Goal: Task Accomplishment & Management: Use online tool/utility

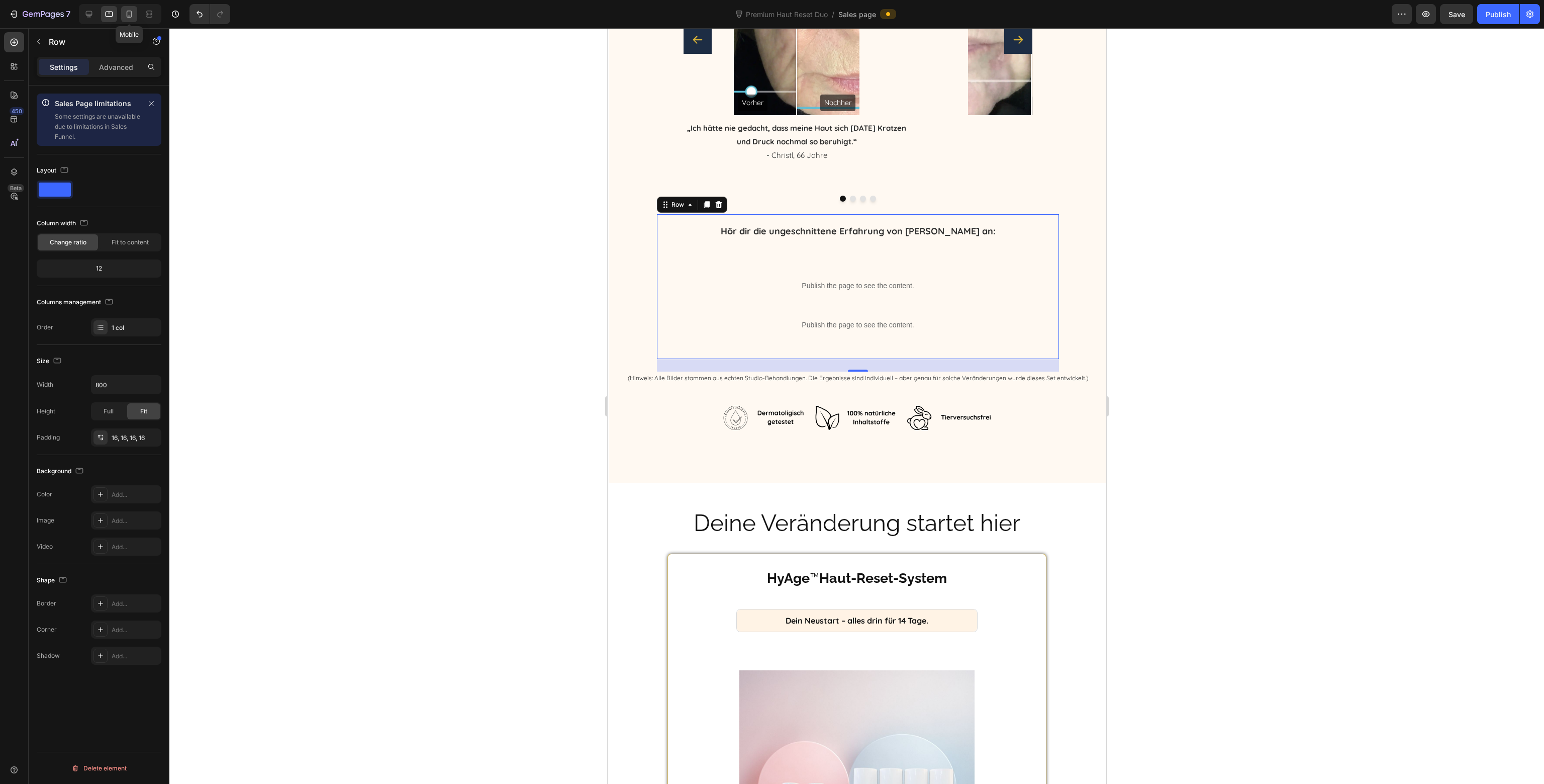
click at [129, 21] on div at bounding box center [129, 14] width 16 height 16
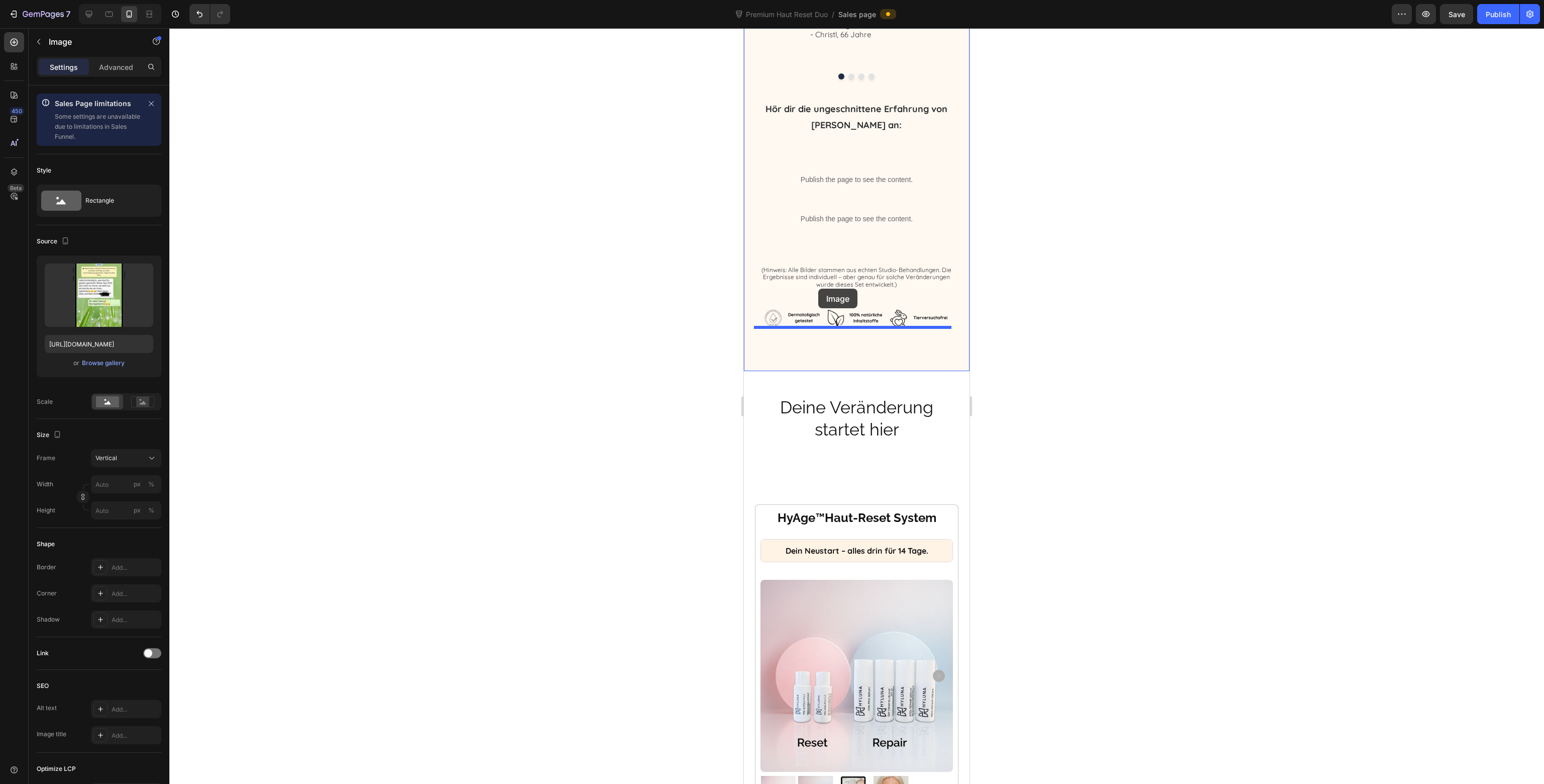
scroll to position [5356, 0]
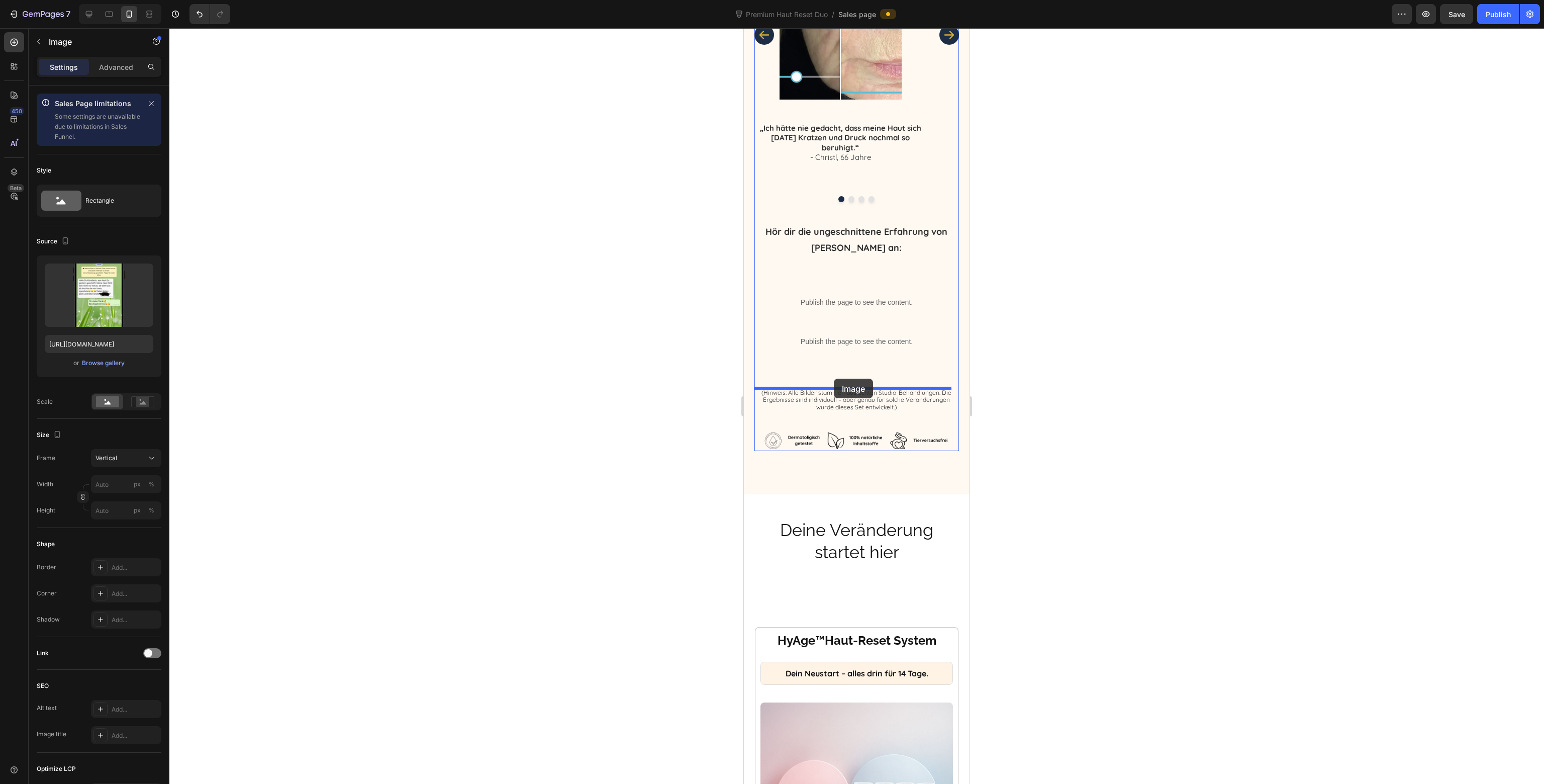
drag, startPoint x: 823, startPoint y: 435, endPoint x: 834, endPoint y: 379, distance: 57.1
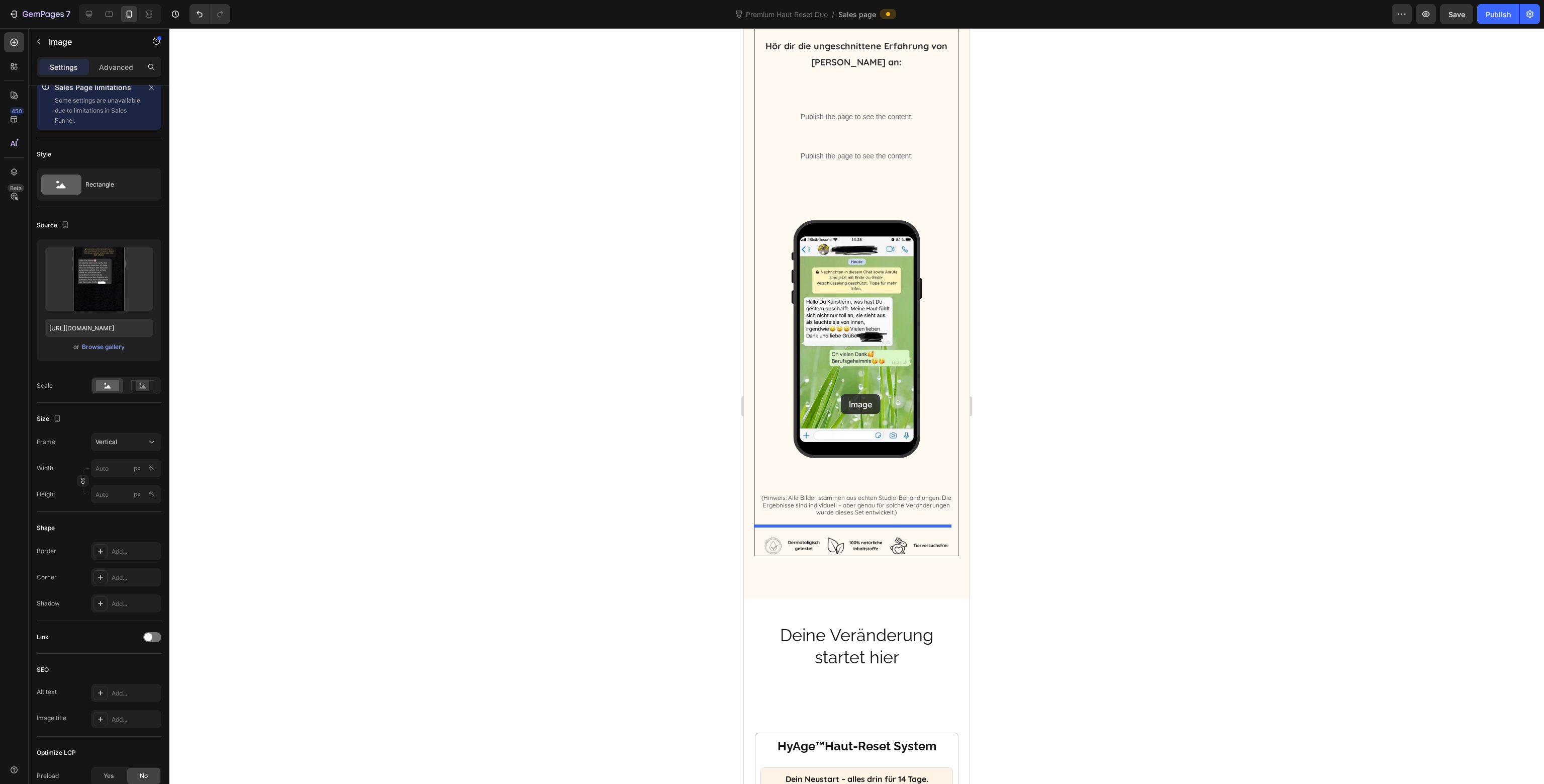
scroll to position [5500, 0]
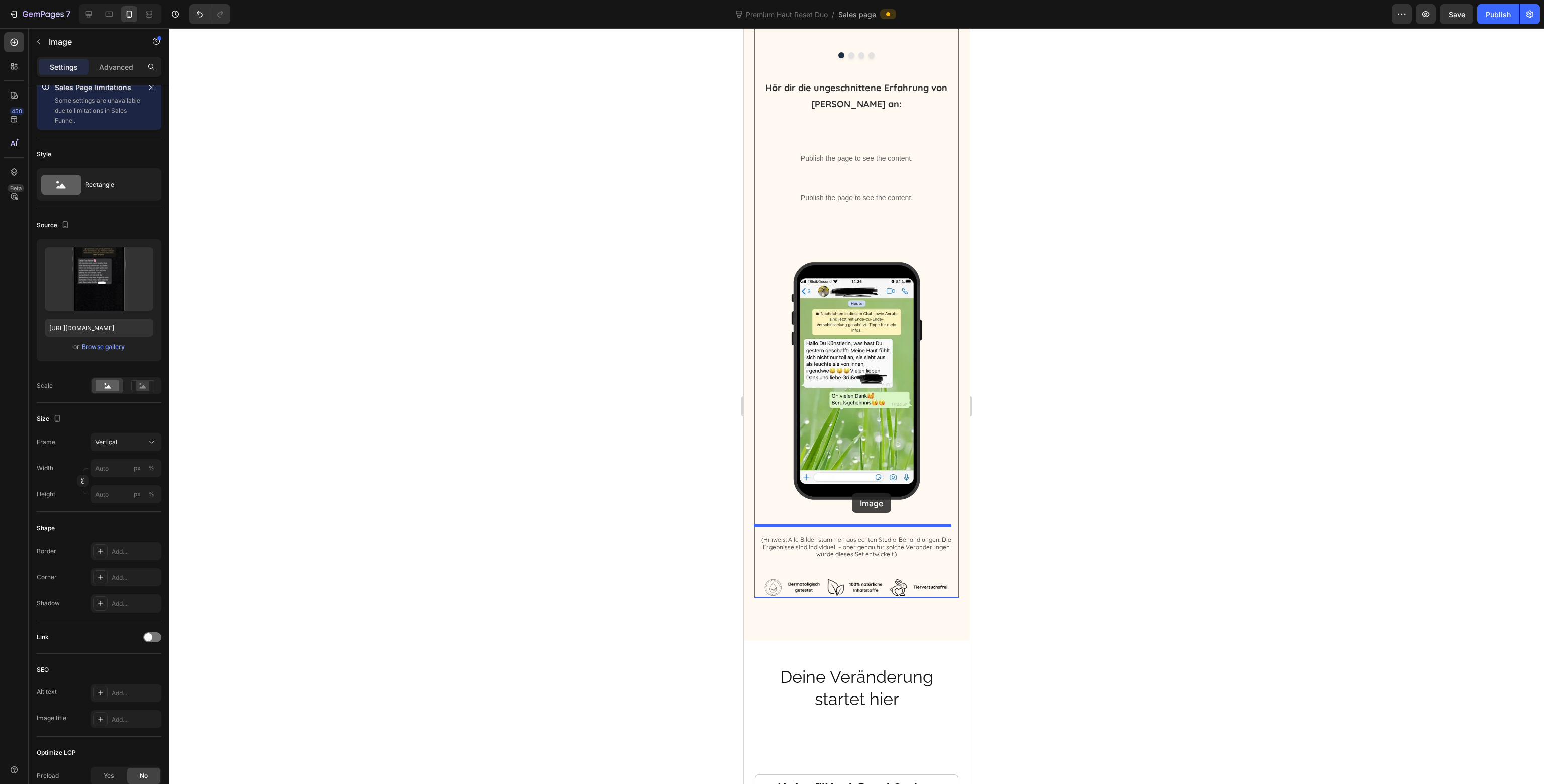
drag, startPoint x: 843, startPoint y: 483, endPoint x: 852, endPoint y: 493, distance: 13.5
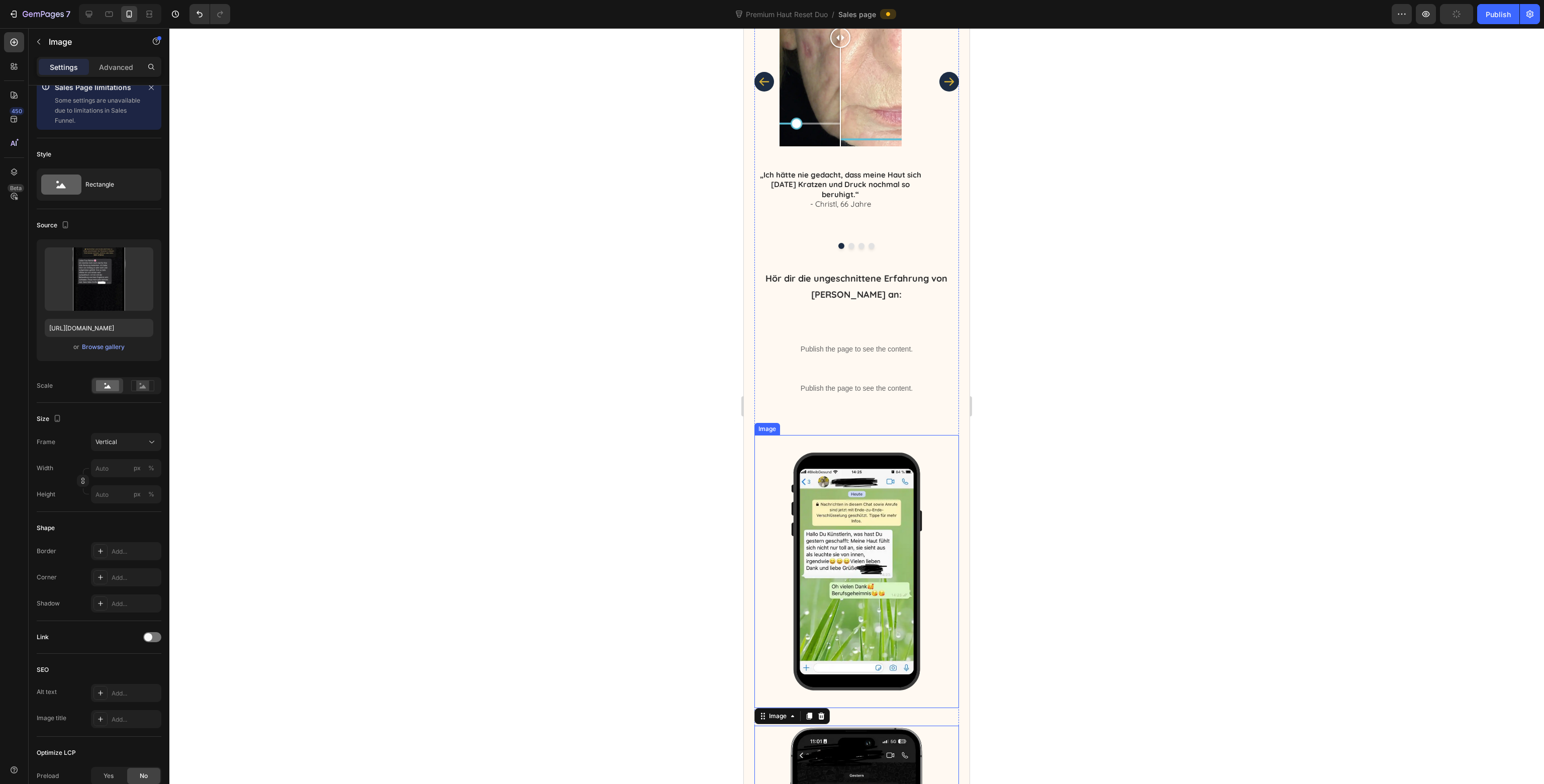
scroll to position [5298, 0]
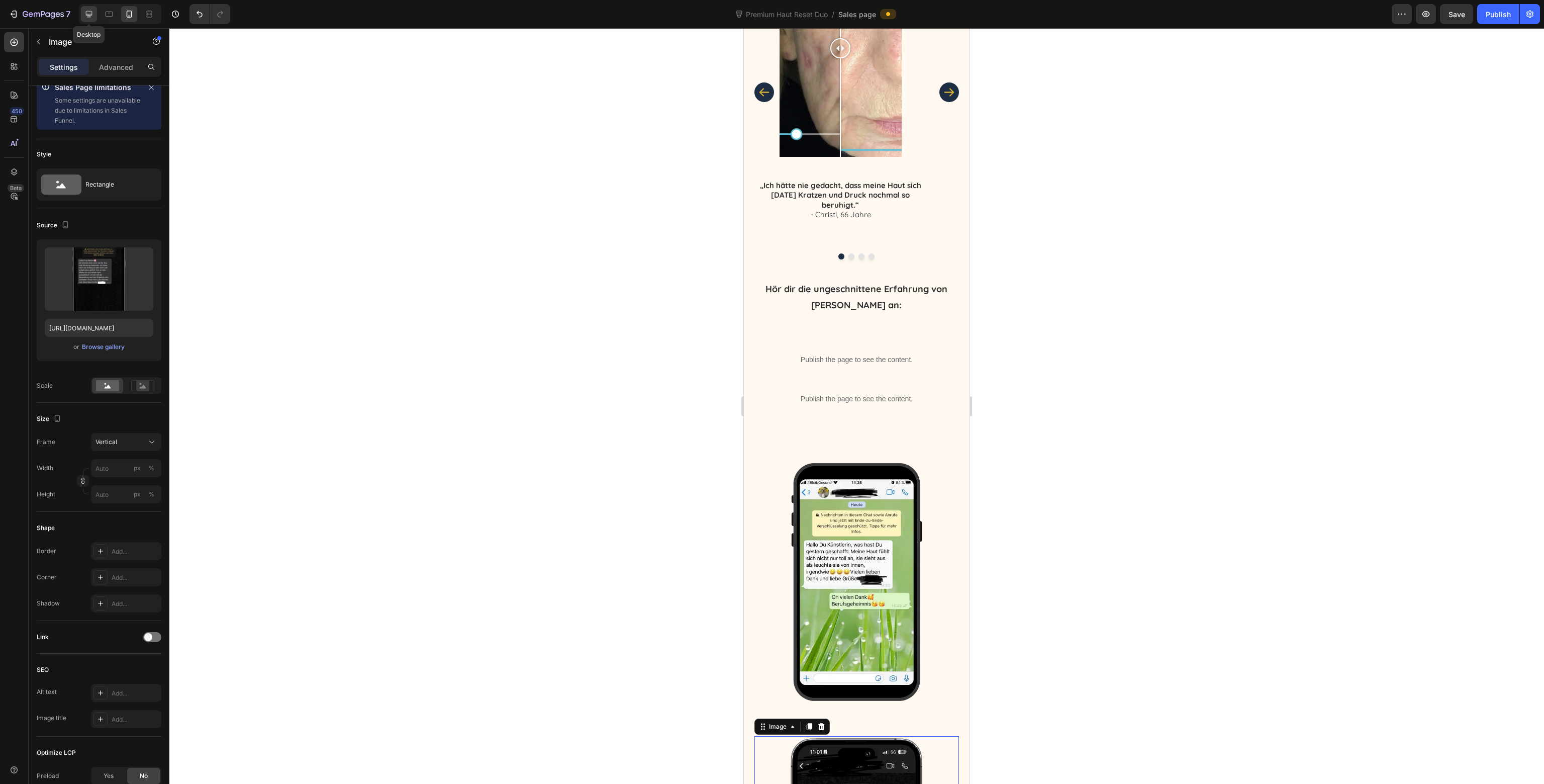
click at [93, 12] on icon at bounding box center [88, 13] width 10 height 10
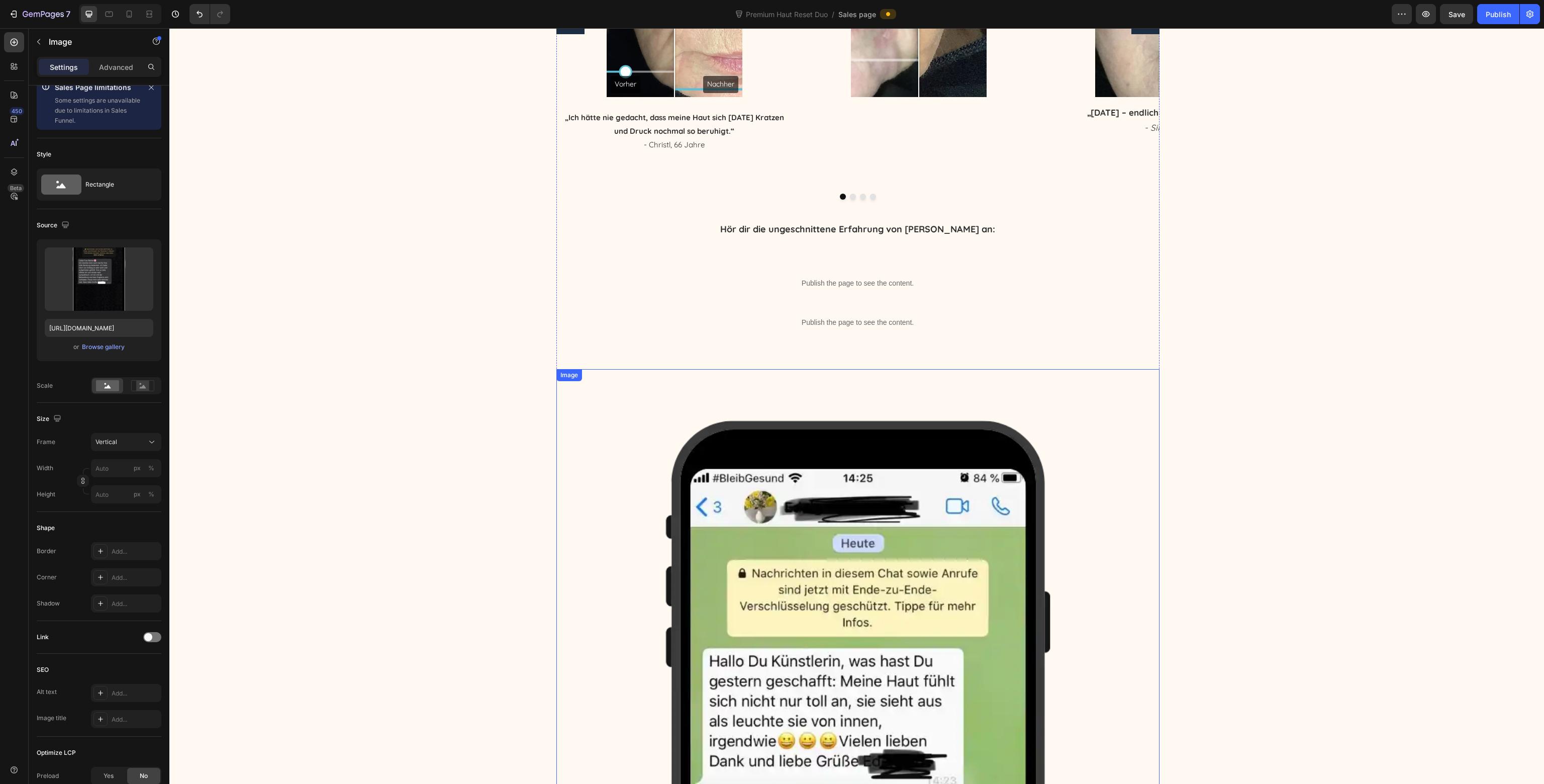
scroll to position [5192, 0]
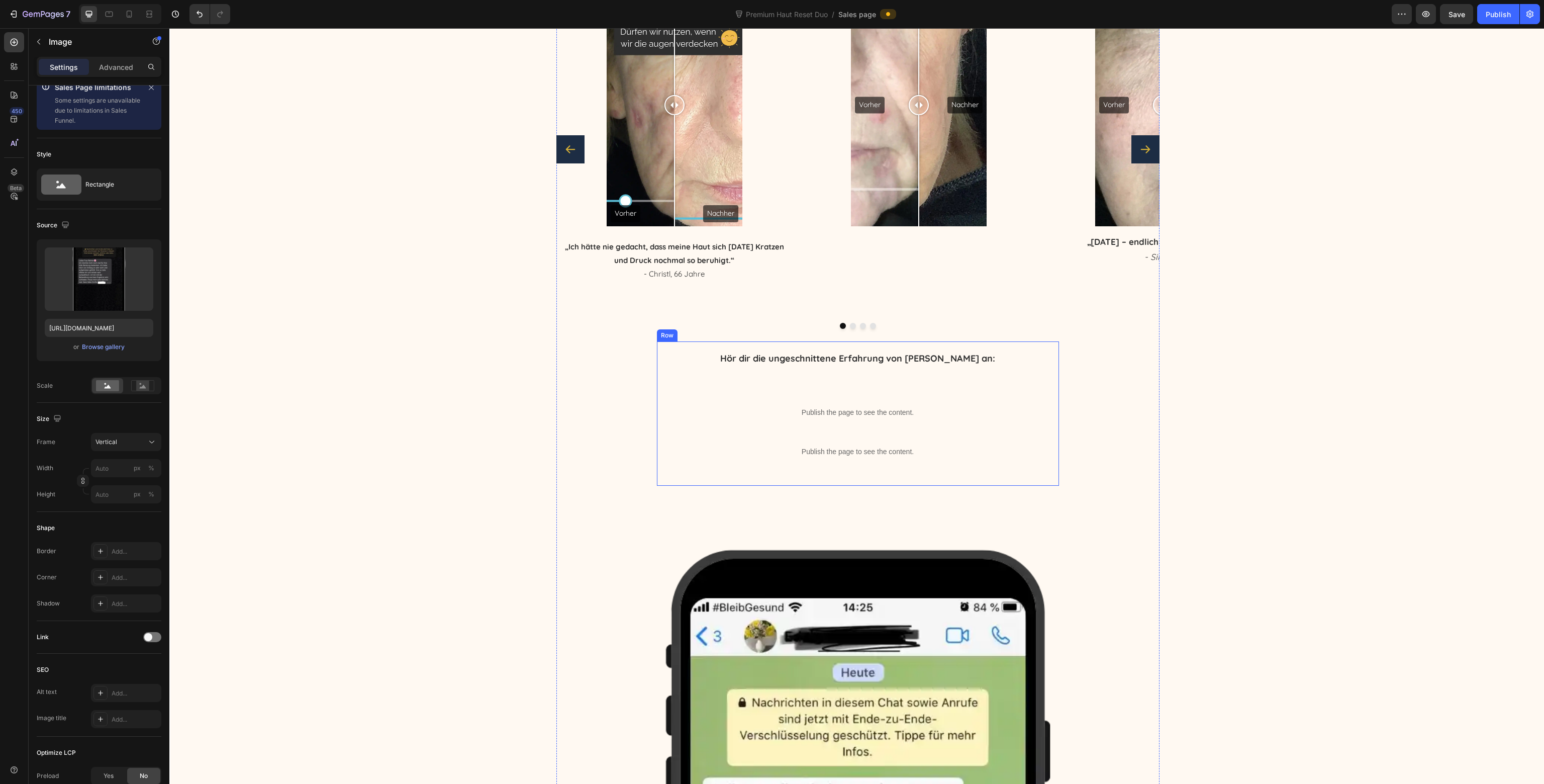
click at [670, 368] on div "Hör dir die ungeschnittene Erfahrung von [PERSON_NAME] an: Text Block Publish t…" at bounding box center [858, 414] width 386 height 129
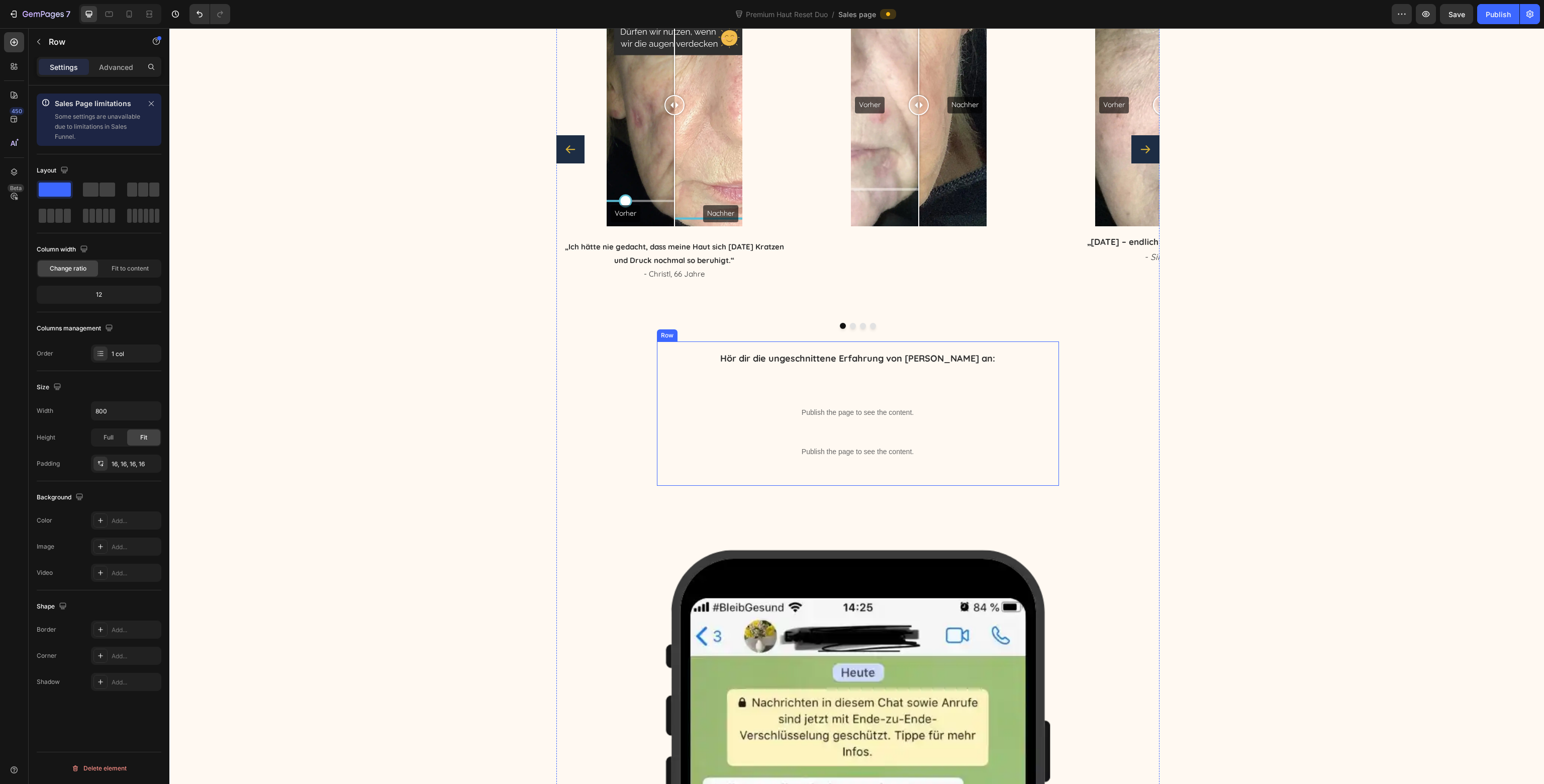
scroll to position [0, 0]
click at [703, 336] on div at bounding box center [706, 331] width 12 height 12
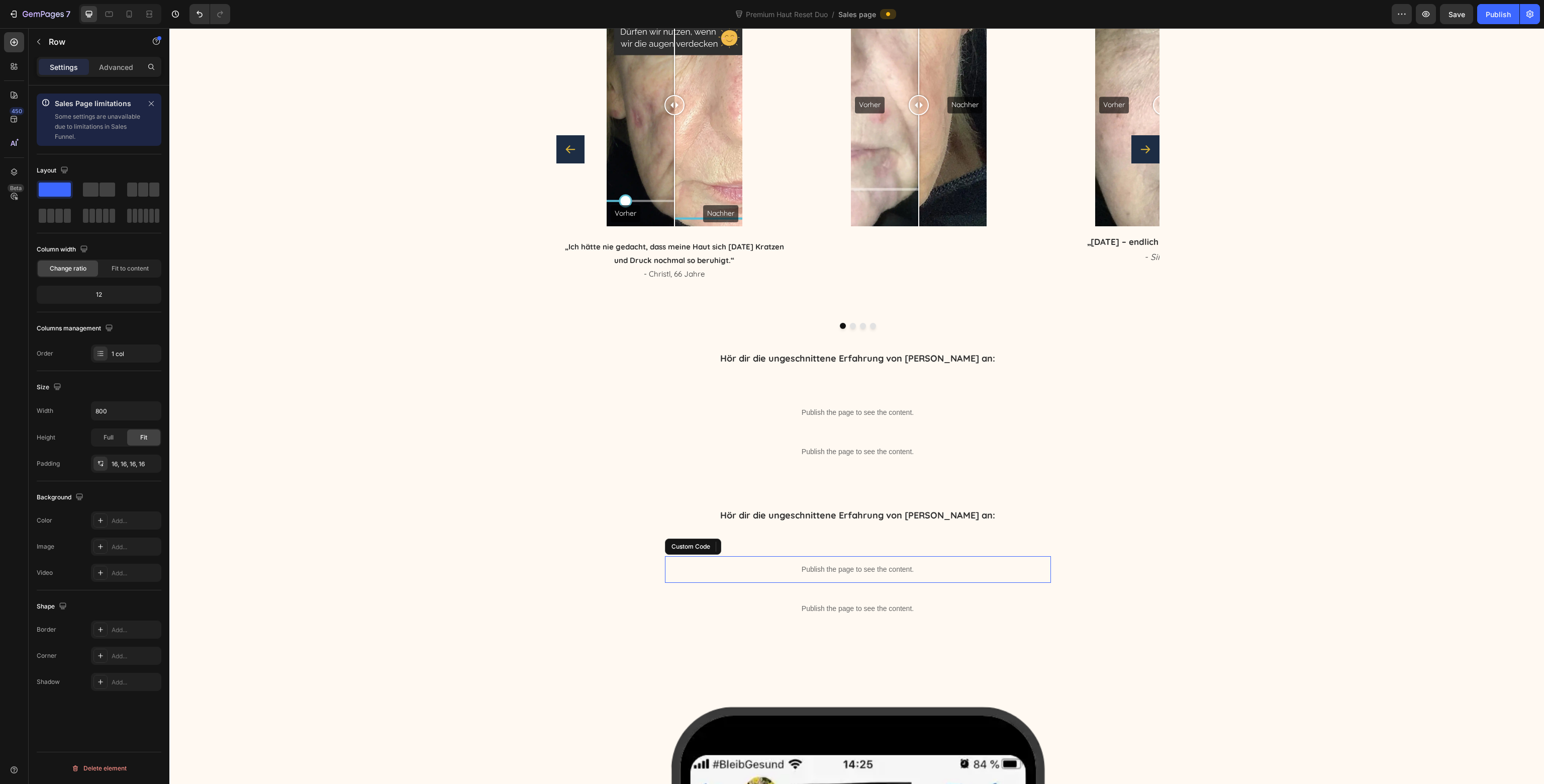
click at [754, 563] on div "Publish the page to see the content." at bounding box center [858, 569] width 386 height 27
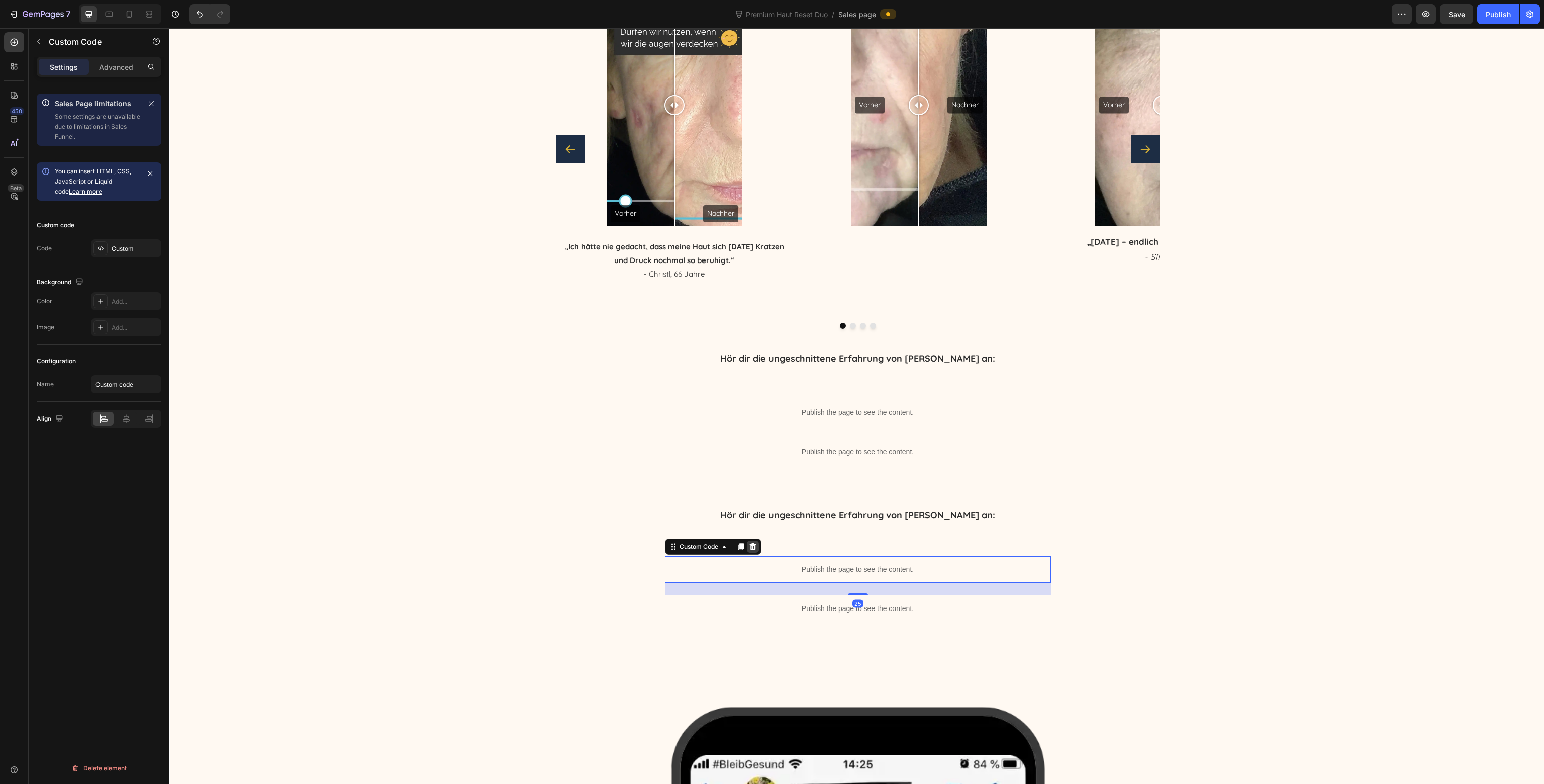
click at [754, 548] on div at bounding box center [753, 546] width 12 height 12
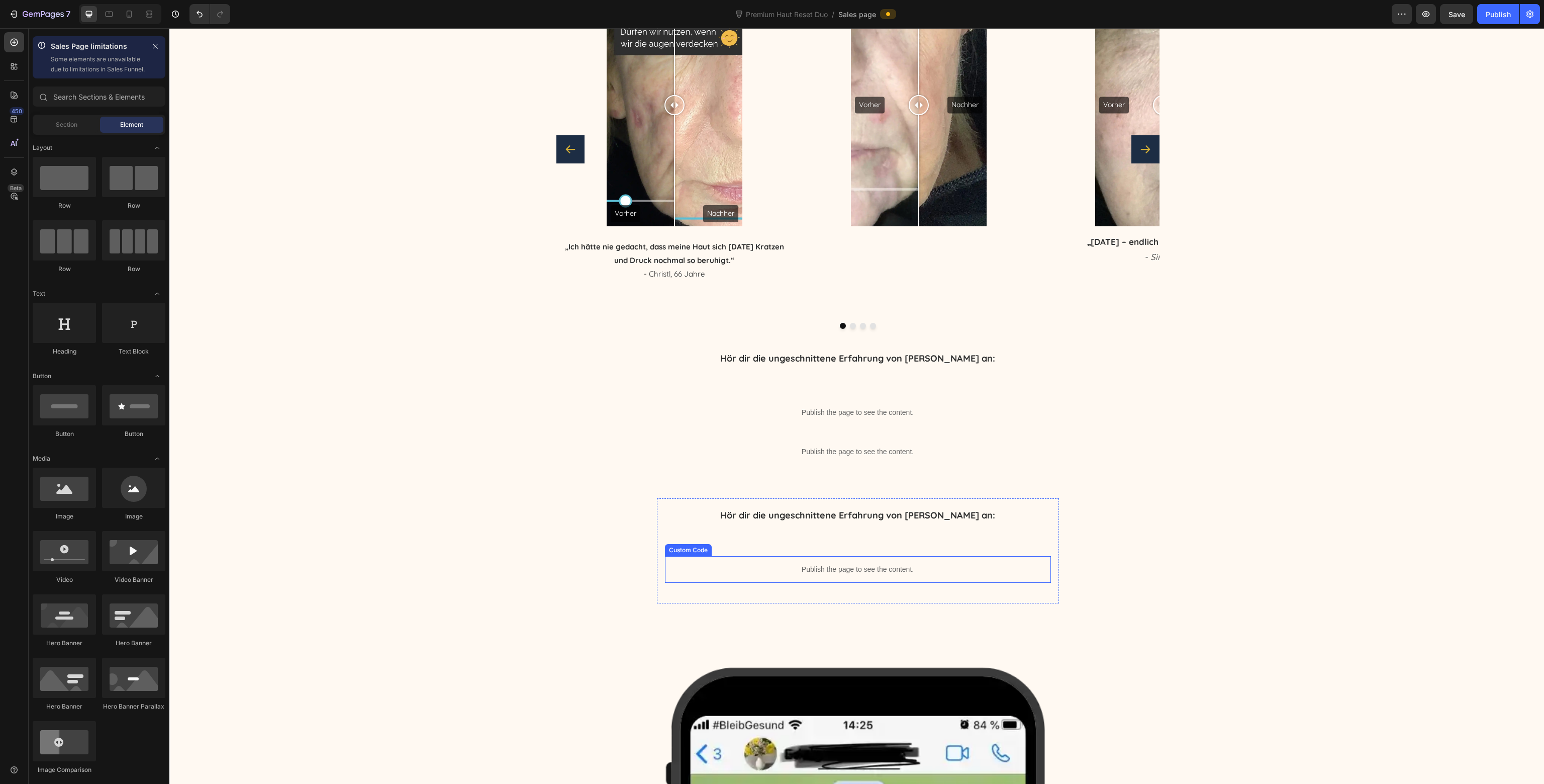
click at [738, 575] on div "Publish the page to see the content." at bounding box center [858, 569] width 386 height 27
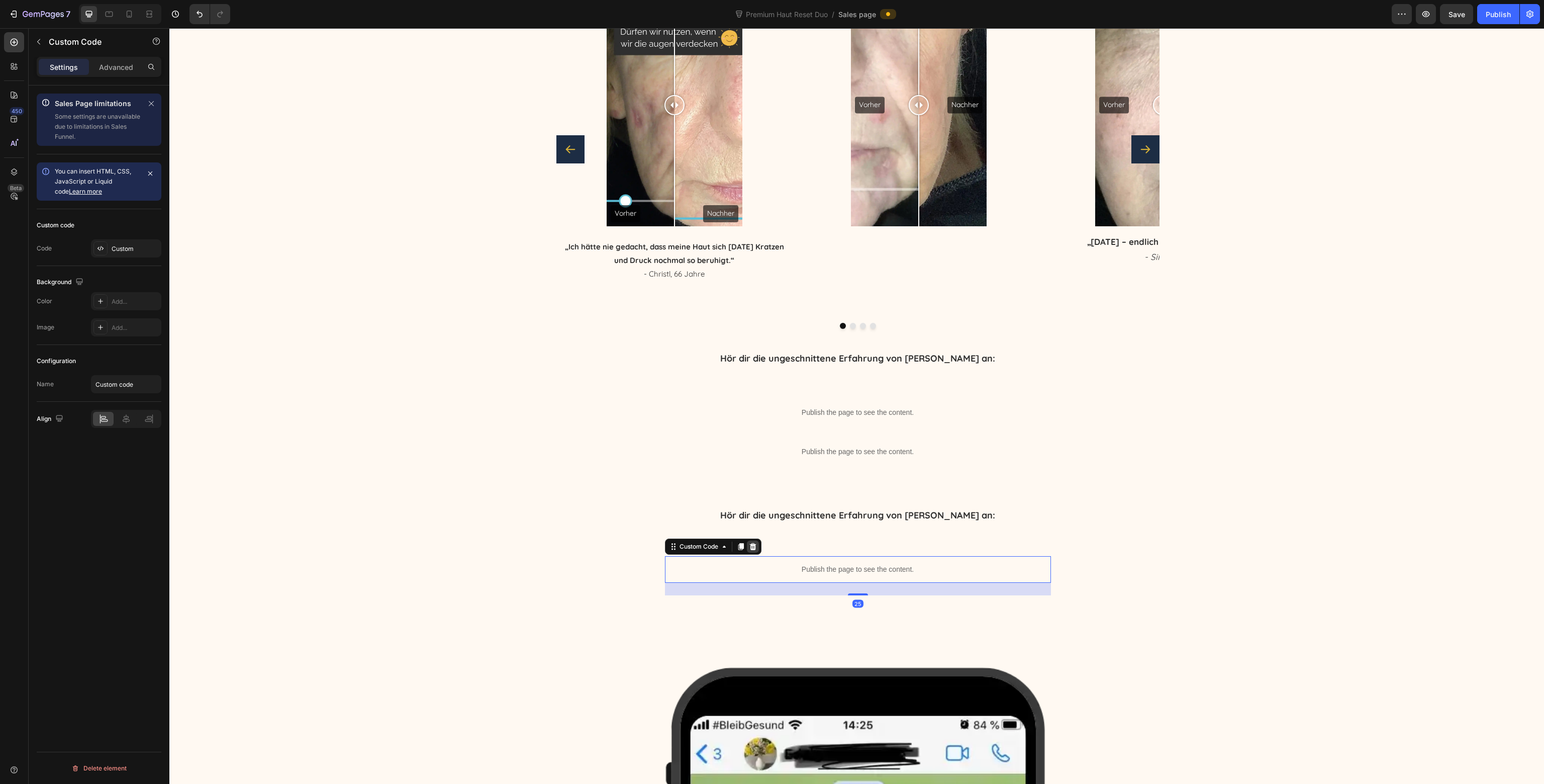
click at [751, 547] on icon at bounding box center [753, 547] width 6 height 7
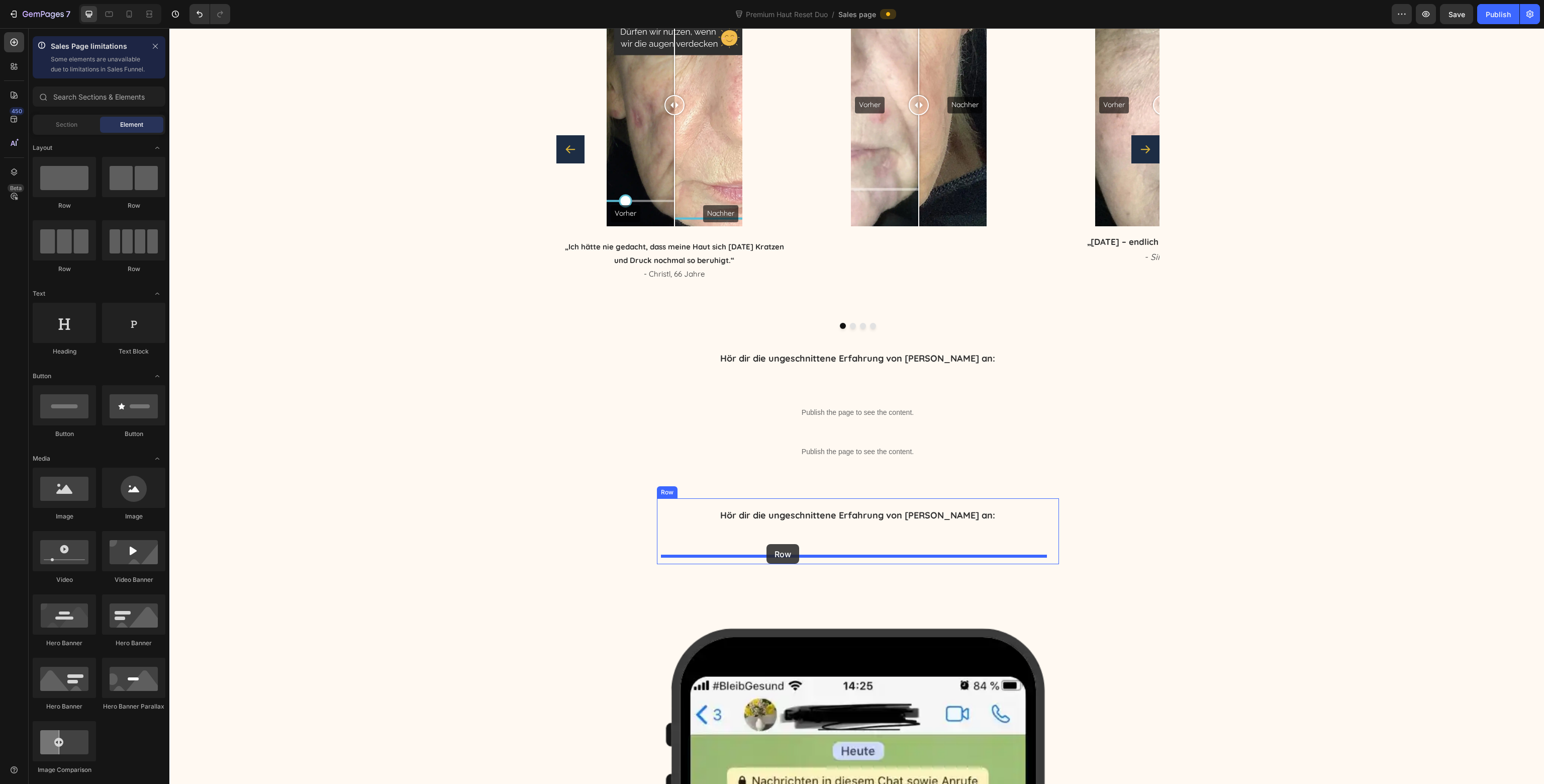
drag, startPoint x: 236, startPoint y: 215, endPoint x: 769, endPoint y: 547, distance: 627.9
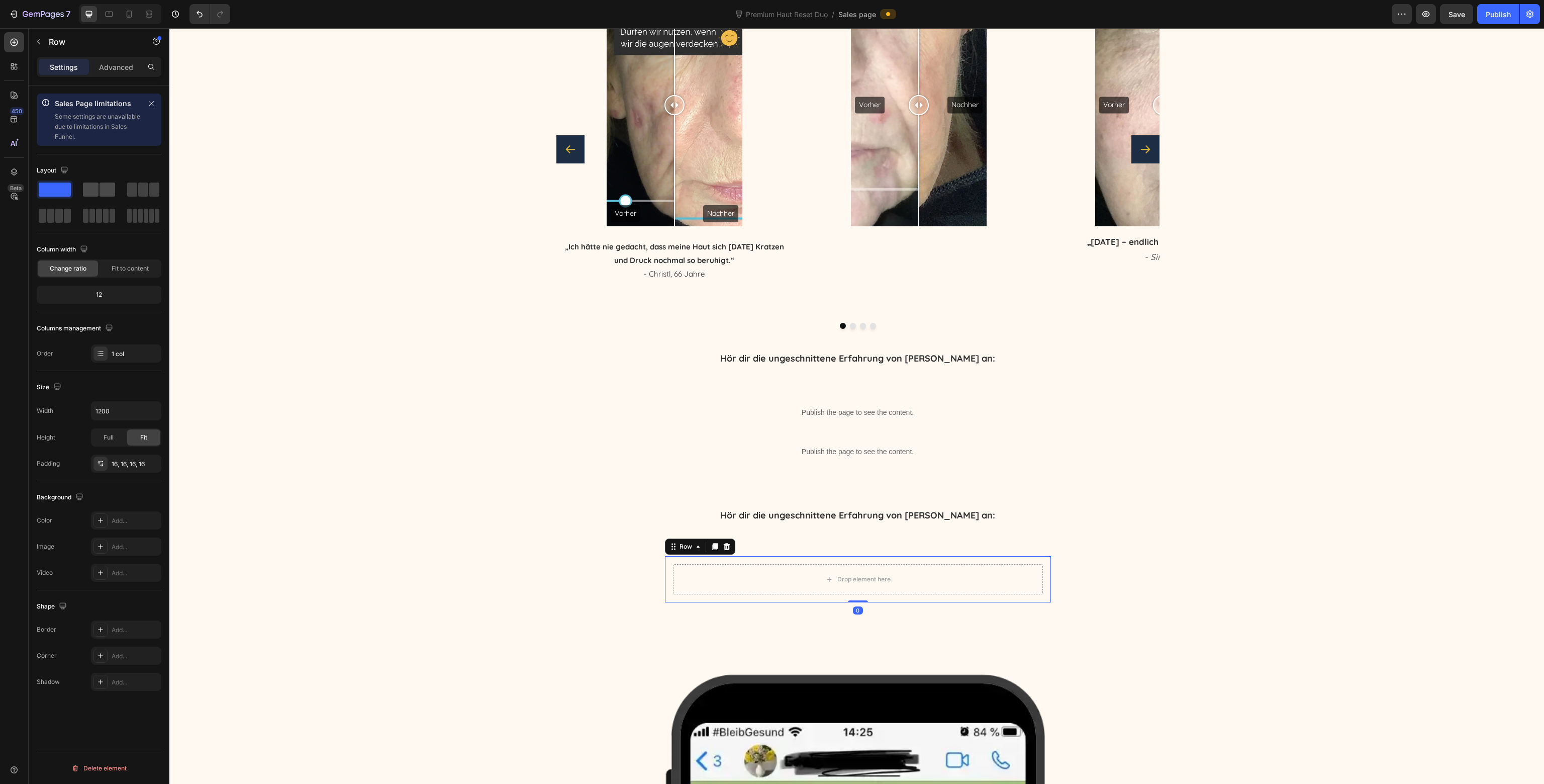
click at [100, 192] on span at bounding box center [107, 190] width 15 height 14
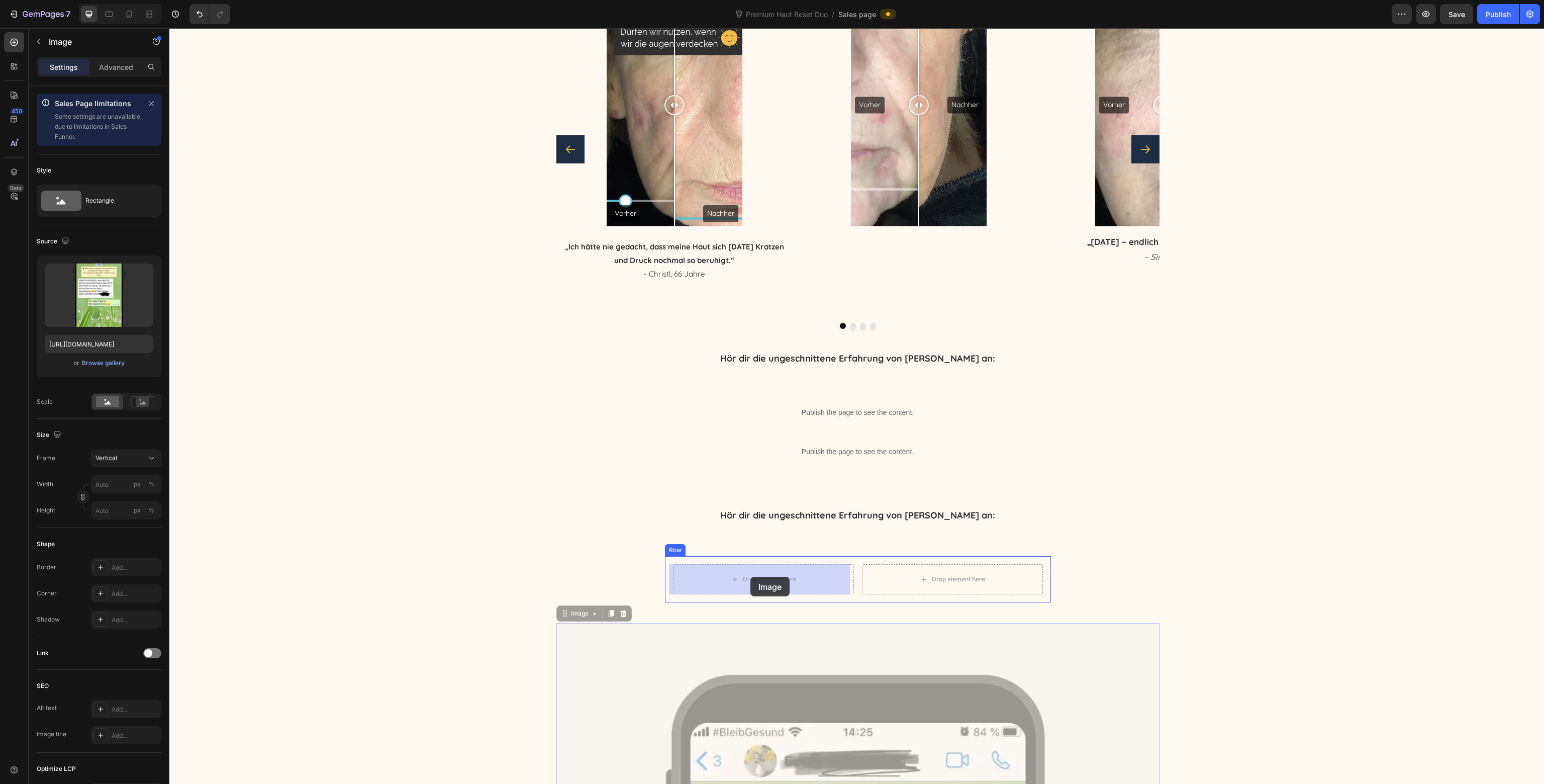
drag, startPoint x: 777, startPoint y: 637, endPoint x: 751, endPoint y: 576, distance: 66.3
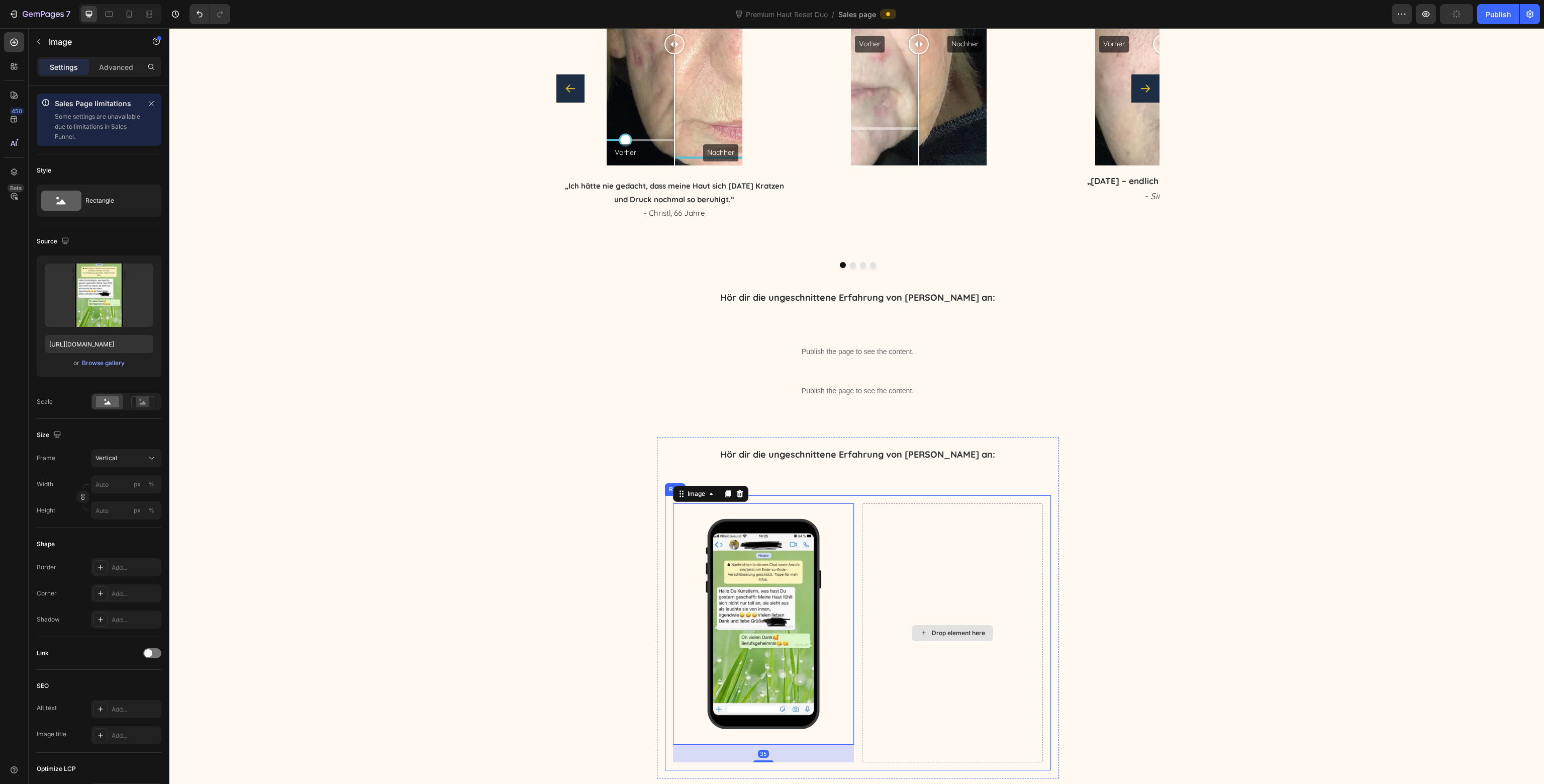
scroll to position [5343, 0]
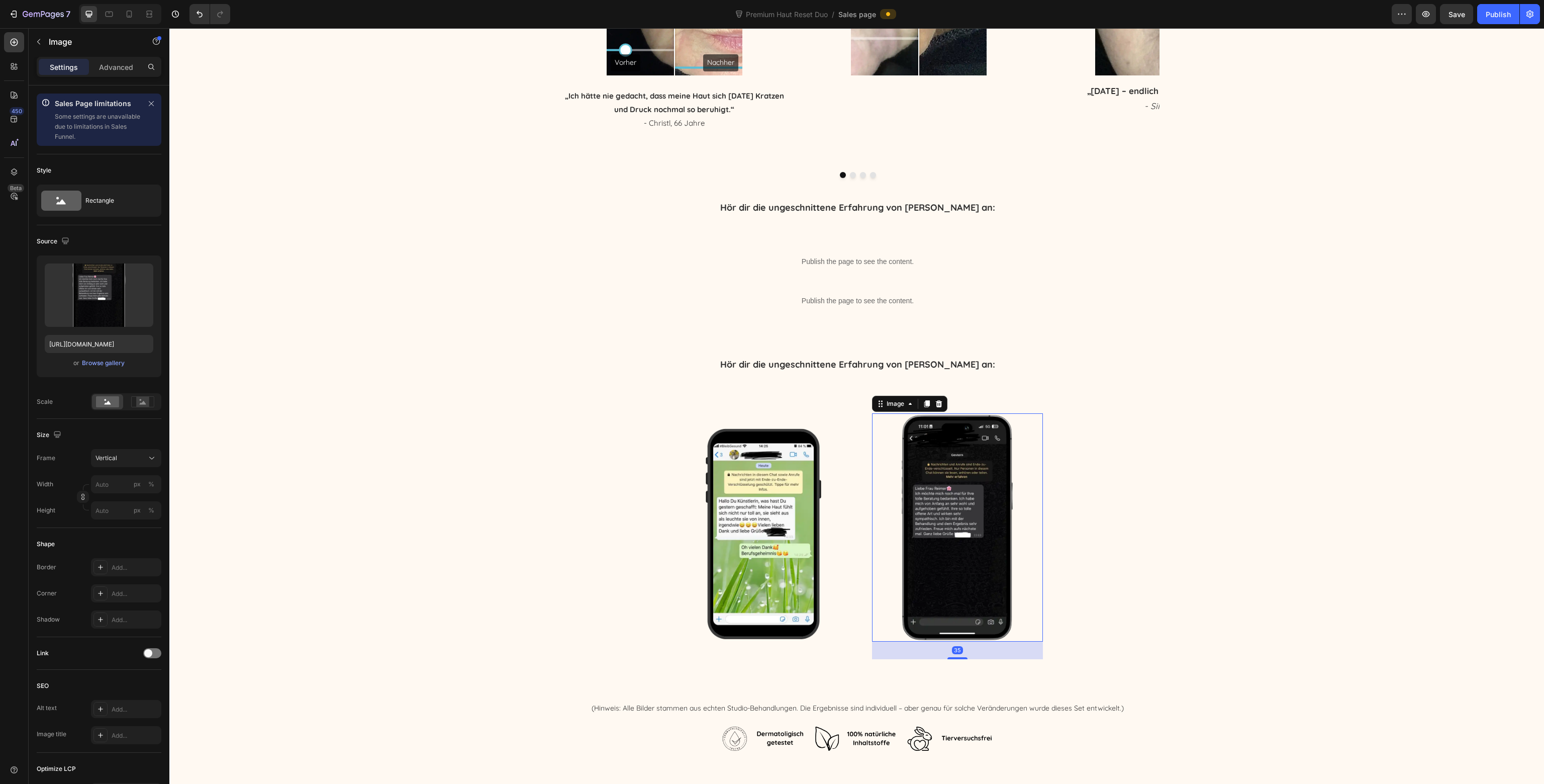
click at [1164, 475] on div "Warum so viele Frauen nach dem Reset bleiben – und nie wieder anders pflegen wo…" at bounding box center [858, 183] width 1375 height 1139
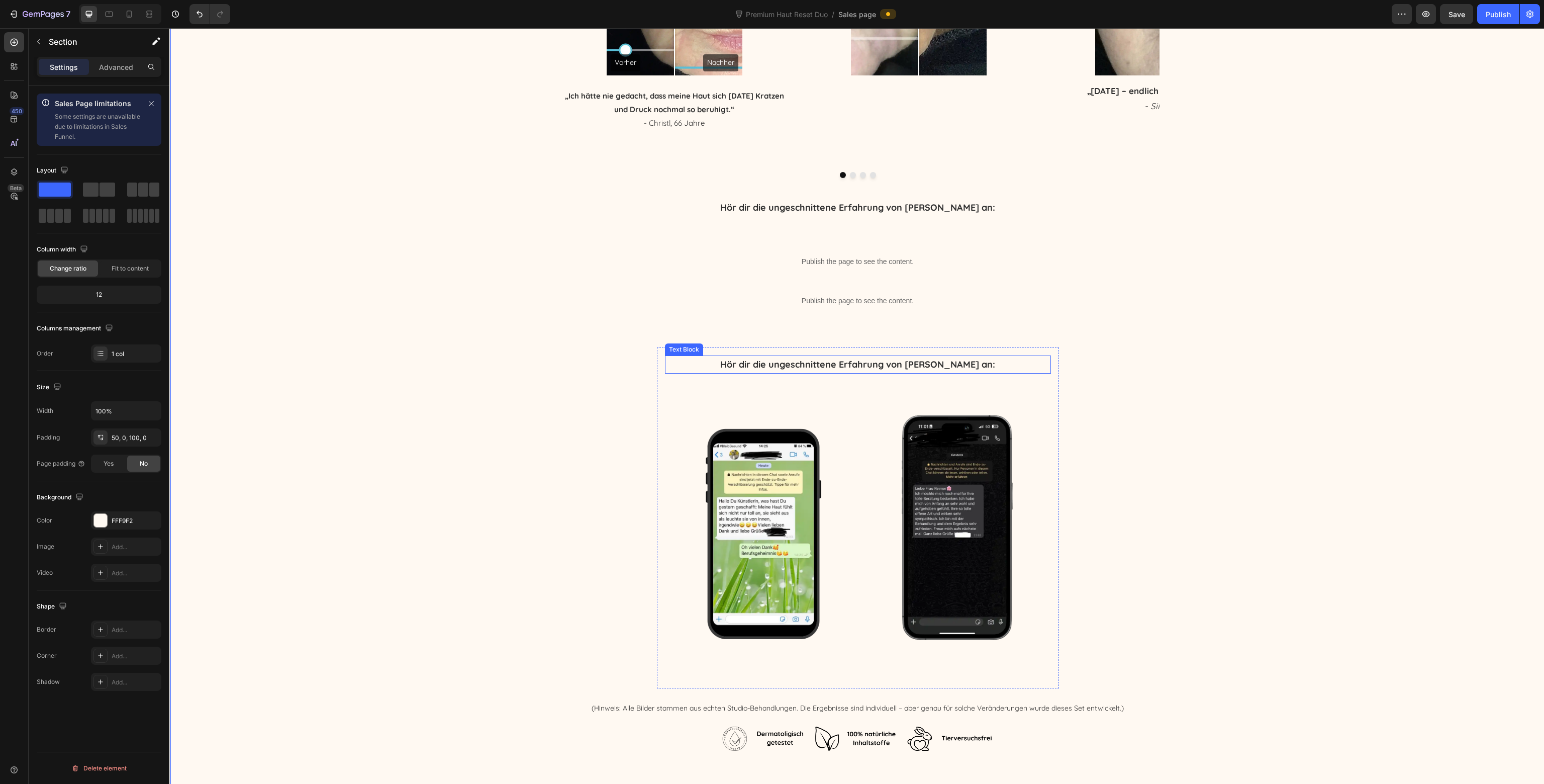
click at [900, 363] on strong "Hör dir die ungeschnittene Erfahrung von [PERSON_NAME] an:" at bounding box center [858, 364] width 275 height 12
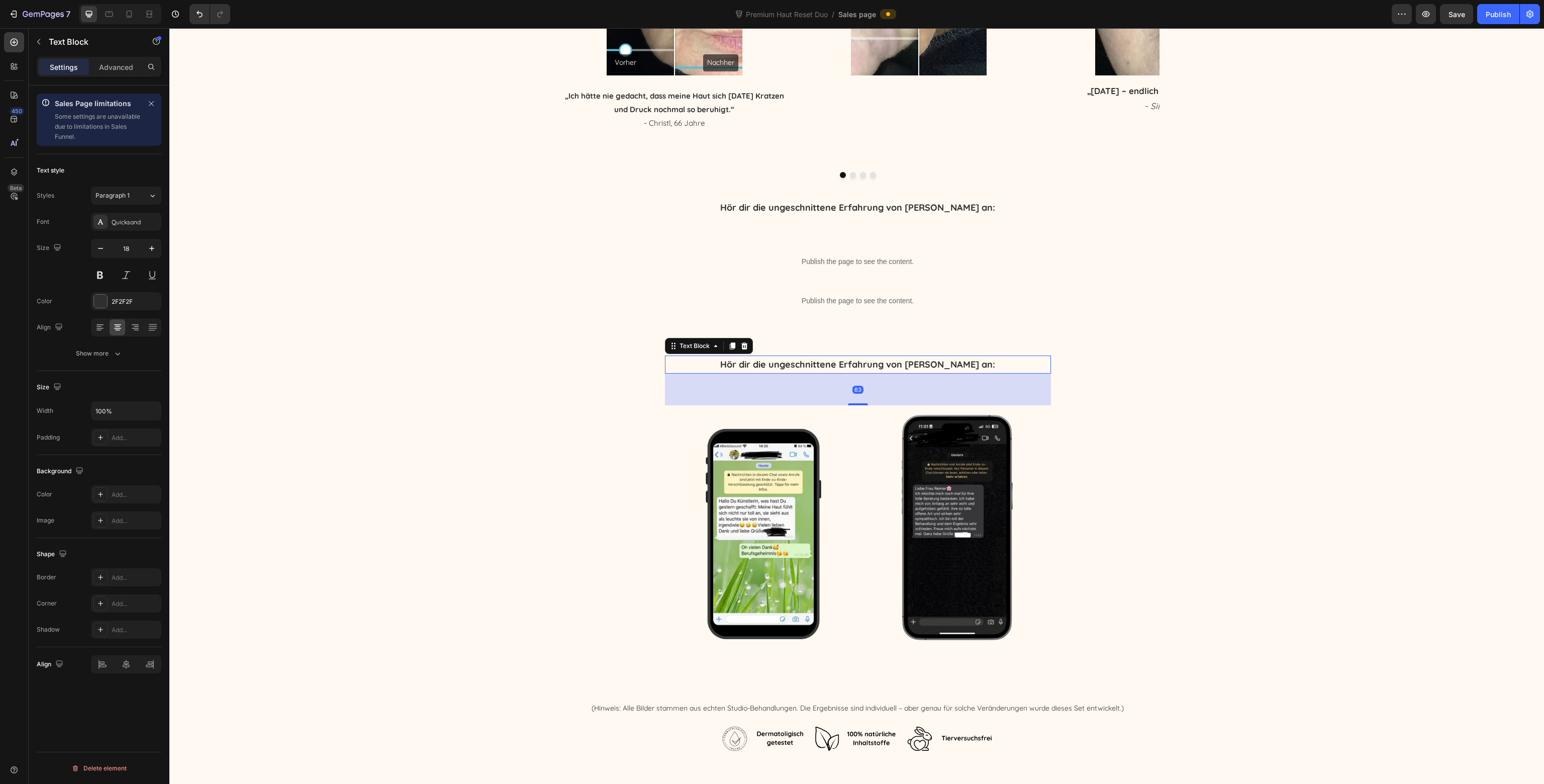
click at [900, 363] on strong "Hör dir die ungeschnittene Erfahrung von [PERSON_NAME] an:" at bounding box center [858, 364] width 275 height 12
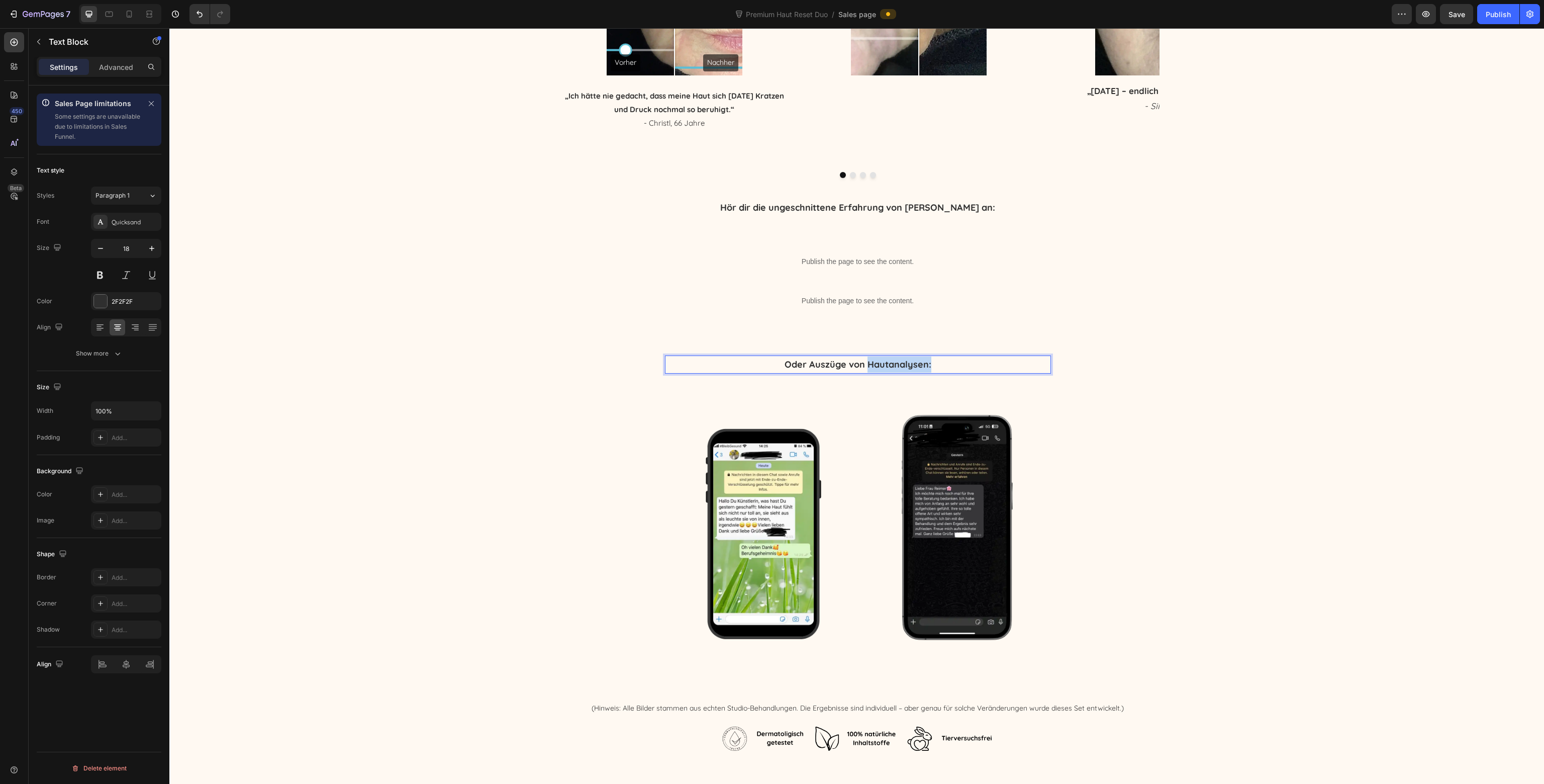
drag, startPoint x: 934, startPoint y: 361, endPoint x: 866, endPoint y: 368, distance: 68.4
click at [866, 368] on p "Oder Auszüge von Hautanalysen:" at bounding box center [858, 364] width 384 height 16
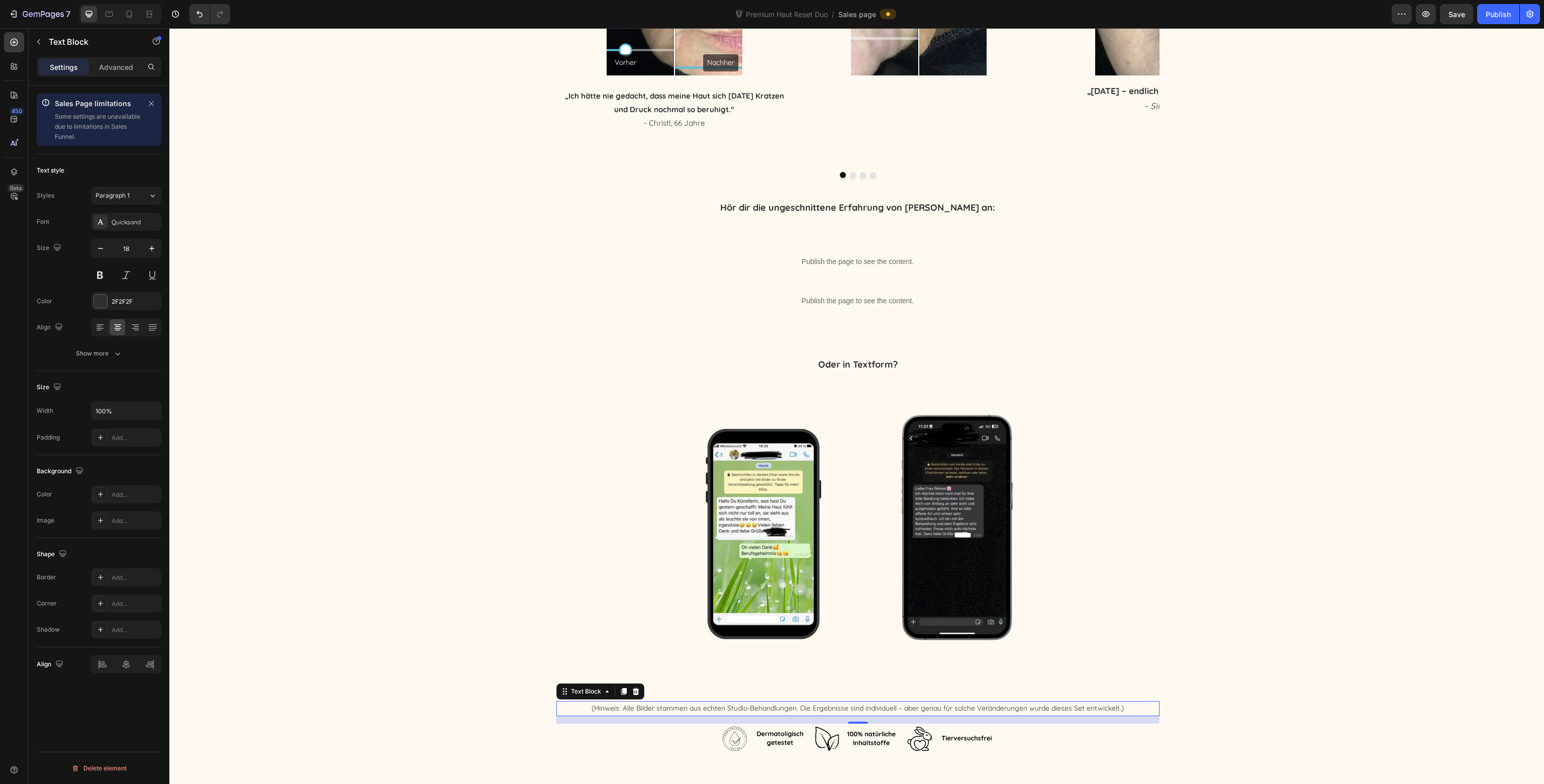
click at [906, 708] on p "(Hinweis: Alle Bilder stammen aus echten Studio-Behandlungen. Die Ergebnisse si…" at bounding box center [858, 708] width 602 height 13
click at [904, 708] on p "(Hinweis: Alle Bilder stammen aus echten Studio-Behandlungen. Die Ergebnisse si…" at bounding box center [858, 708] width 602 height 13
drag, startPoint x: 904, startPoint y: 708, endPoint x: 1118, endPoint y: 703, distance: 214.1
click at [1118, 703] on p "(Hinweis: Alle Bilder stammen aus echten Studio-Behandlungen. Die Ergebnisse si…" at bounding box center [858, 708] width 602 height 13
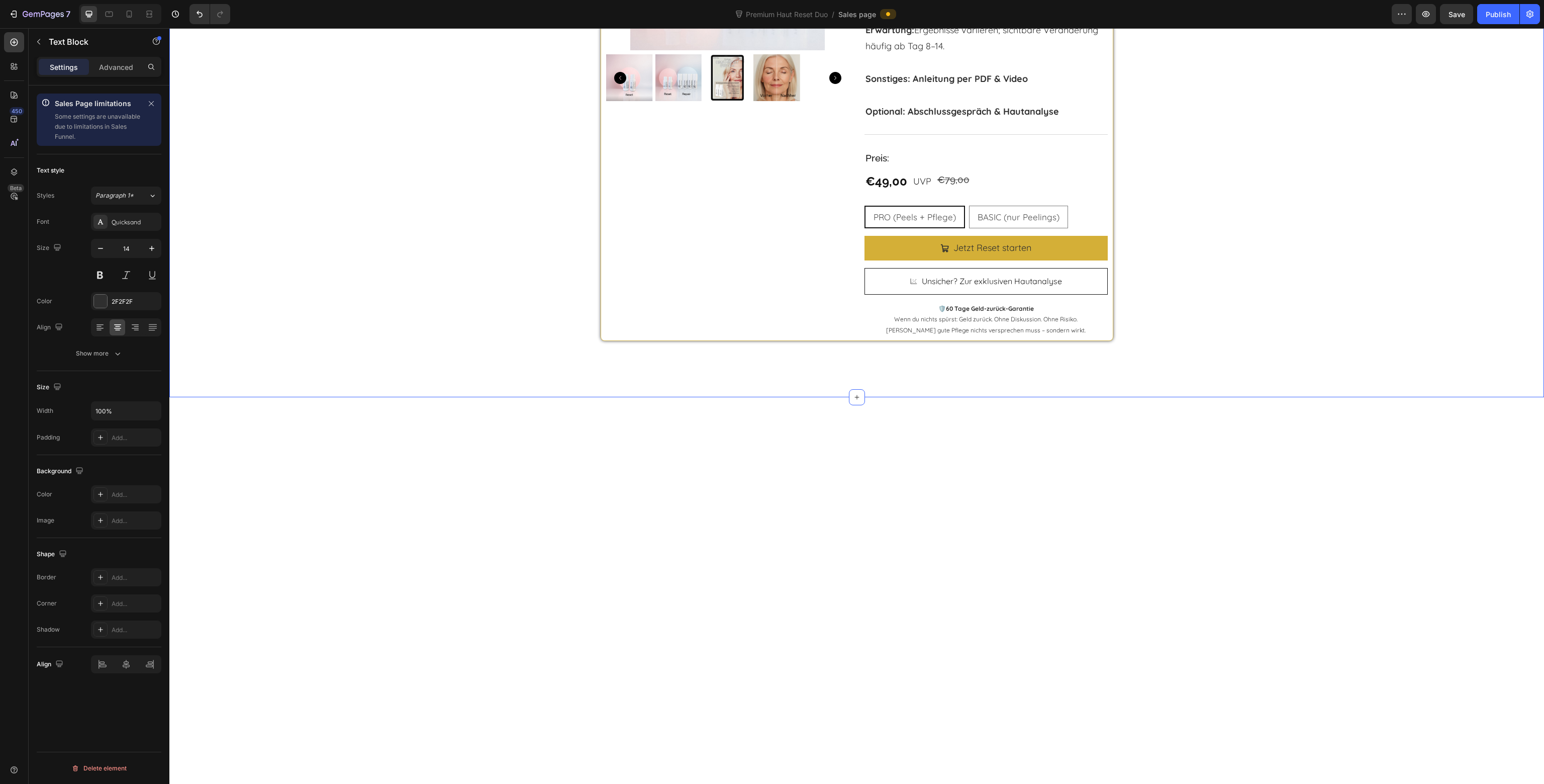
scroll to position [6147, 0]
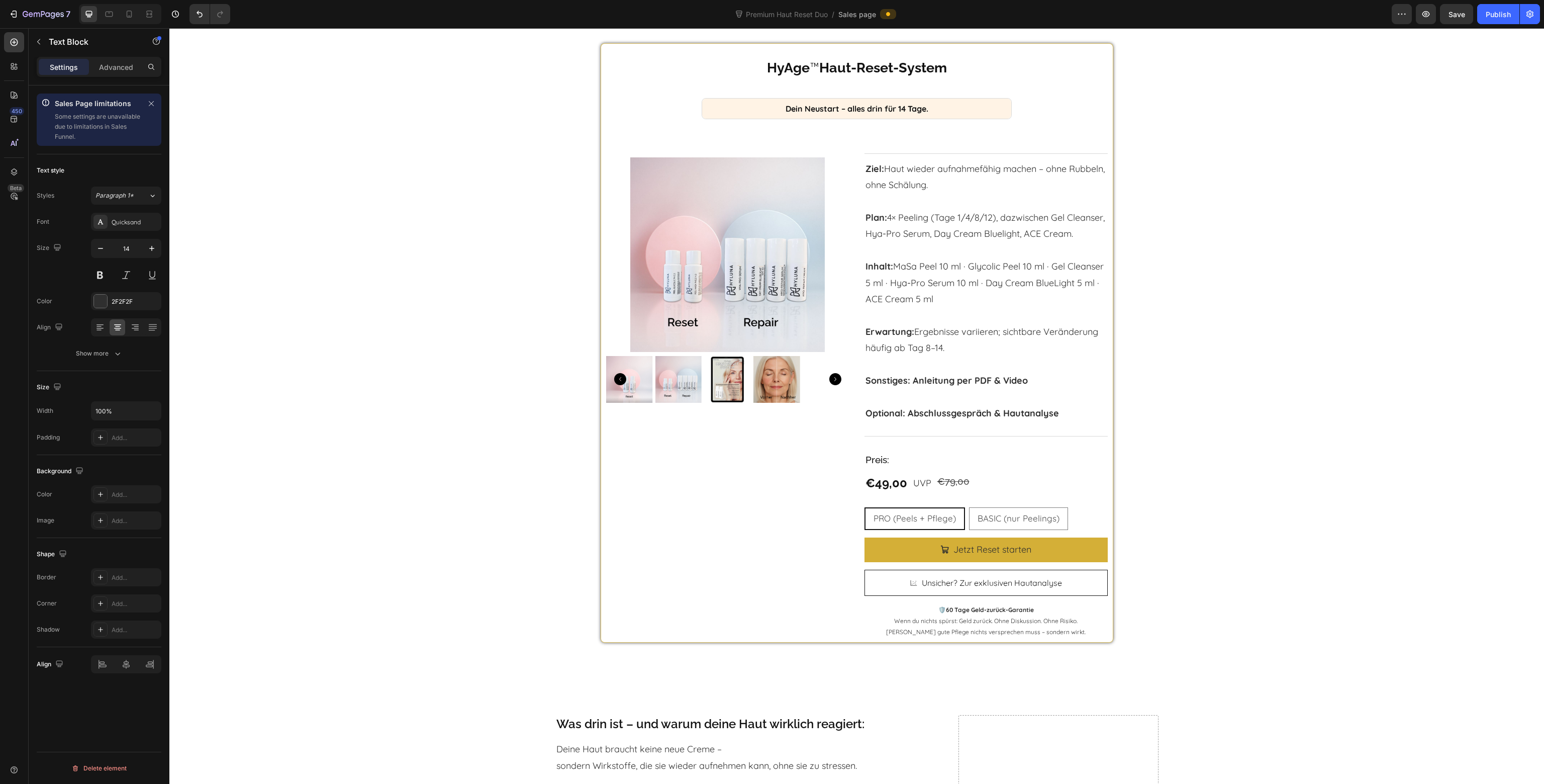
click at [138, 12] on div at bounding box center [120, 13] width 83 height 20
click at [133, 13] on icon at bounding box center [129, 13] width 10 height 10
type input "12"
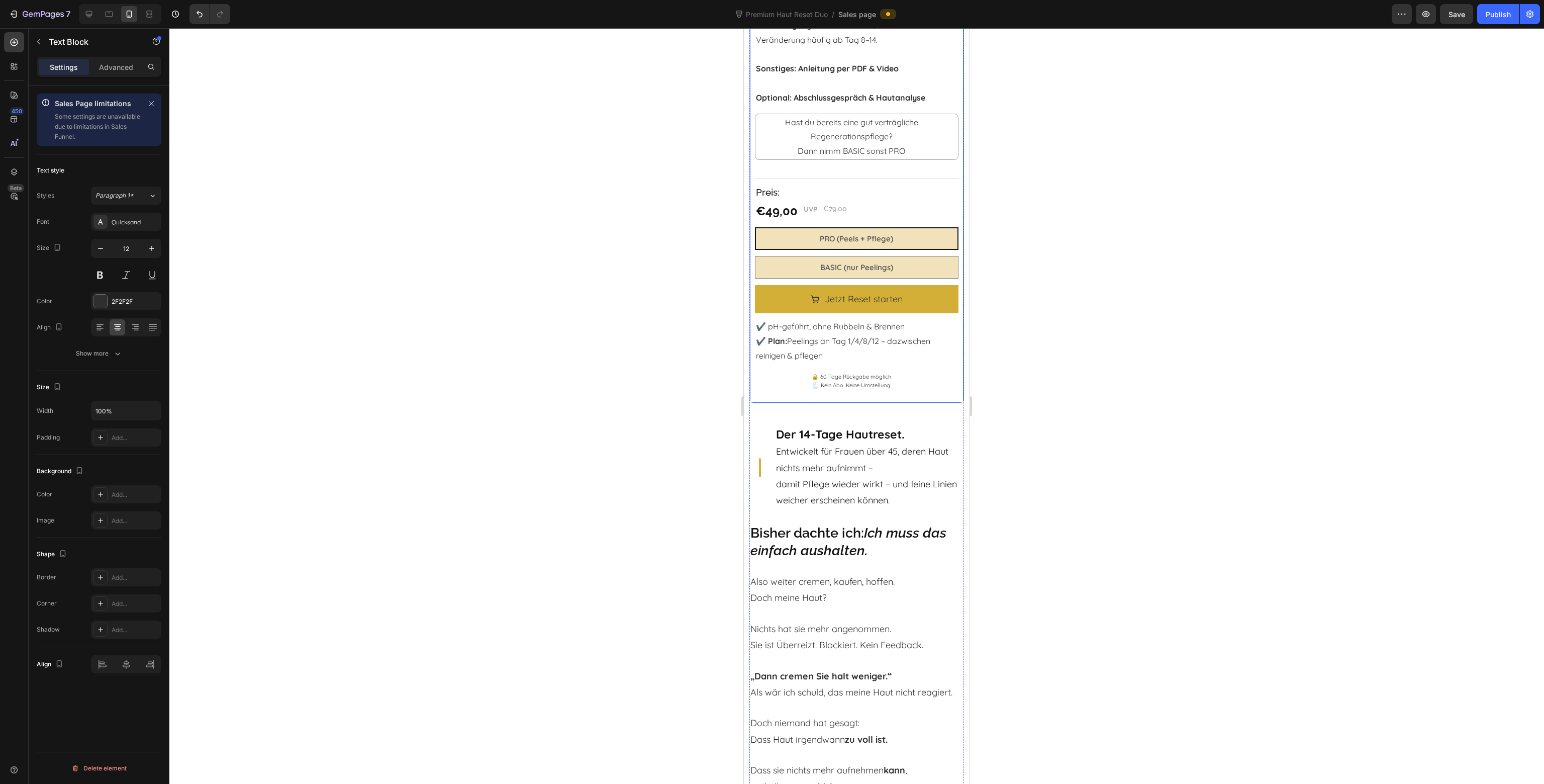
scroll to position [1911, 0]
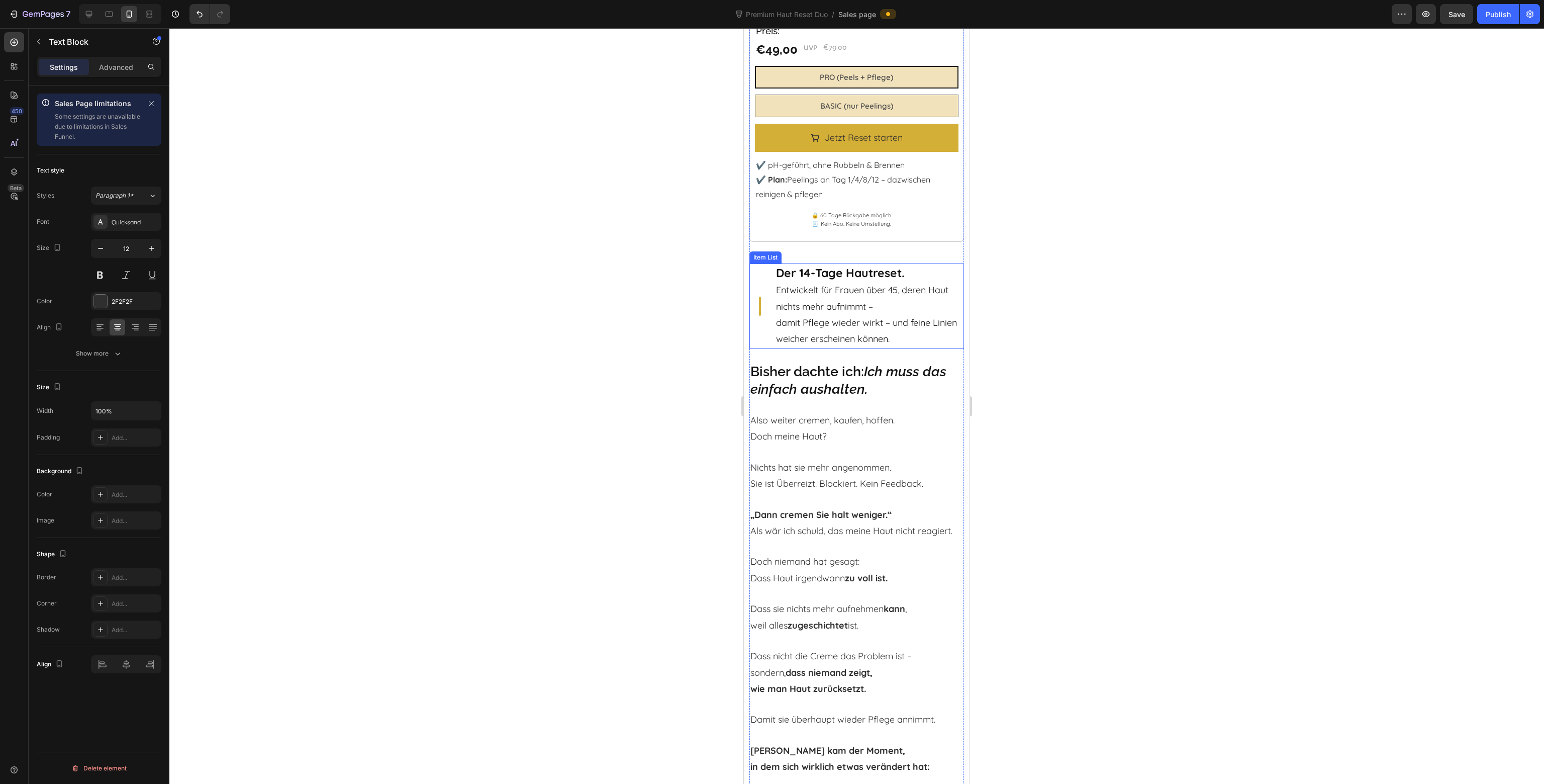
click at [760, 316] on div "Der 14-Tage Hautreset. Entwickelt für Frauen über 45, deren Haut nichts mehr au…" at bounding box center [857, 306] width 215 height 85
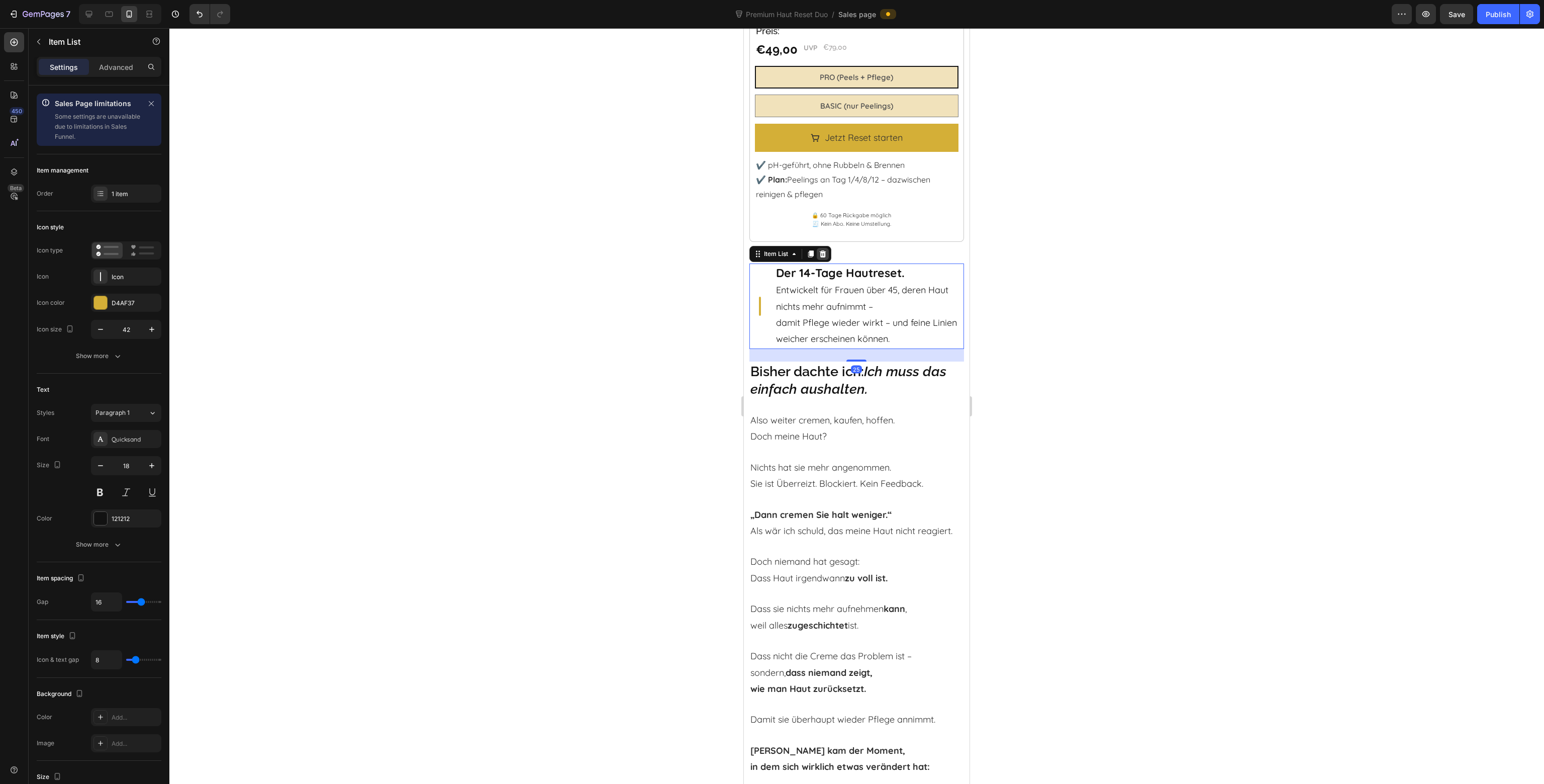
click at [823, 250] on icon at bounding box center [823, 254] width 6 height 7
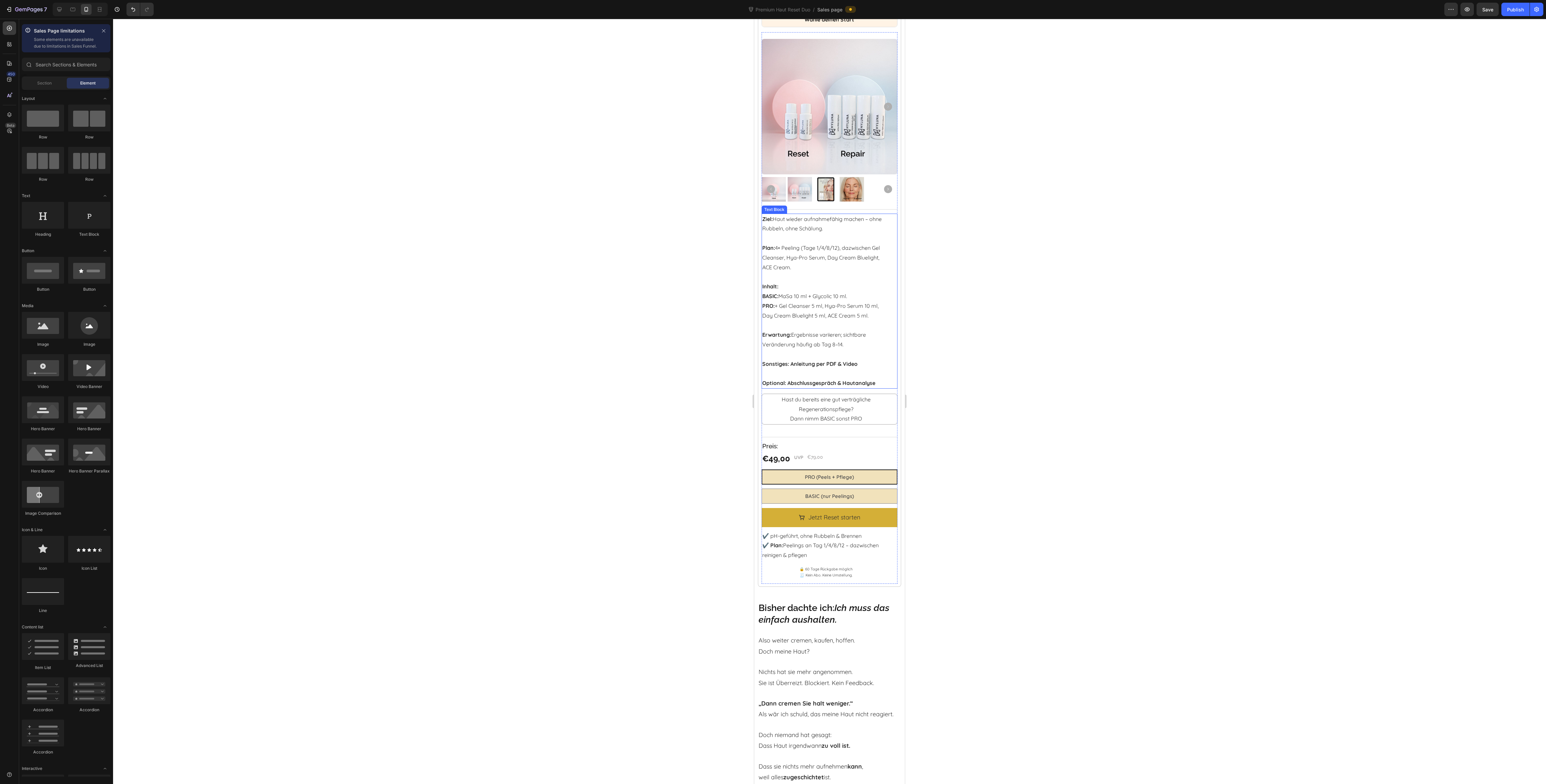
scroll to position [855, 0]
click at [837, 454] on div "€49,00 Product Price Product Price UVP Text Block €79,00 Product Price Product …" at bounding box center [829, 460] width 136 height 12
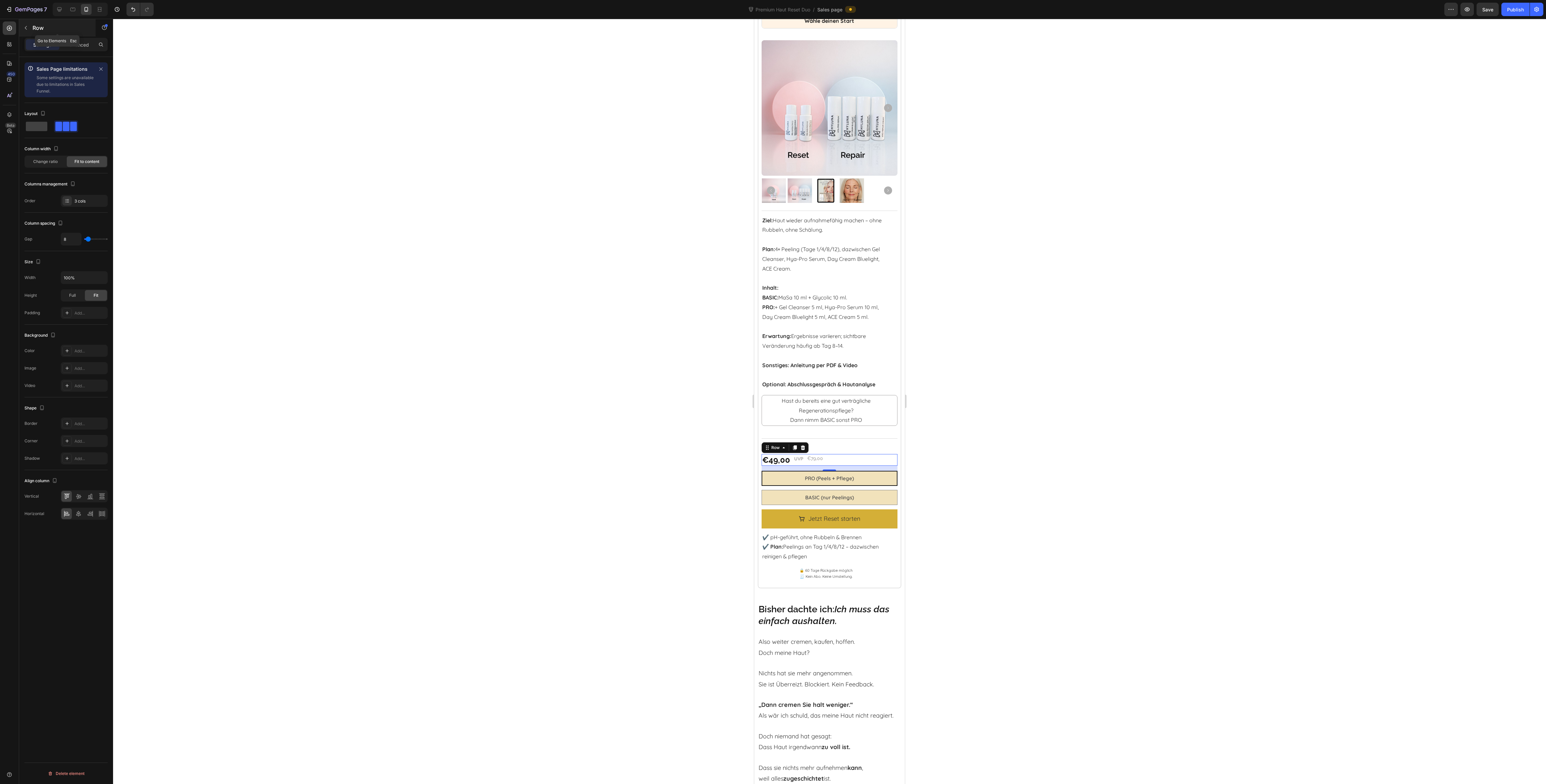
click at [29, 24] on button "button" at bounding box center [26, 28] width 11 height 11
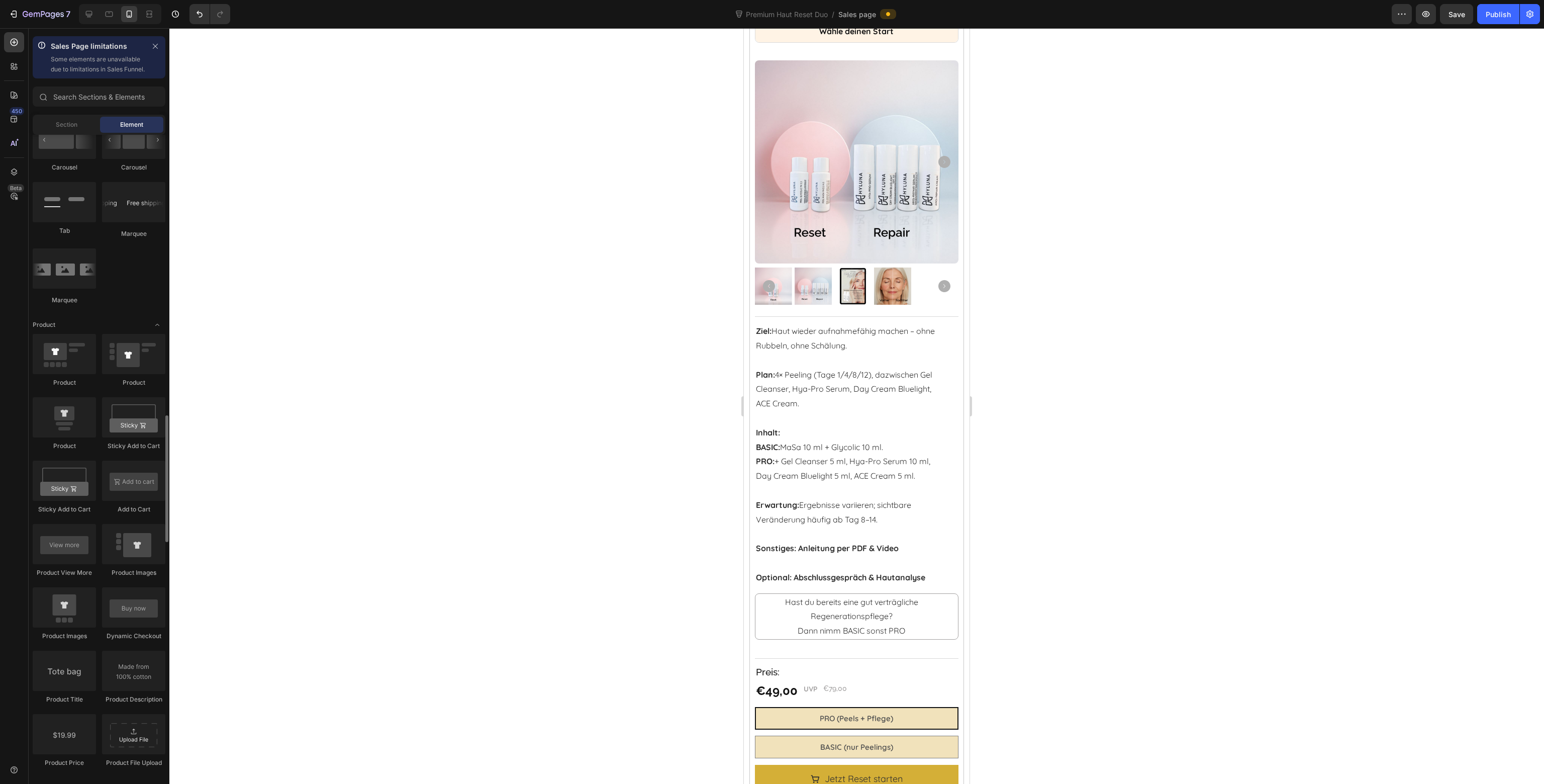
scroll to position [1156, 0]
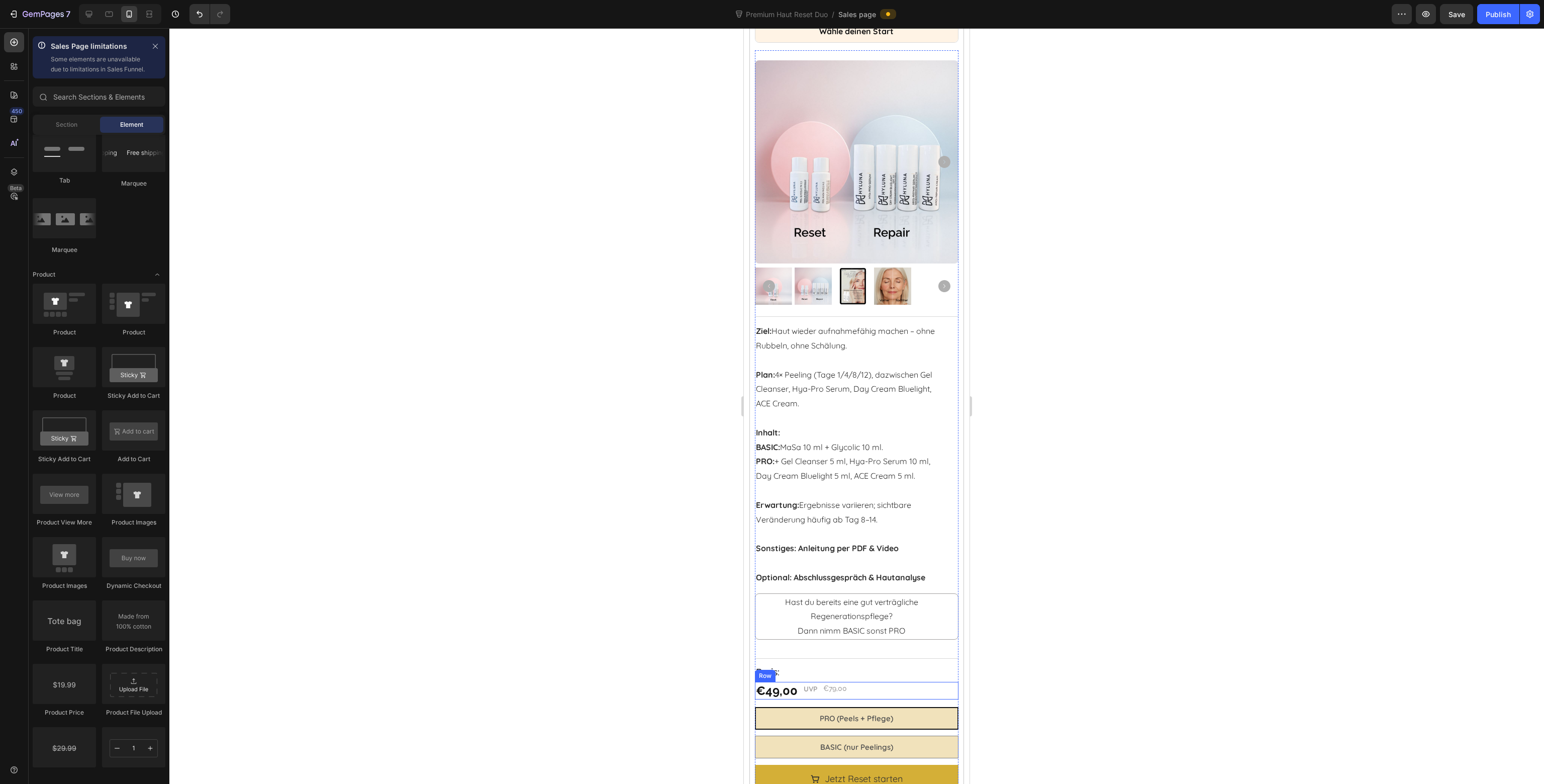
click at [862, 682] on div "€49,00 Product Price Product Price UVP Text Block €79,00 Product Price Product …" at bounding box center [857, 690] width 203 height 18
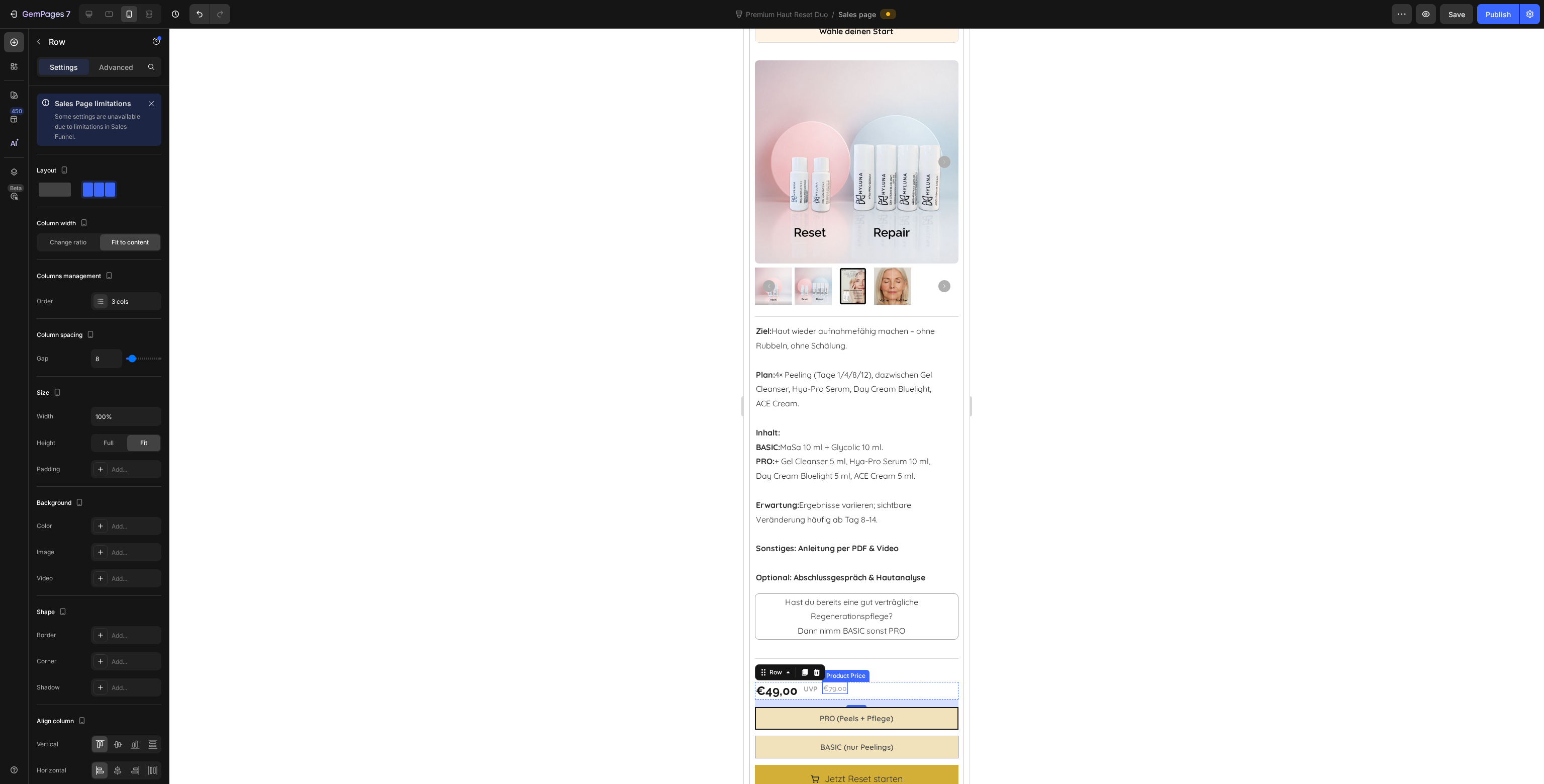
click at [835, 682] on div "€79,00" at bounding box center [835, 688] width 26 height 11
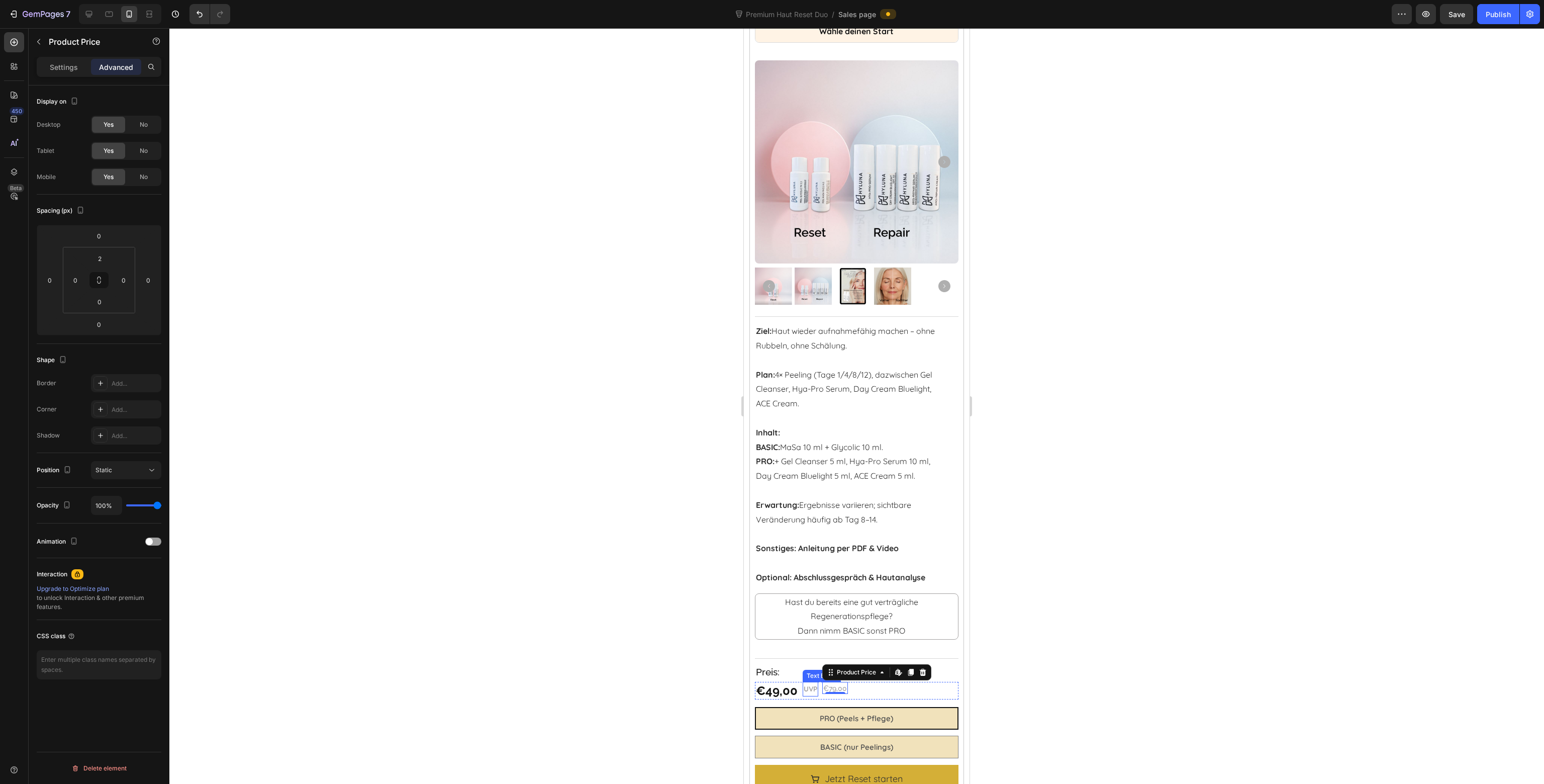
click at [798, 683] on div "€49,00" at bounding box center [777, 690] width 44 height 18
click at [65, 62] on p "Settings" at bounding box center [63, 67] width 28 height 11
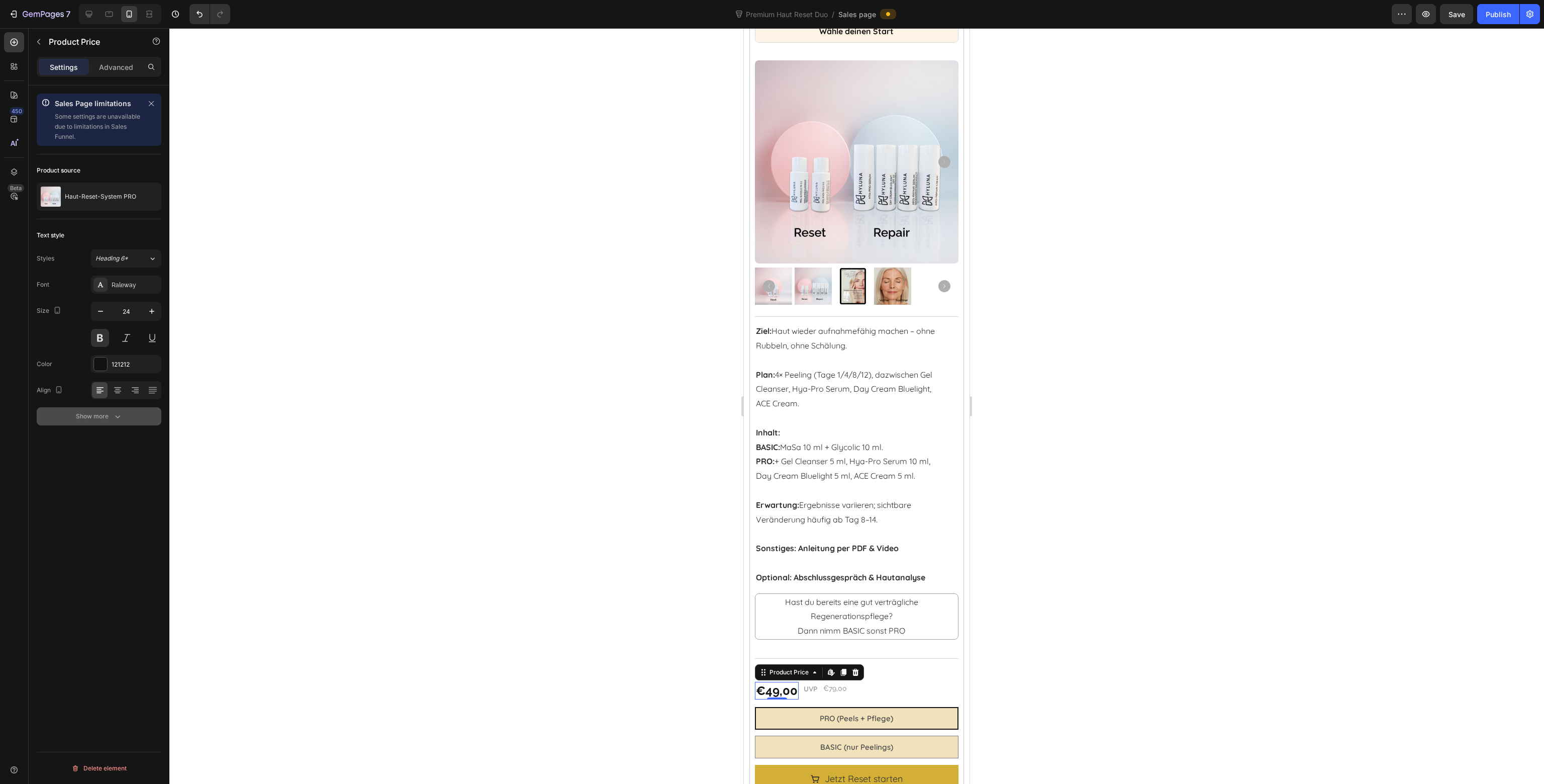
click at [106, 414] on div "Show more" at bounding box center [99, 415] width 47 height 10
click at [833, 682] on div "€79,00" at bounding box center [835, 688] width 26 height 11
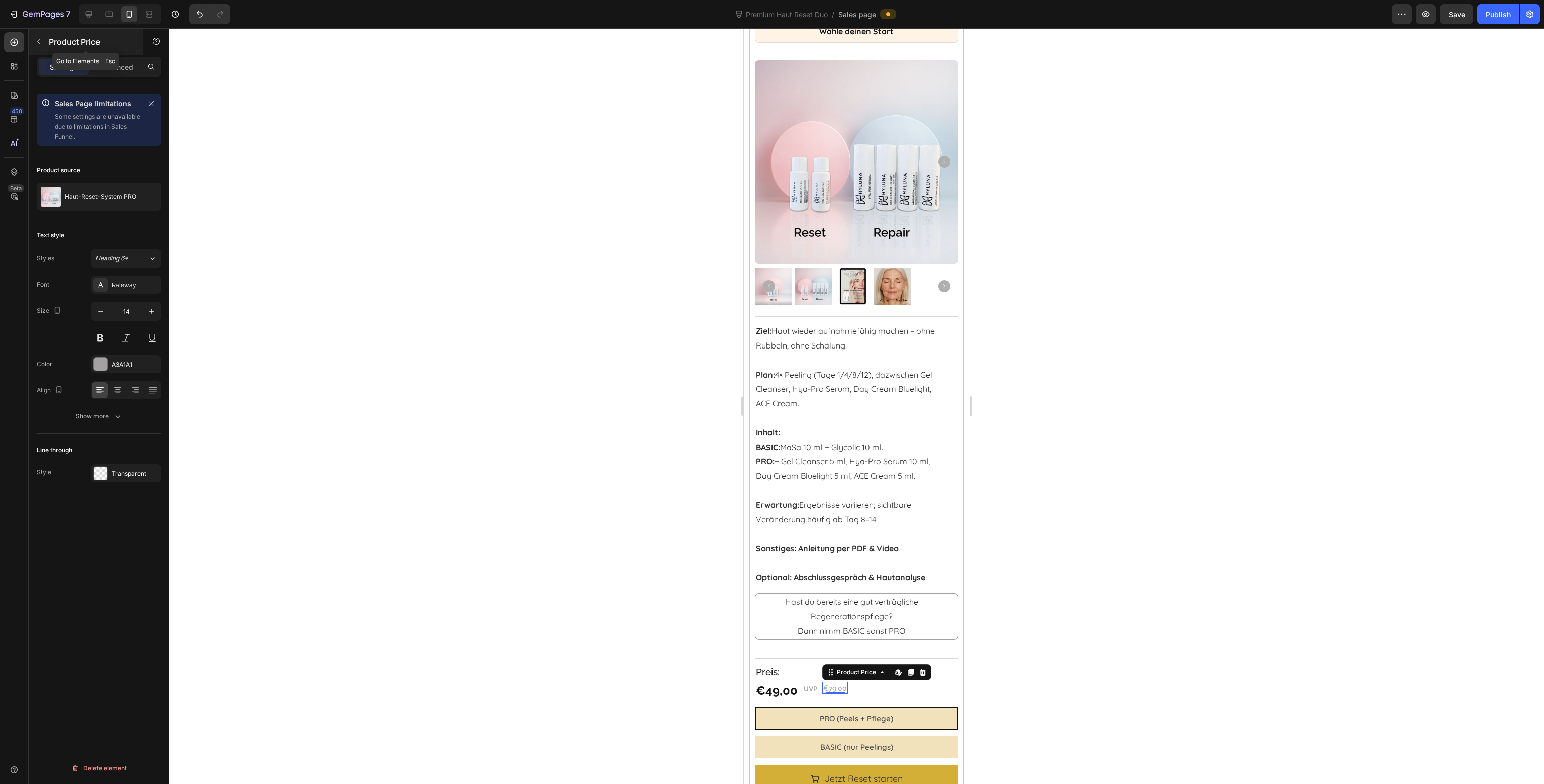
click at [37, 41] on icon "button" at bounding box center [39, 41] width 8 height 8
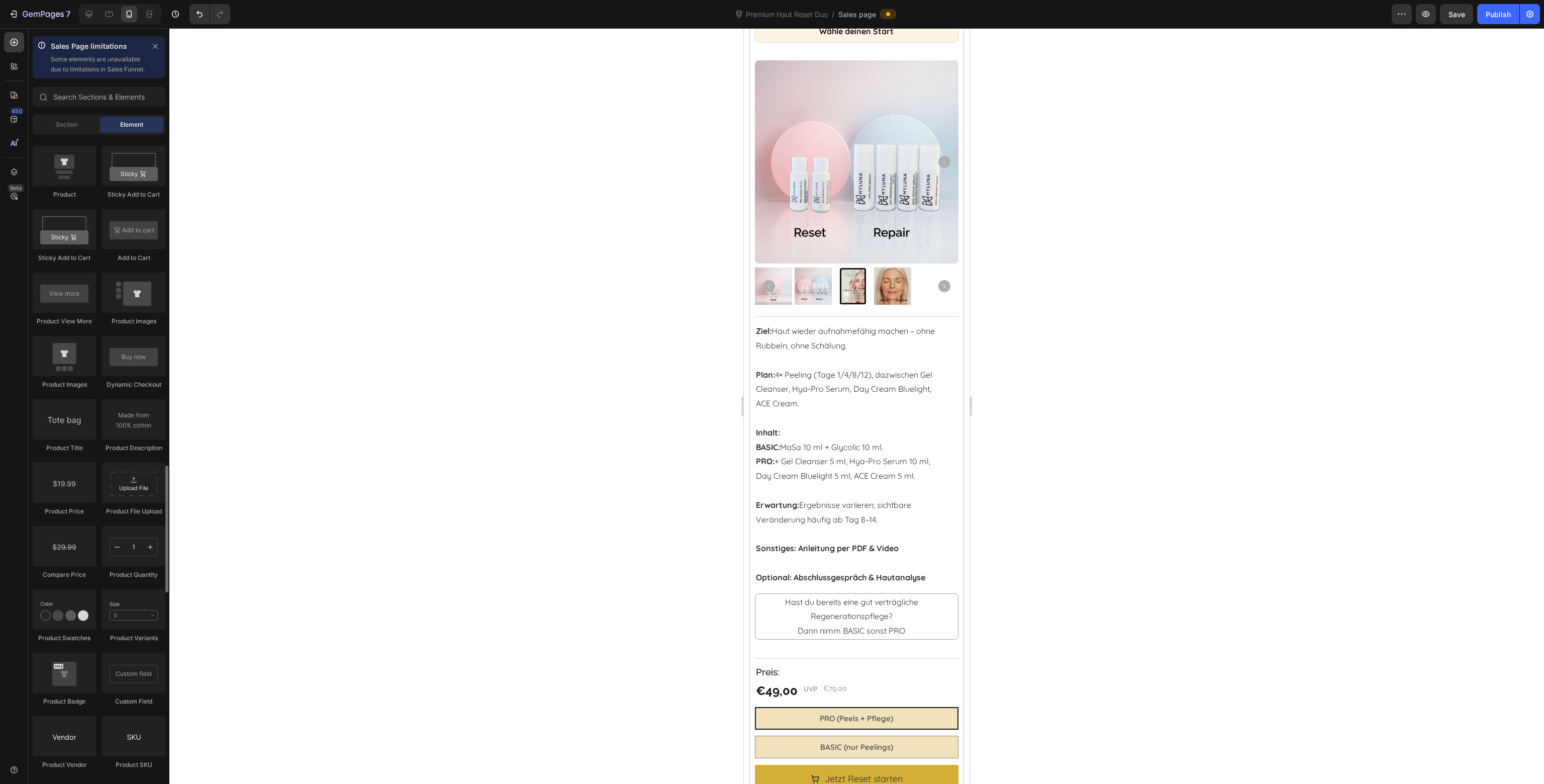
scroll to position [1457, 0]
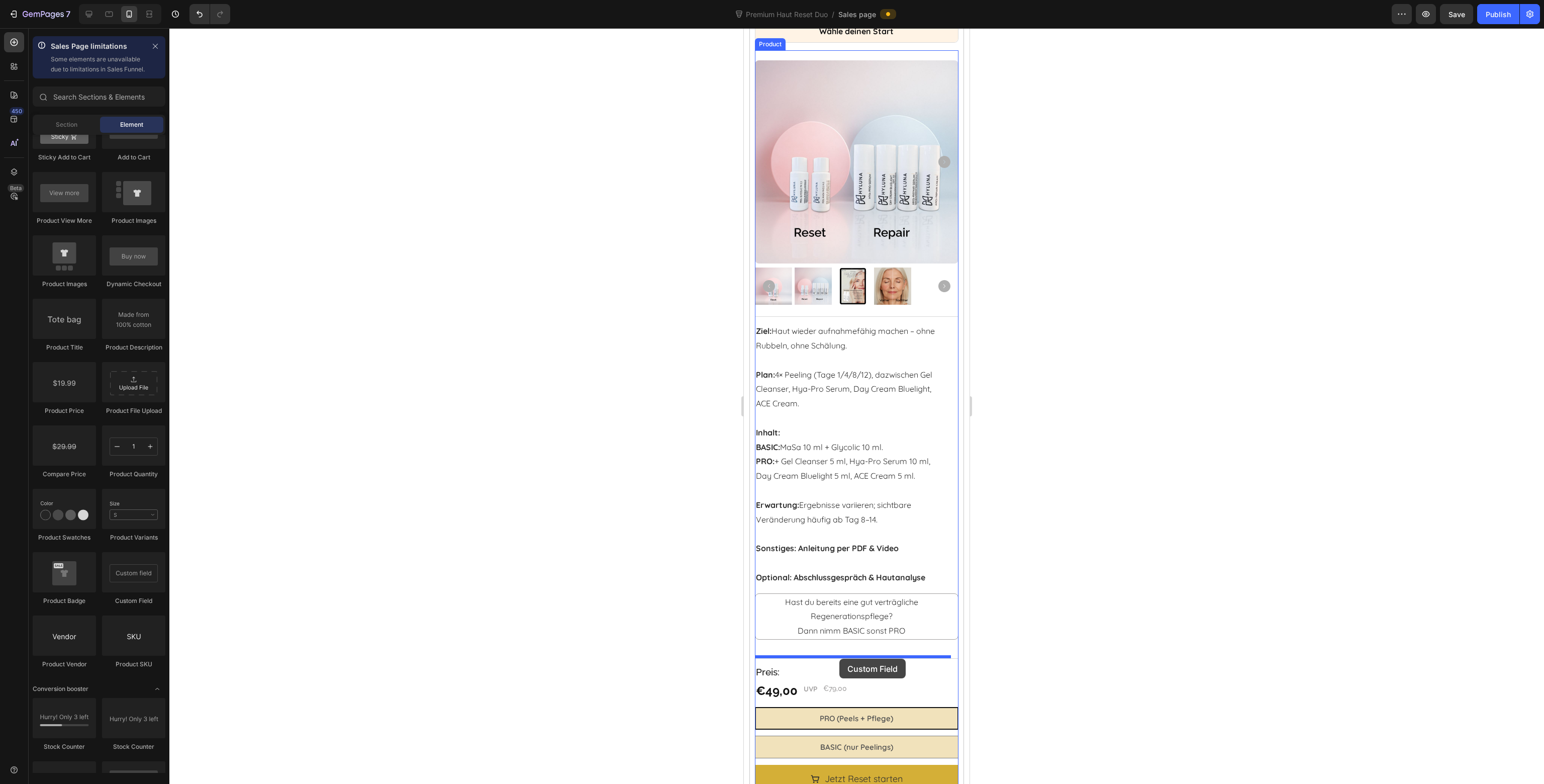
drag, startPoint x: 891, startPoint y: 619, endPoint x: 838, endPoint y: 657, distance: 65.2
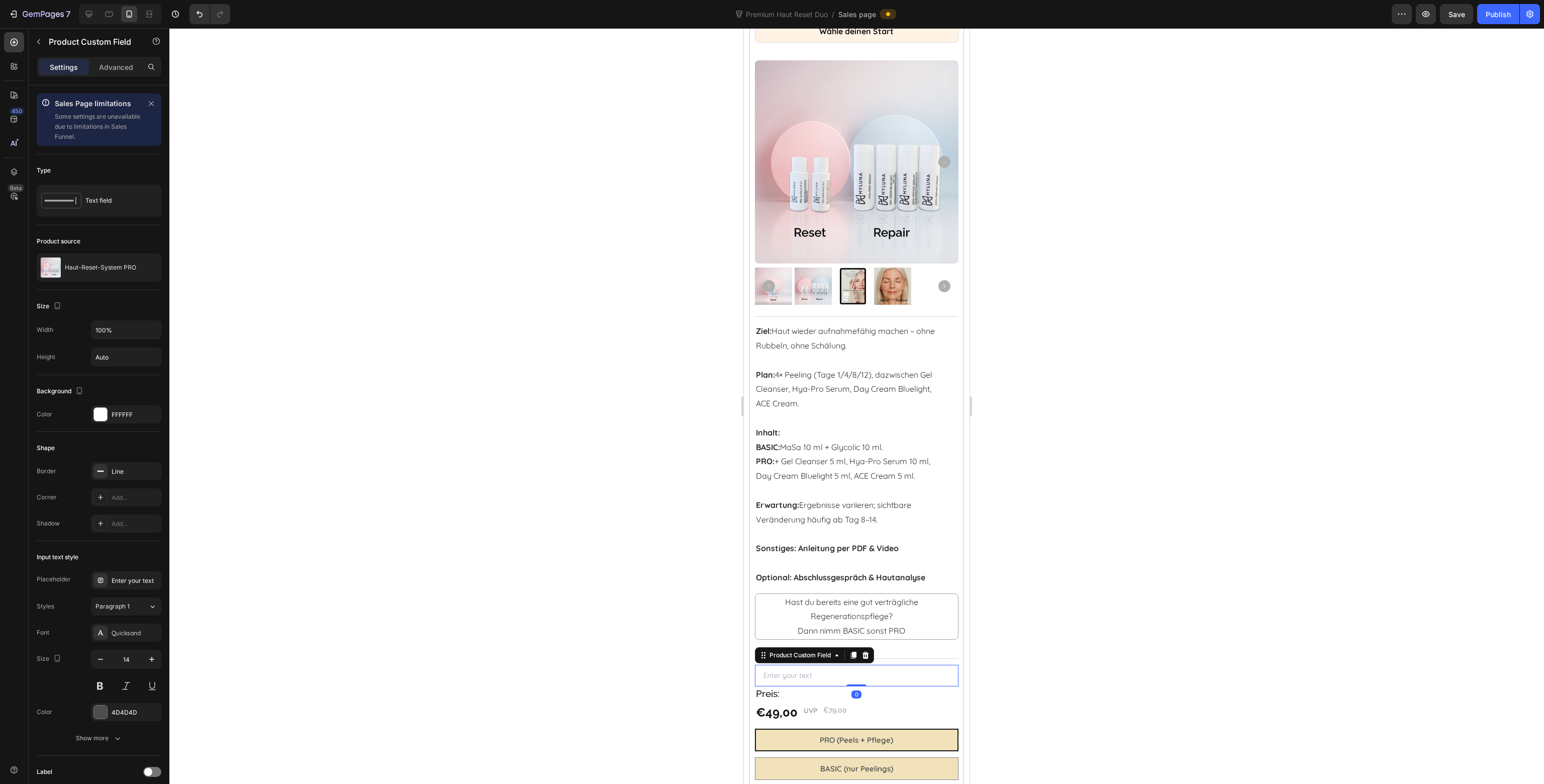
click at [838, 664] on input "text" at bounding box center [857, 675] width 203 height 22
click at [862, 651] on icon at bounding box center [865, 655] width 8 height 8
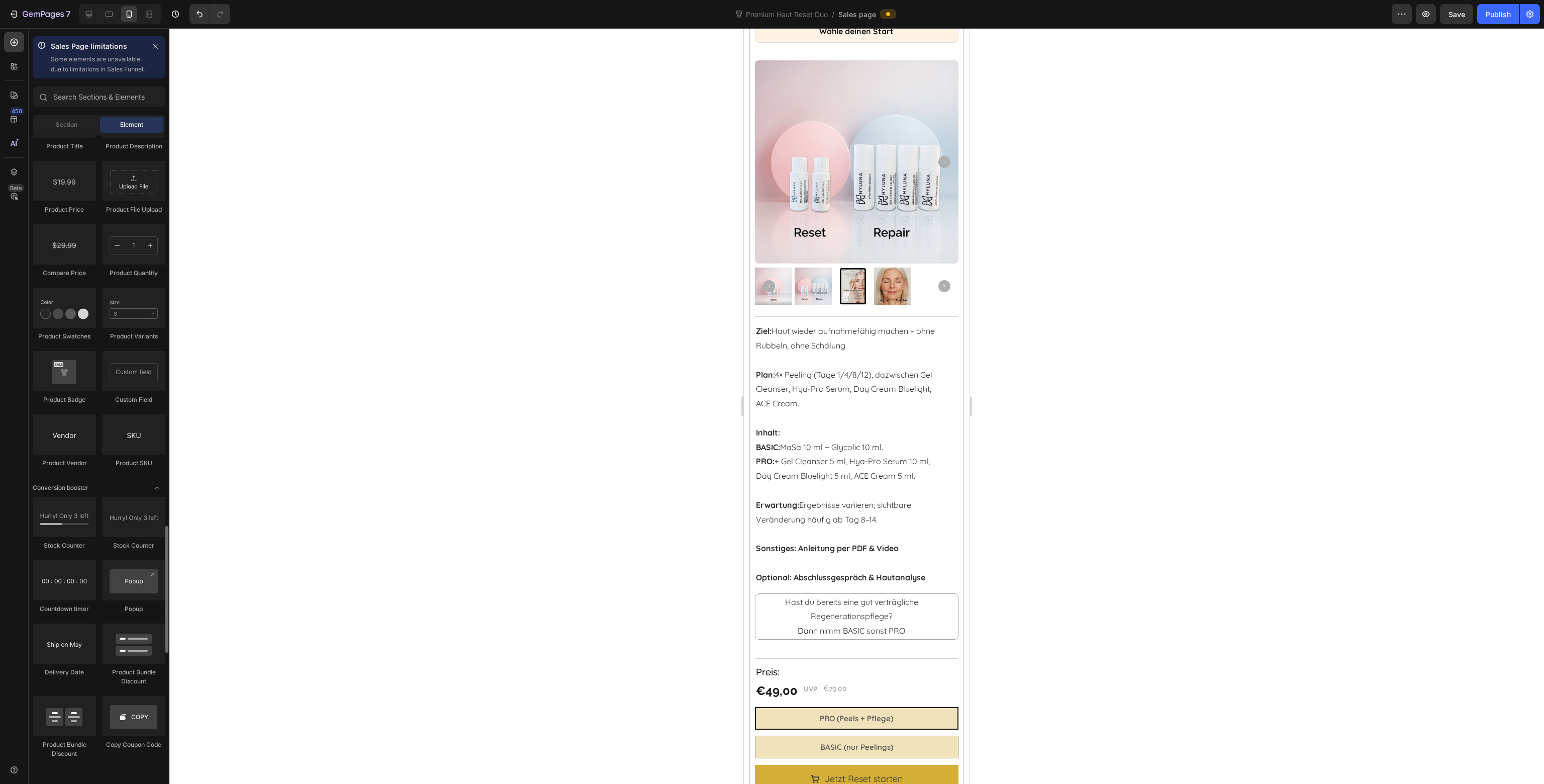
scroll to position [1709, 0]
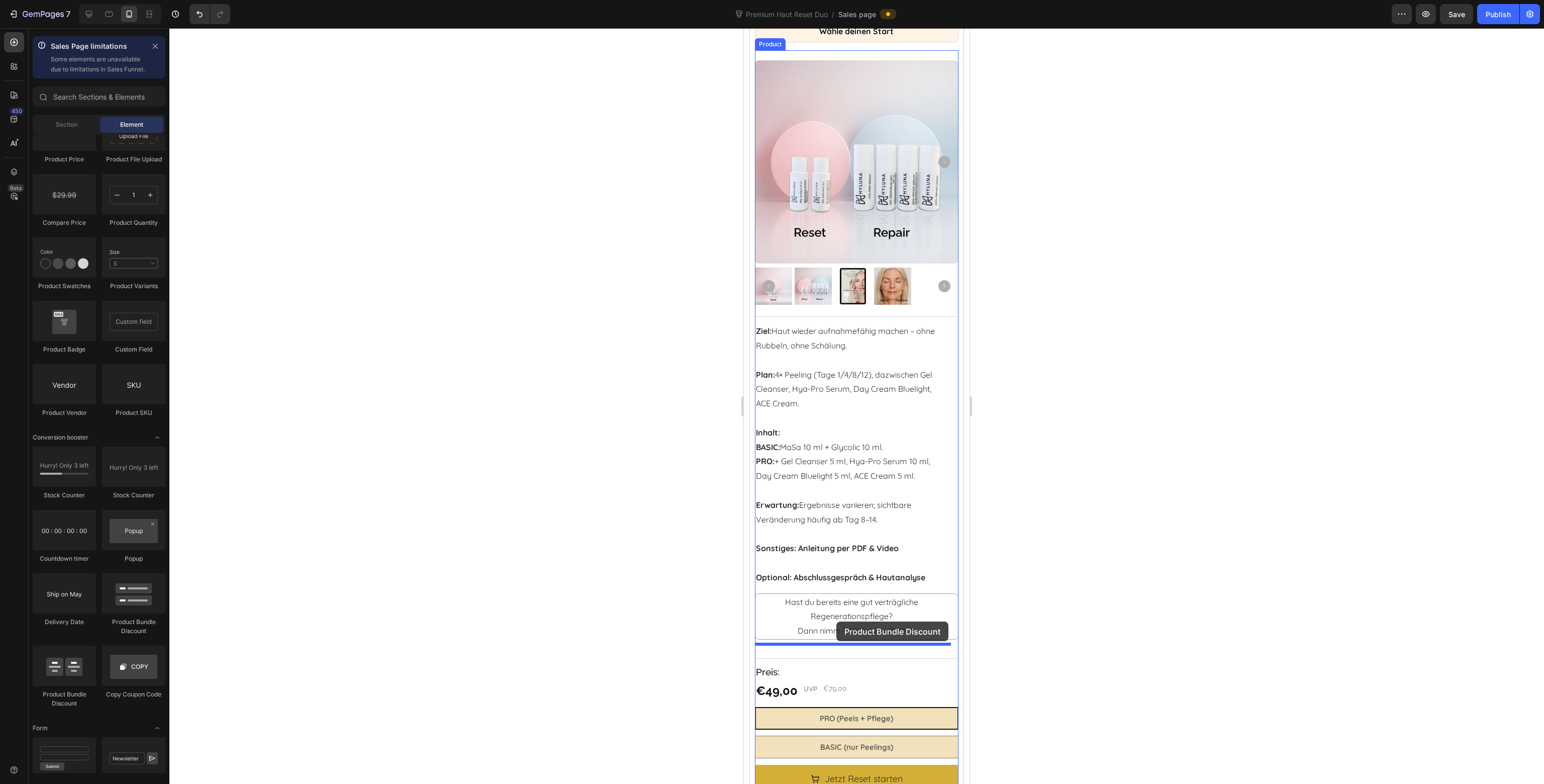
drag, startPoint x: 872, startPoint y: 631, endPoint x: 836, endPoint y: 621, distance: 37.4
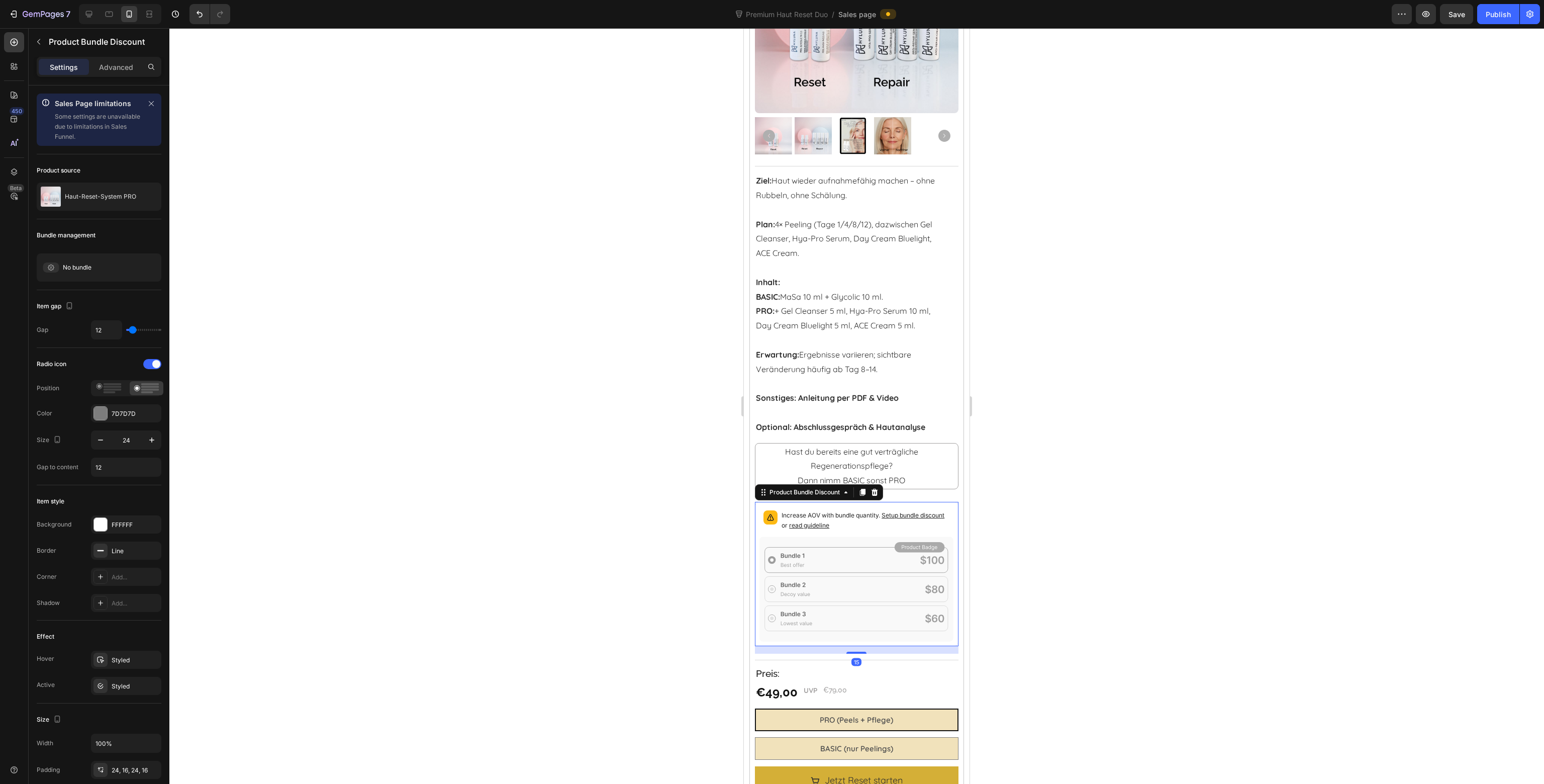
scroll to position [1432, 0]
click at [141, 271] on span "Create" at bounding box center [144, 267] width 20 height 9
click at [874, 487] on icon at bounding box center [874, 491] width 8 height 8
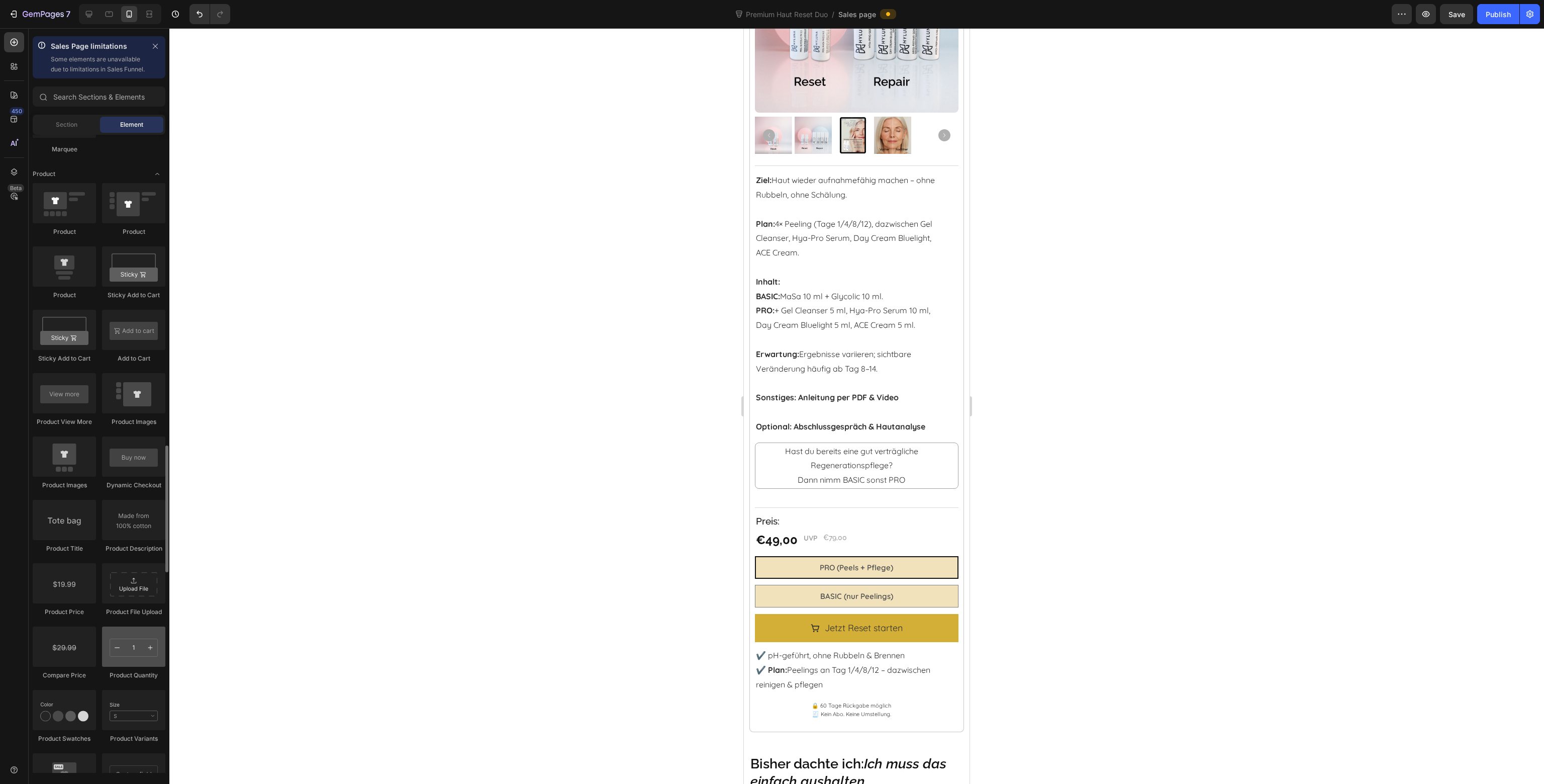
scroll to position [1357, 0]
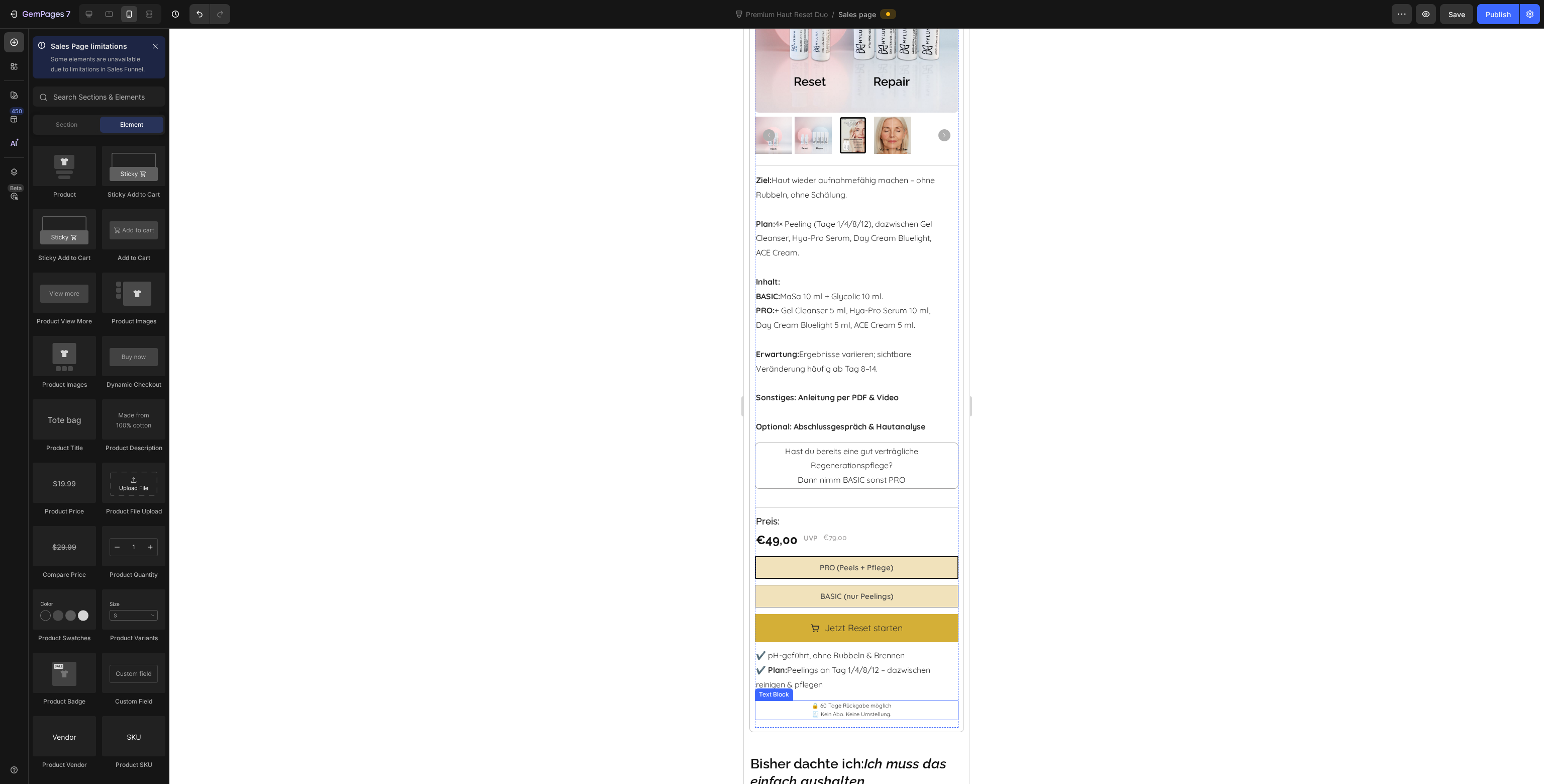
click at [839, 705] on p "🔒 60 Tage Rückgabe möglich 🧾 Kein Abo. Keine Umstellung." at bounding box center [852, 710] width 191 height 18
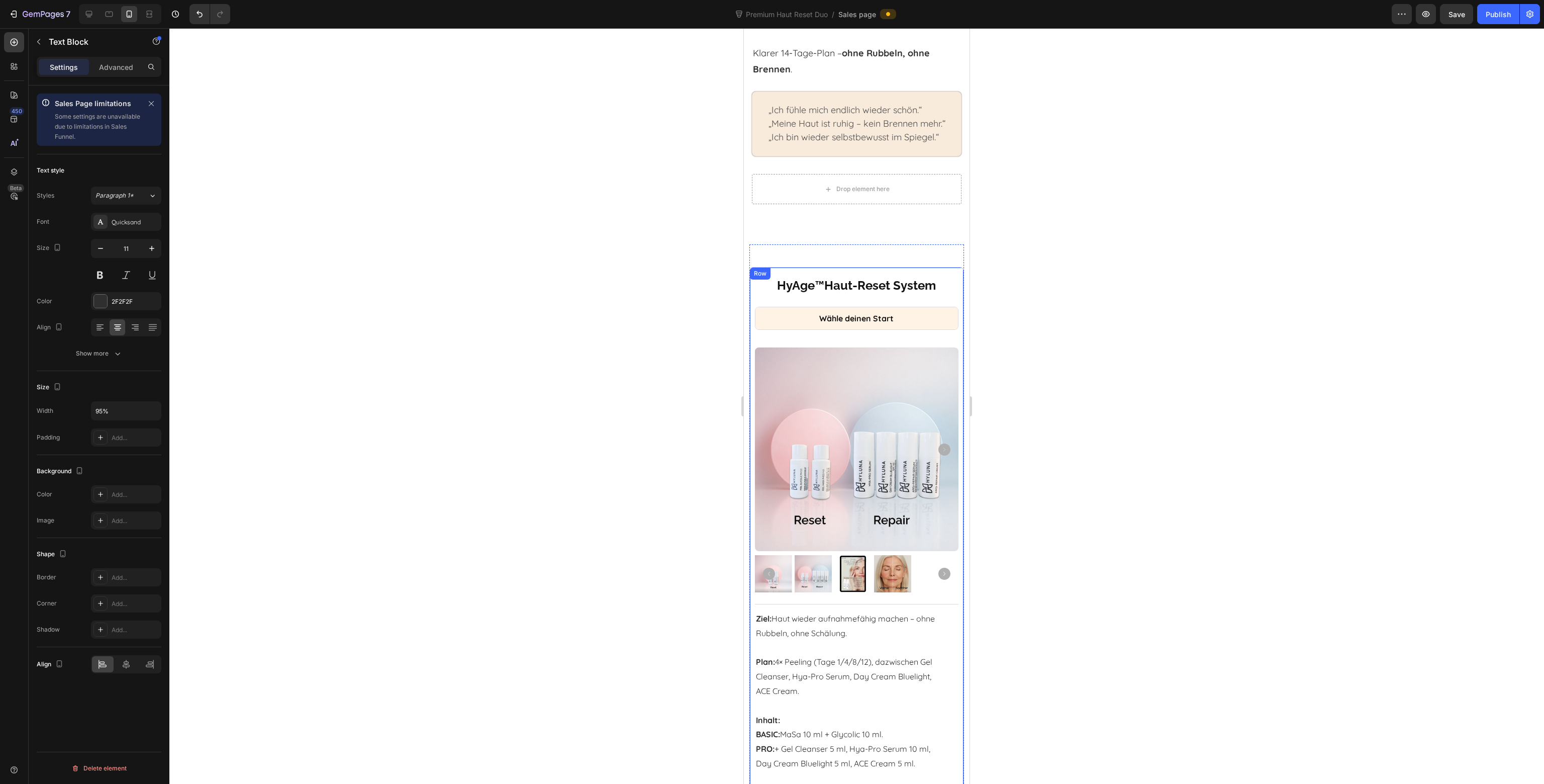
scroll to position [779, 0]
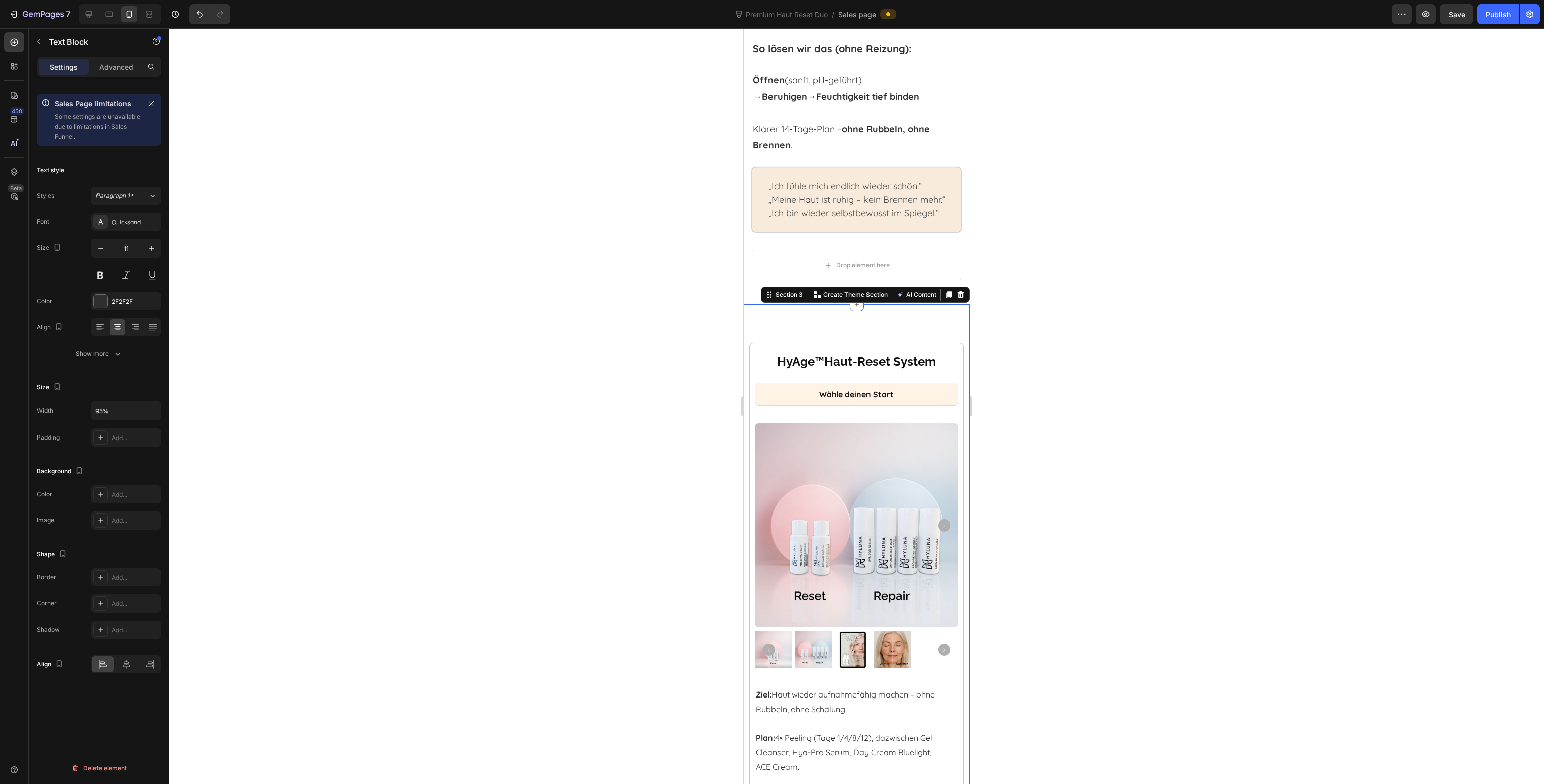
click at [1130, 465] on div at bounding box center [856, 405] width 1375 height 755
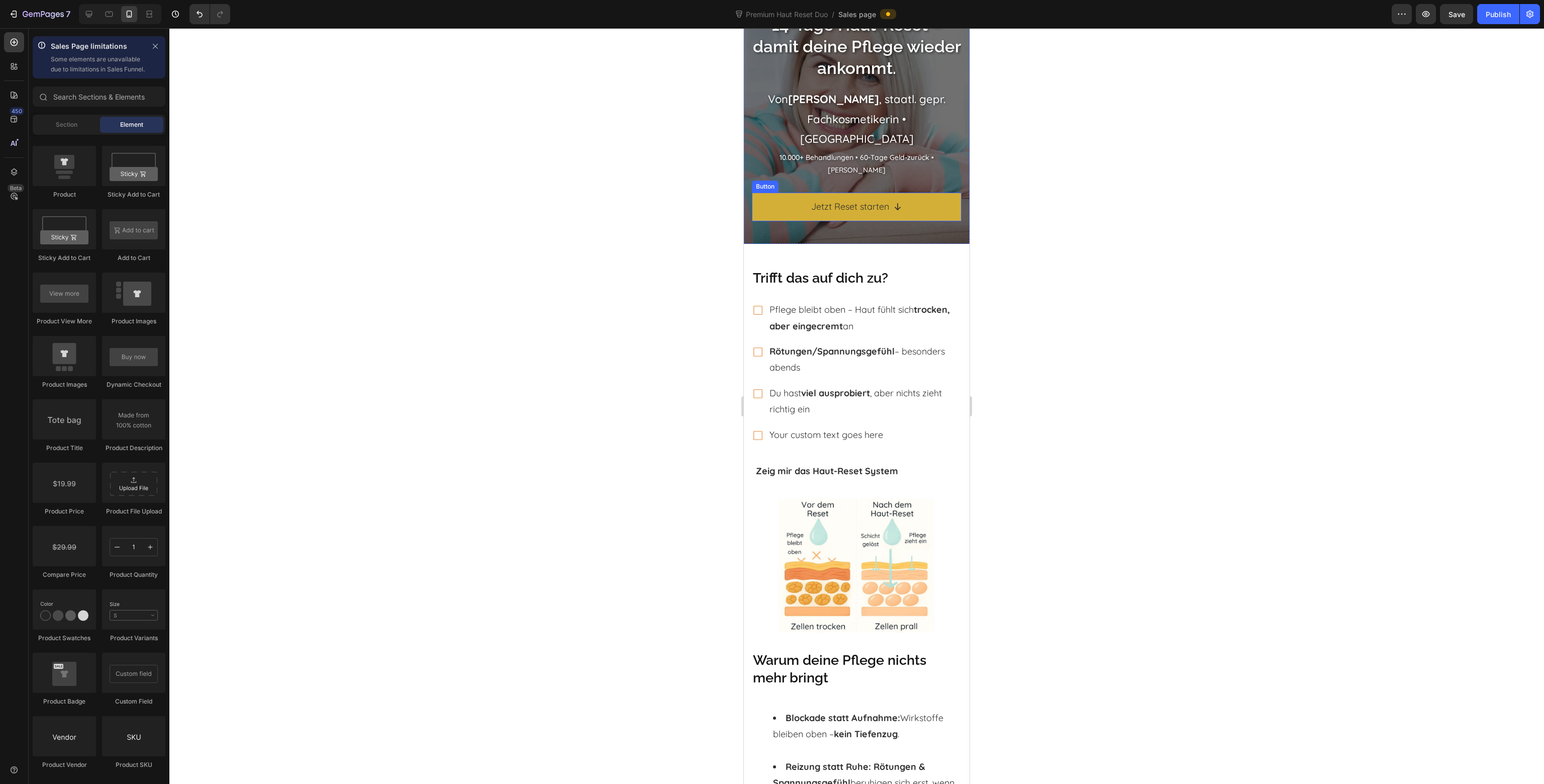
scroll to position [0, 0]
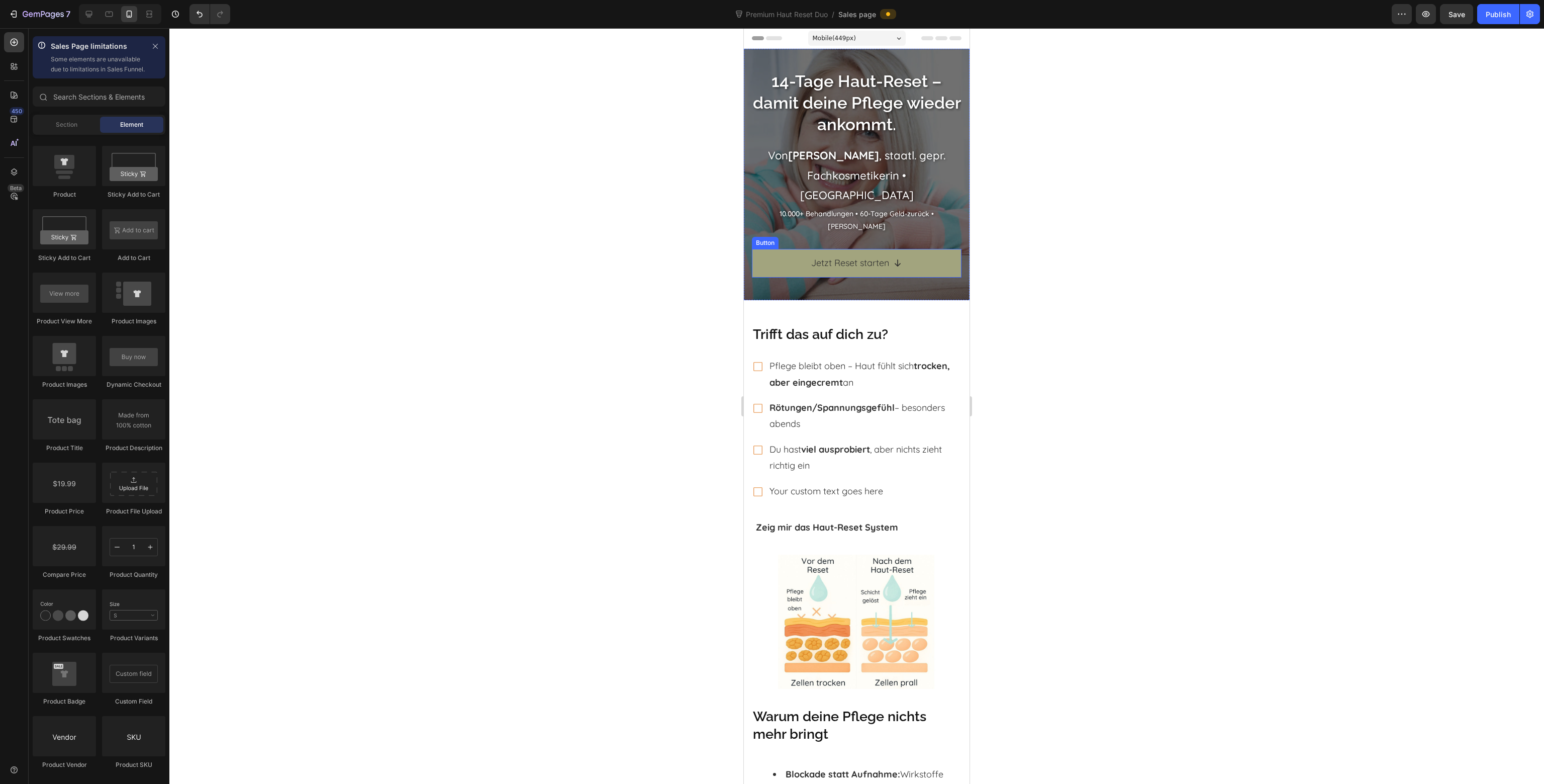
click at [765, 253] on link "Jetzt Reset starten" at bounding box center [856, 263] width 210 height 28
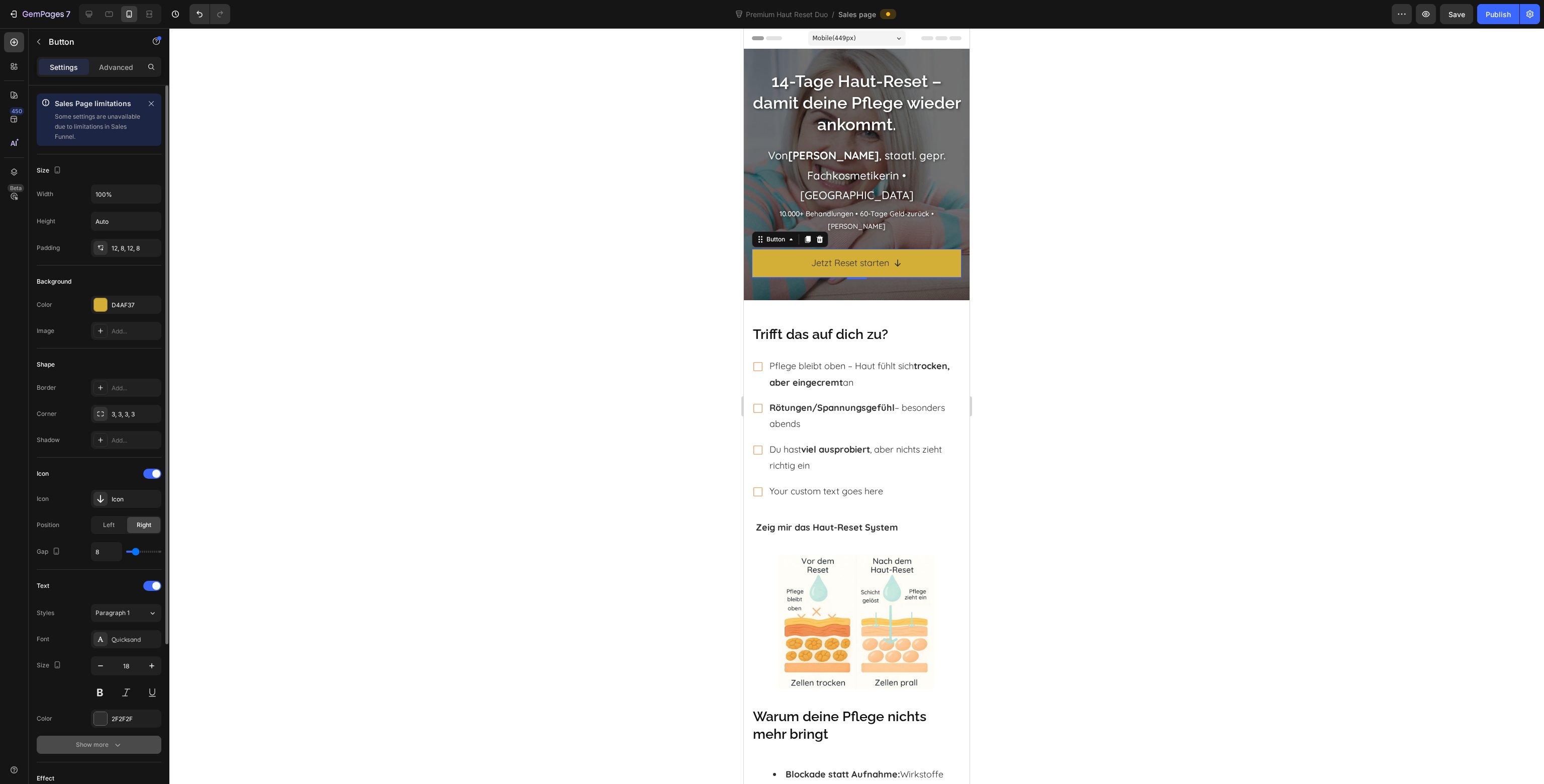
scroll to position [192, 0]
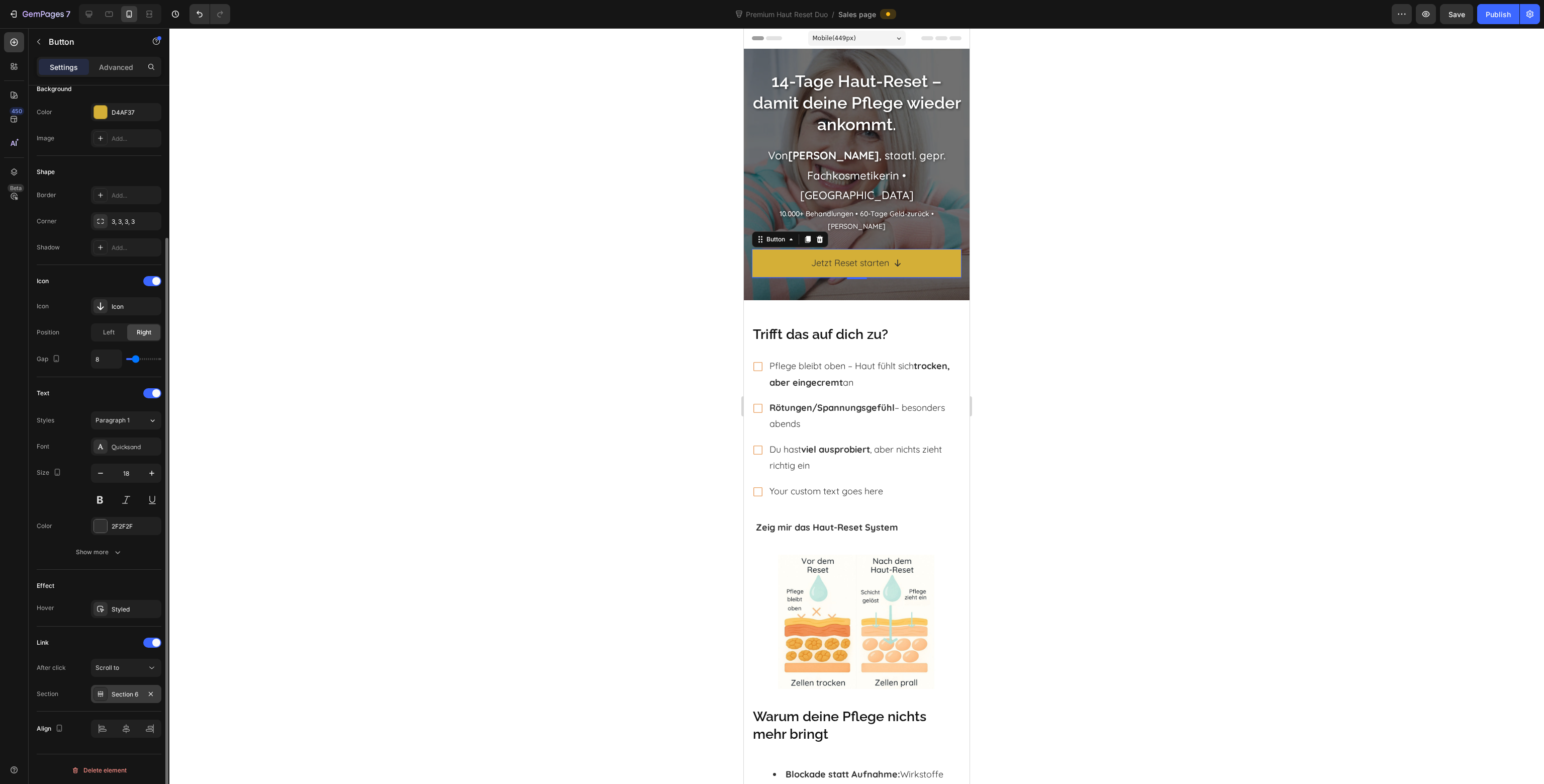
click at [137, 690] on div "Section 6" at bounding box center [126, 694] width 29 height 9
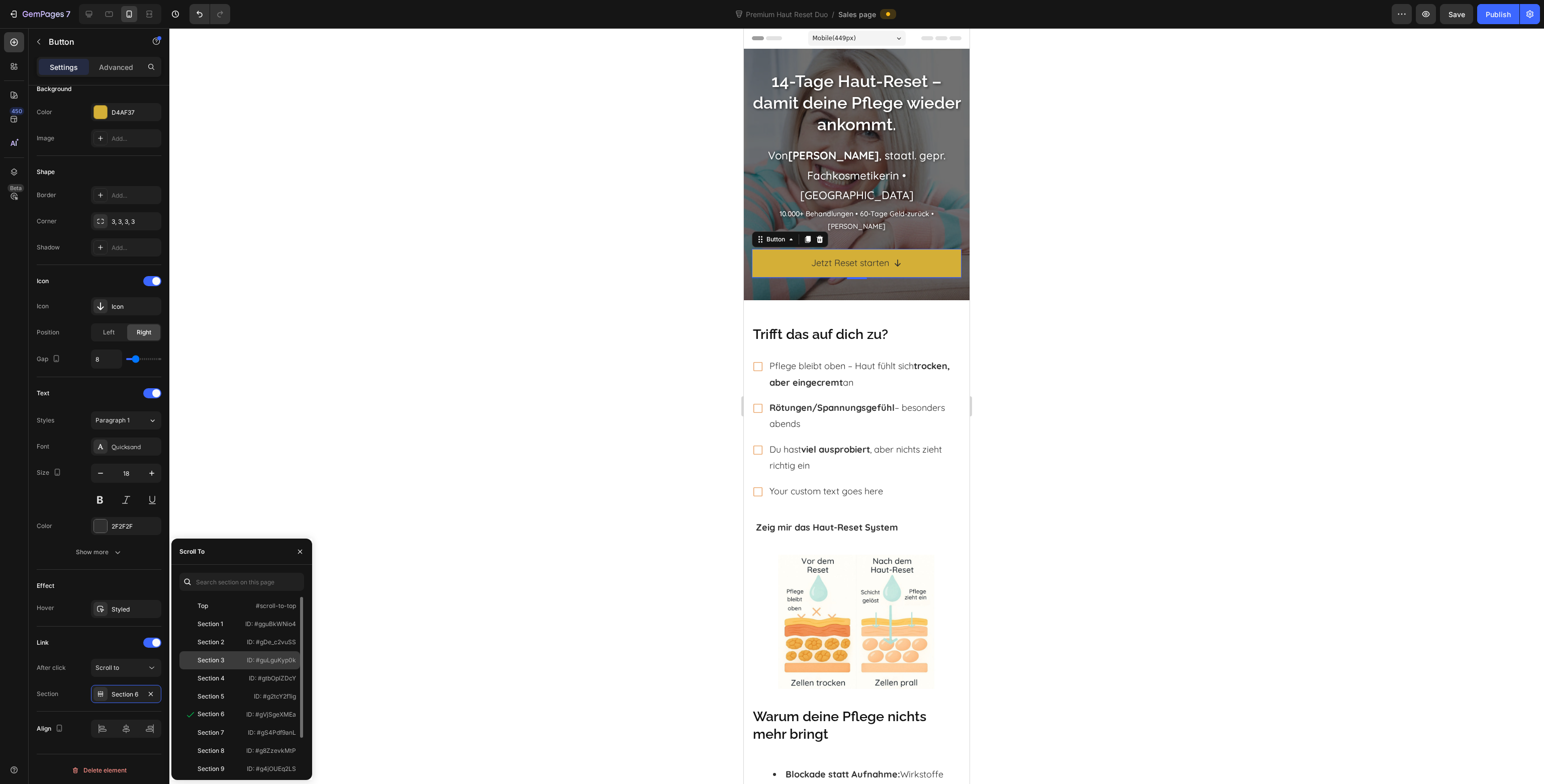
click at [228, 669] on div "Section 3 ID: #guLguKyp0k" at bounding box center [240, 678] width 120 height 18
click at [1106, 405] on div at bounding box center [856, 405] width 1375 height 755
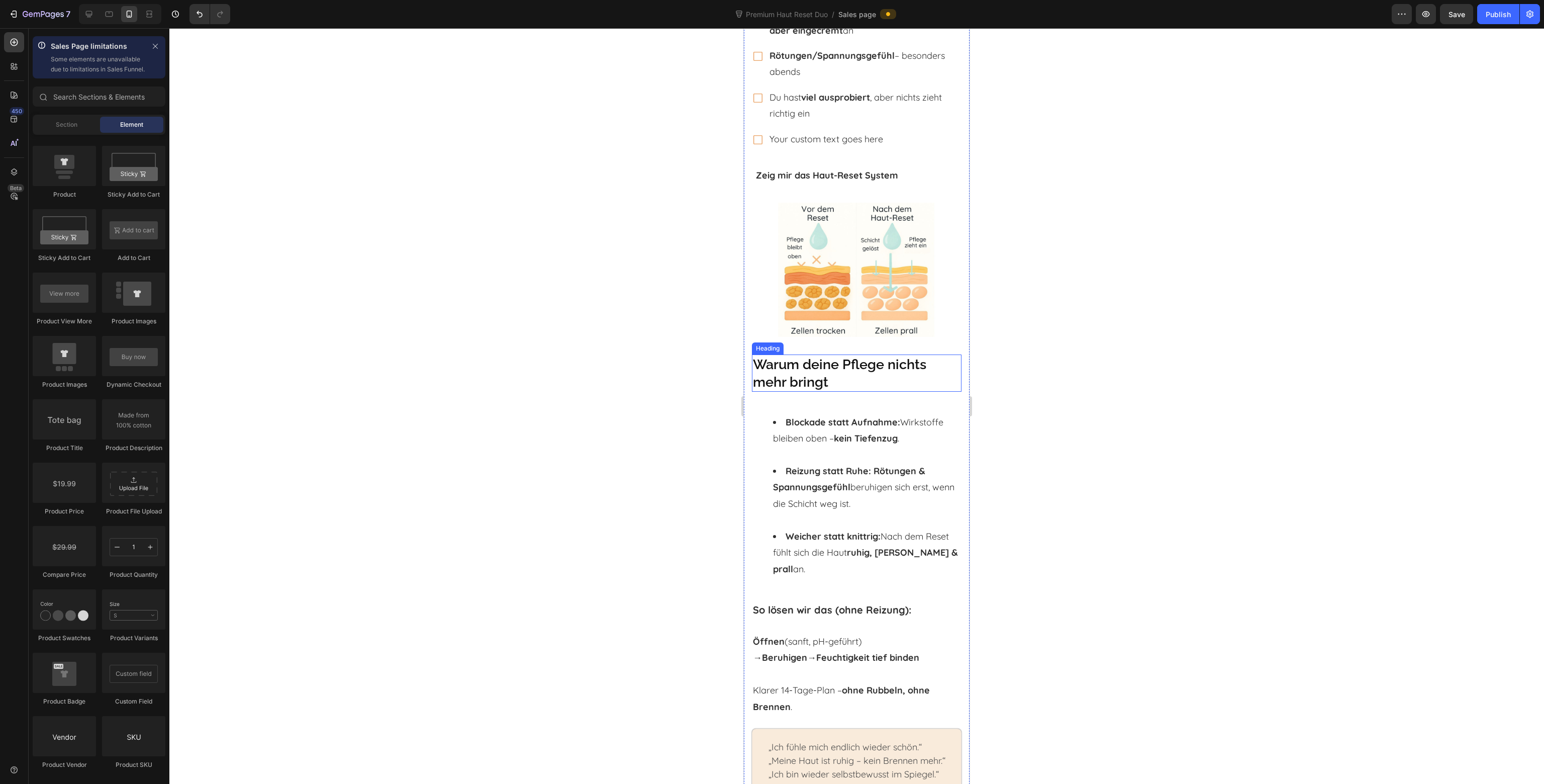
scroll to position [252, 0]
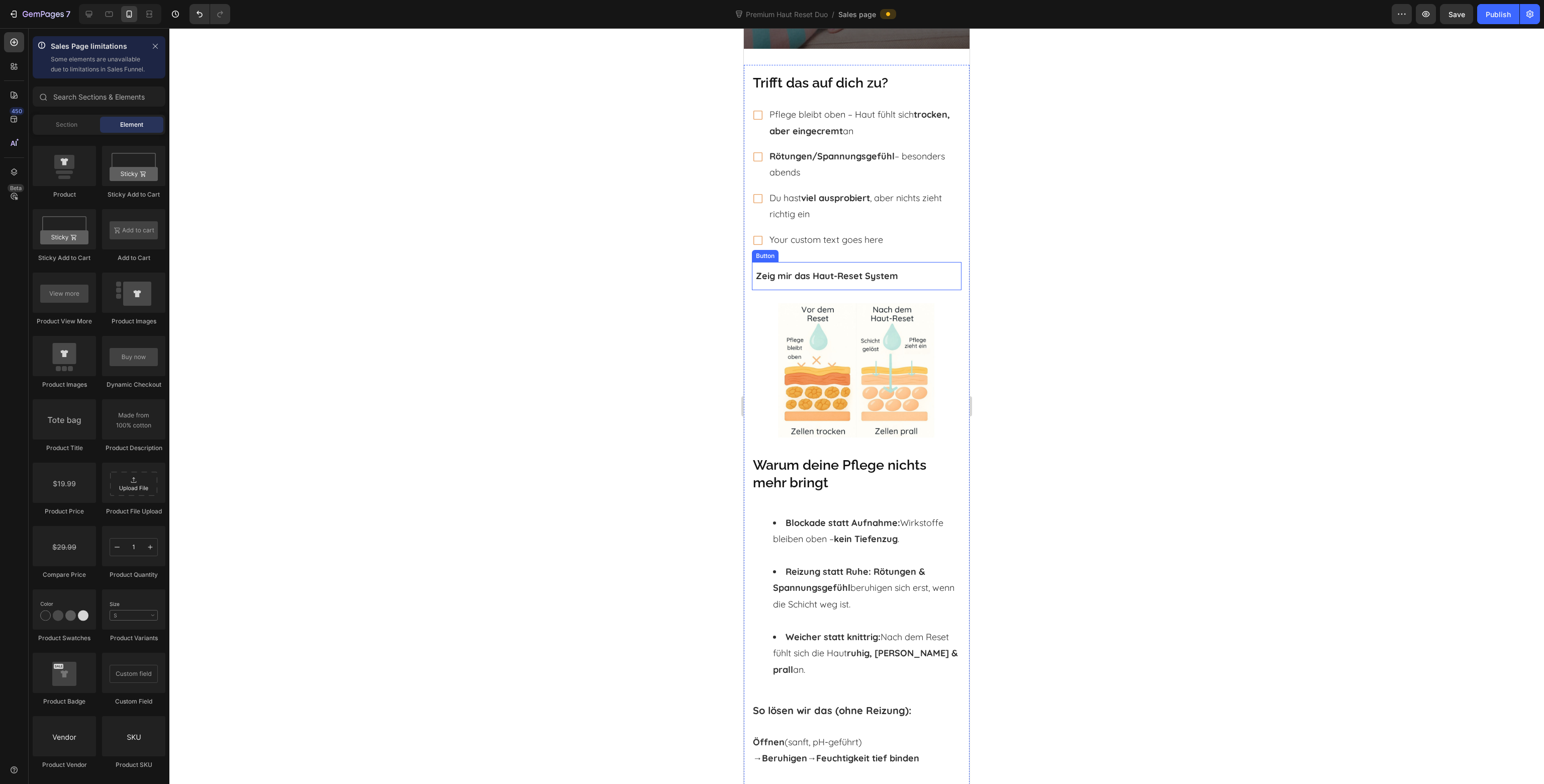
click at [917, 271] on div "Zeig mir das Haut-Reset System Button" at bounding box center [856, 275] width 210 height 28
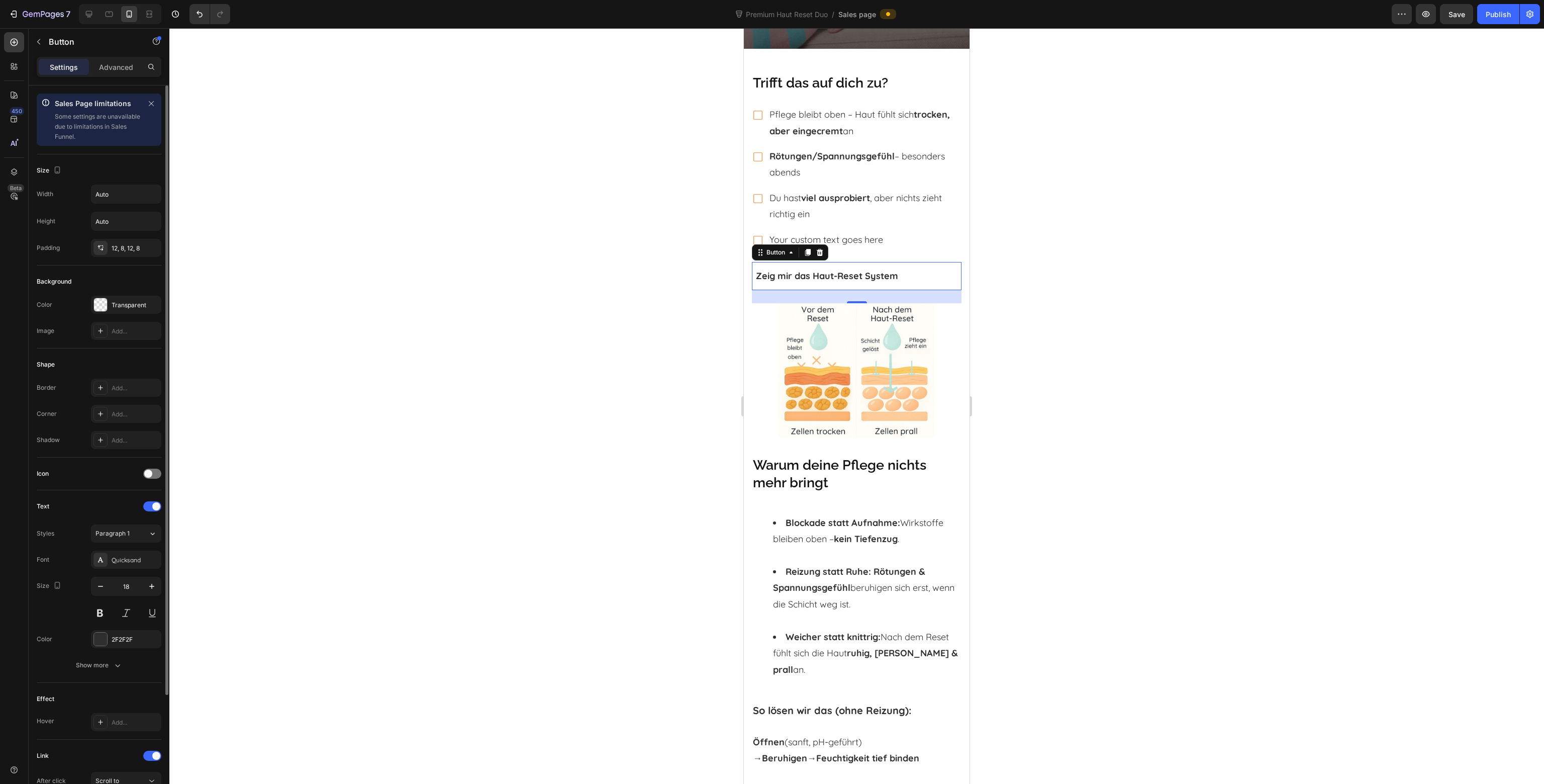
scroll to position [113, 0]
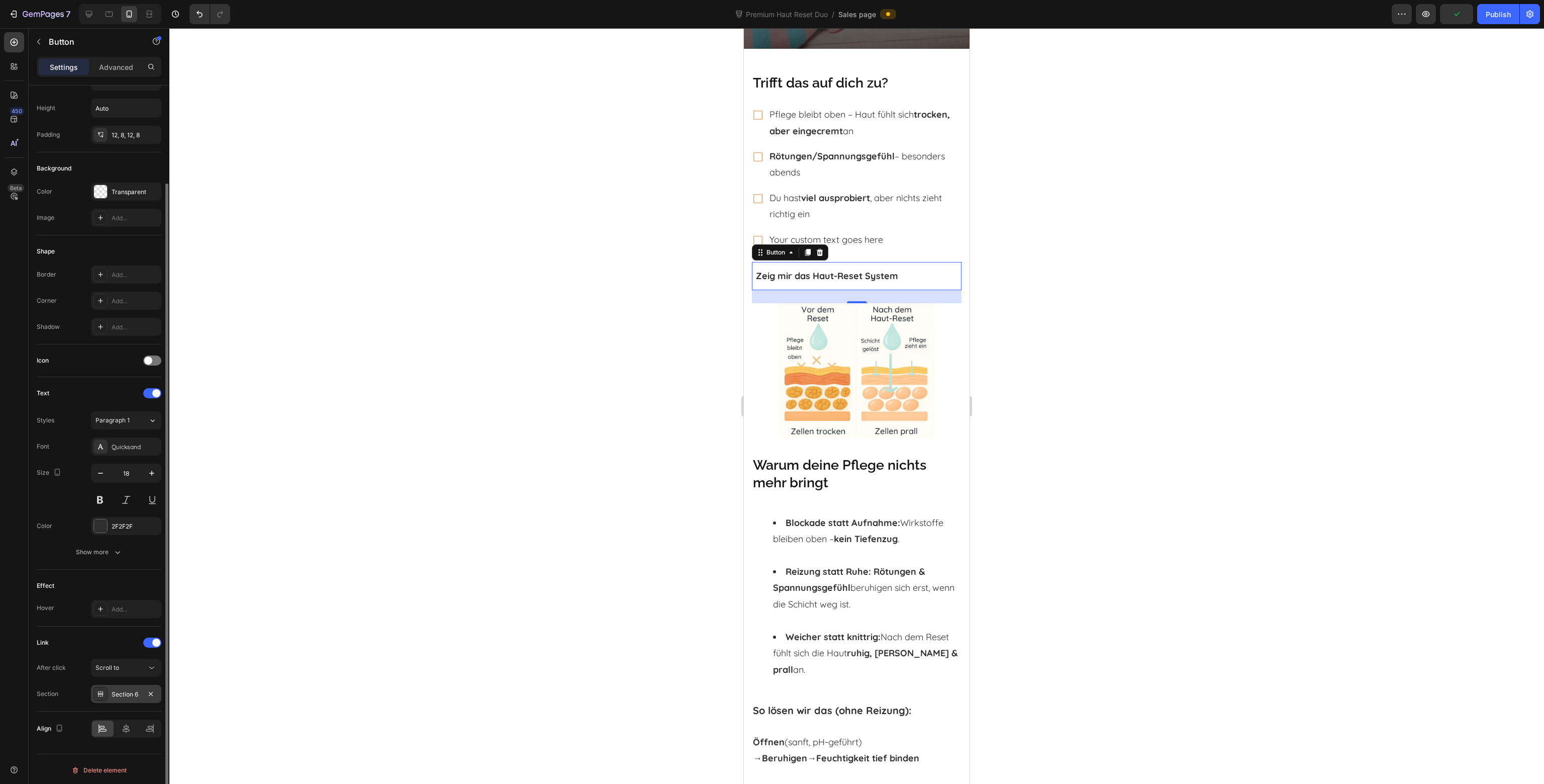
click at [133, 695] on div "Section 6" at bounding box center [126, 694] width 29 height 9
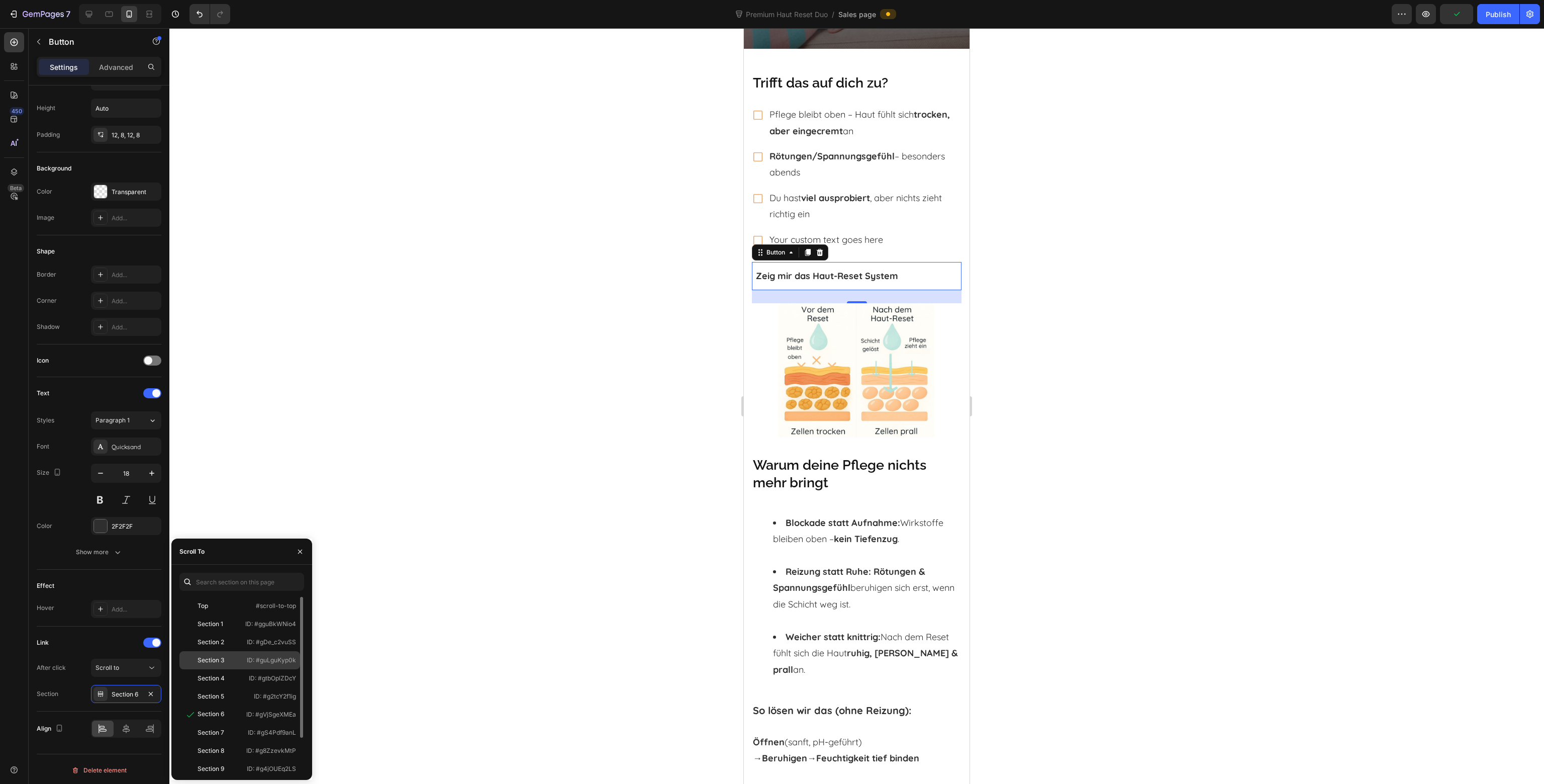
drag, startPoint x: 228, startPoint y: 659, endPoint x: 233, endPoint y: 658, distance: 5.1
click at [228, 659] on div "Section 3" at bounding box center [212, 660] width 58 height 9
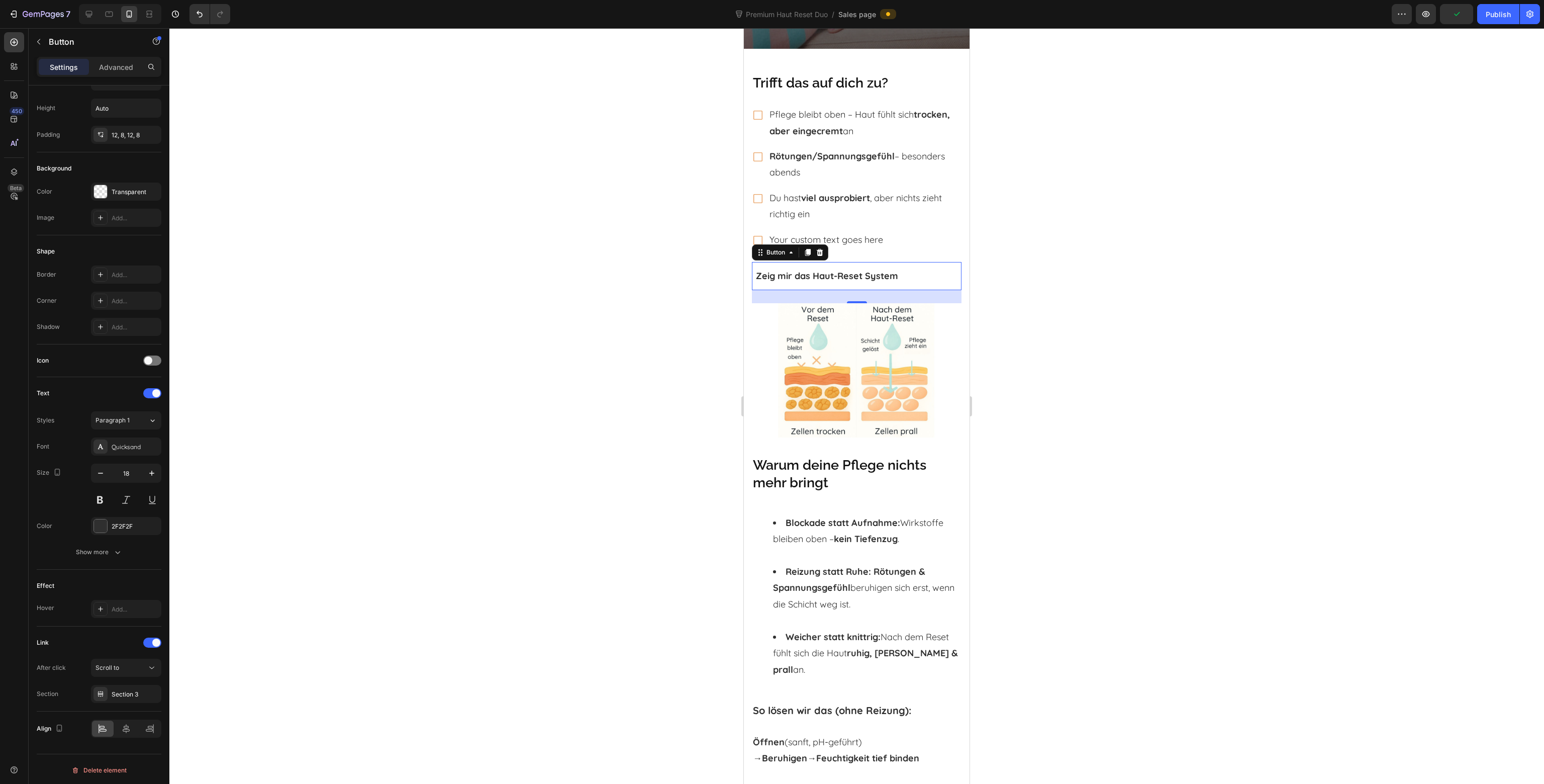
click at [579, 507] on div at bounding box center [856, 405] width 1375 height 755
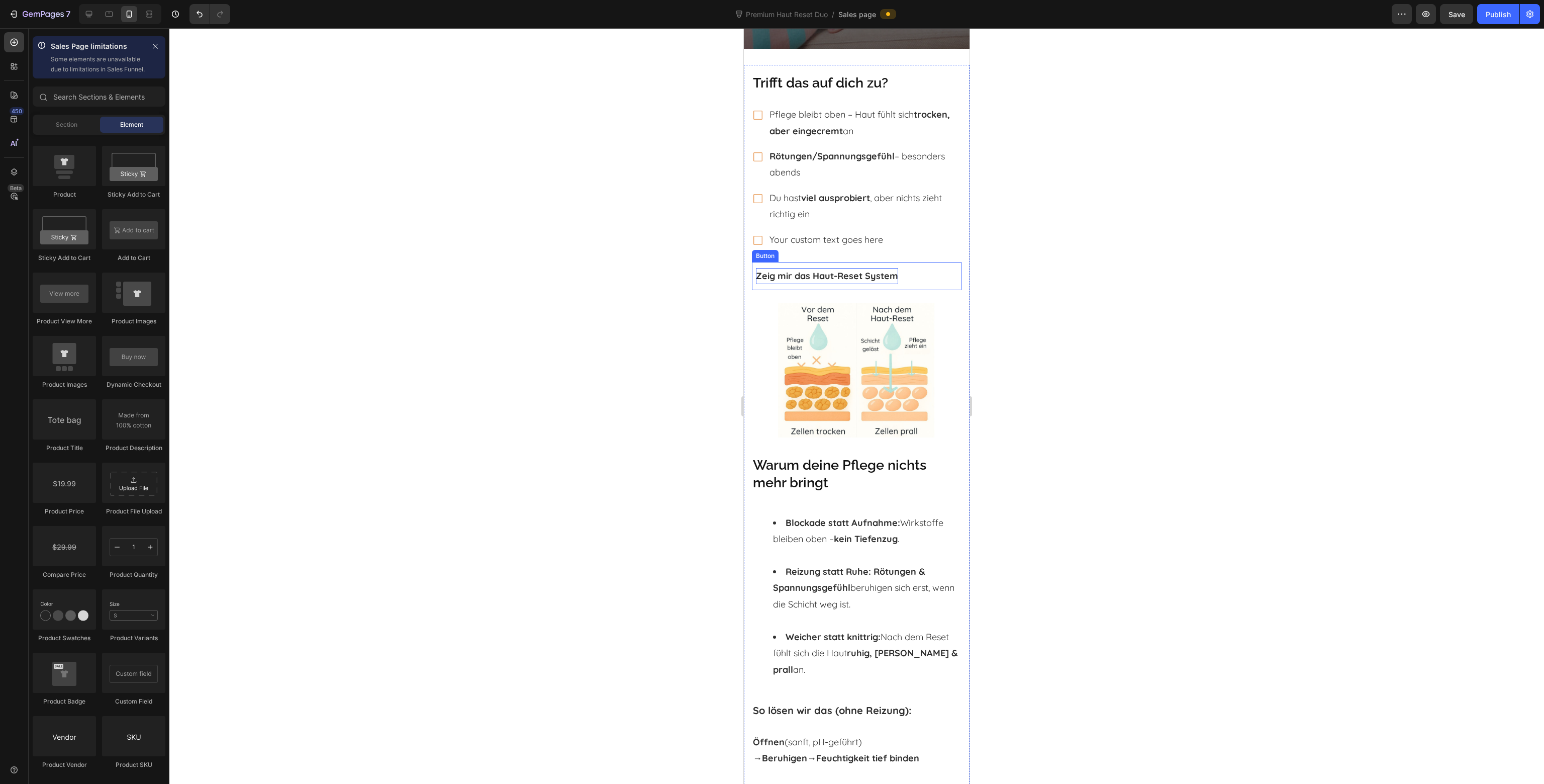
click at [892, 279] on strong "Zeig mir das Haut-Reset System" at bounding box center [827, 275] width 142 height 12
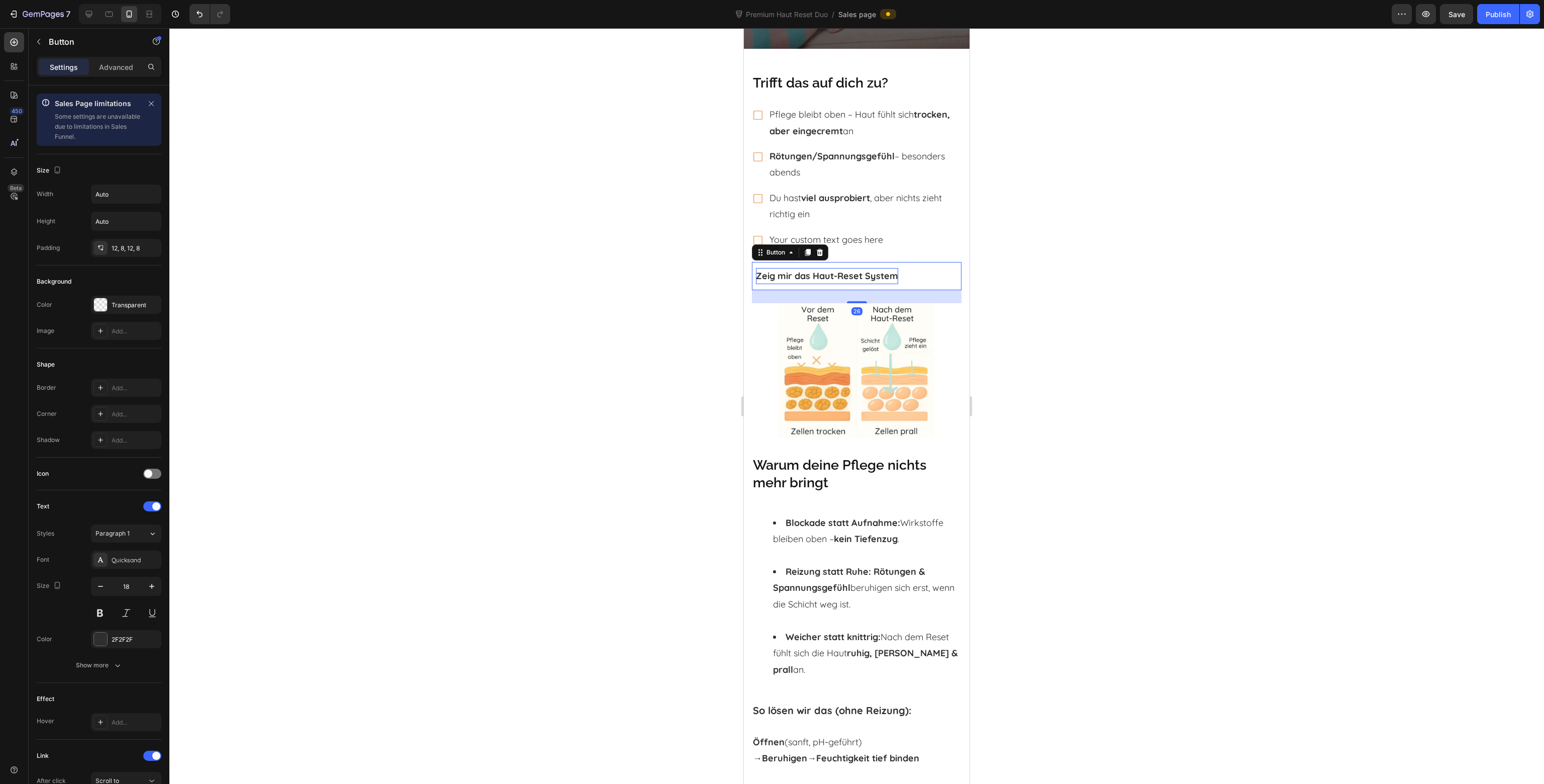
click at [892, 279] on strong "Zeig mir das Haut-Reset System" at bounding box center [827, 275] width 142 height 12
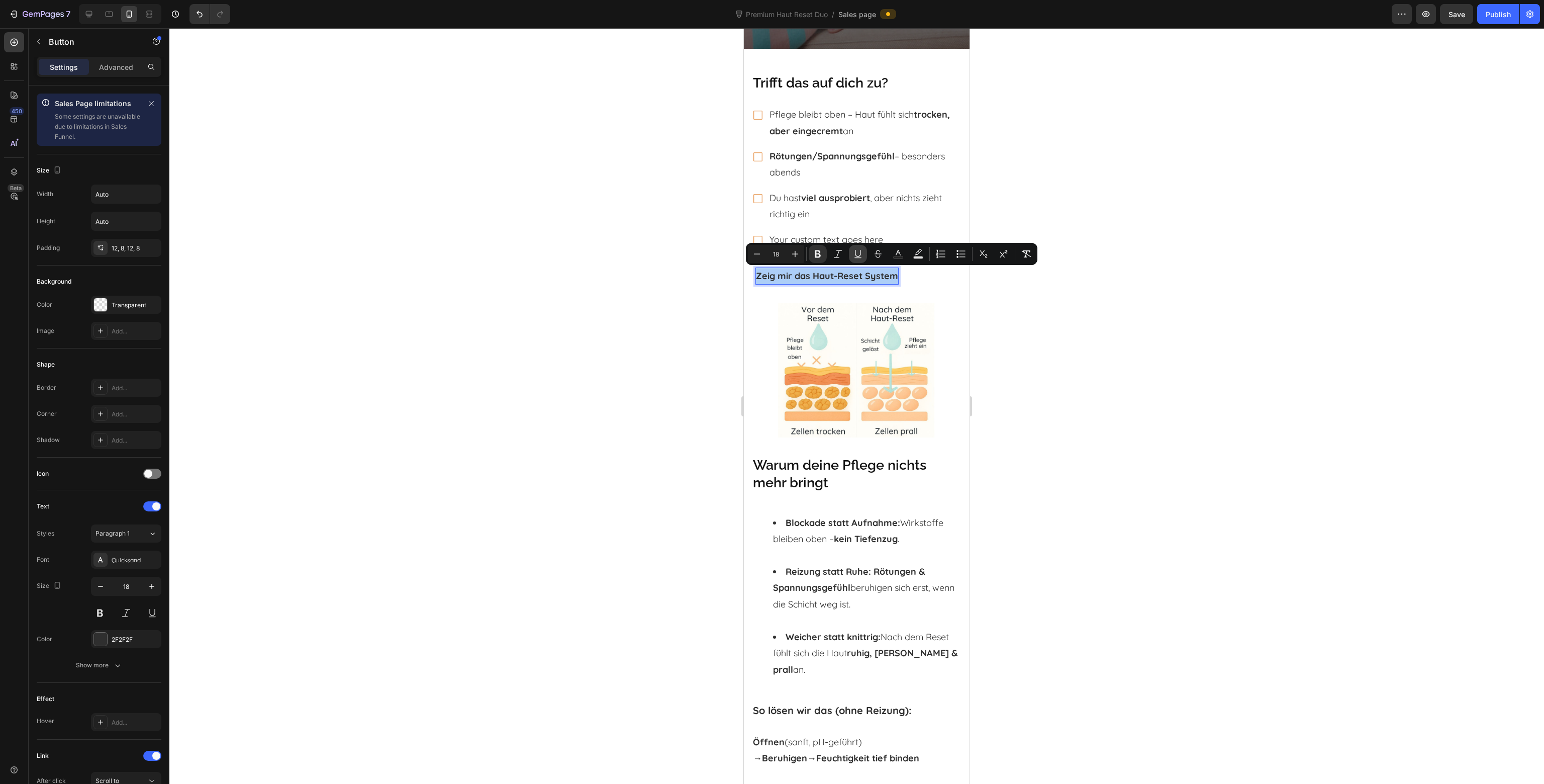
click at [854, 254] on icon "Editor contextual toolbar" at bounding box center [858, 254] width 10 height 10
click at [1216, 320] on div at bounding box center [856, 405] width 1375 height 755
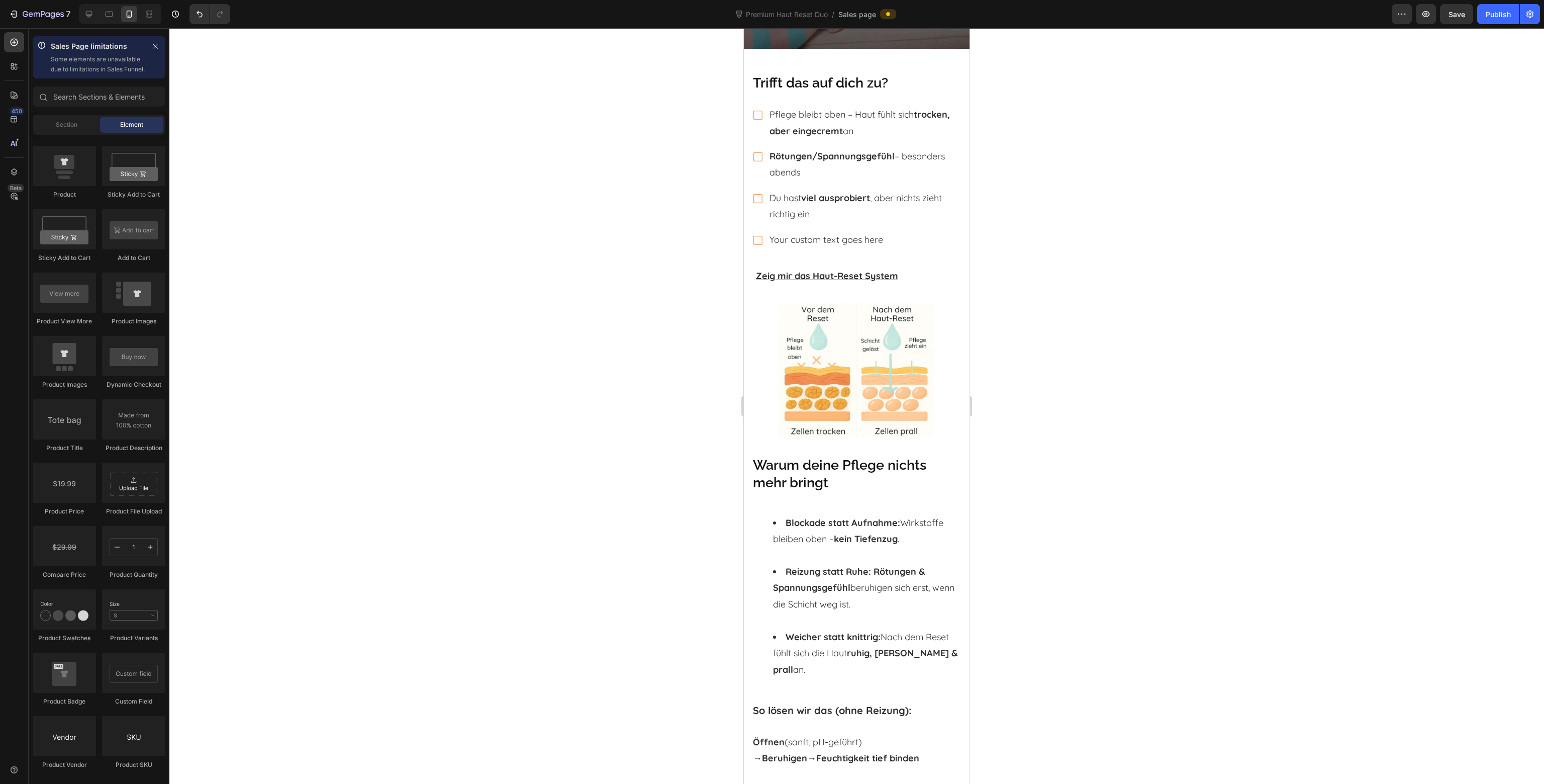
click at [1204, 297] on div at bounding box center [856, 405] width 1375 height 755
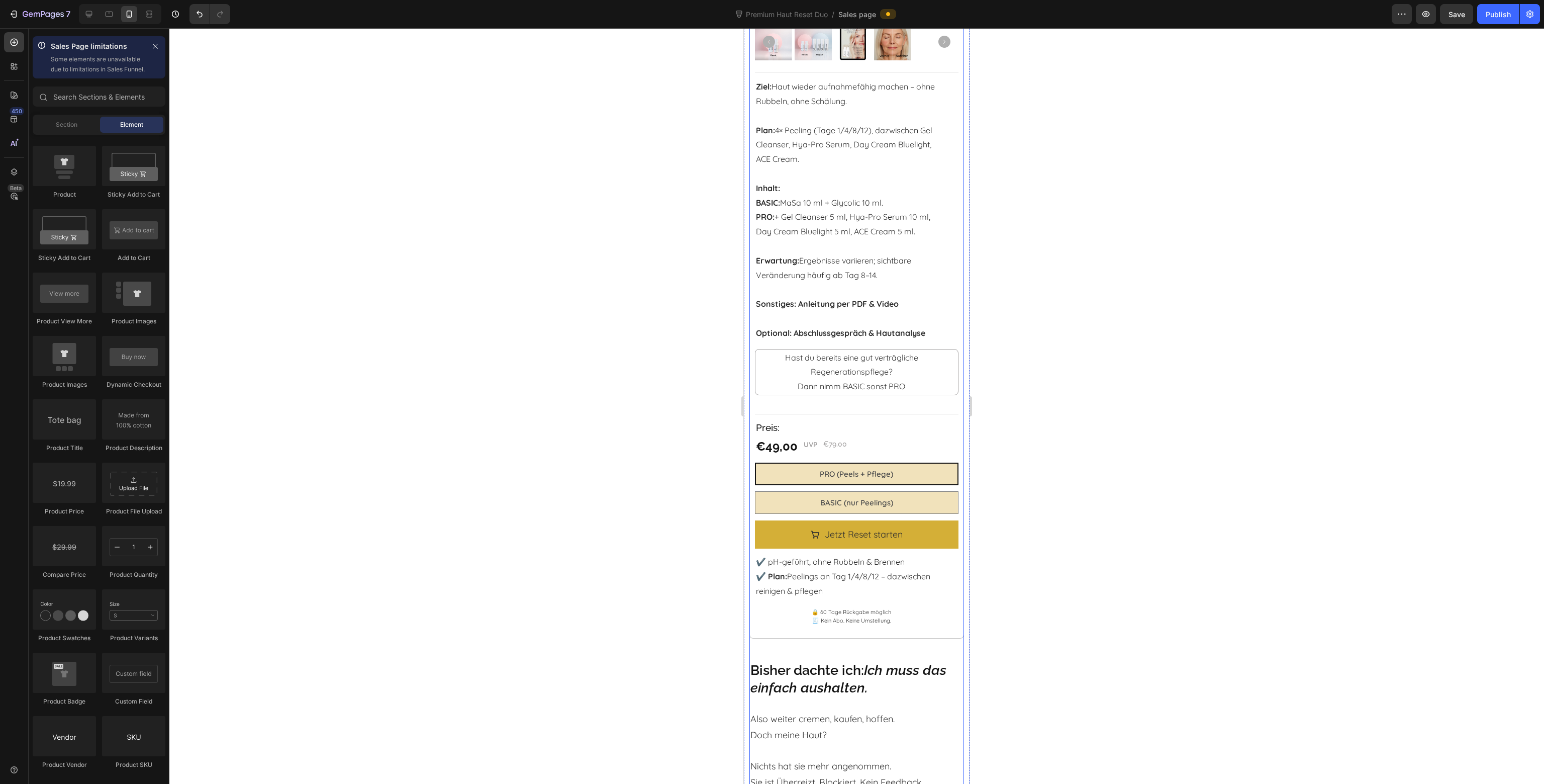
scroll to position [1709, 0]
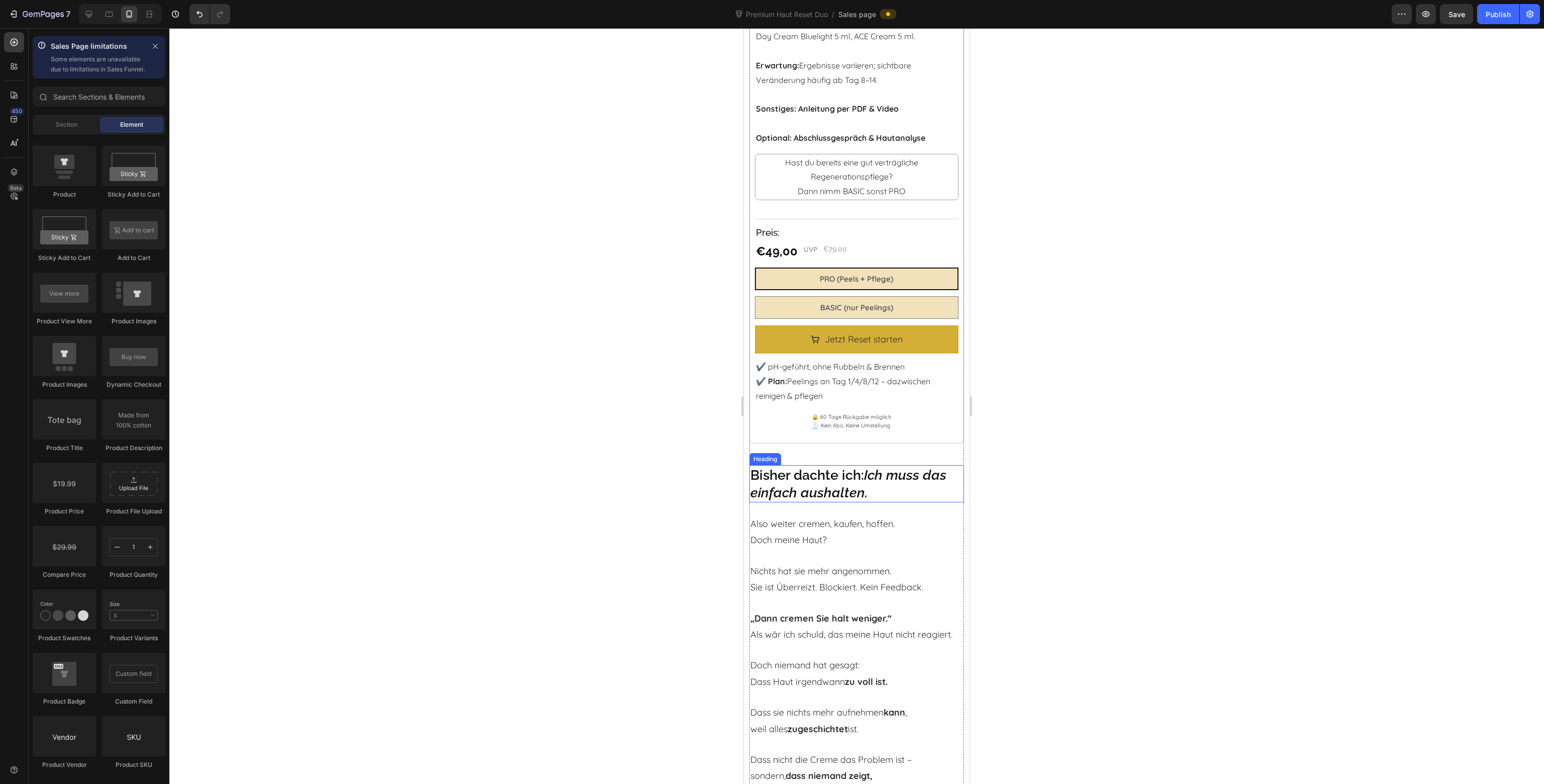
drag, startPoint x: 769, startPoint y: 450, endPoint x: 778, endPoint y: 450, distance: 9.0
click at [770, 454] on div "Heading" at bounding box center [765, 459] width 28 height 9
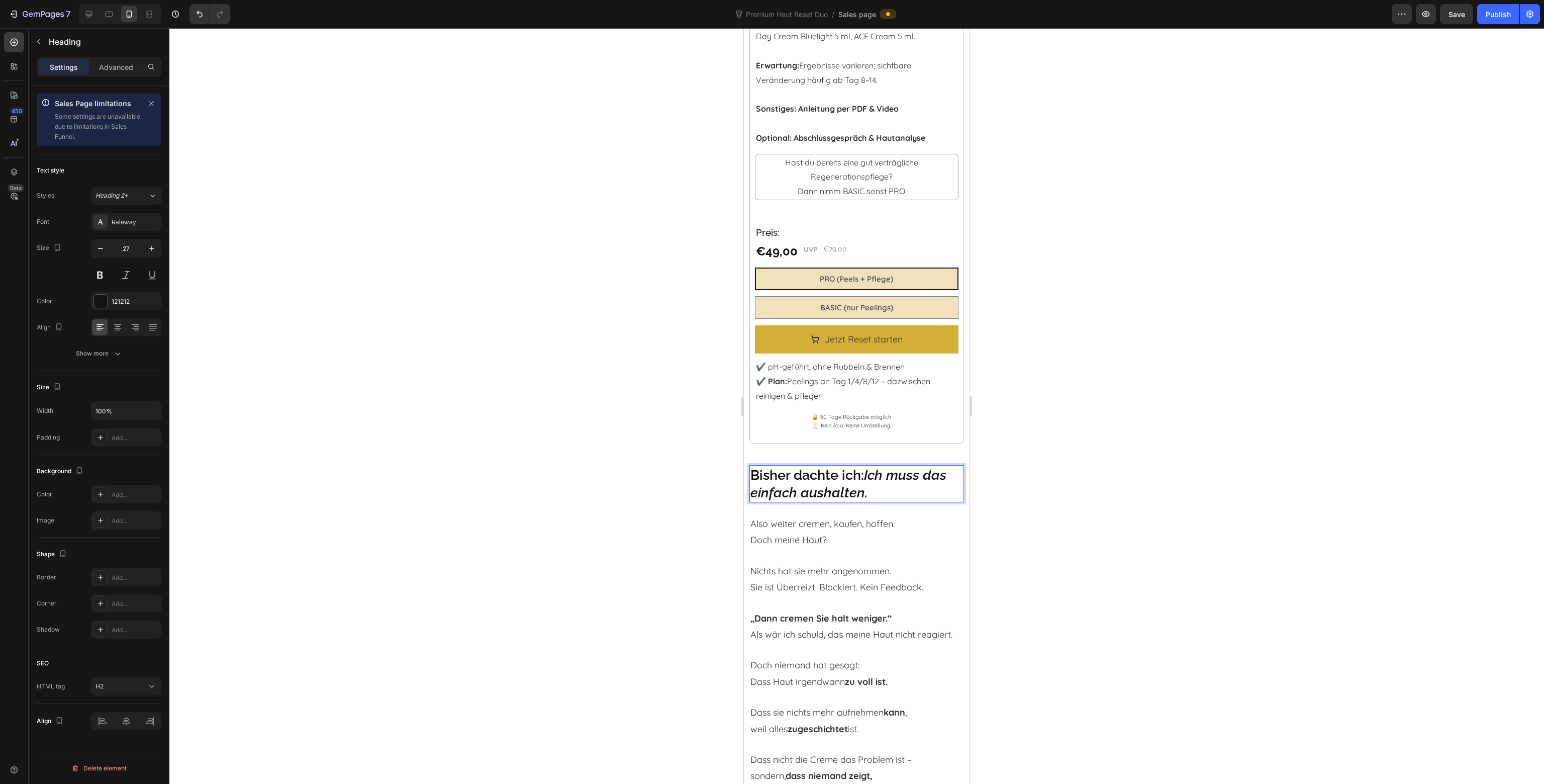
click at [1050, 475] on div at bounding box center [856, 405] width 1375 height 755
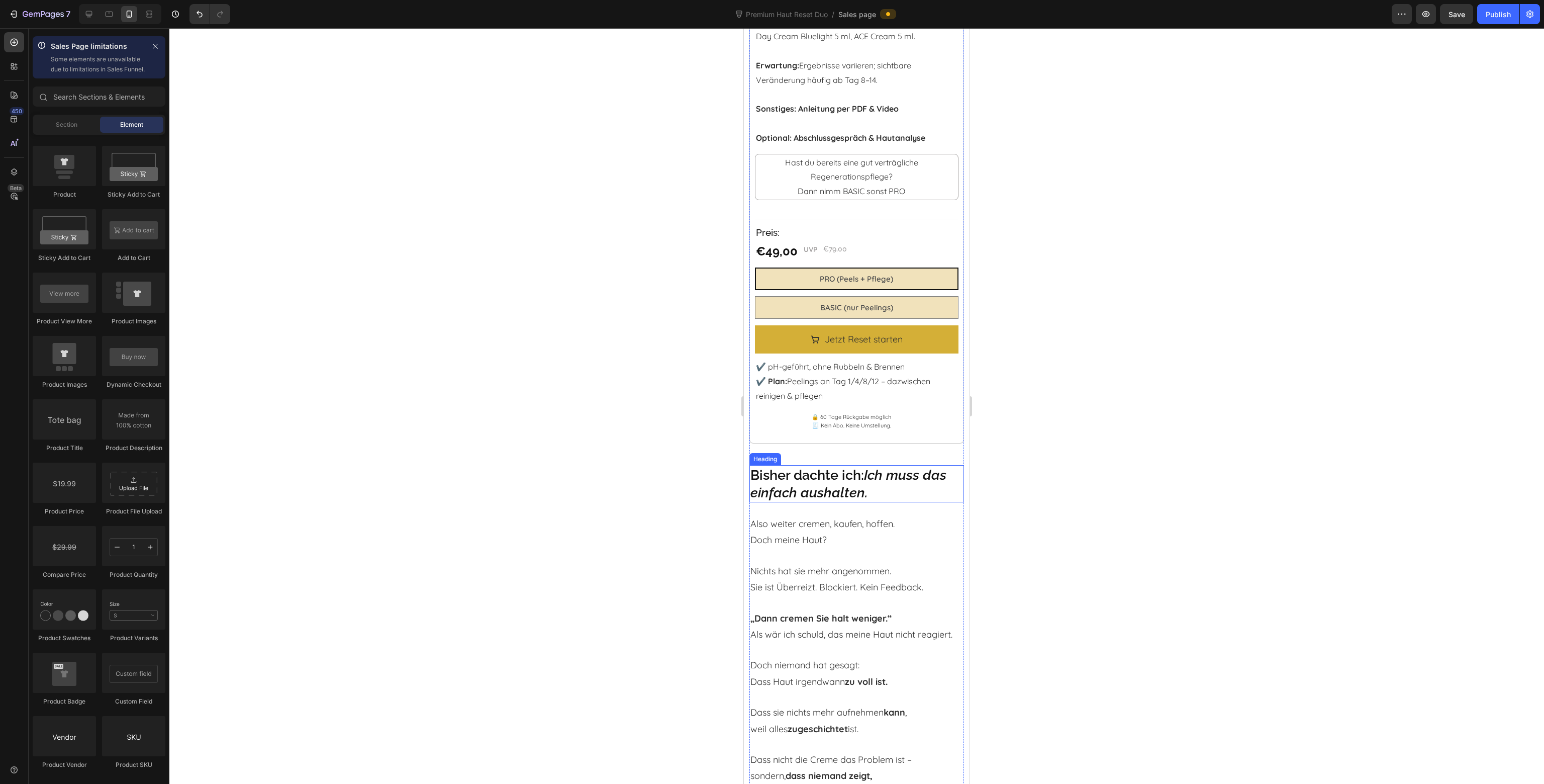
click at [791, 472] on p "Bisher dachte ich: Ich muss das einfach aushalten." at bounding box center [857, 483] width 212 height 35
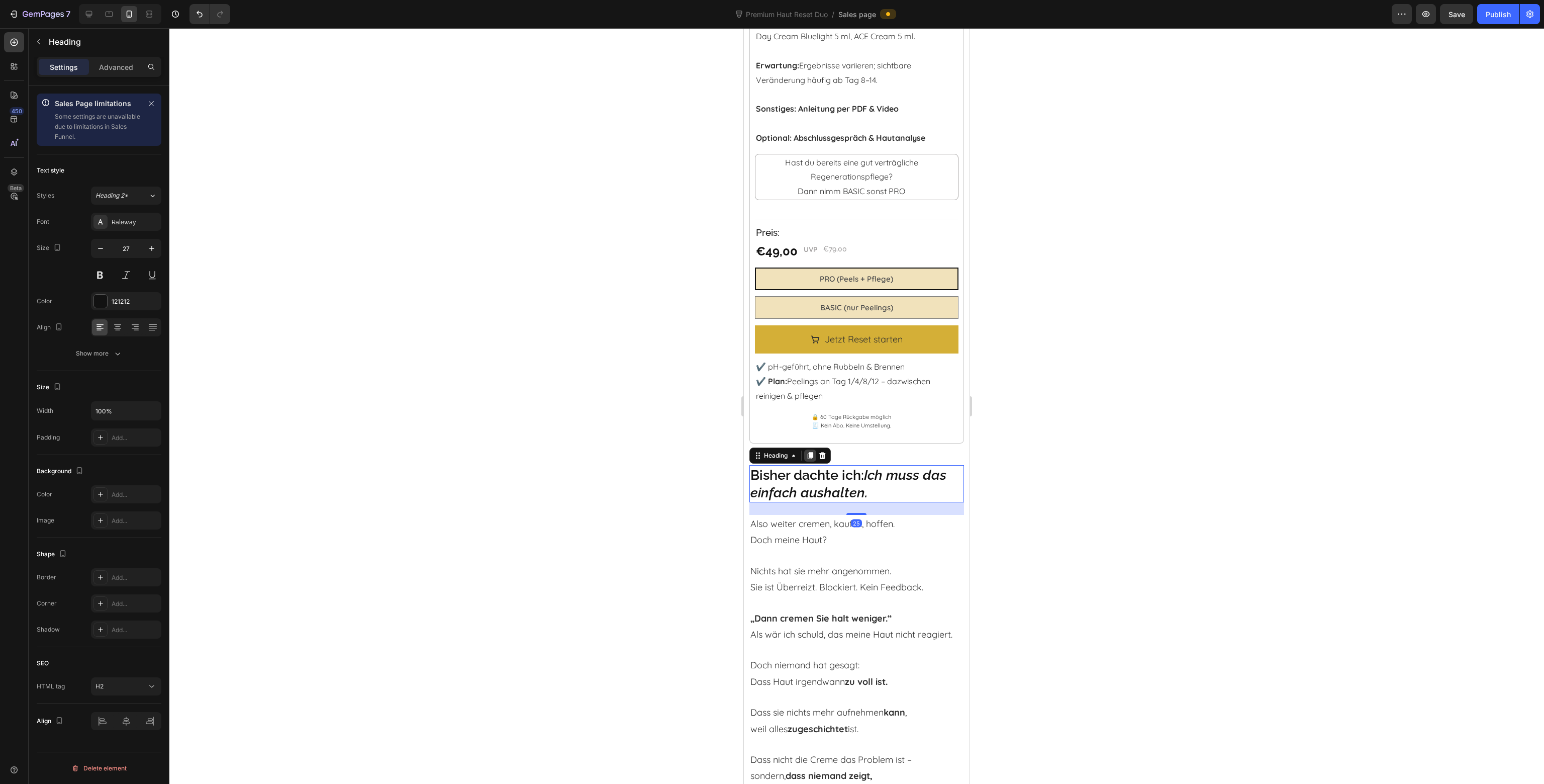
click at [812, 452] on icon at bounding box center [810, 456] width 5 height 7
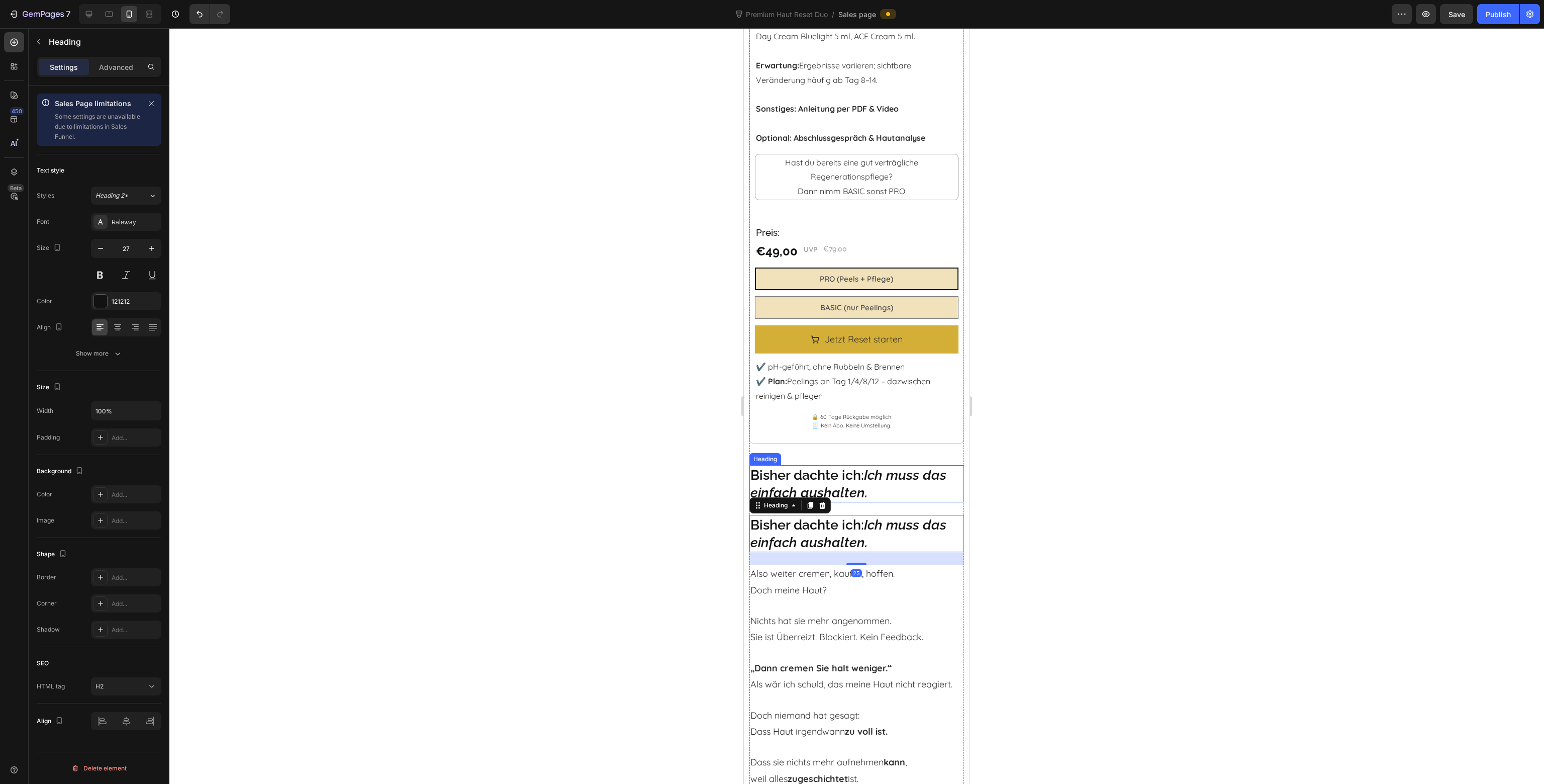
click at [806, 475] on p "Bisher dachte ich: Ich muss das einfach aushalten." at bounding box center [857, 483] width 212 height 35
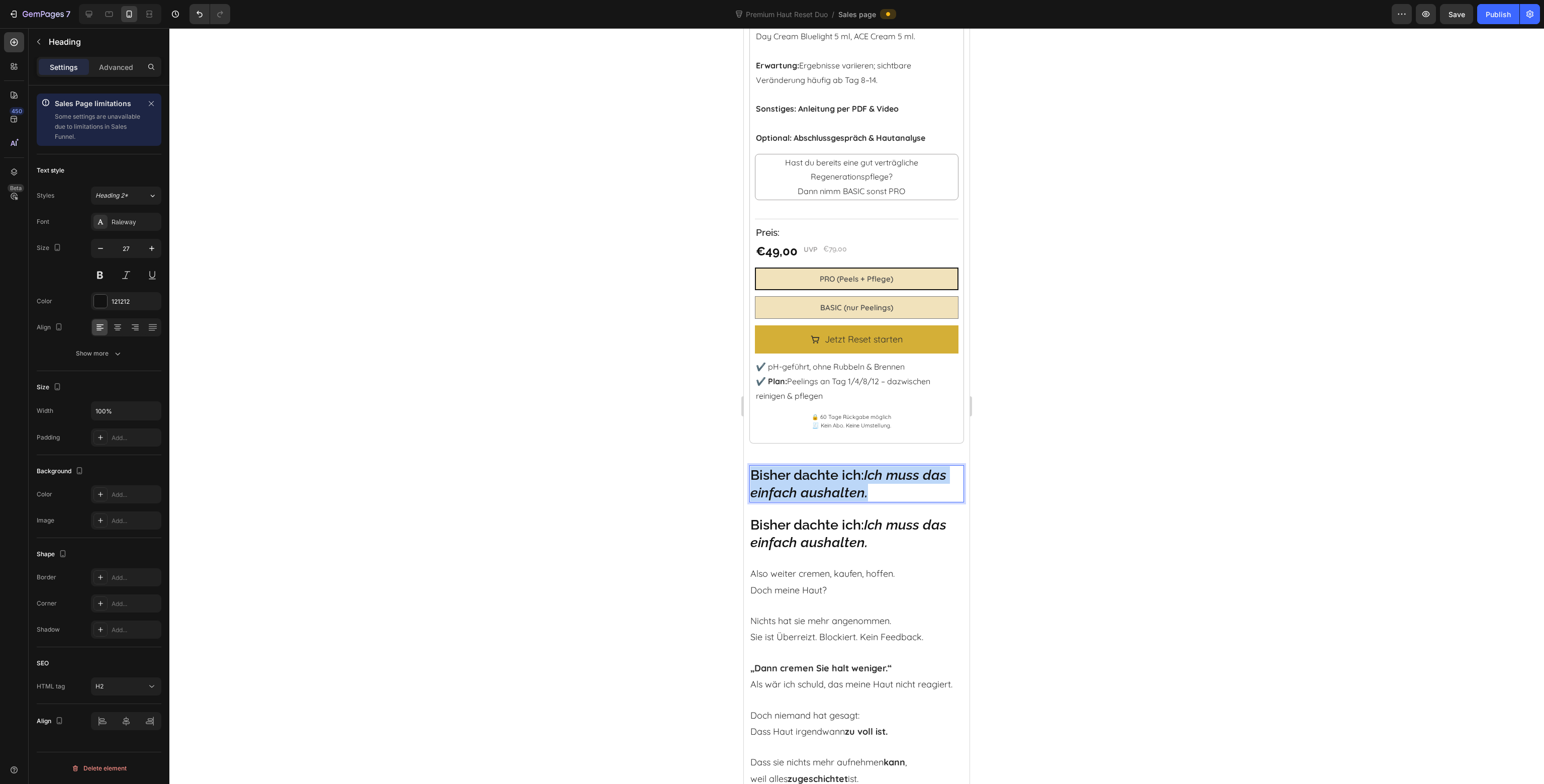
click at [806, 475] on p "Bisher dachte ich: Ich muss das einfach aushalten." at bounding box center [857, 483] width 212 height 35
click at [841, 477] on p "Echte Ergebnisse. Echte Stimmen." at bounding box center [857, 483] width 212 height 35
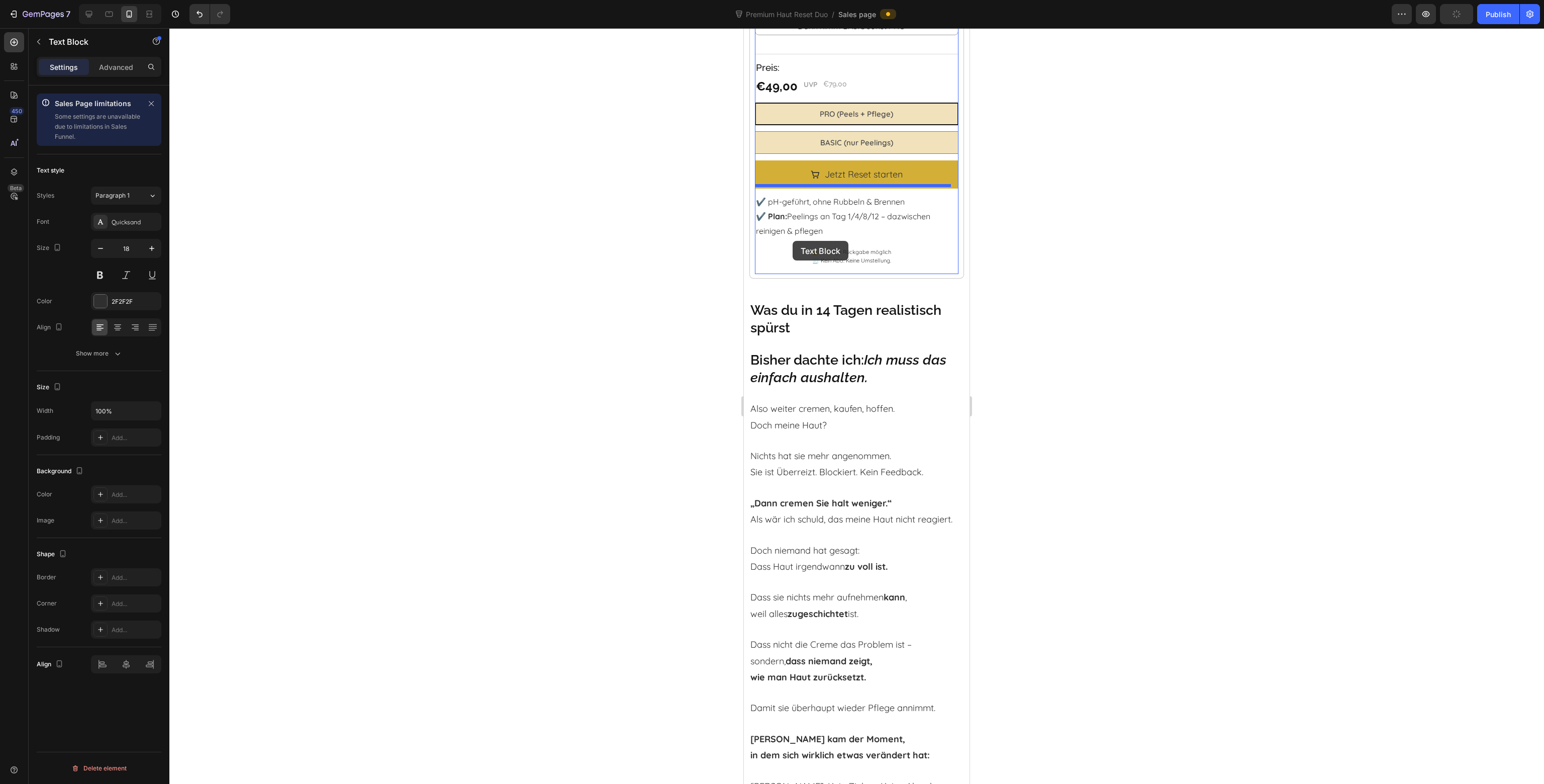
scroll to position [1809, 0]
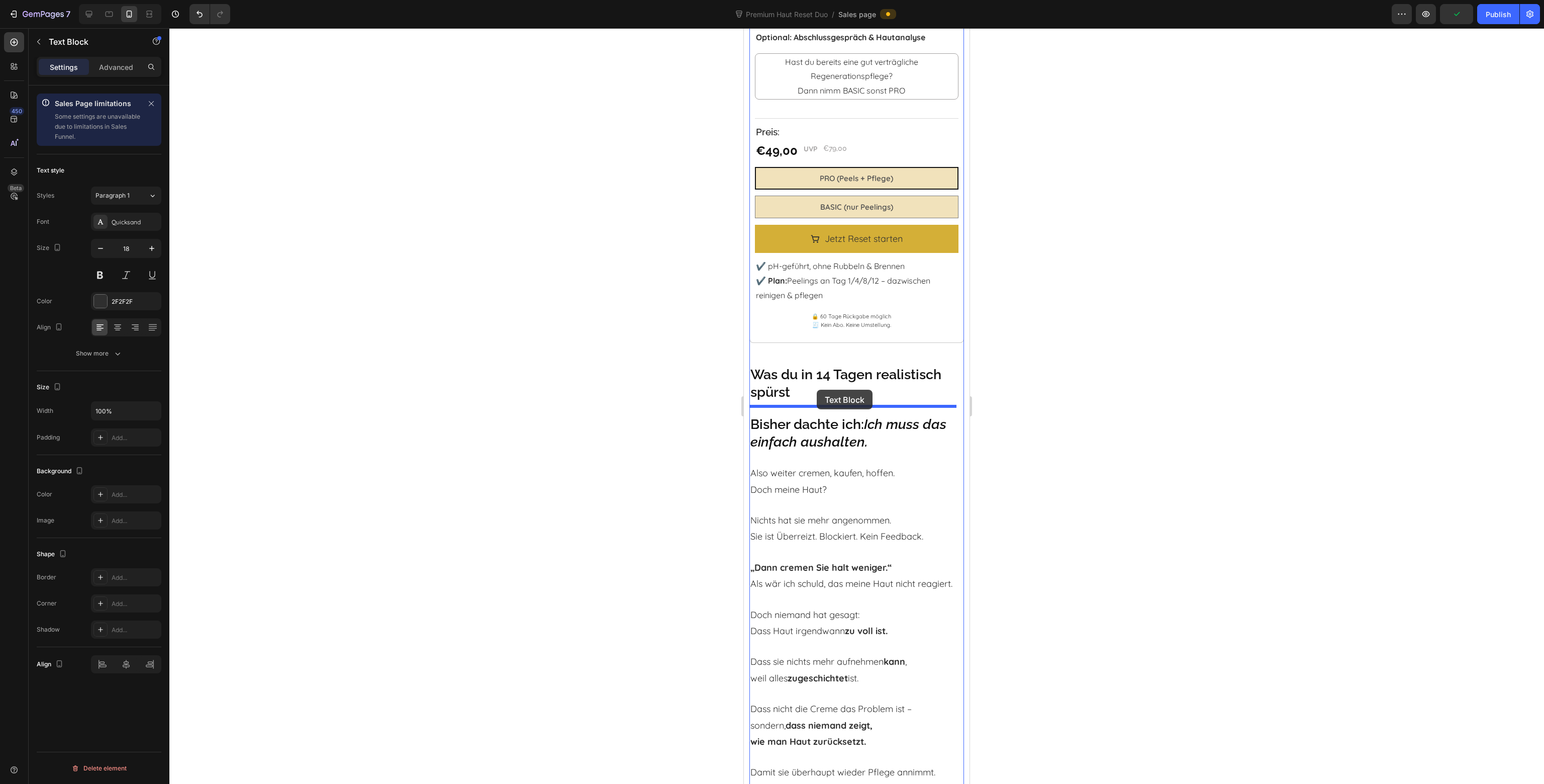
drag, startPoint x: 808, startPoint y: 192, endPoint x: 817, endPoint y: 389, distance: 197.2
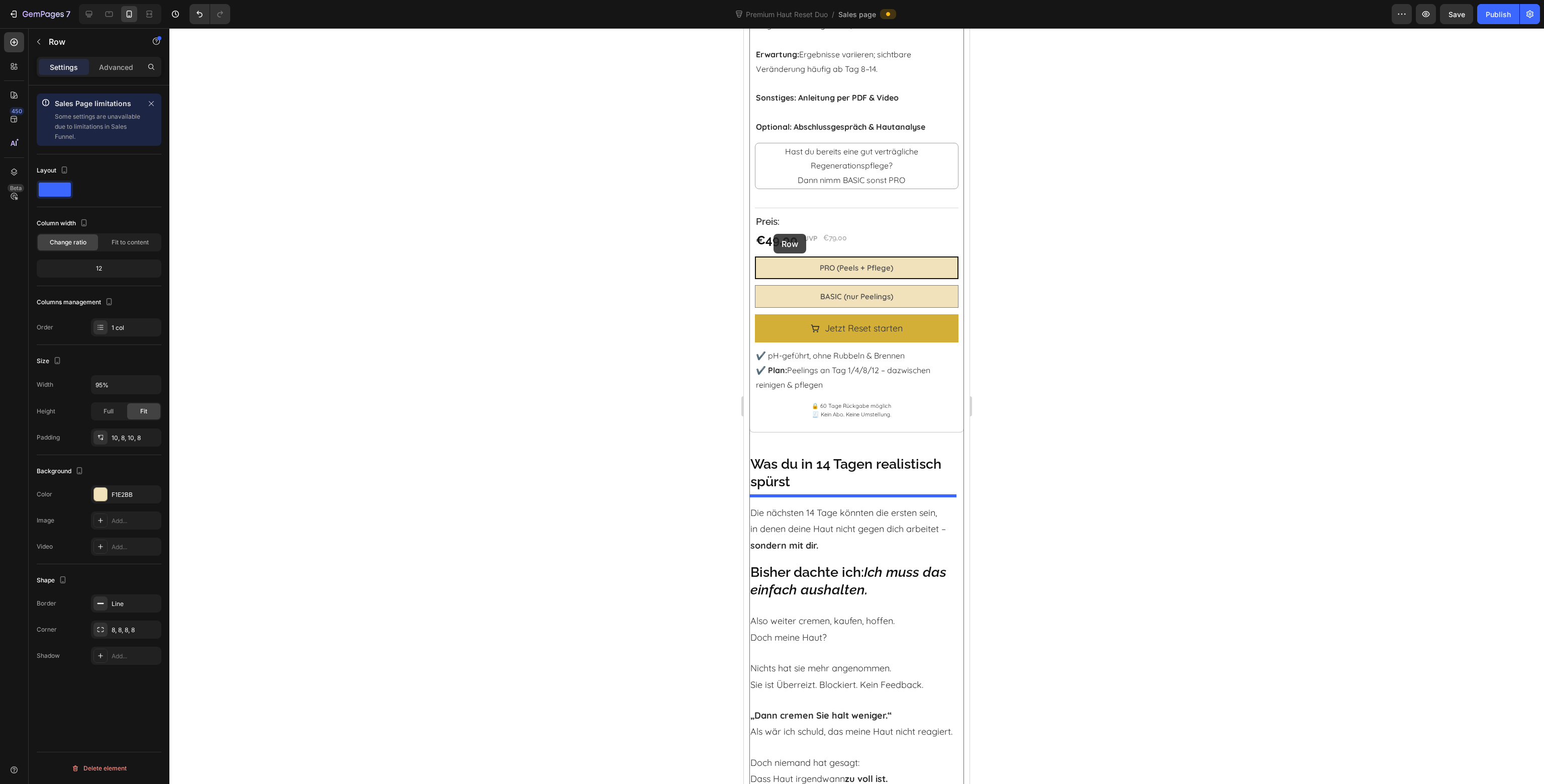
scroll to position [1709, 0]
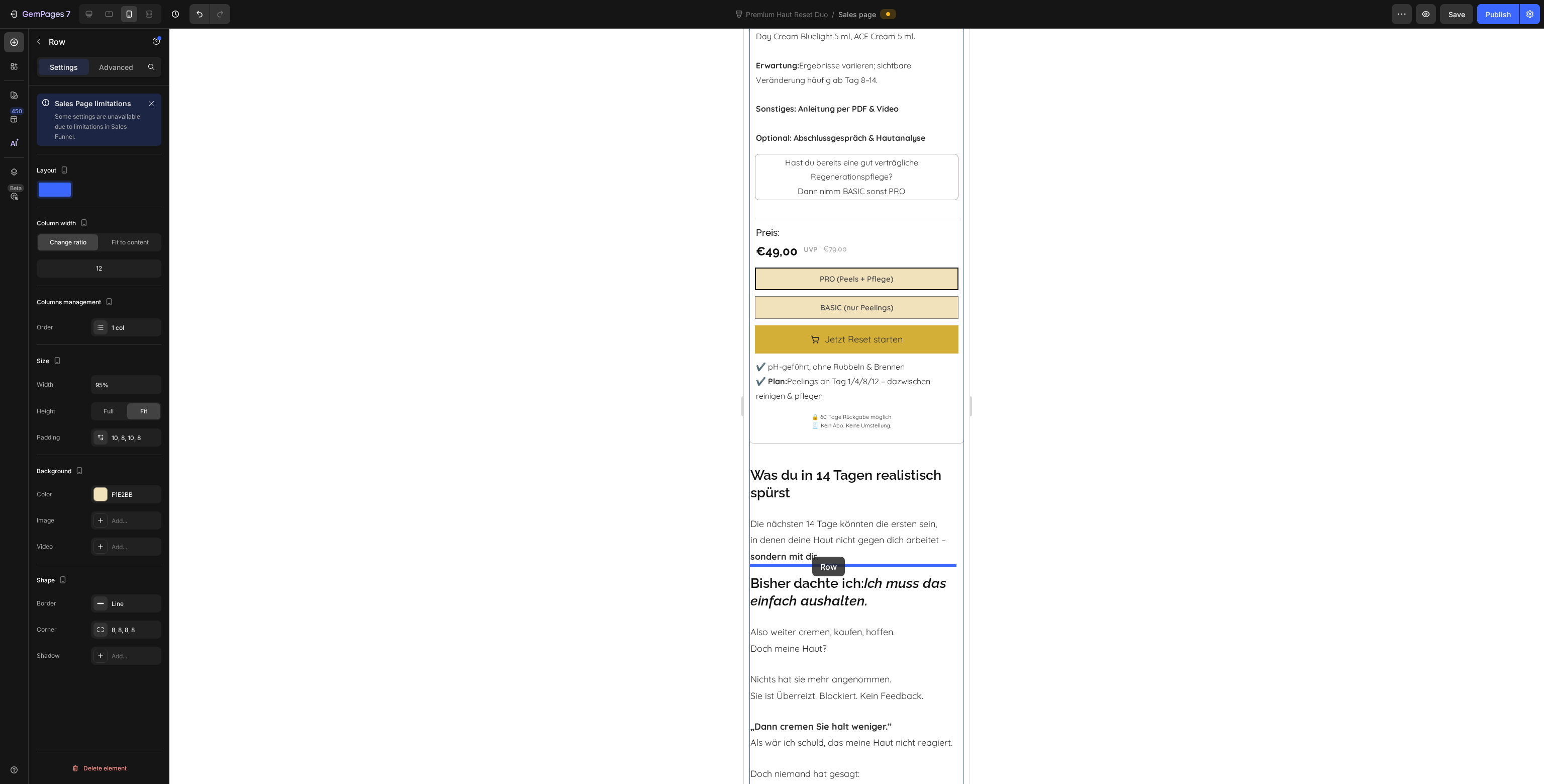
drag, startPoint x: 760, startPoint y: 206, endPoint x: 812, endPoint y: 557, distance: 354.8
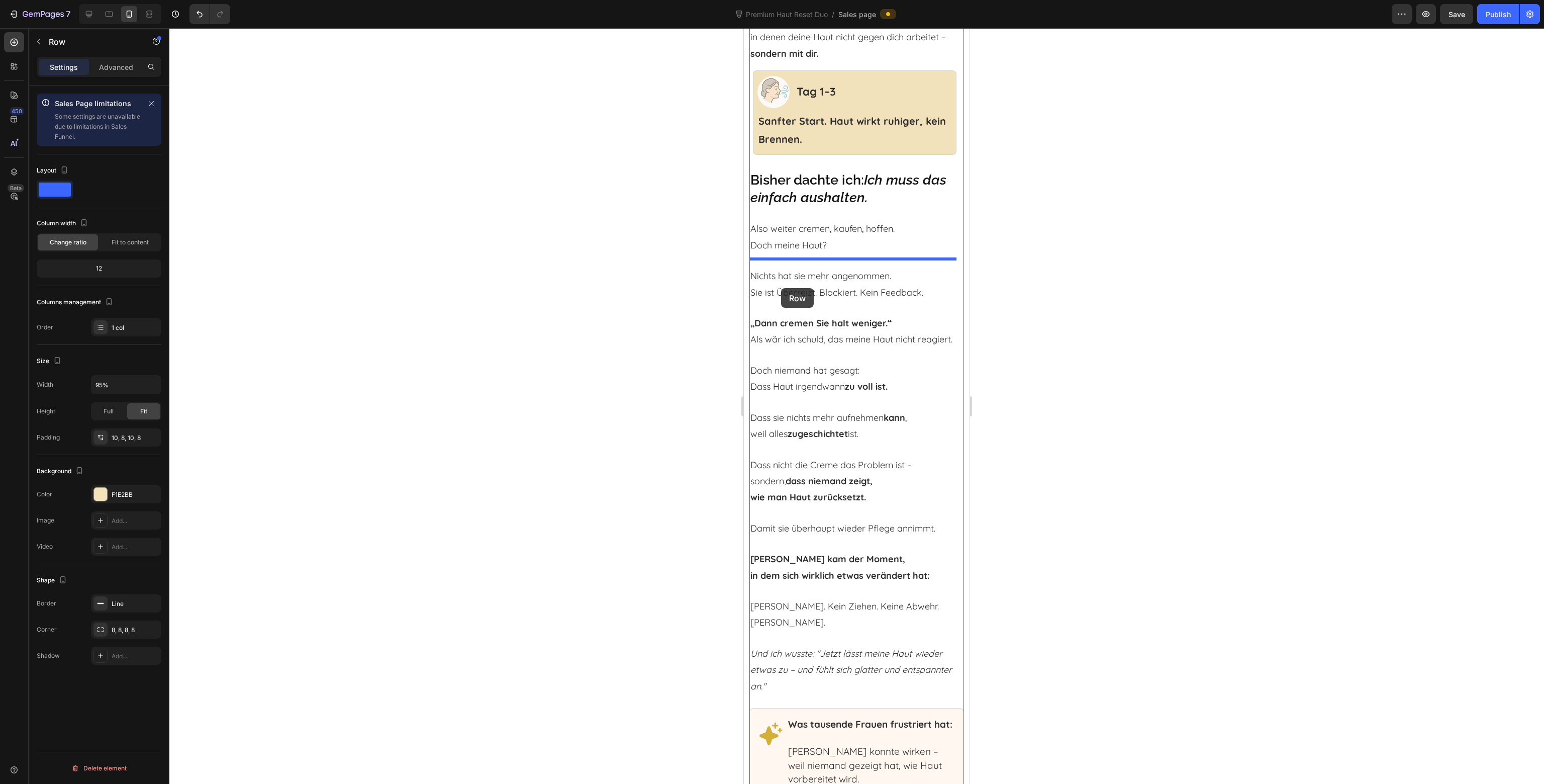
scroll to position [2061, 0]
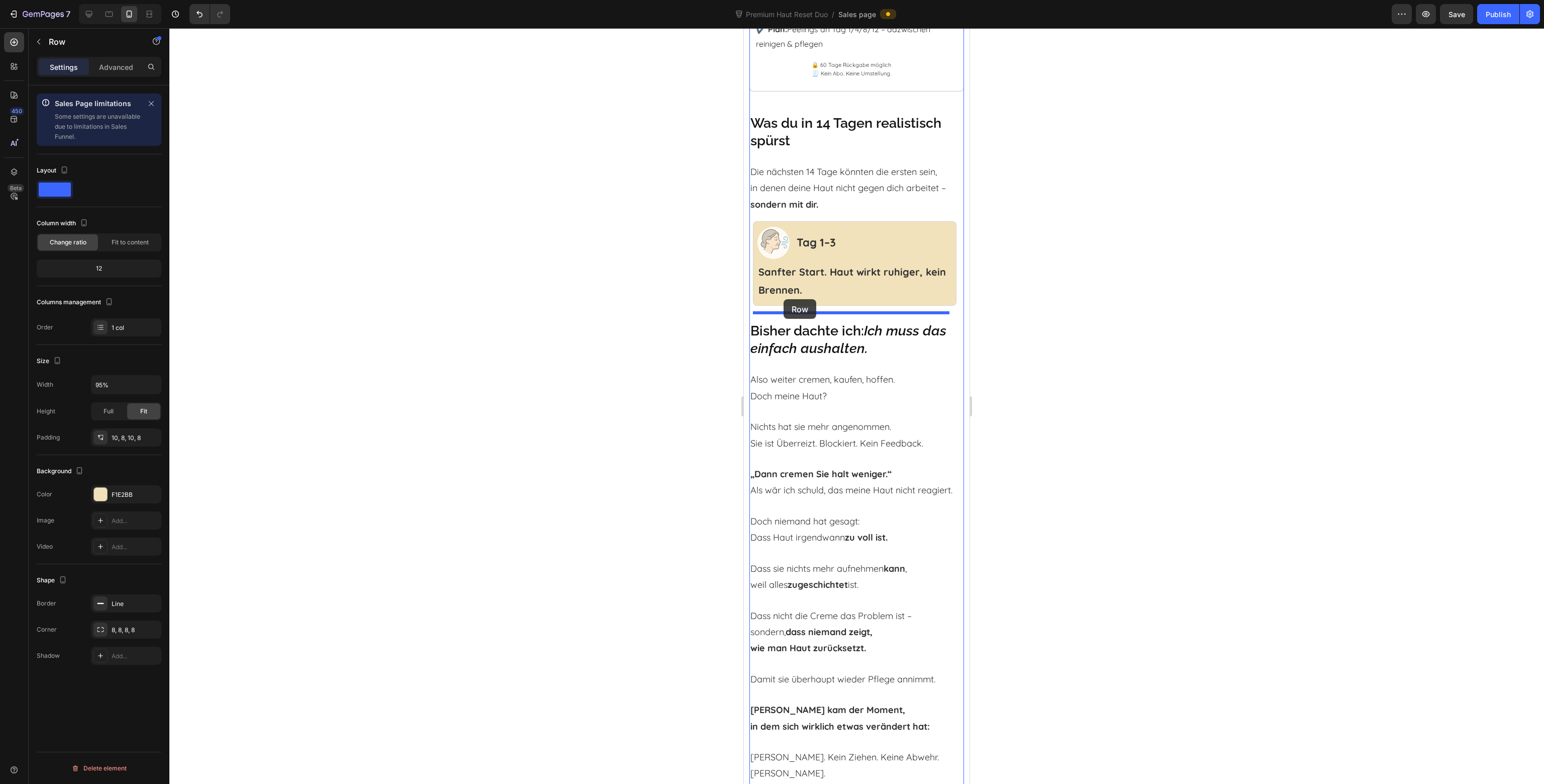
drag, startPoint x: 767, startPoint y: 257, endPoint x: 784, endPoint y: 299, distance: 45.3
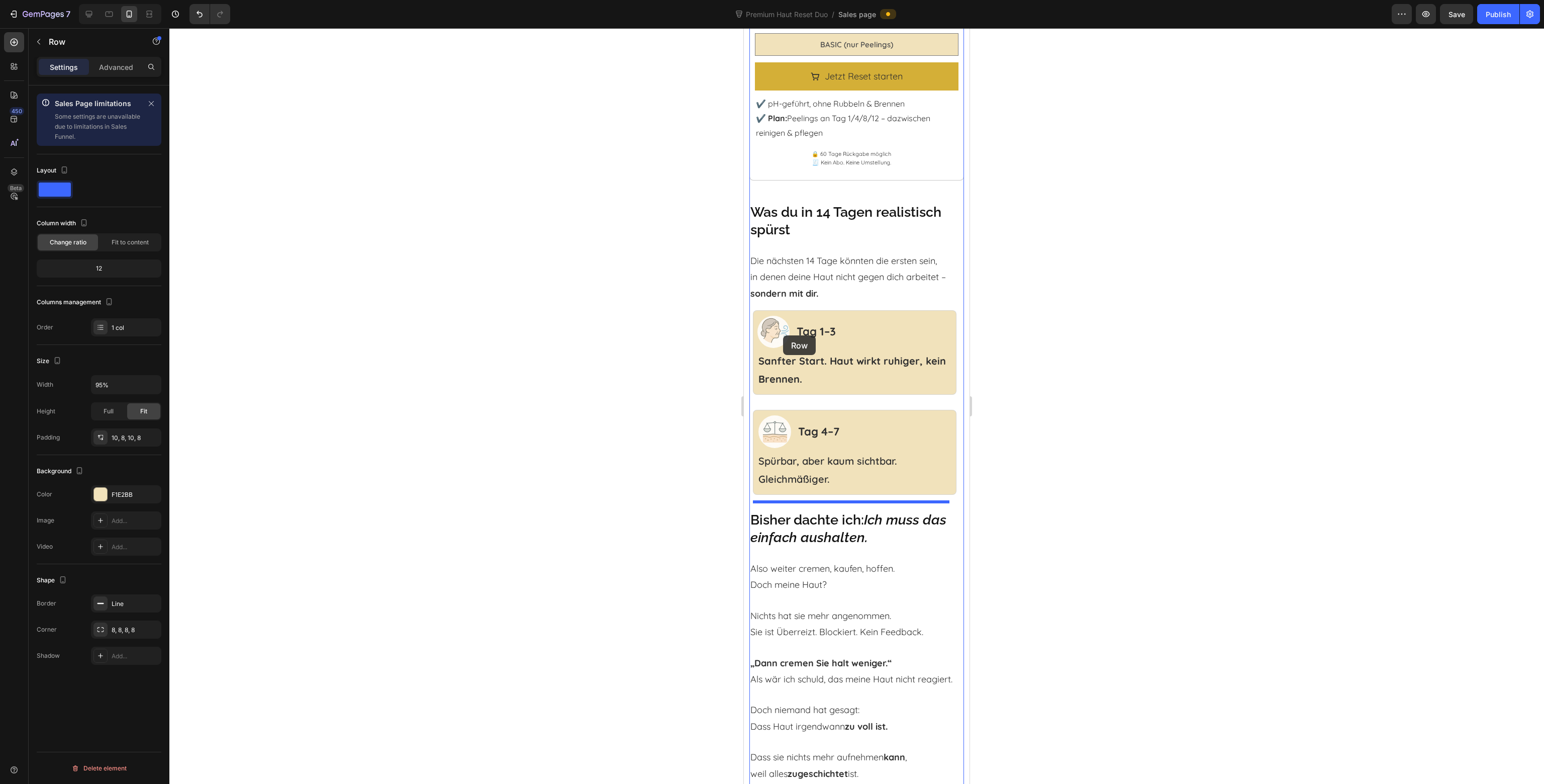
scroll to position [1960, 0]
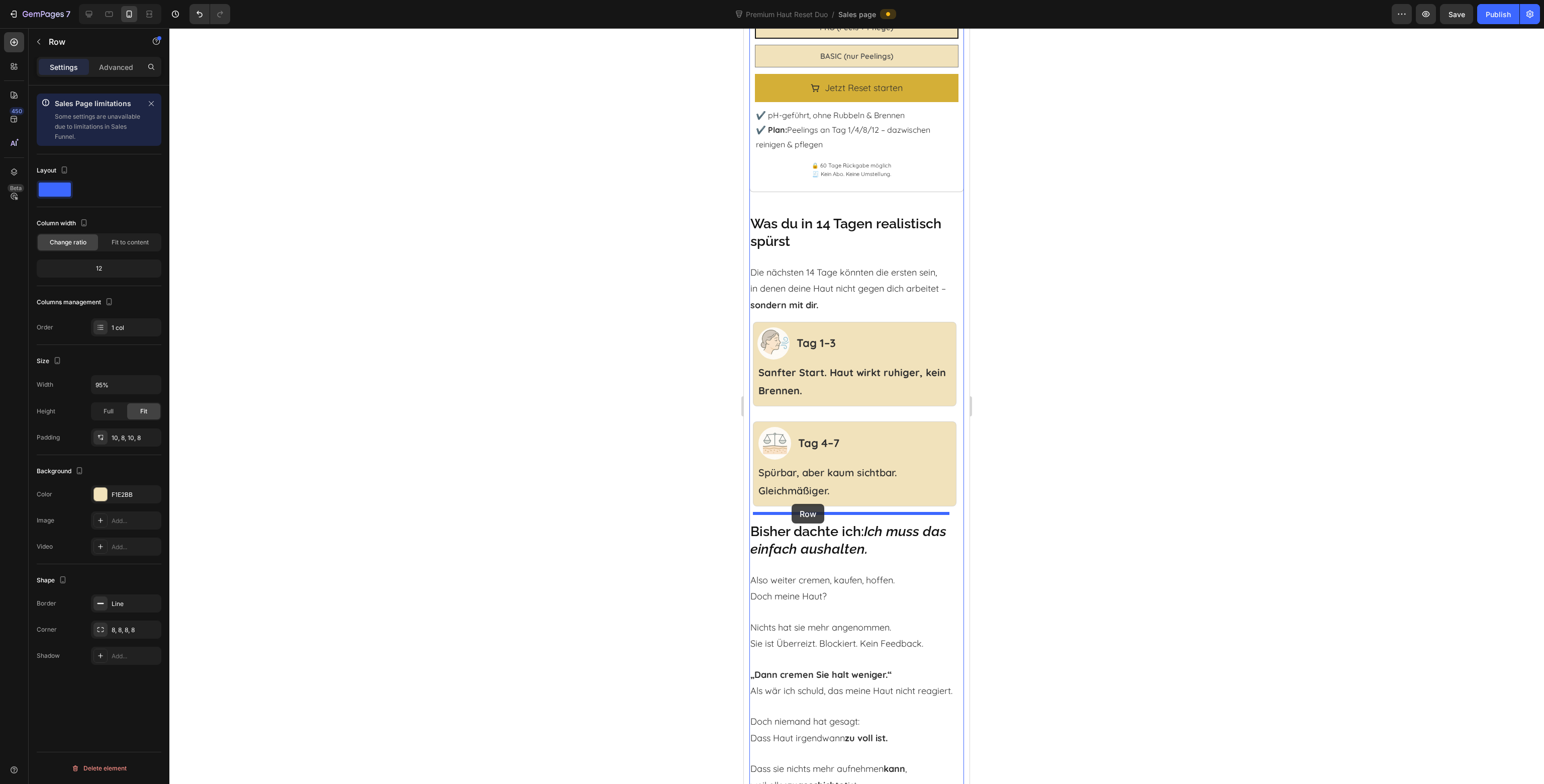
drag, startPoint x: 757, startPoint y: 356, endPoint x: 794, endPoint y: 503, distance: 151.6
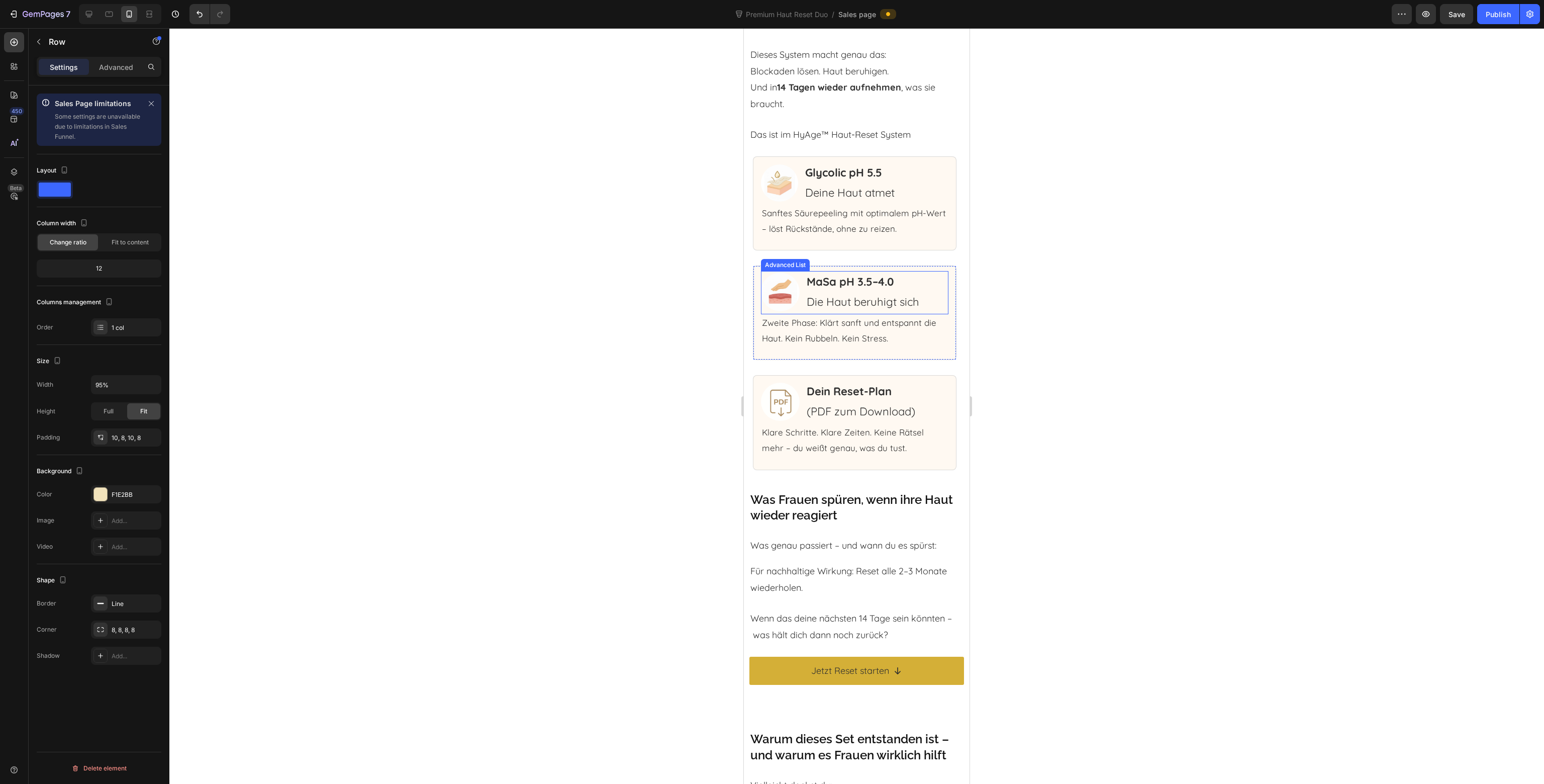
scroll to position [4323, 0]
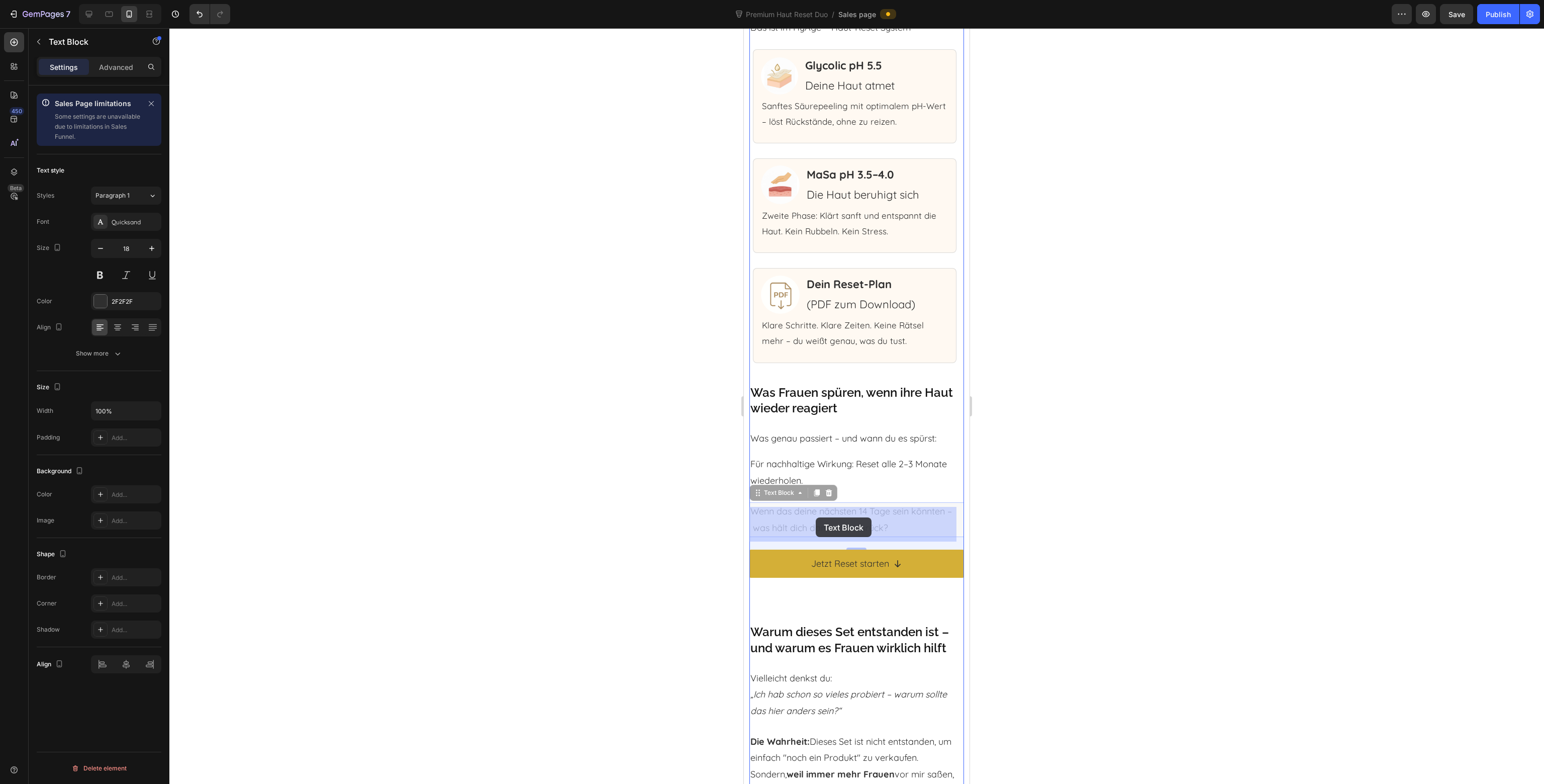
drag, startPoint x: 770, startPoint y: 501, endPoint x: 814, endPoint y: 516, distance: 46.5
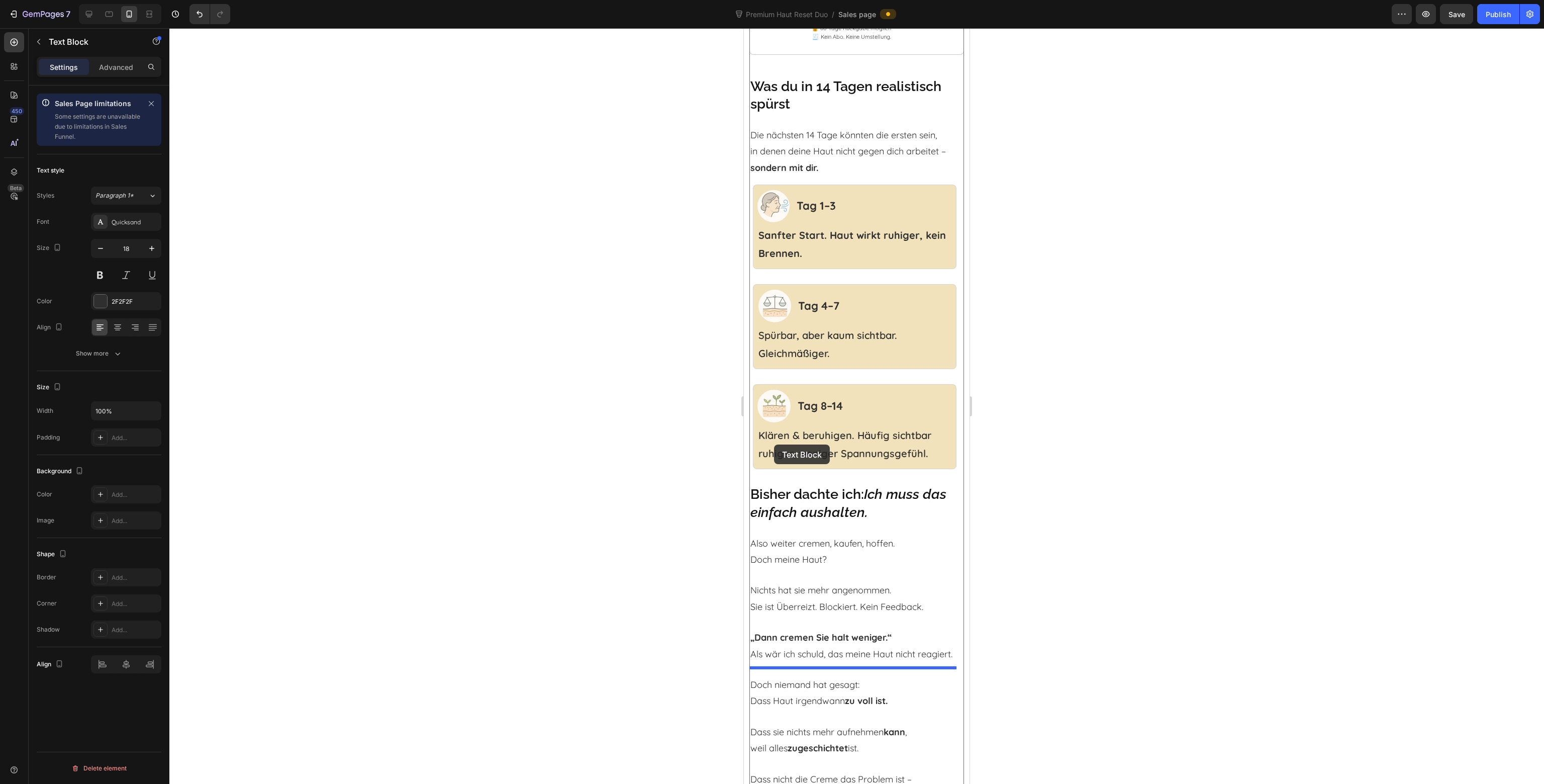
scroll to position [2010, 0]
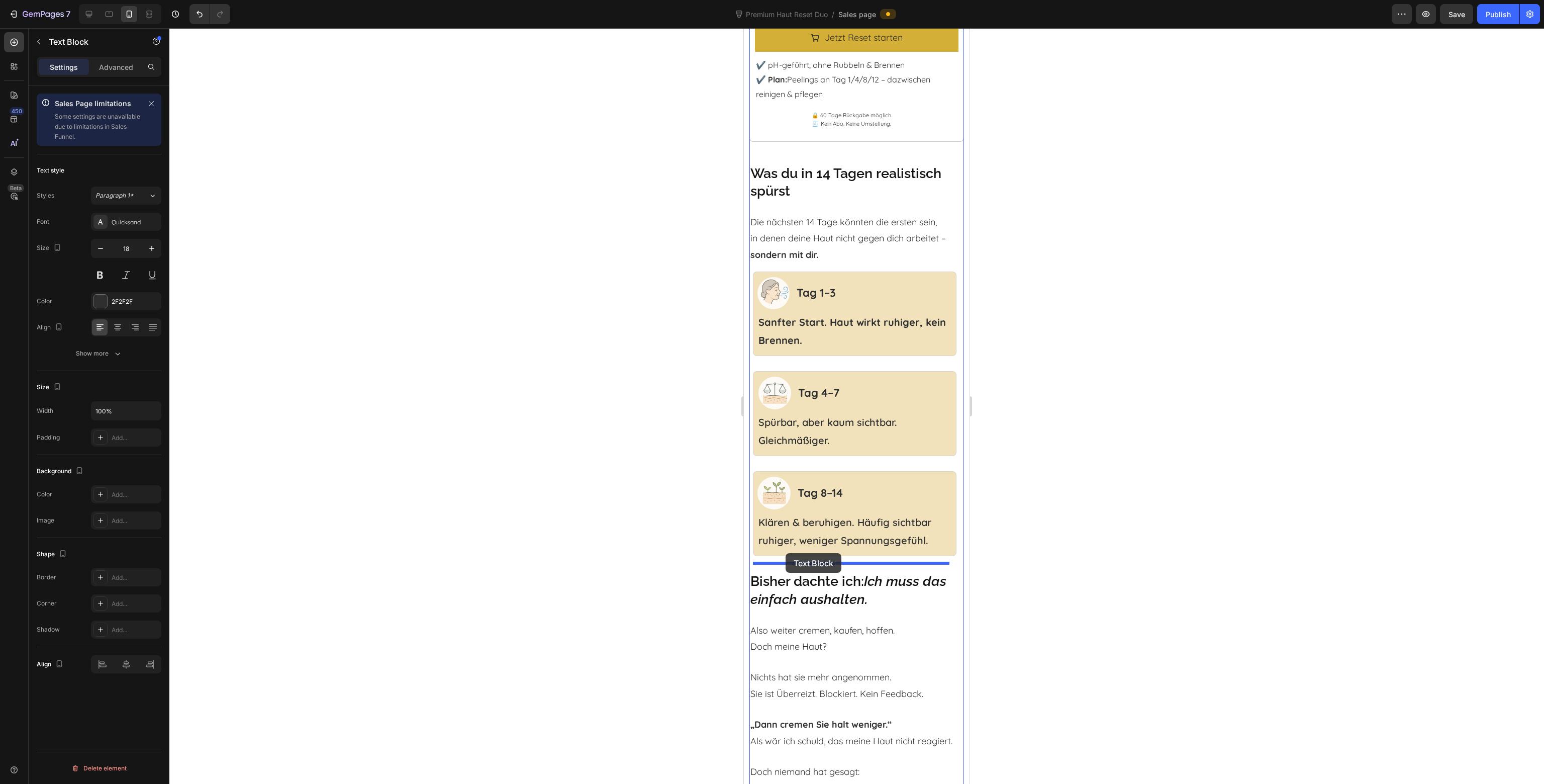
drag, startPoint x: 767, startPoint y: 454, endPoint x: 785, endPoint y: 553, distance: 100.6
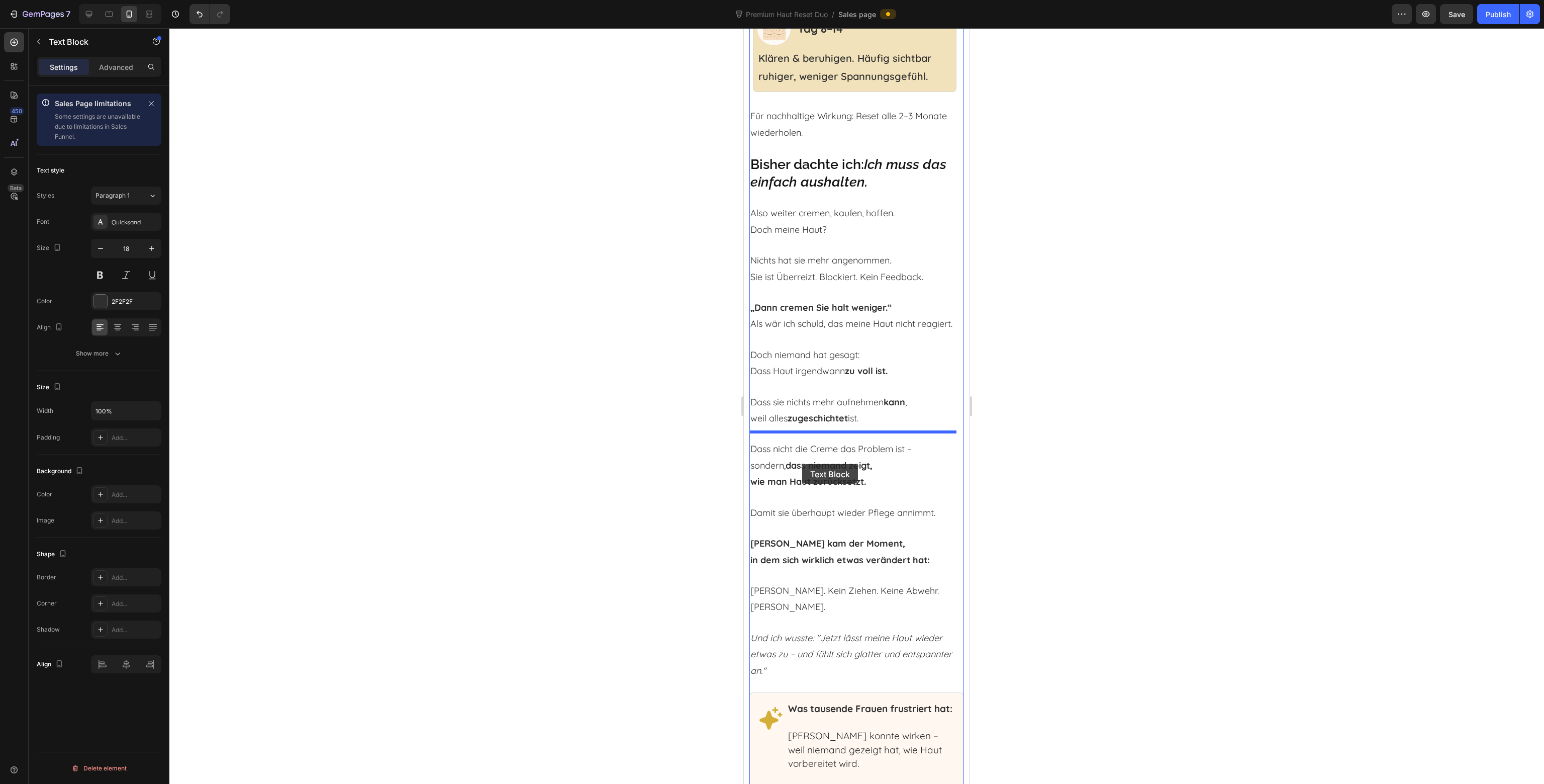
scroll to position [2412, 0]
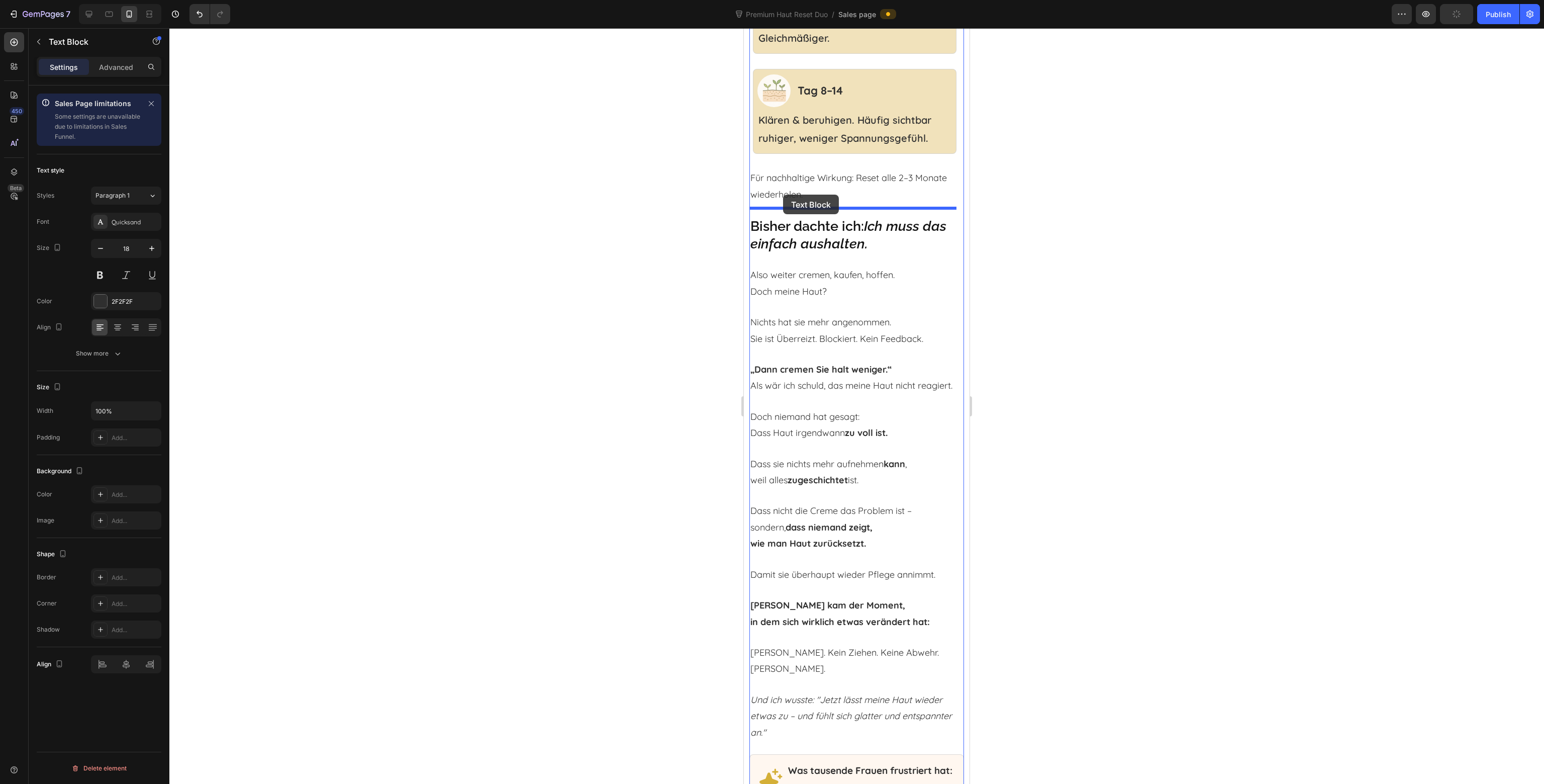
drag, startPoint x: 767, startPoint y: 397, endPoint x: 830, endPoint y: 325, distance: 95.7
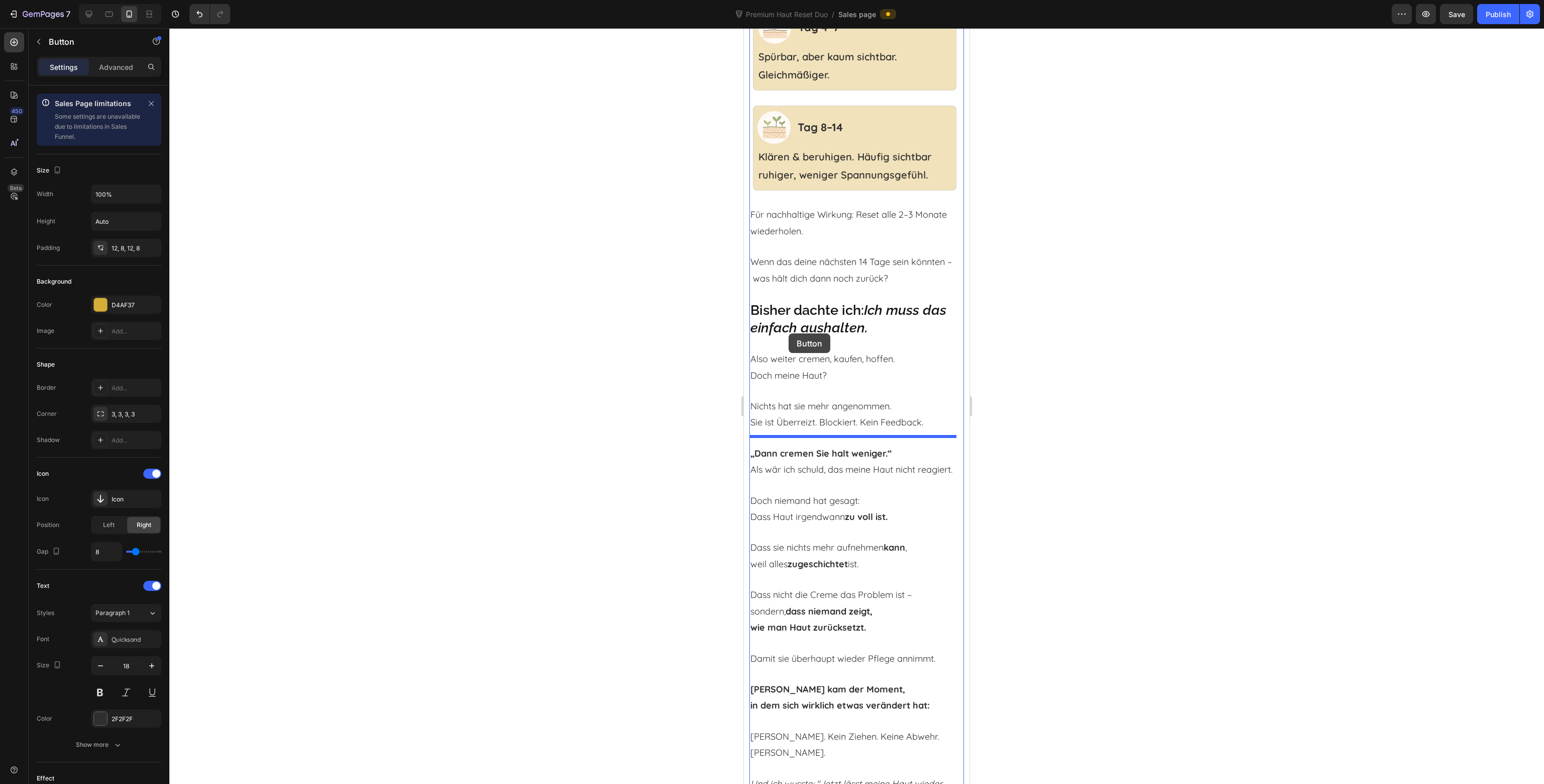
scroll to position [2362, 0]
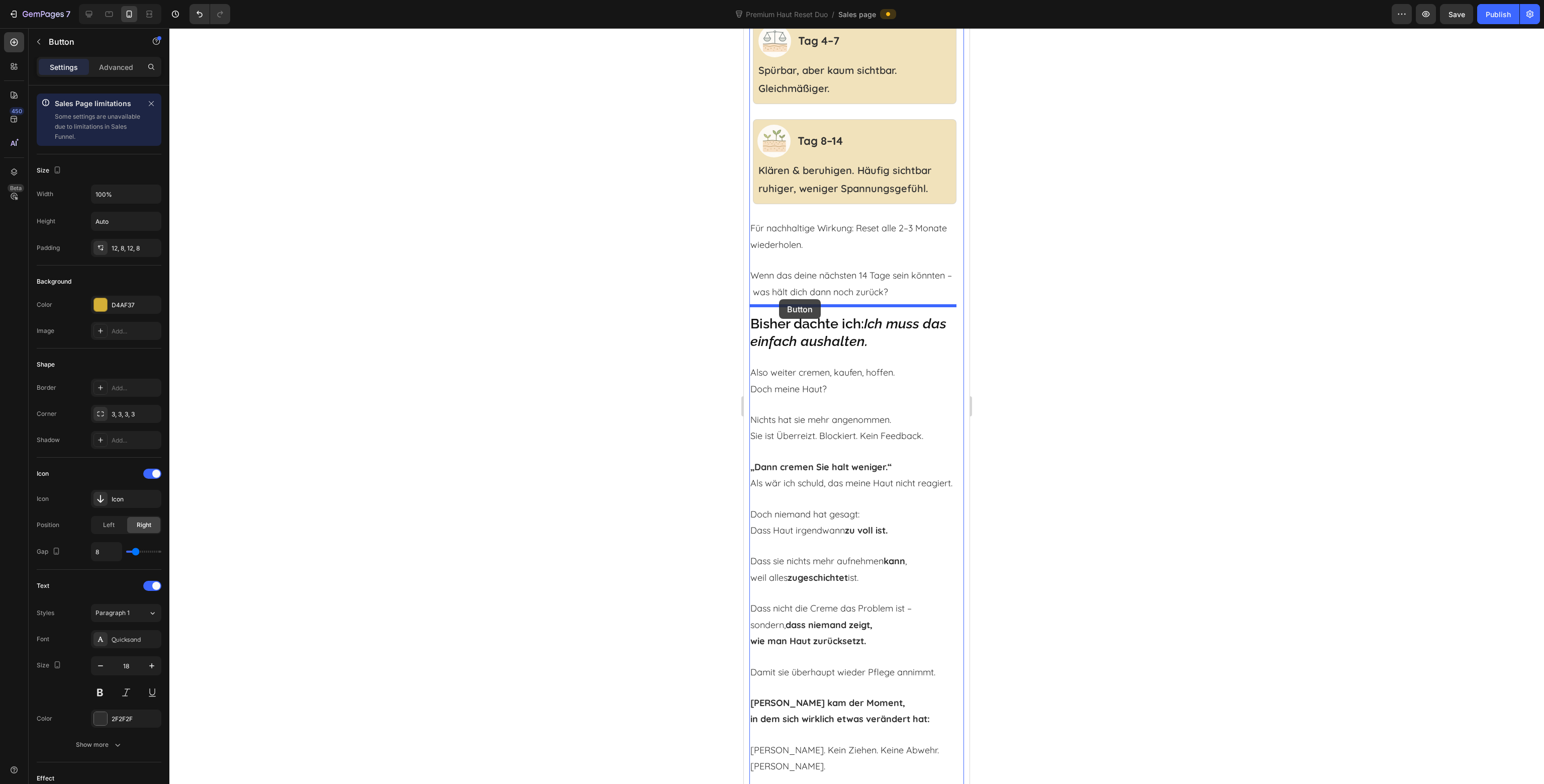
drag, startPoint x: 770, startPoint y: 245, endPoint x: 779, endPoint y: 299, distance: 54.7
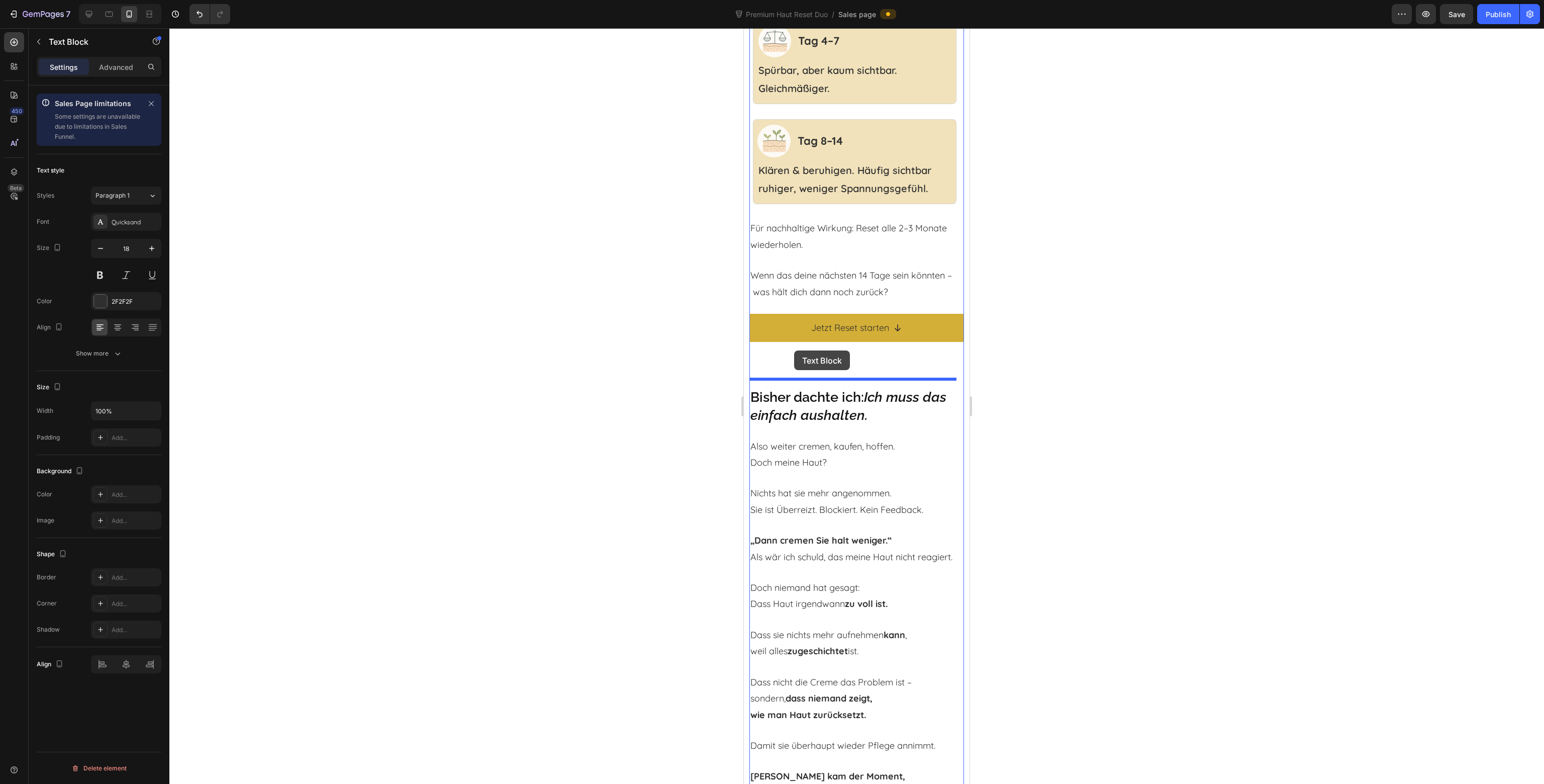
scroll to position [2111, 0]
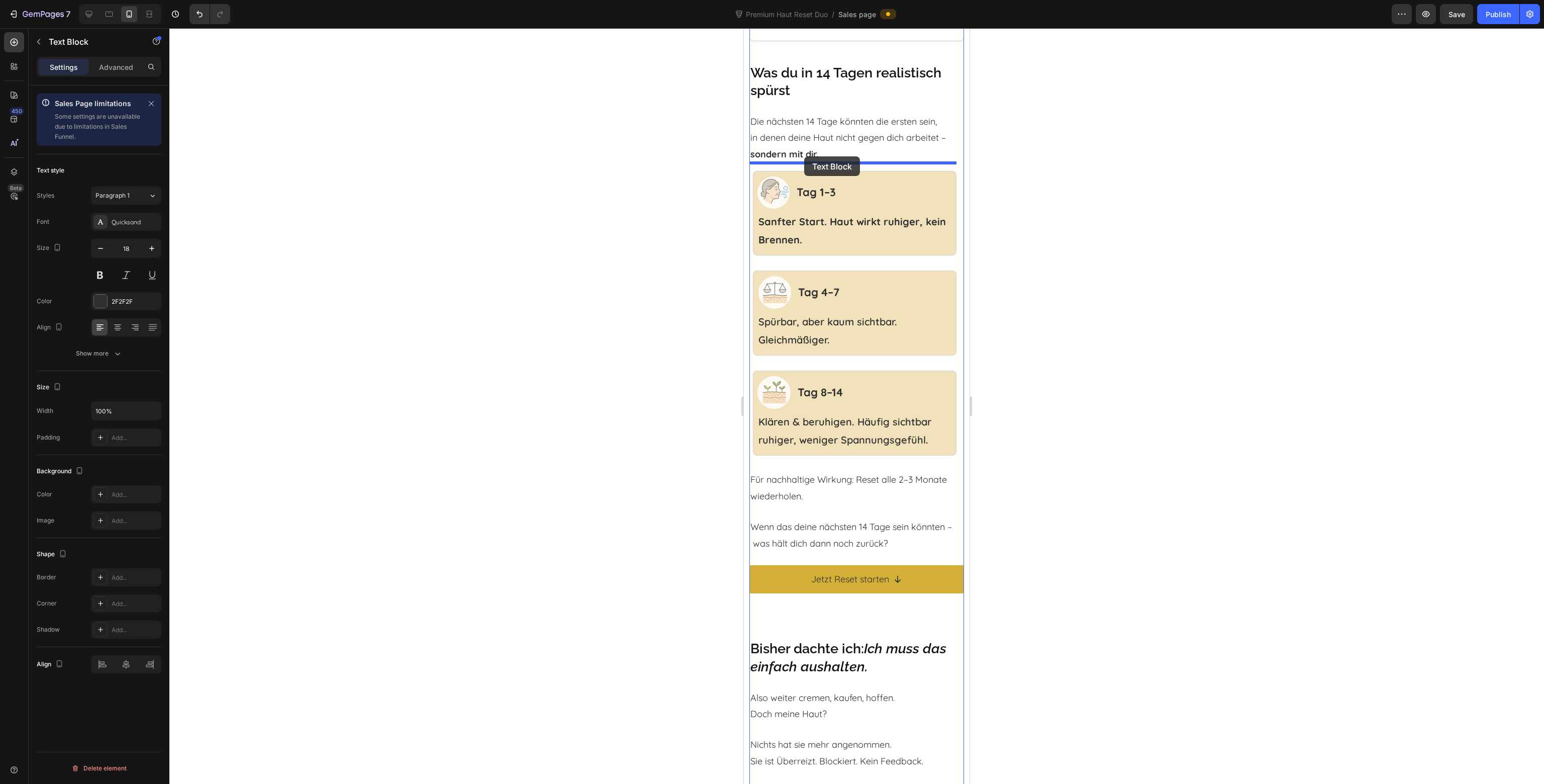
drag, startPoint x: 774, startPoint y: 296, endPoint x: 804, endPoint y: 156, distance: 143.2
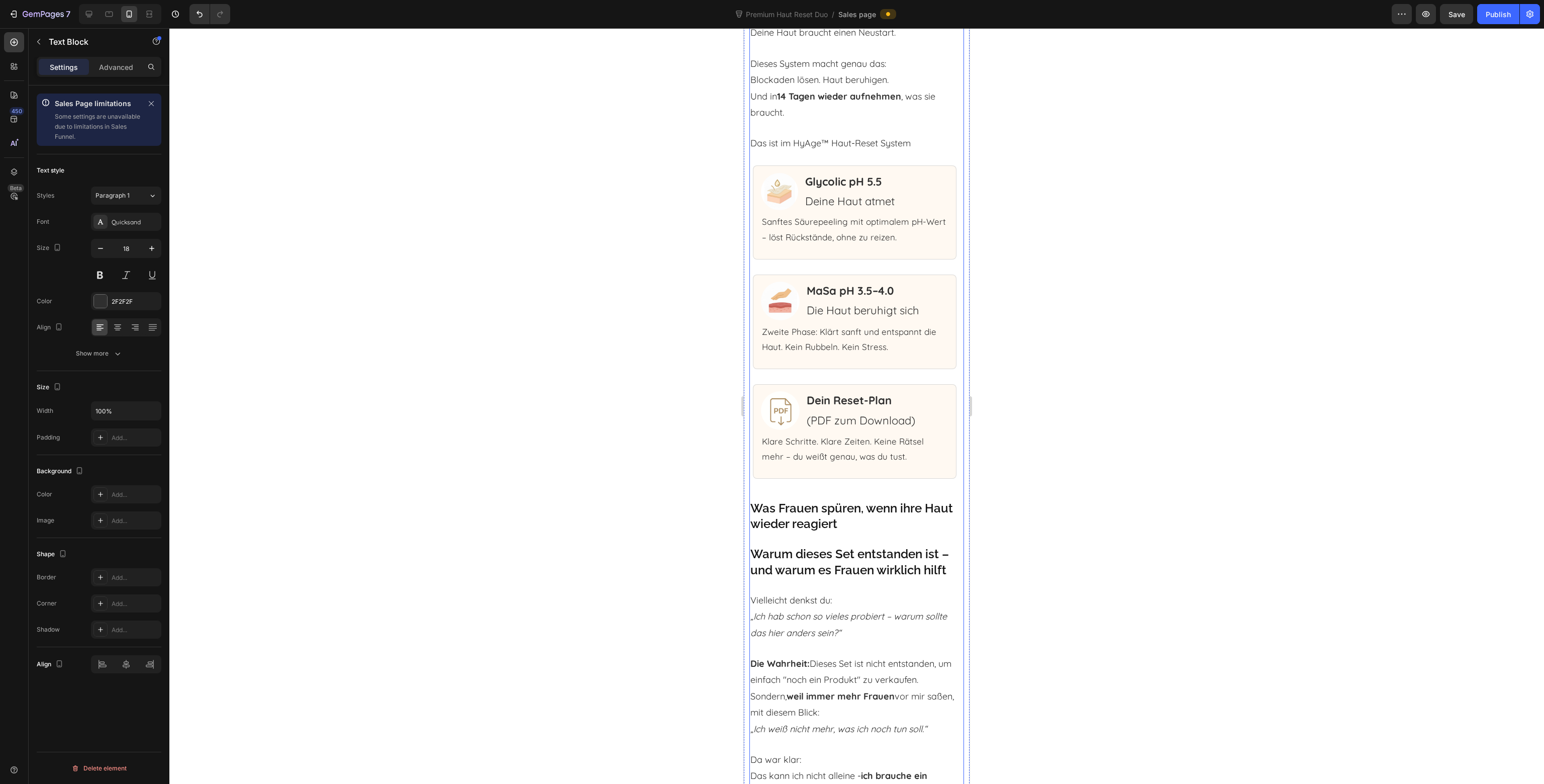
scroll to position [4473, 0]
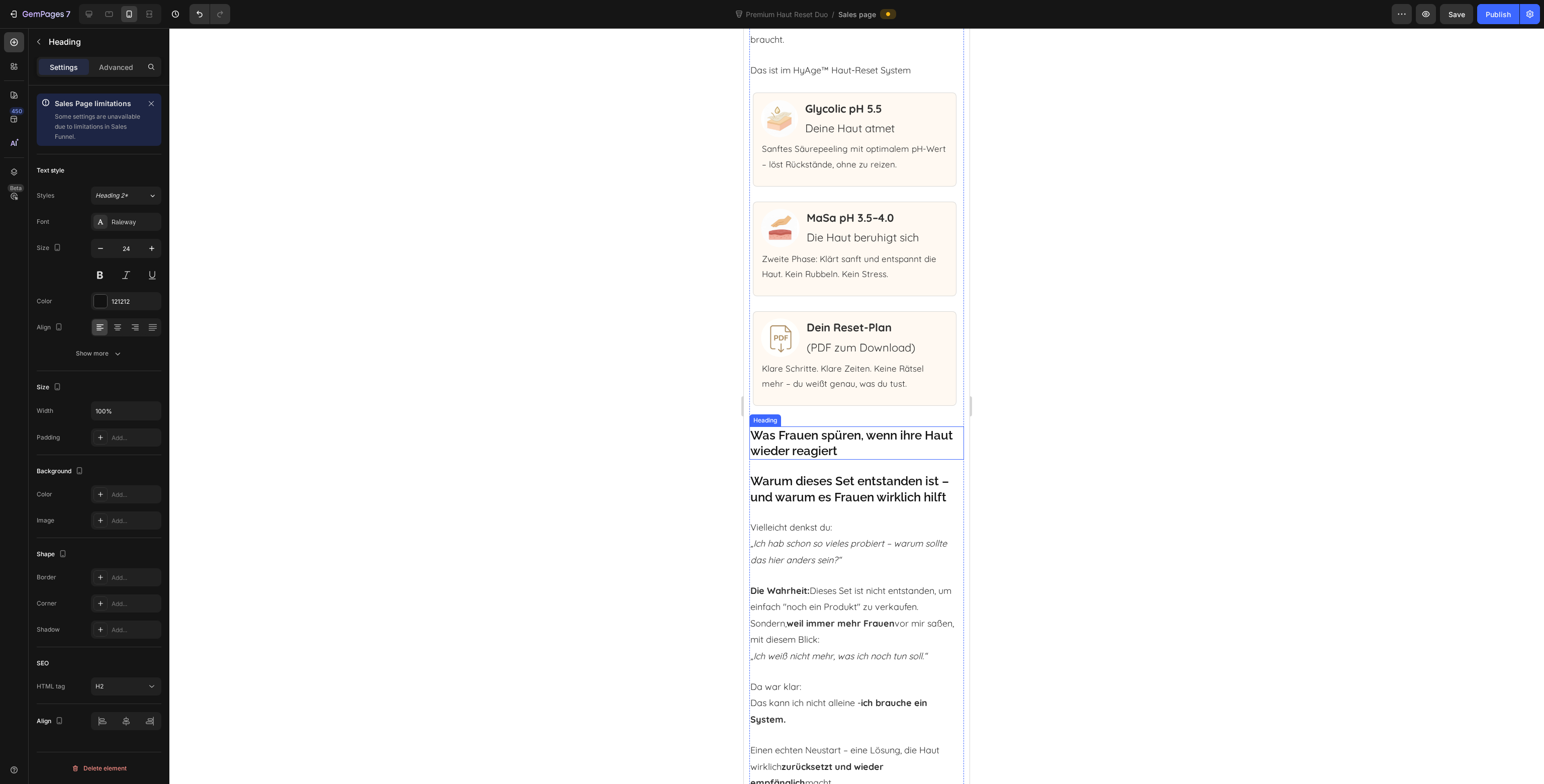
click at [841, 453] on h2 "Was Frauen spüren, wenn ihre Haut wieder reagiert" at bounding box center [857, 442] width 215 height 33
click at [820, 420] on icon at bounding box center [822, 417] width 6 height 7
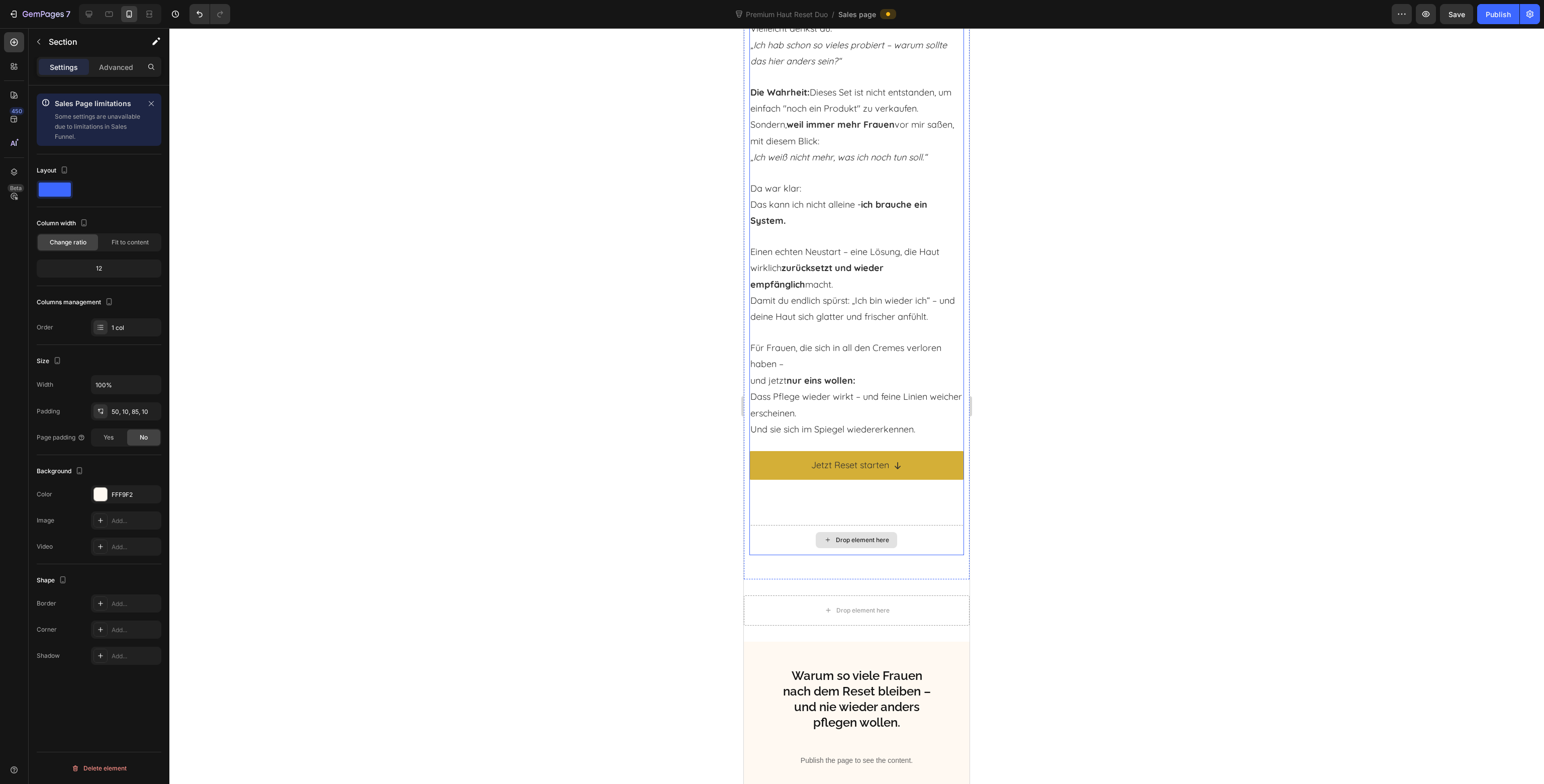
scroll to position [5278, 0]
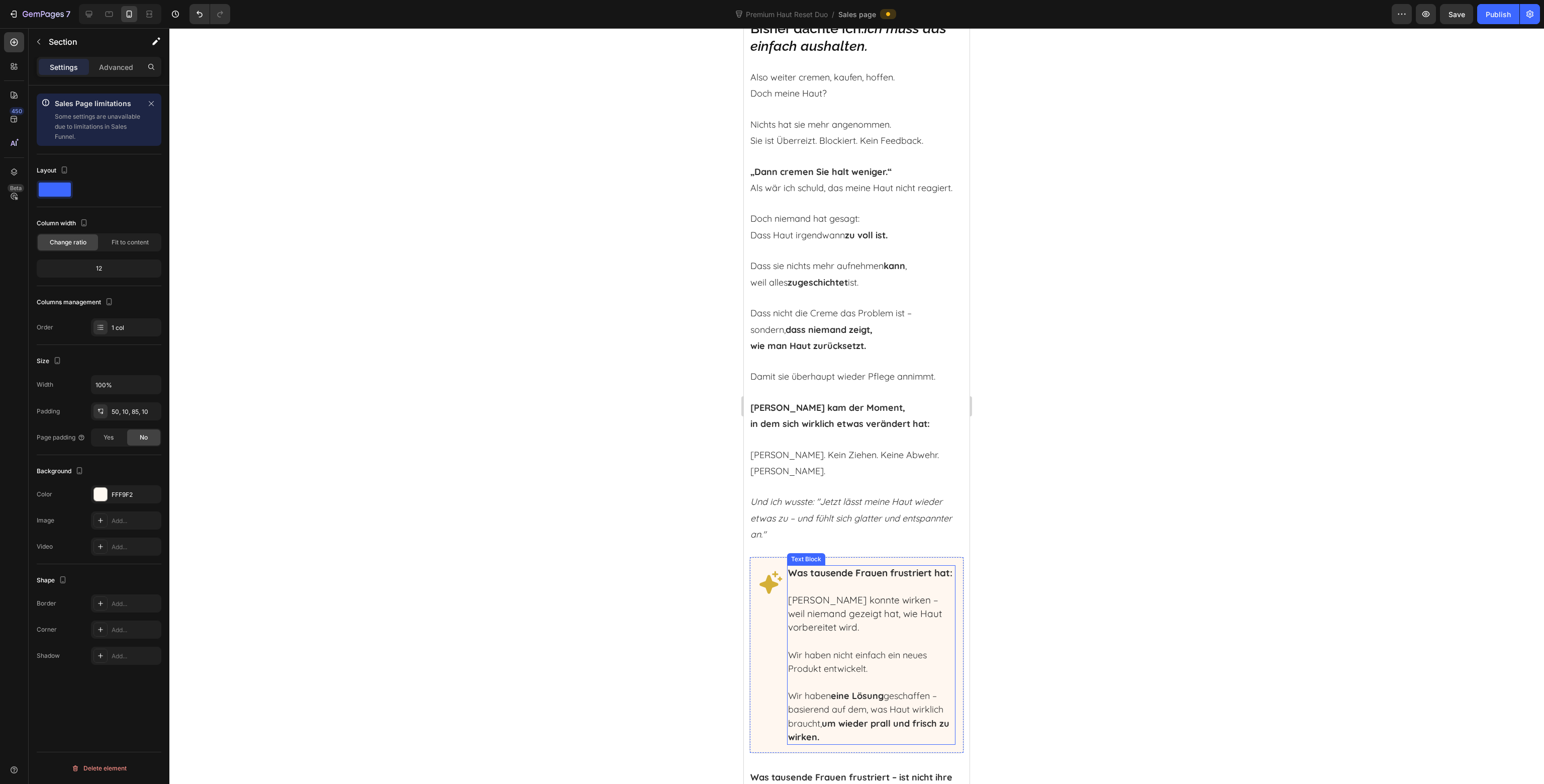
scroll to position [2614, 0]
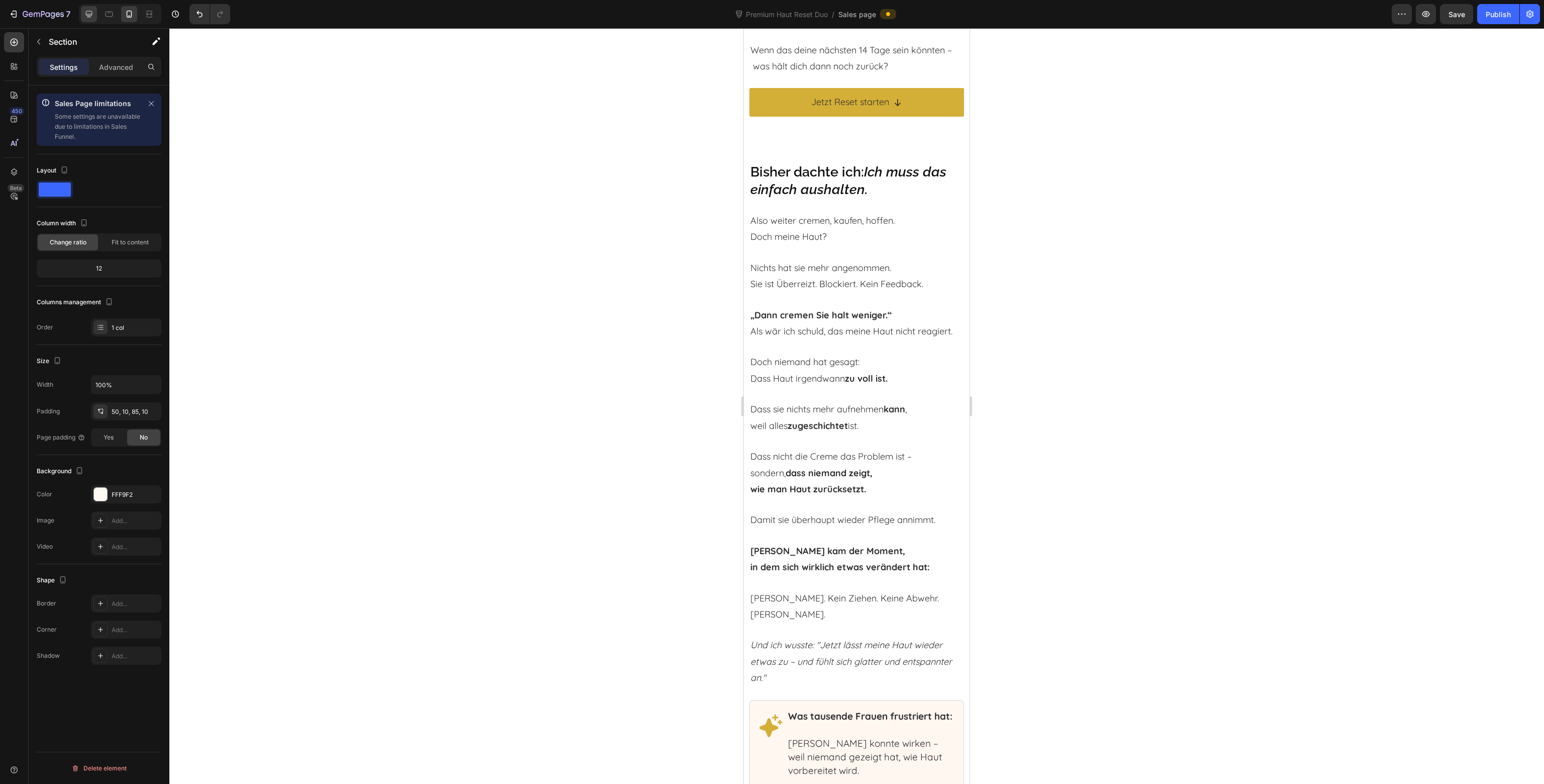
click at [96, 18] on div at bounding box center [89, 14] width 16 height 16
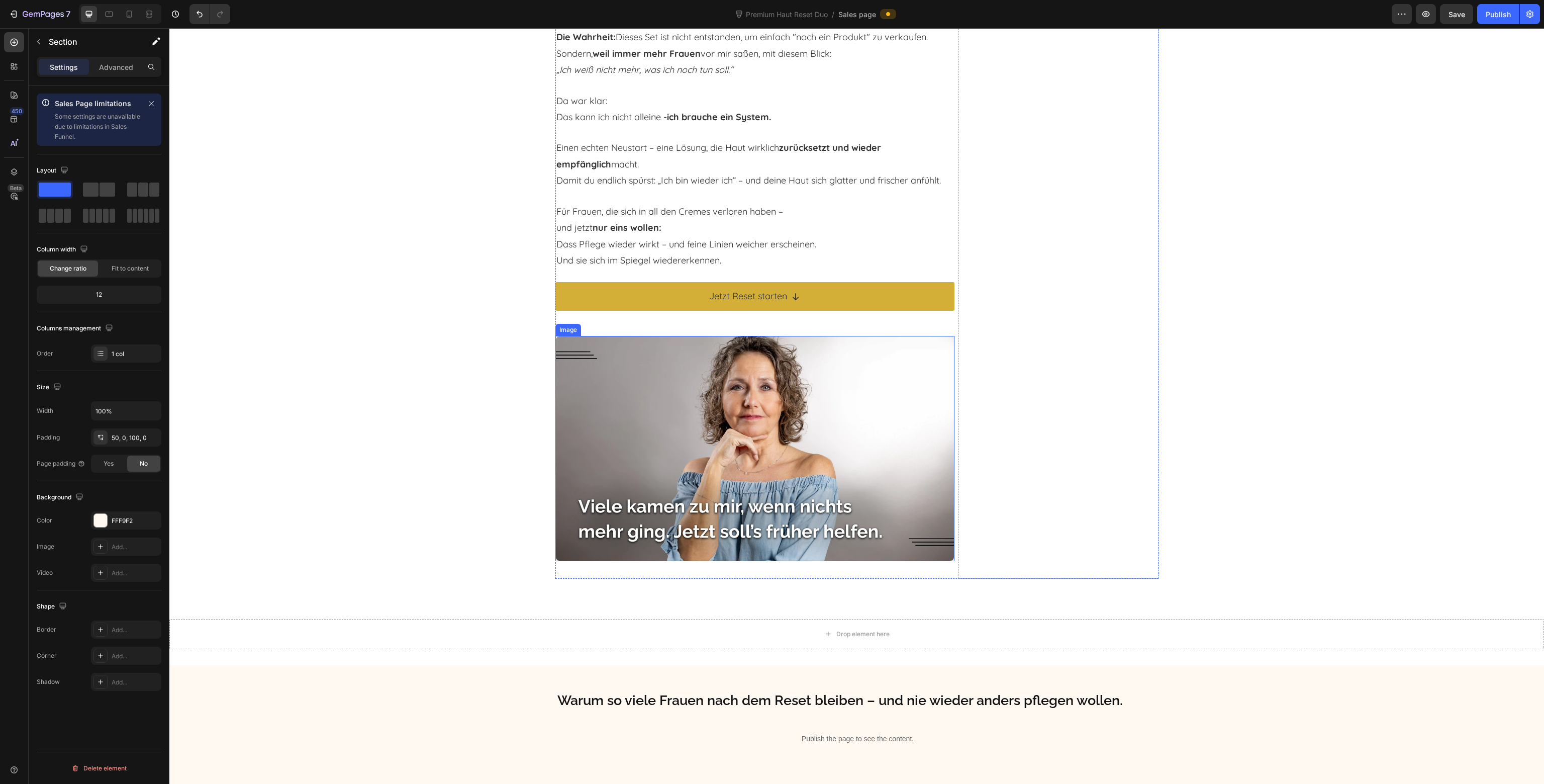
scroll to position [4443, 0]
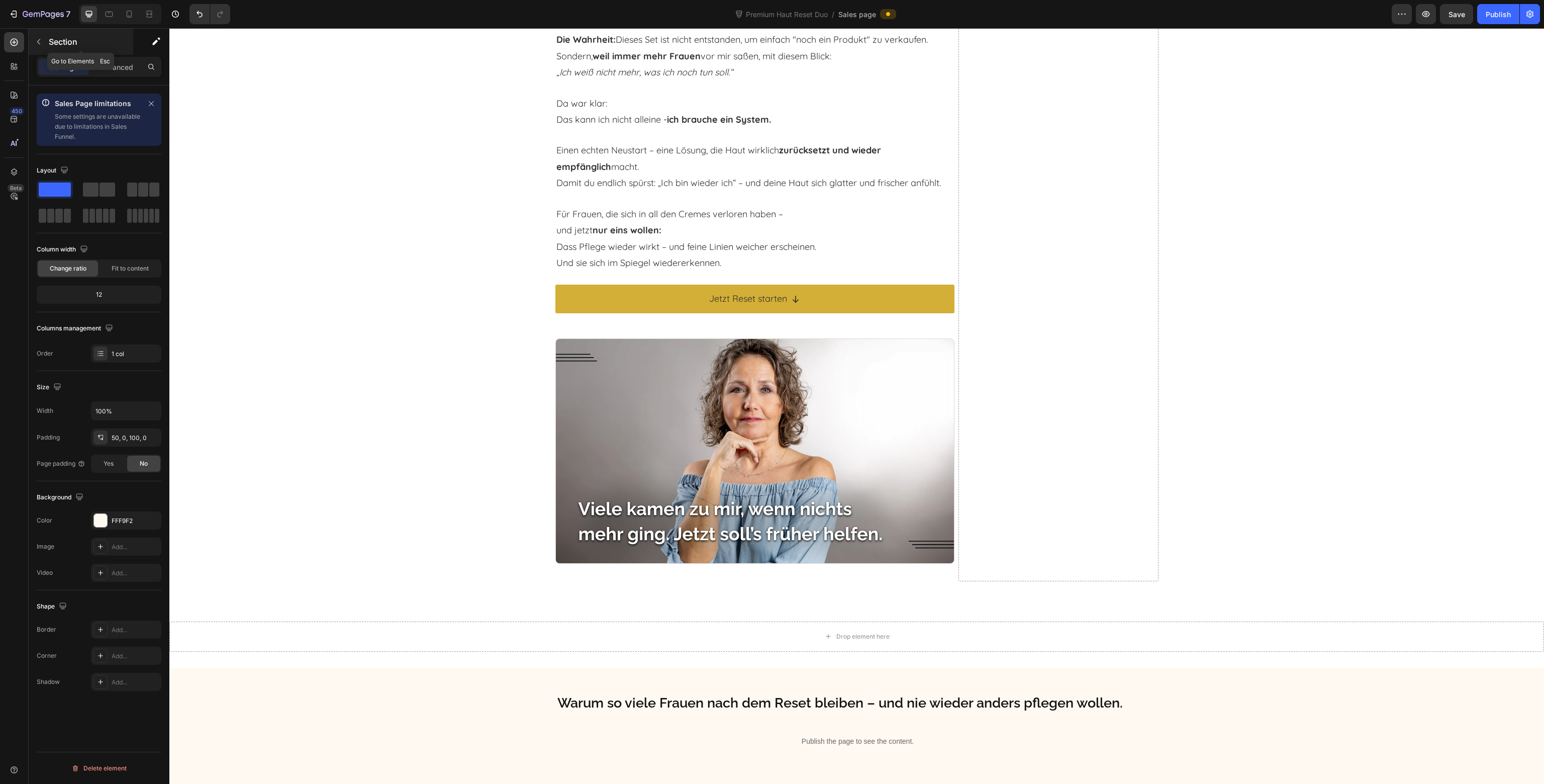
click at [48, 38] on div "Section" at bounding box center [81, 41] width 104 height 26
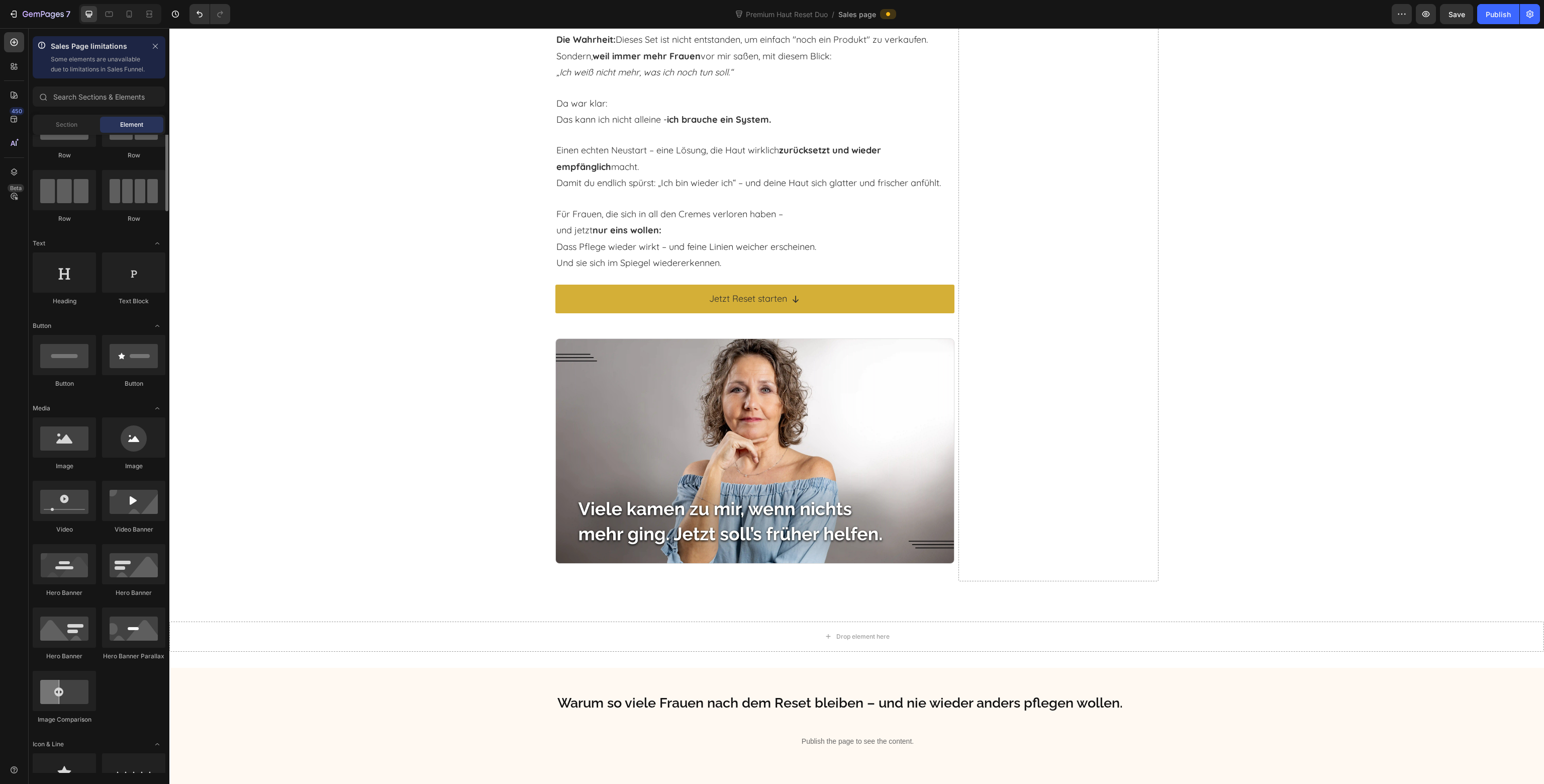
scroll to position [0, 0]
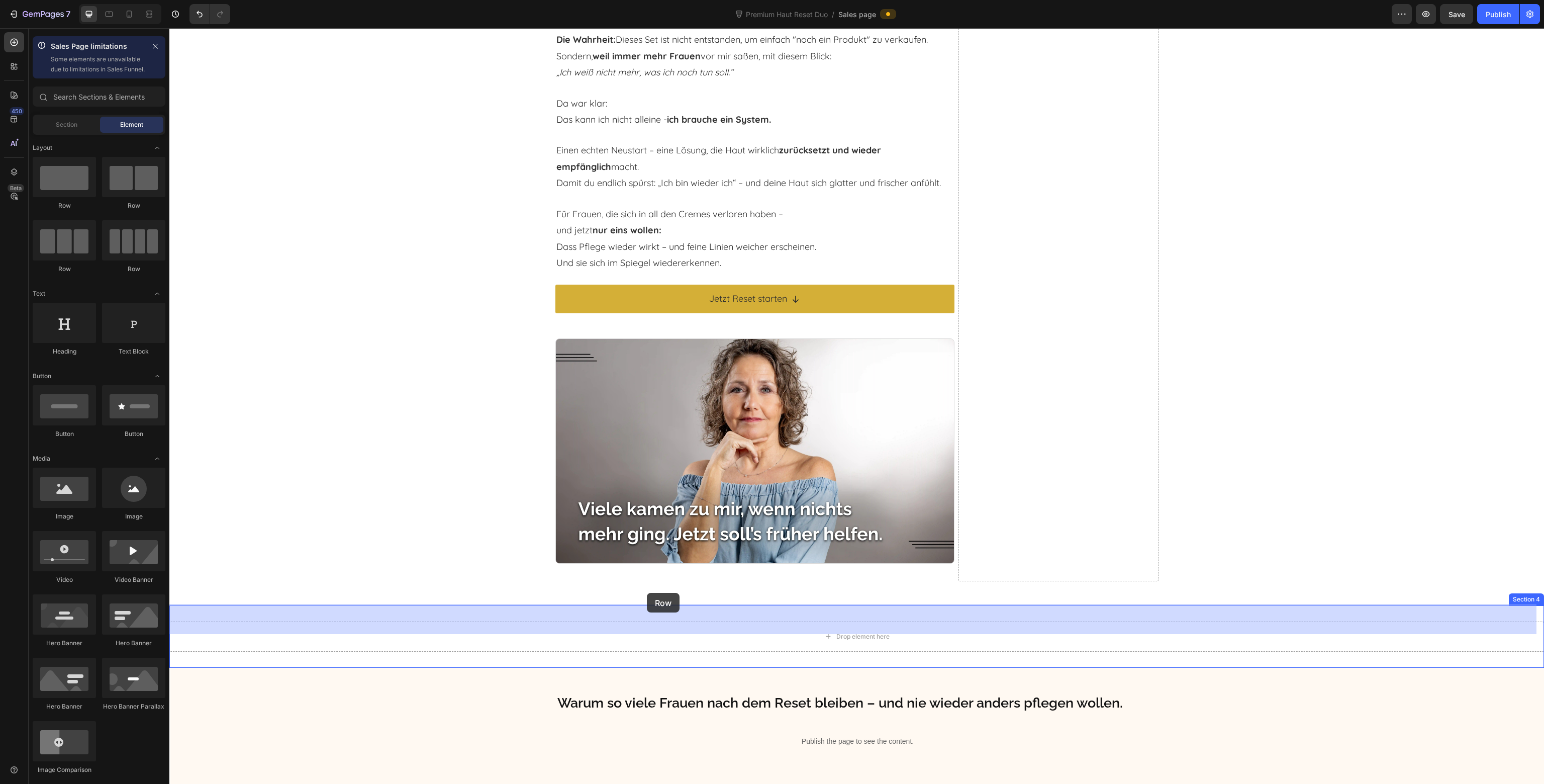
drag, startPoint x: 237, startPoint y: 218, endPoint x: 647, endPoint y: 592, distance: 555.0
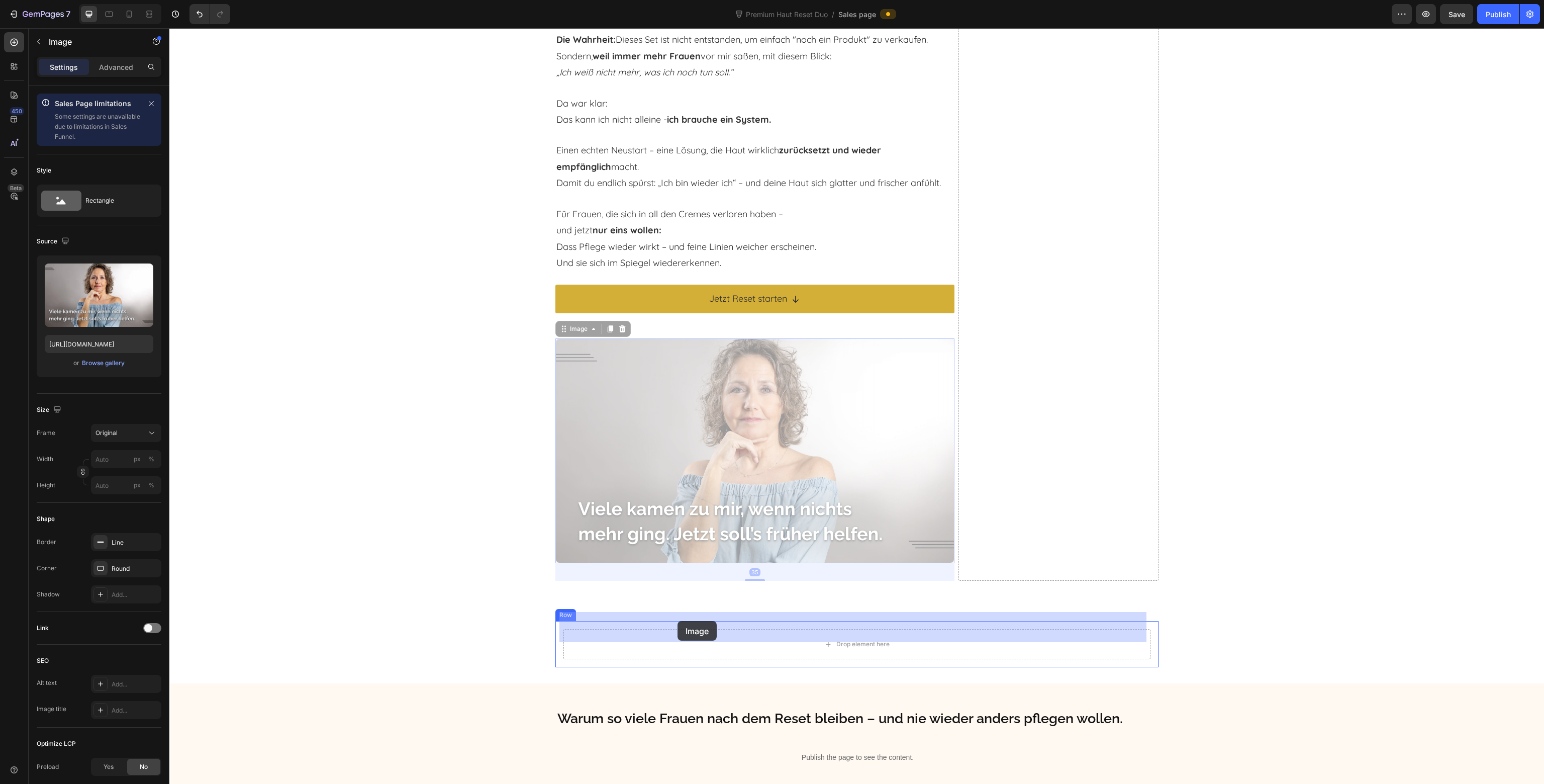
drag, startPoint x: 657, startPoint y: 414, endPoint x: 678, endPoint y: 620, distance: 207.1
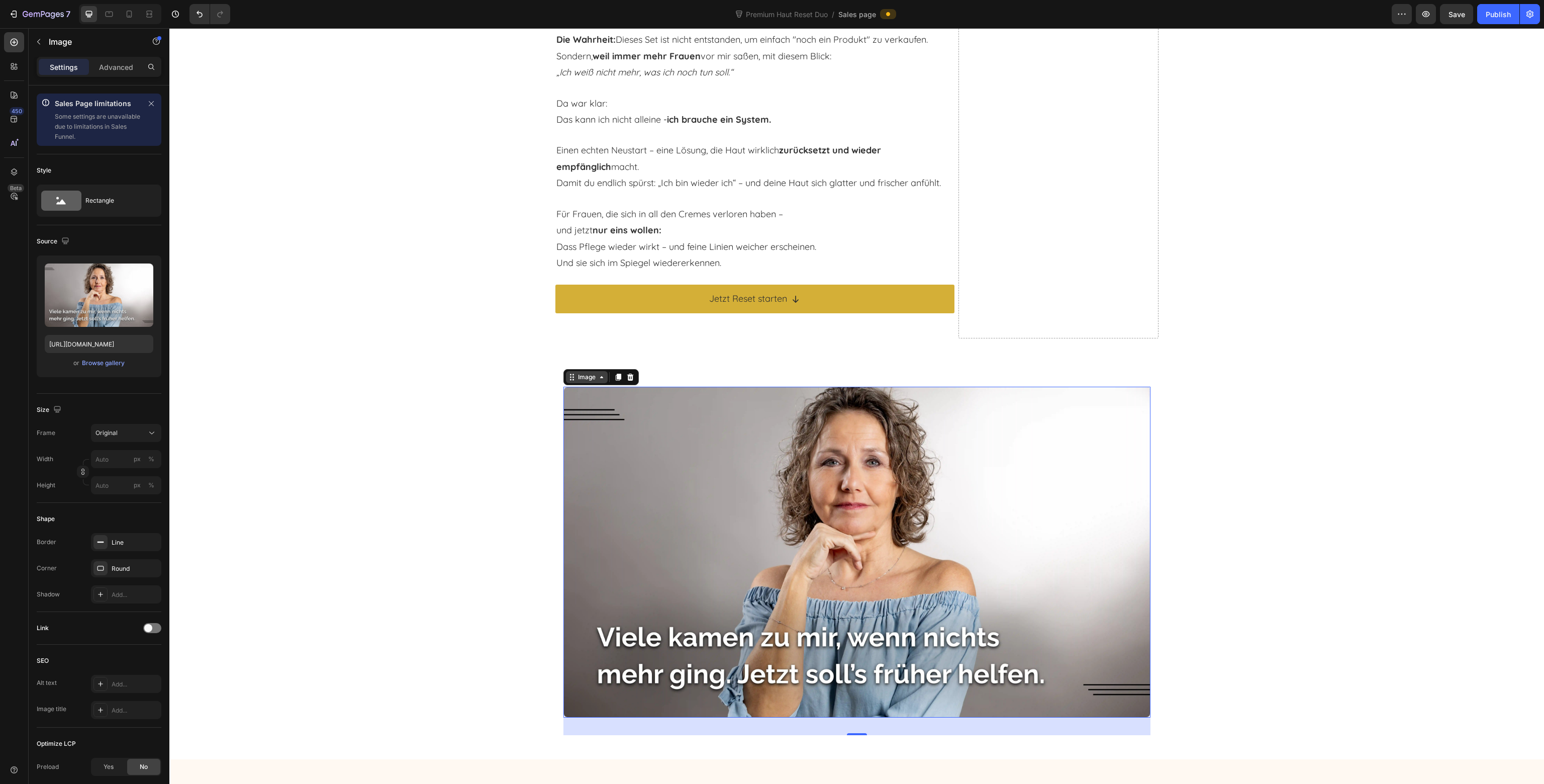
click at [576, 372] on div "Image" at bounding box center [587, 377] width 22 height 9
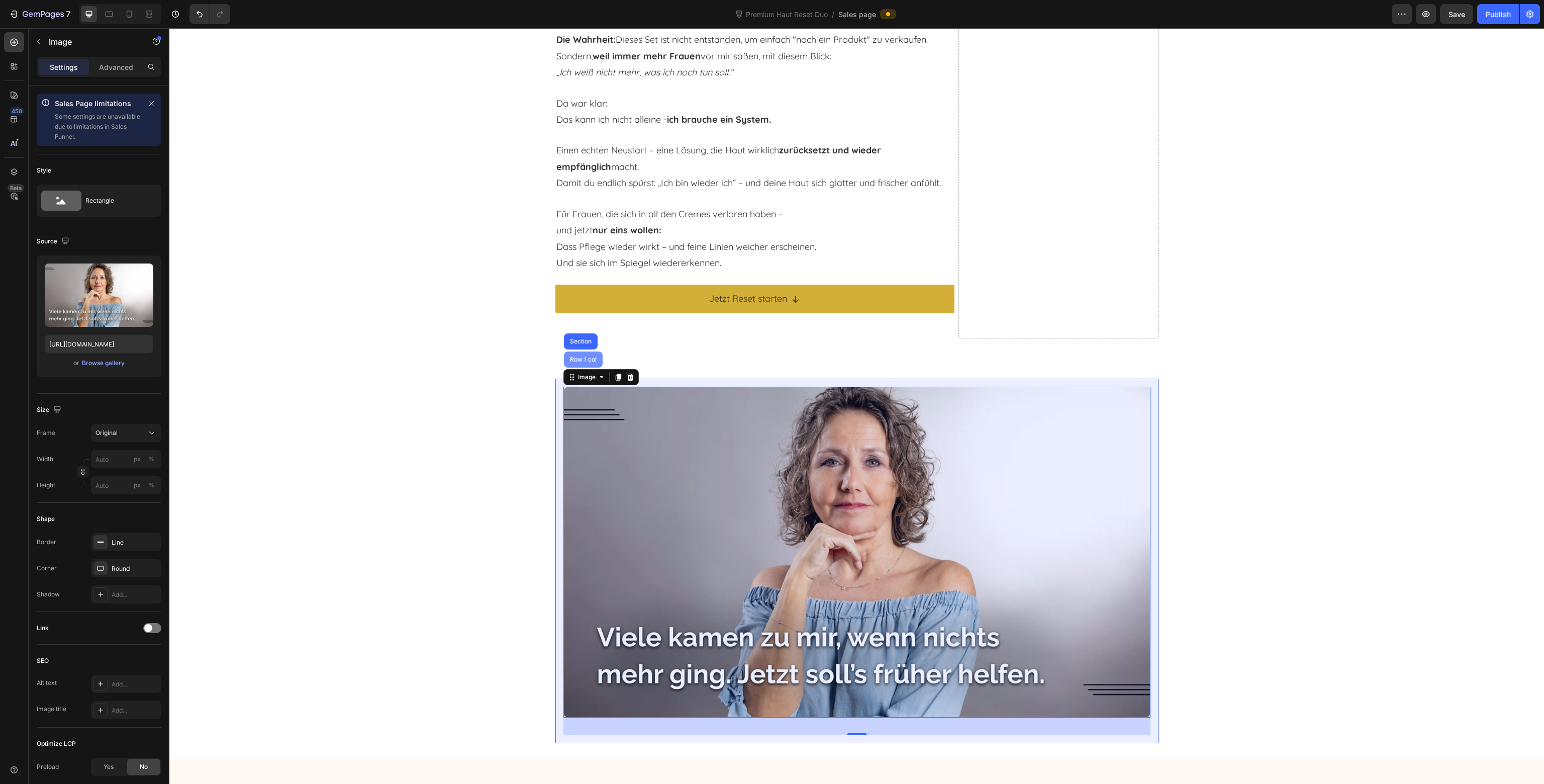
click at [577, 356] on div "Row 1 col" at bounding box center [584, 359] width 31 height 6
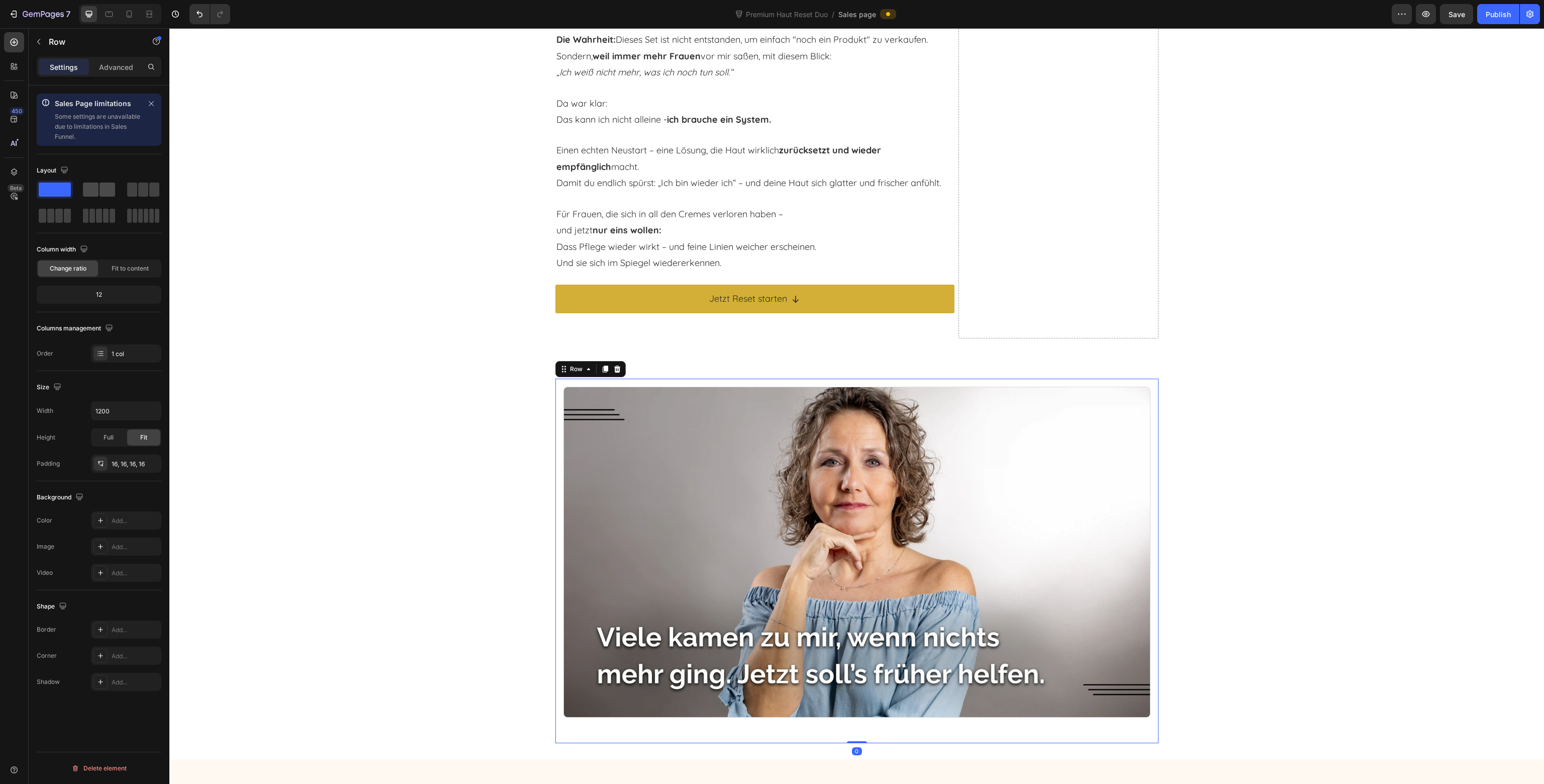
click at [96, 192] on span at bounding box center [90, 190] width 15 height 14
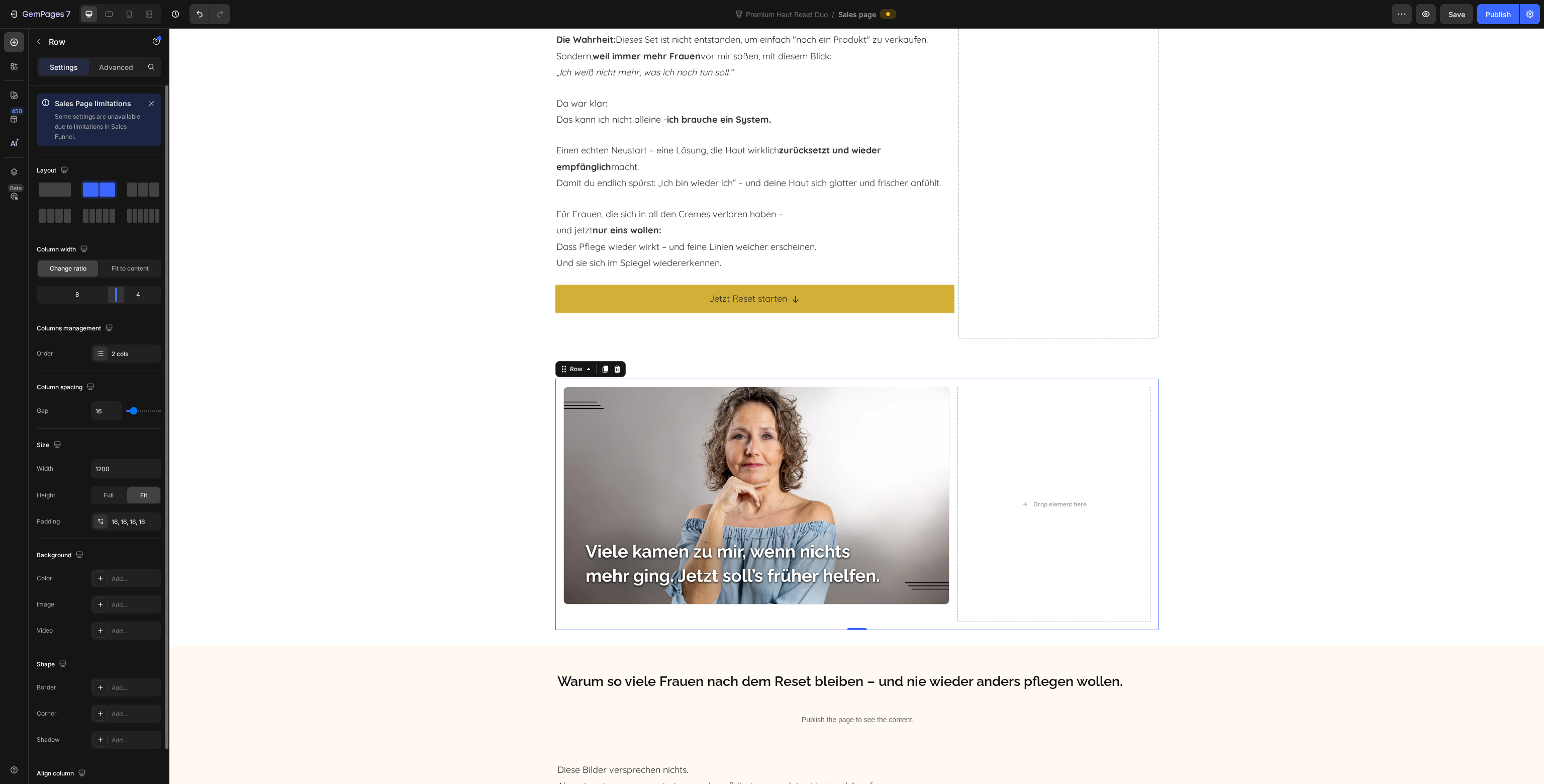
drag, startPoint x: 102, startPoint y: 299, endPoint x: 118, endPoint y: 299, distance: 16.0
click at [118, 299] on div at bounding box center [116, 295] width 18 height 14
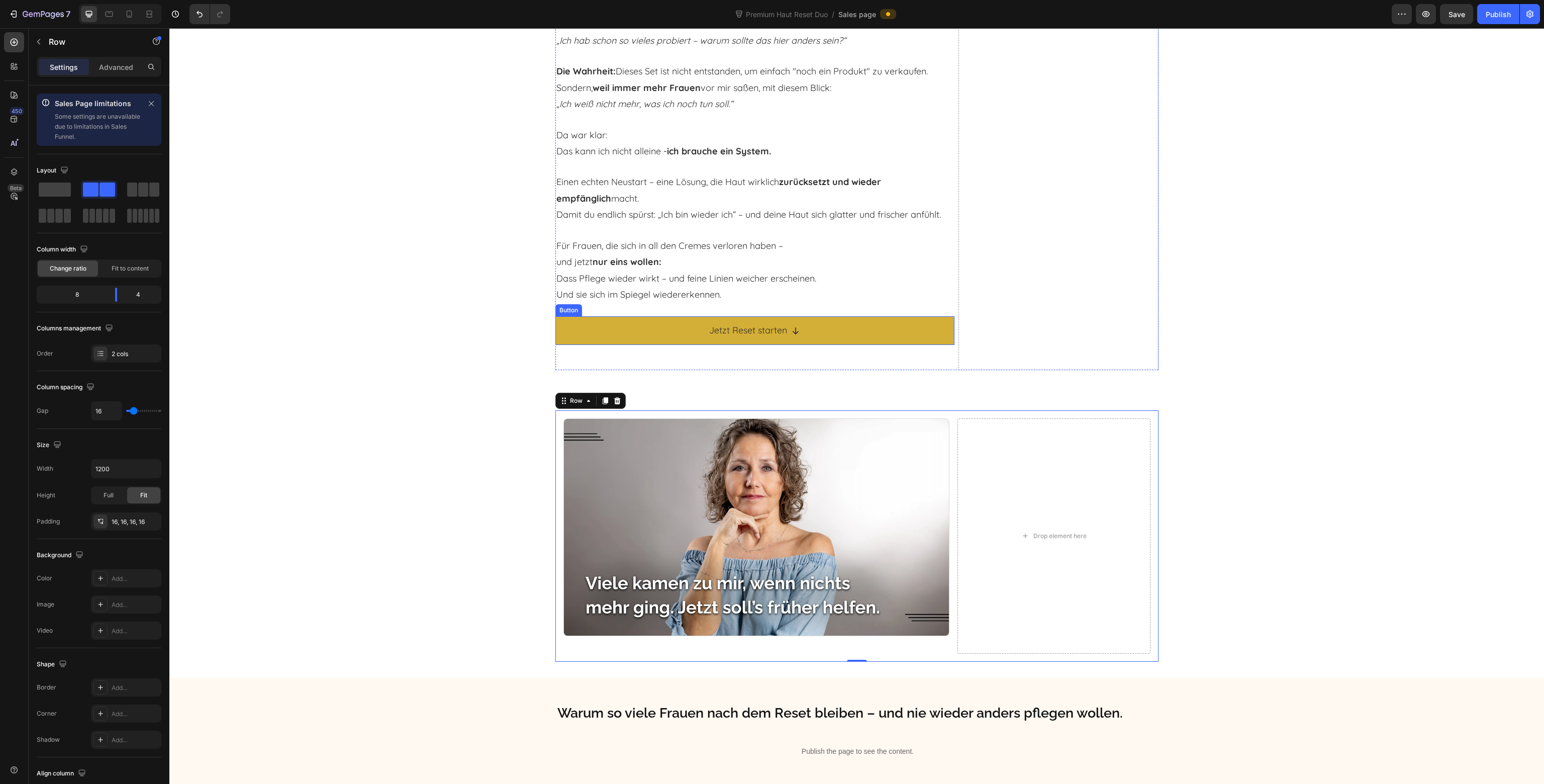
scroll to position [4343, 0]
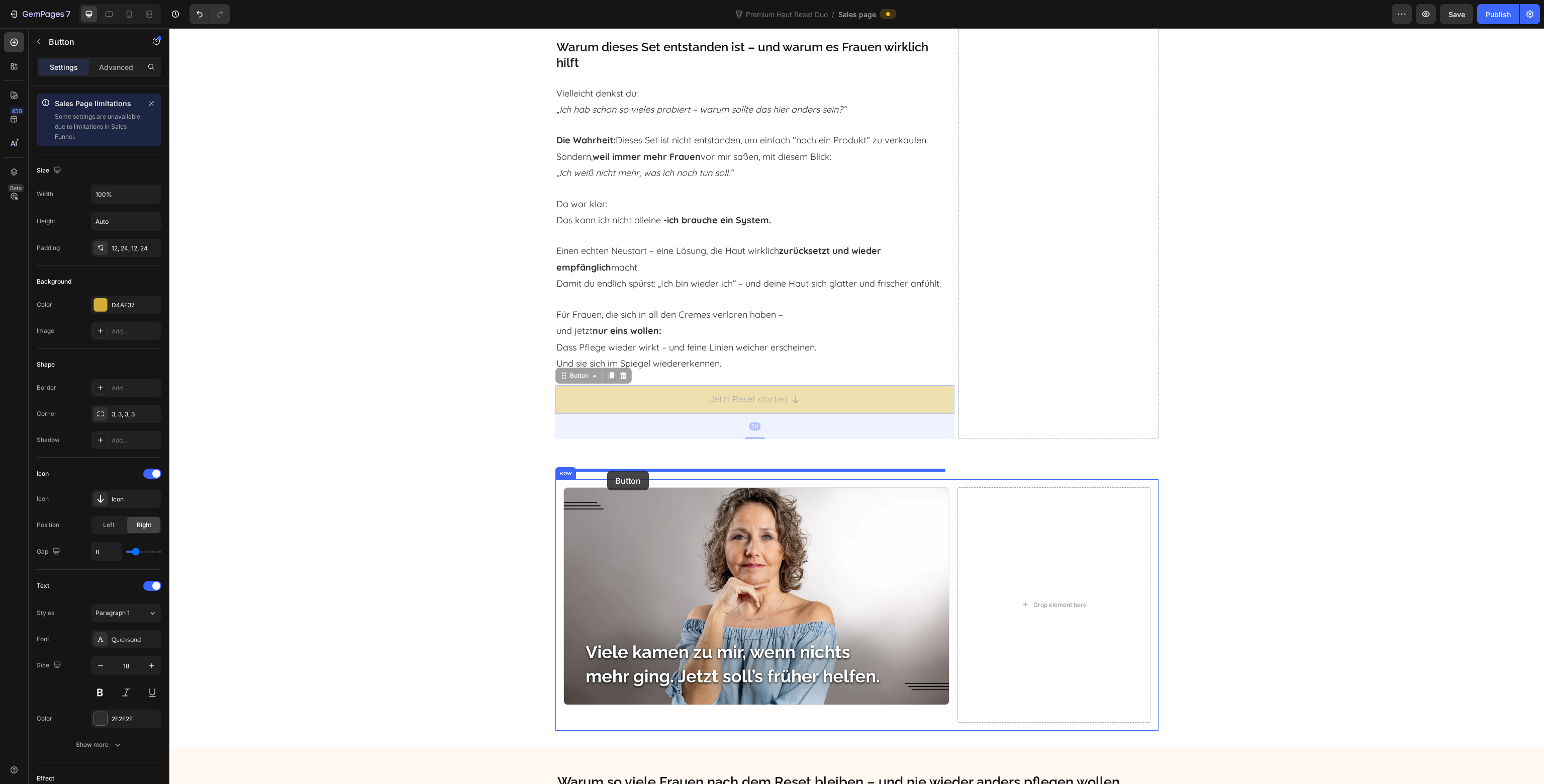
drag, startPoint x: 565, startPoint y: 363, endPoint x: 607, endPoint y: 470, distance: 114.9
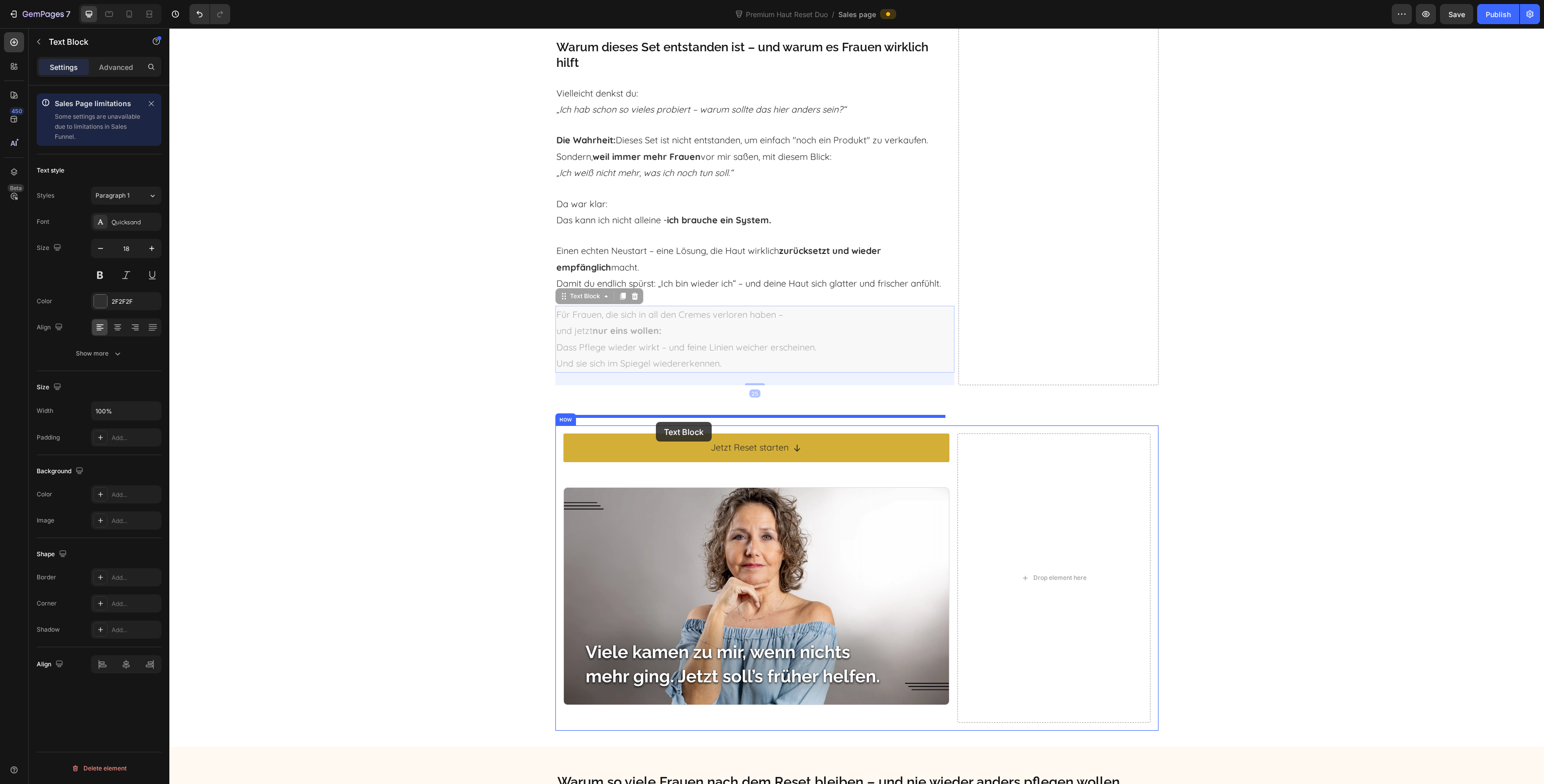
drag, startPoint x: 571, startPoint y: 284, endPoint x: 656, endPoint y: 422, distance: 162.1
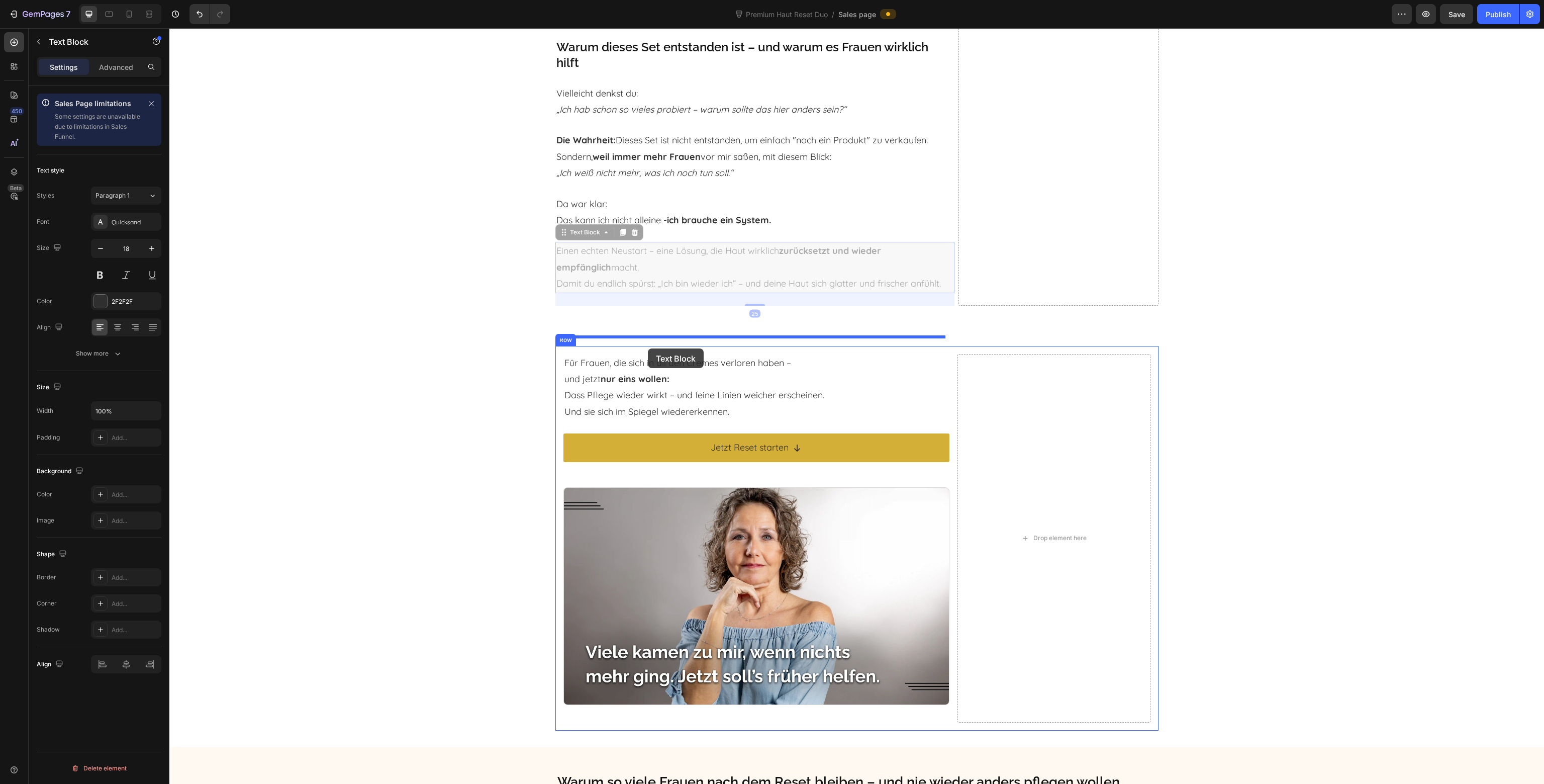
drag, startPoint x: 576, startPoint y: 220, endPoint x: 648, endPoint y: 348, distance: 146.9
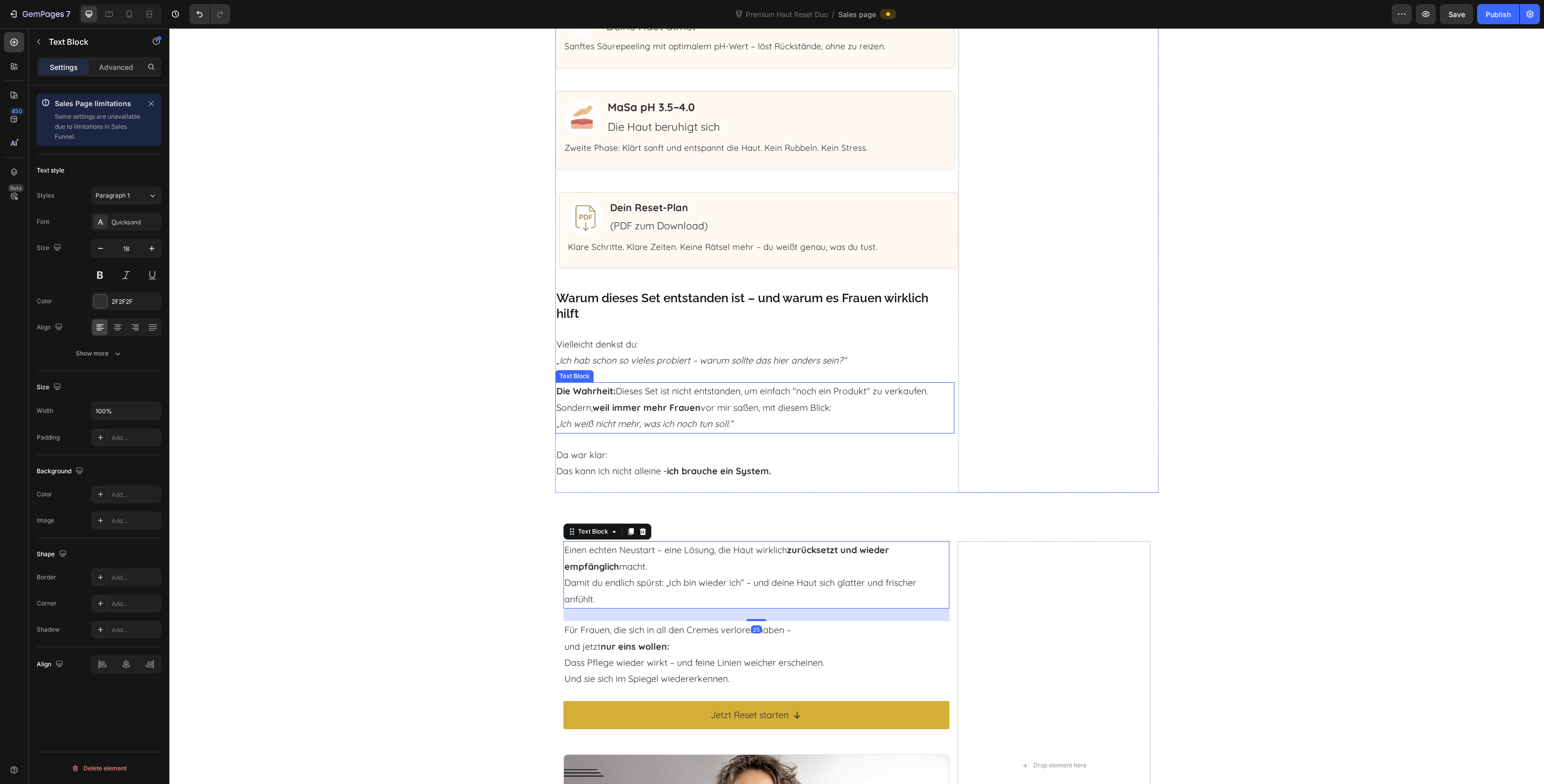
scroll to position [4091, 0]
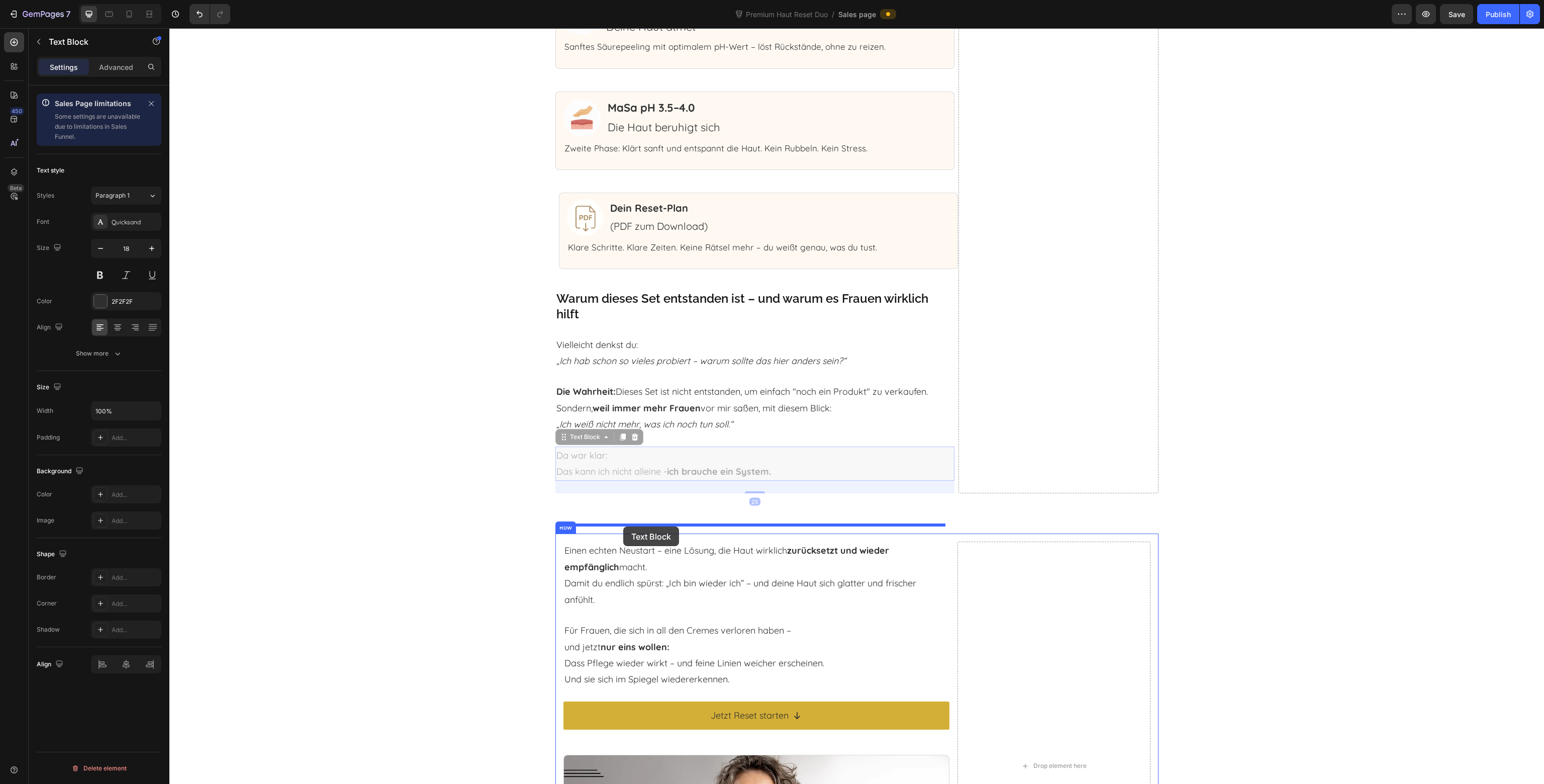
drag, startPoint x: 582, startPoint y: 428, endPoint x: 623, endPoint y: 524, distance: 104.4
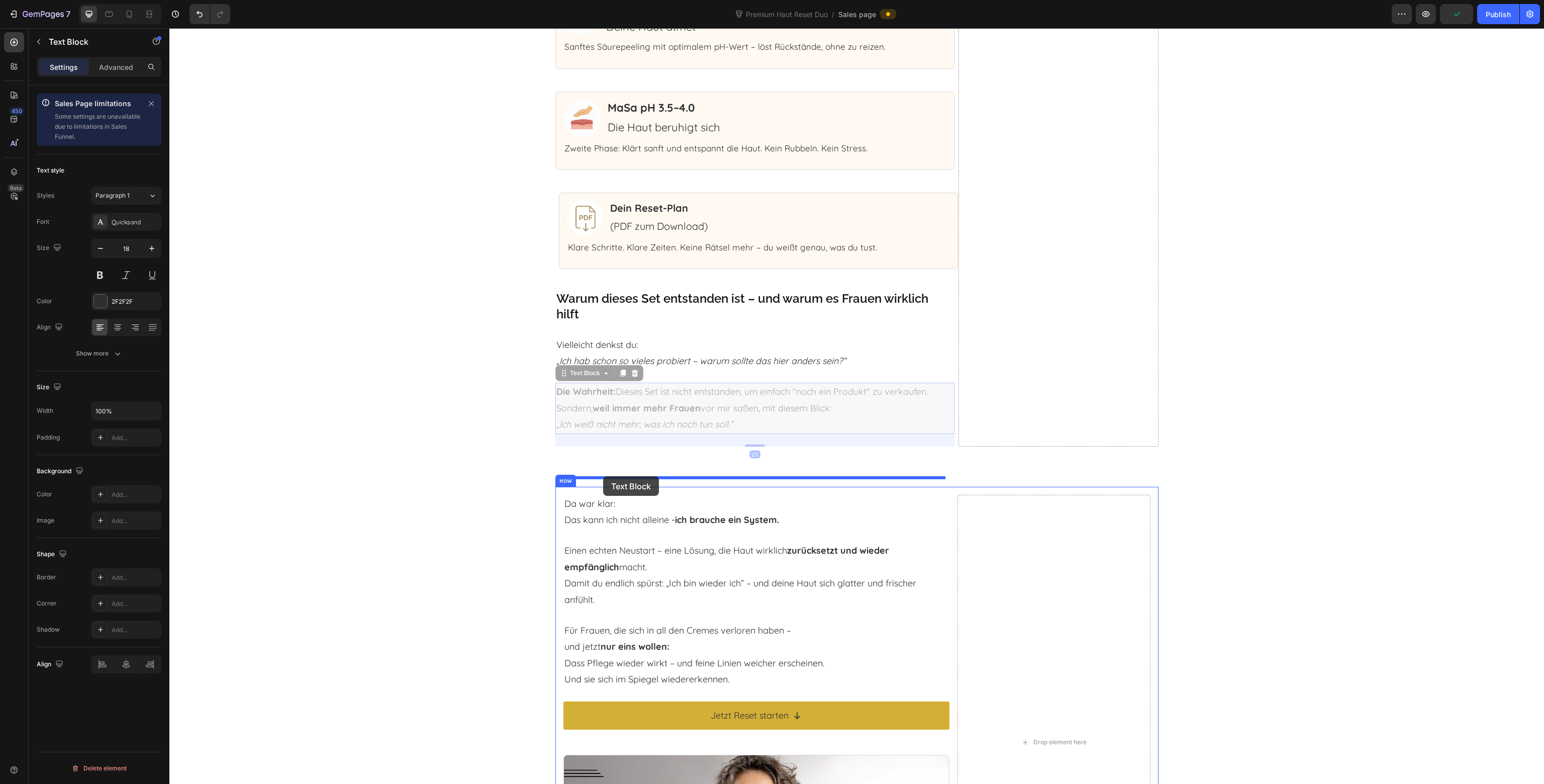
drag, startPoint x: 571, startPoint y: 364, endPoint x: 603, endPoint y: 476, distance: 116.5
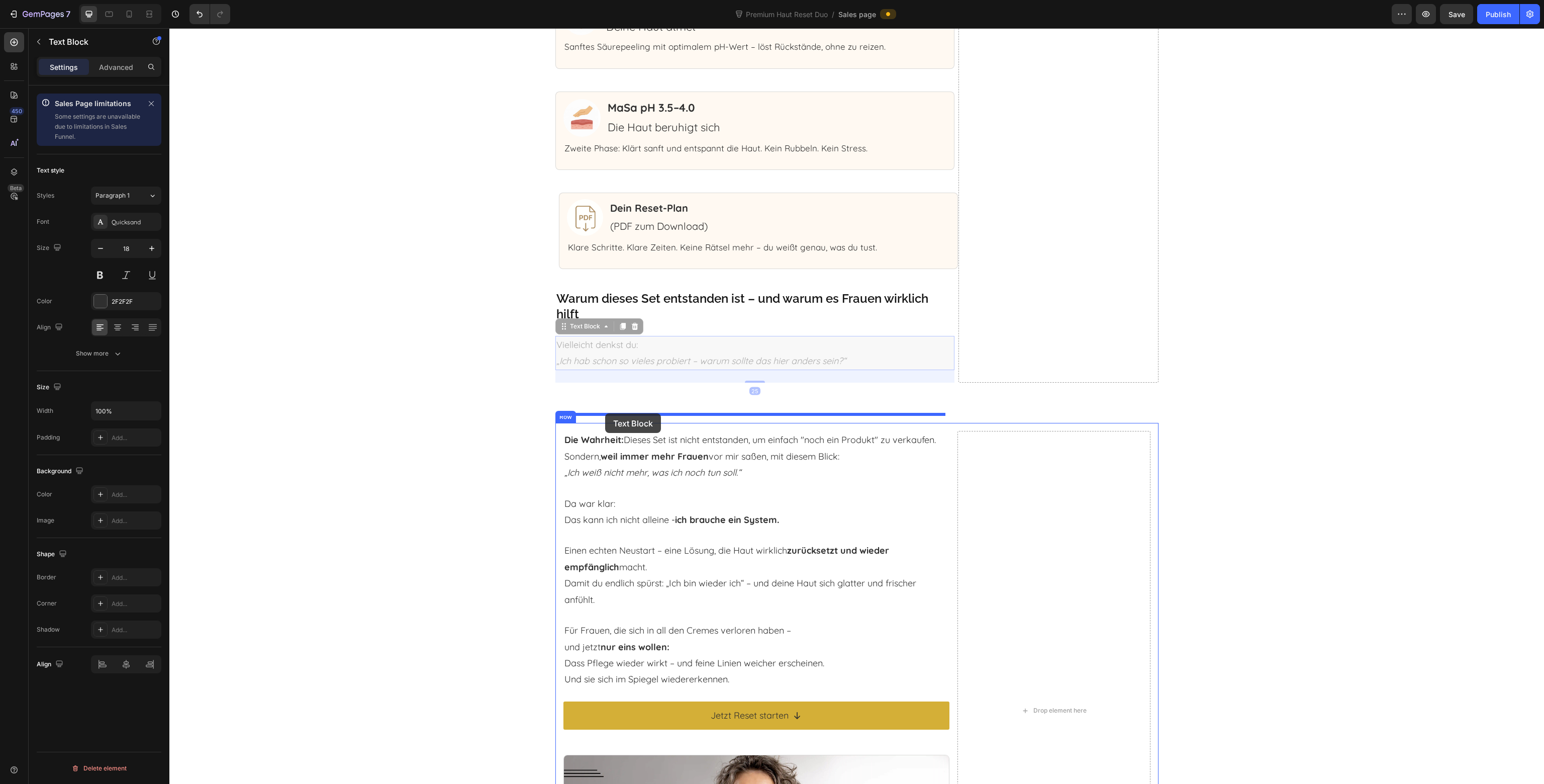
drag, startPoint x: 586, startPoint y: 324, endPoint x: 605, endPoint y: 414, distance: 92.0
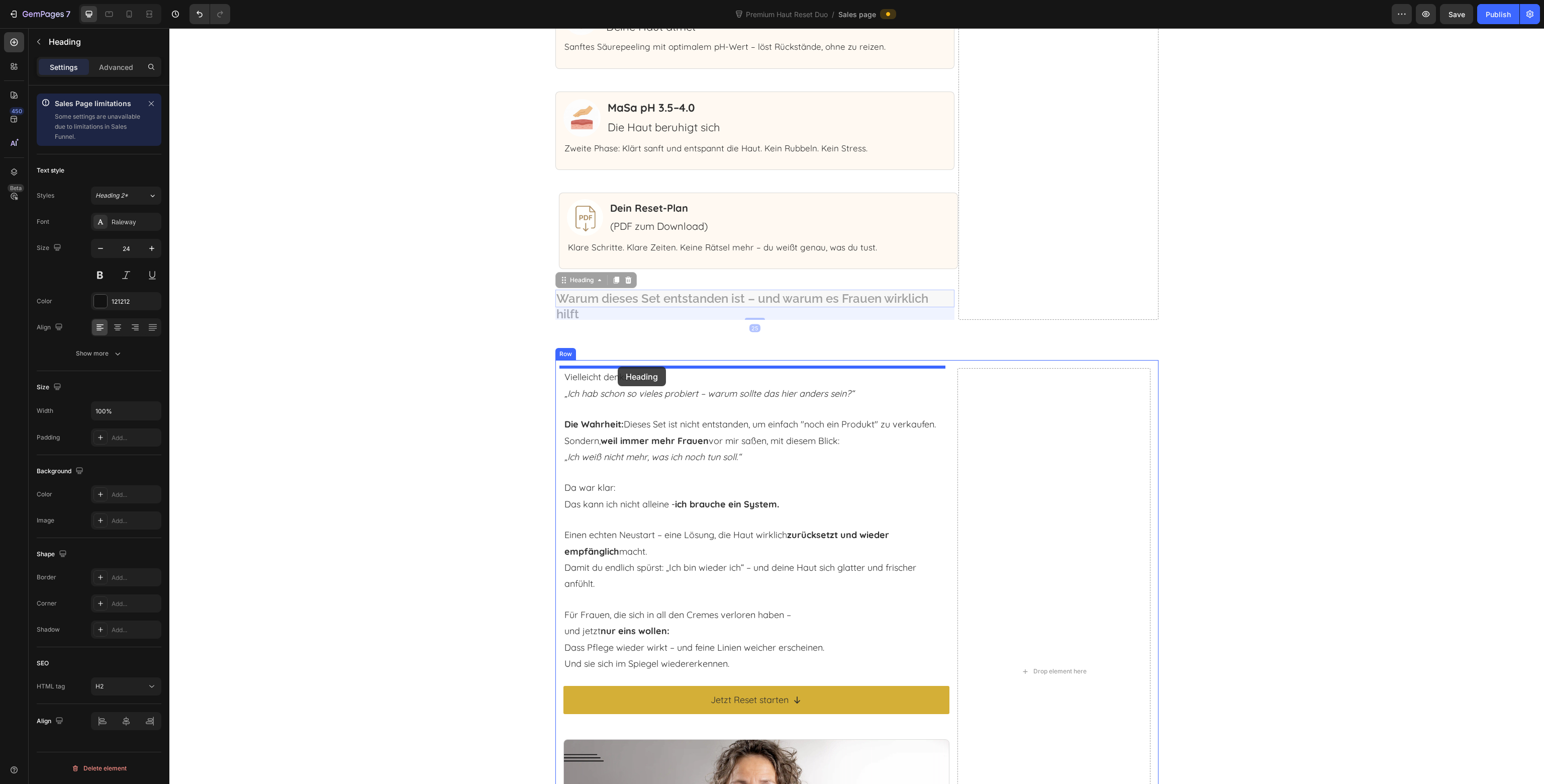
drag, startPoint x: 603, startPoint y: 298, endPoint x: 618, endPoint y: 367, distance: 70.6
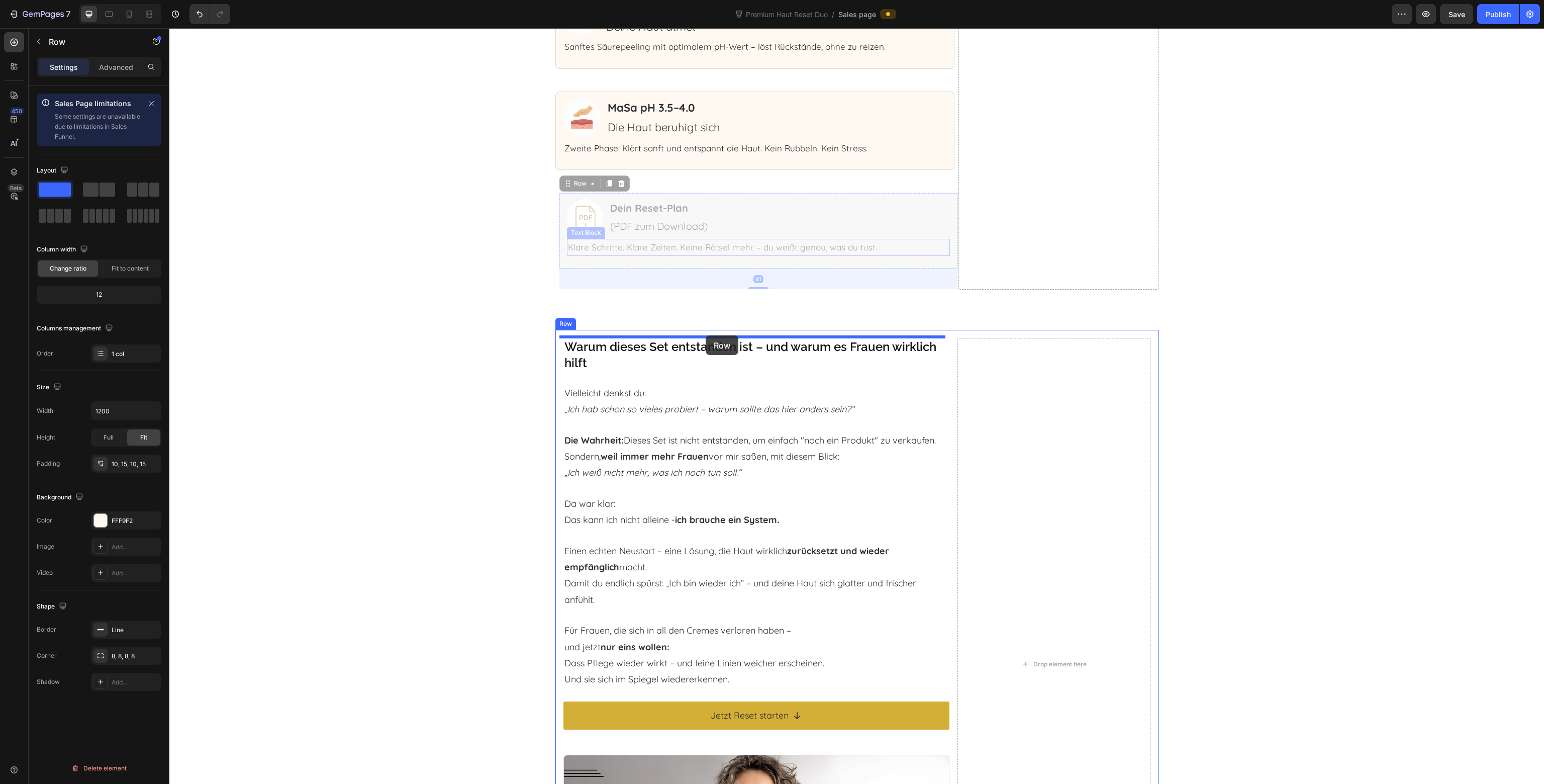
drag, startPoint x: 742, startPoint y: 194, endPoint x: 706, endPoint y: 335, distance: 145.5
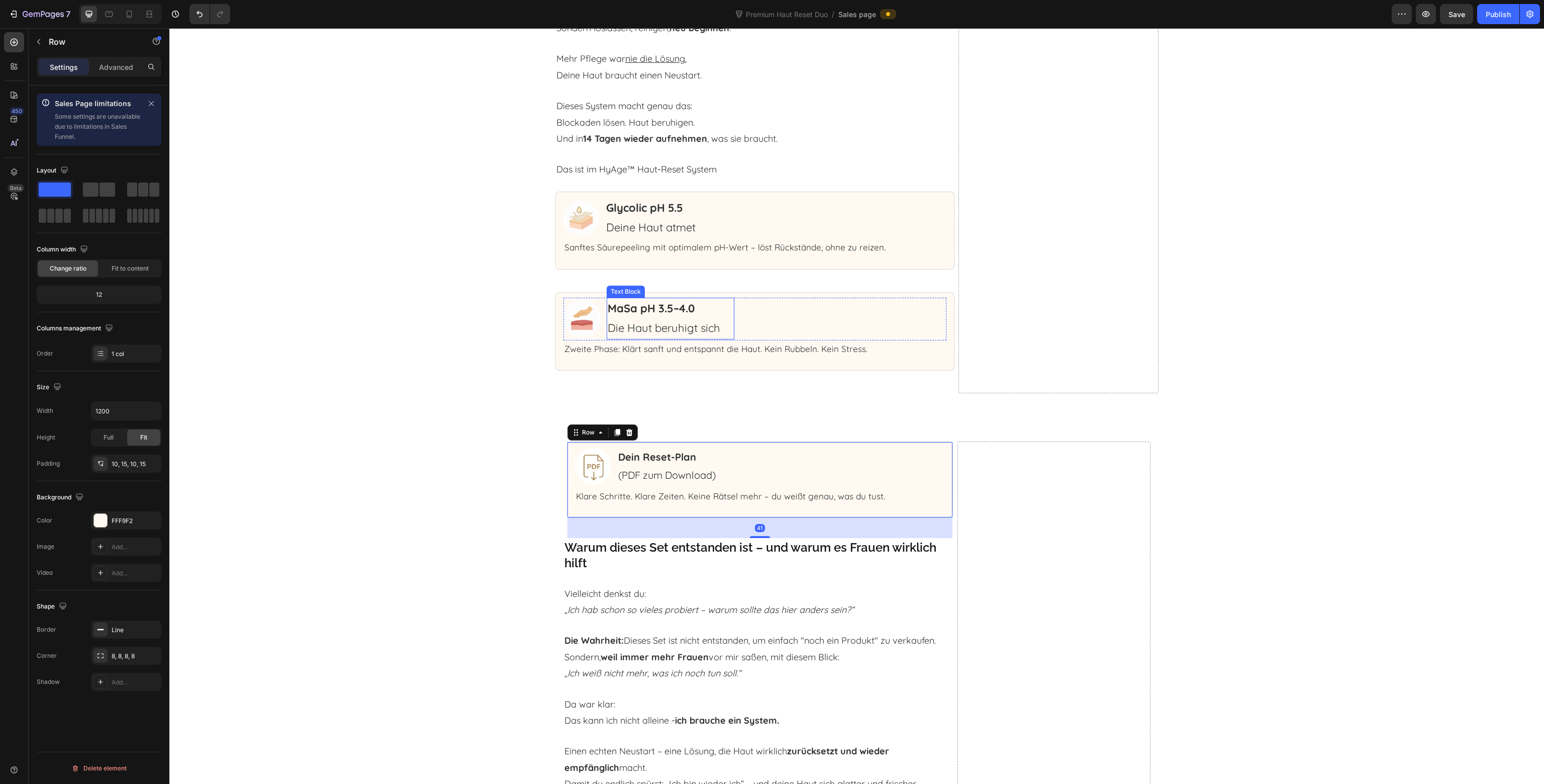
scroll to position [3890, 0]
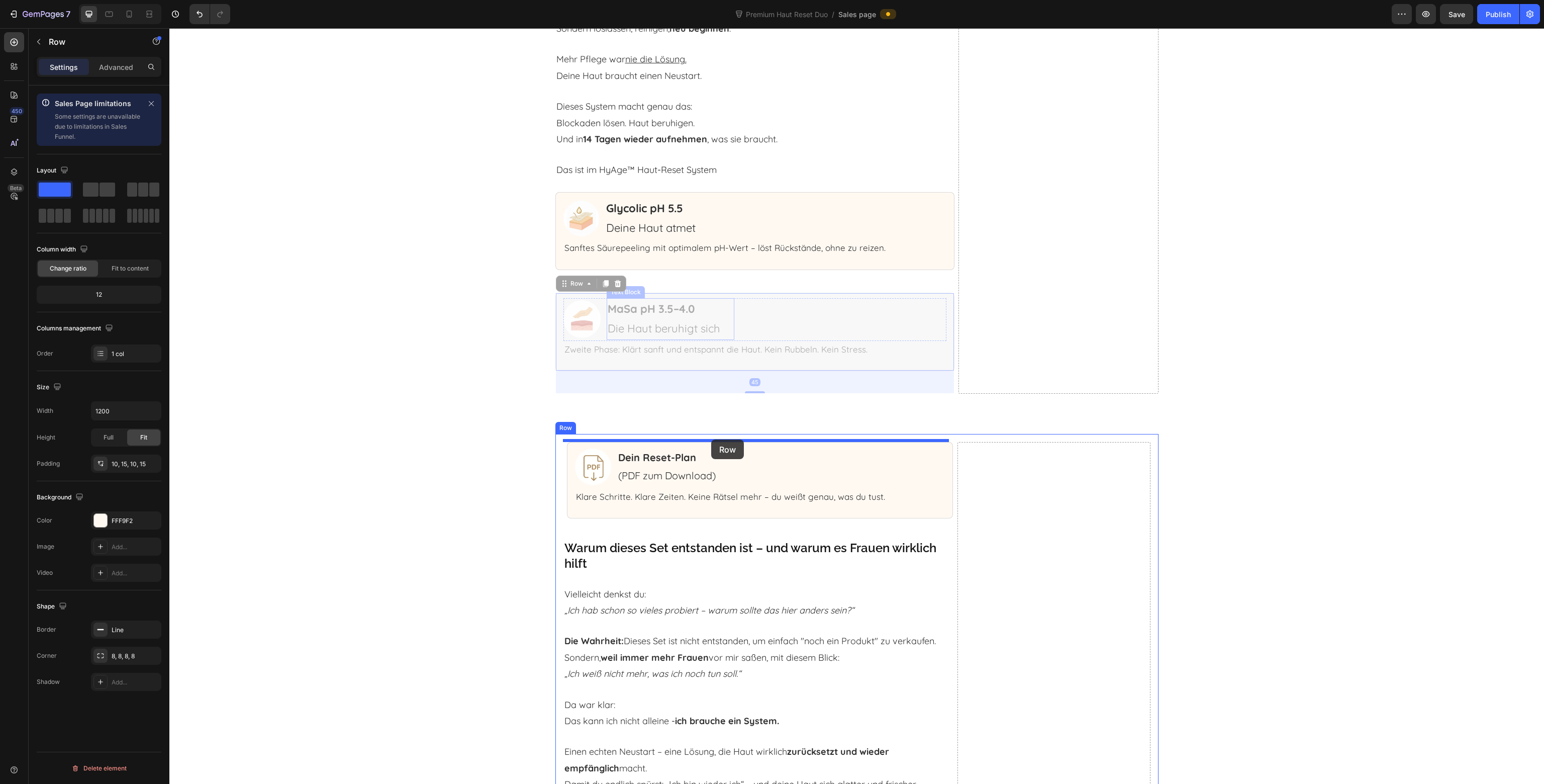
drag, startPoint x: 727, startPoint y: 293, endPoint x: 710, endPoint y: 431, distance: 139.0
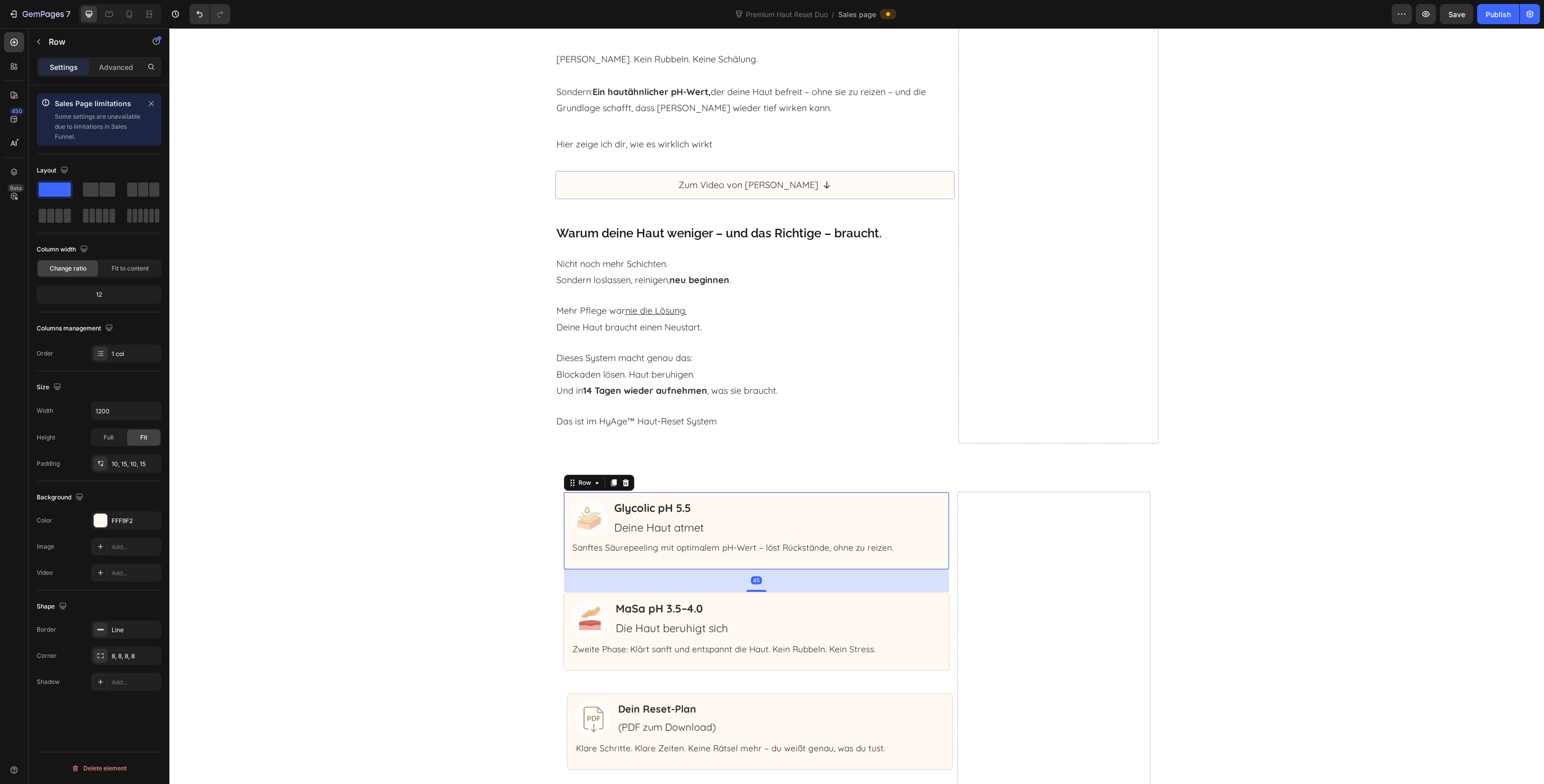
scroll to position [3588, 0]
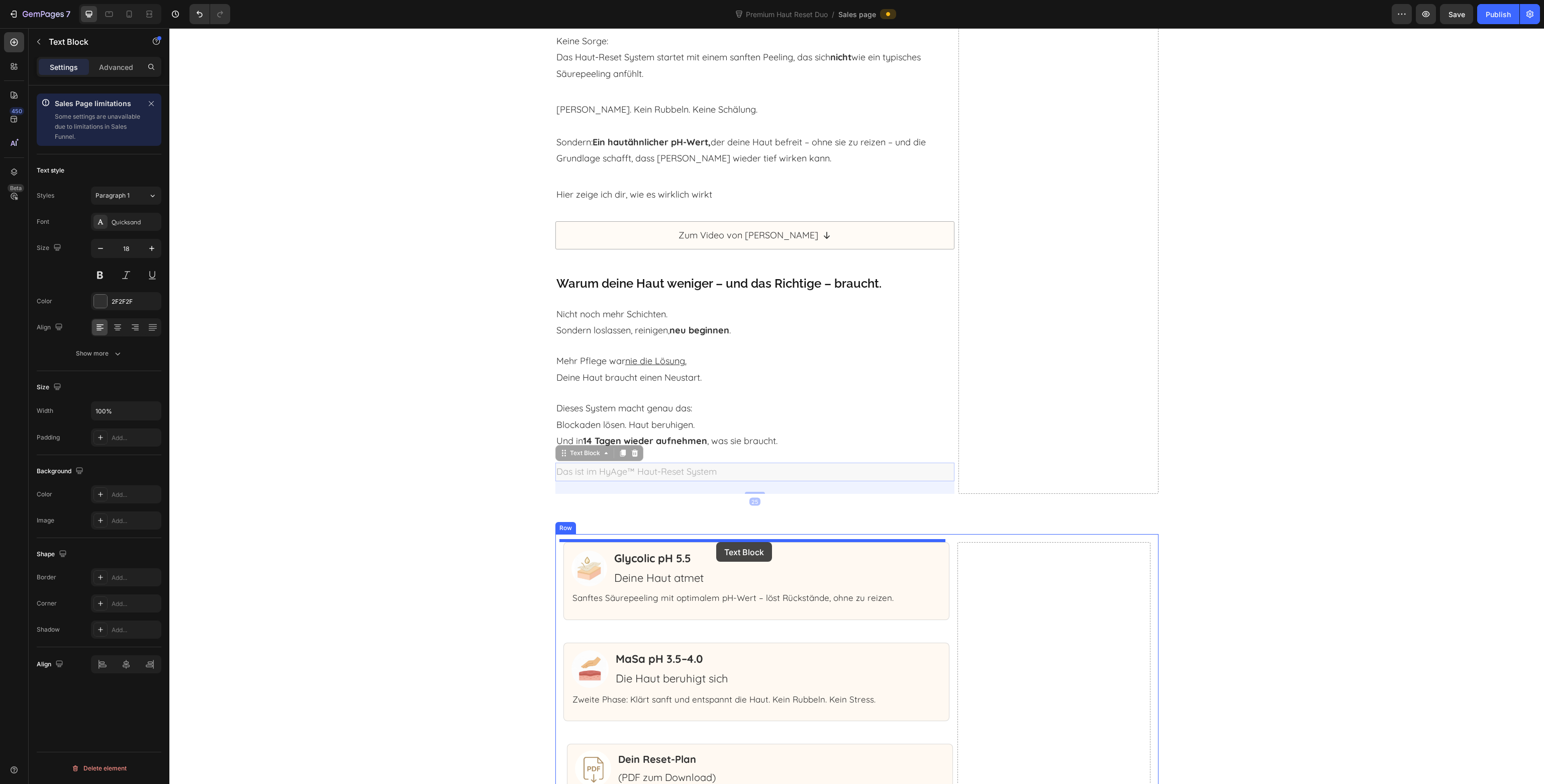
drag, startPoint x: 731, startPoint y: 470, endPoint x: 717, endPoint y: 542, distance: 73.3
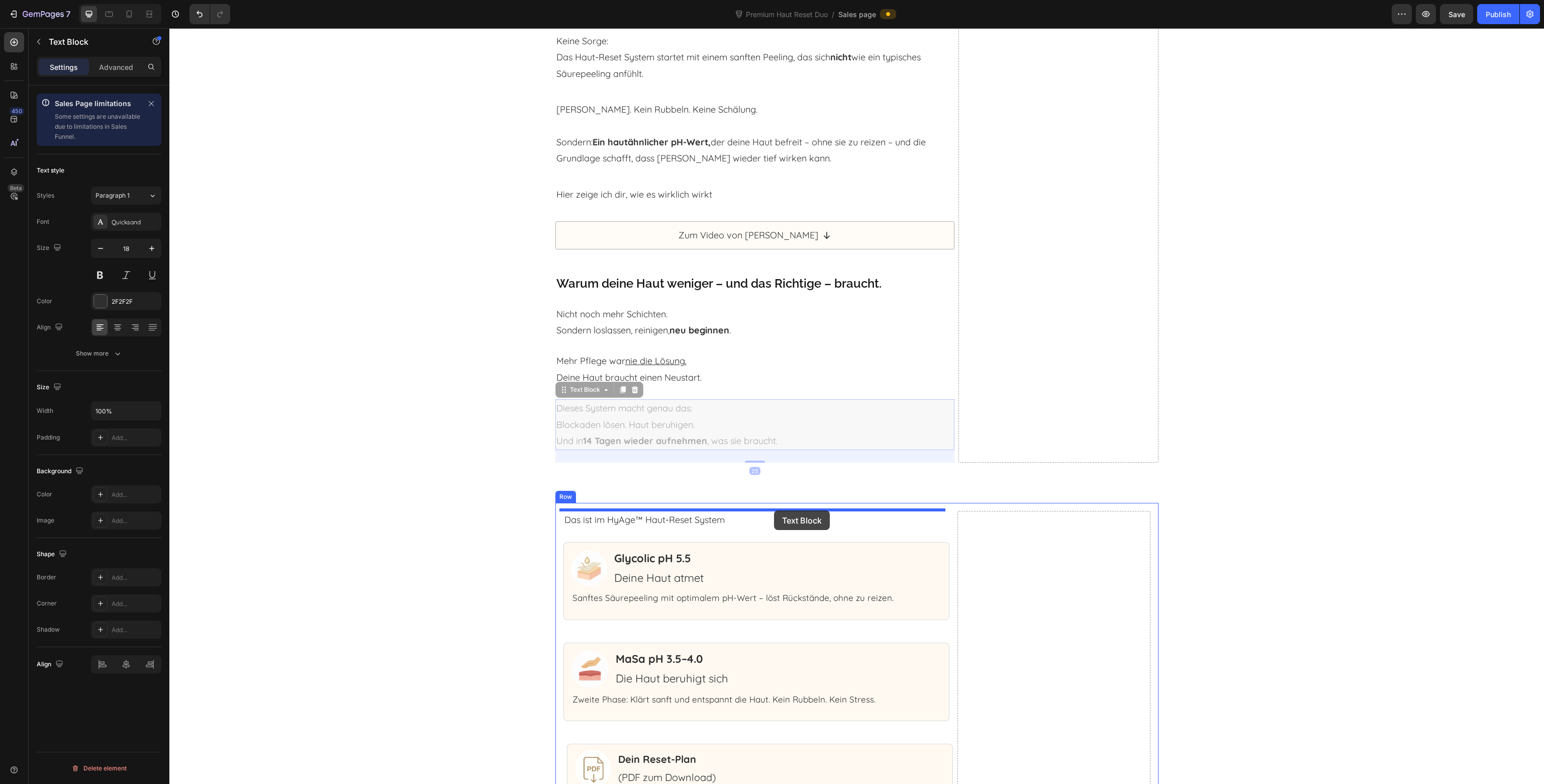
drag, startPoint x: 786, startPoint y: 420, endPoint x: 774, endPoint y: 508, distance: 88.8
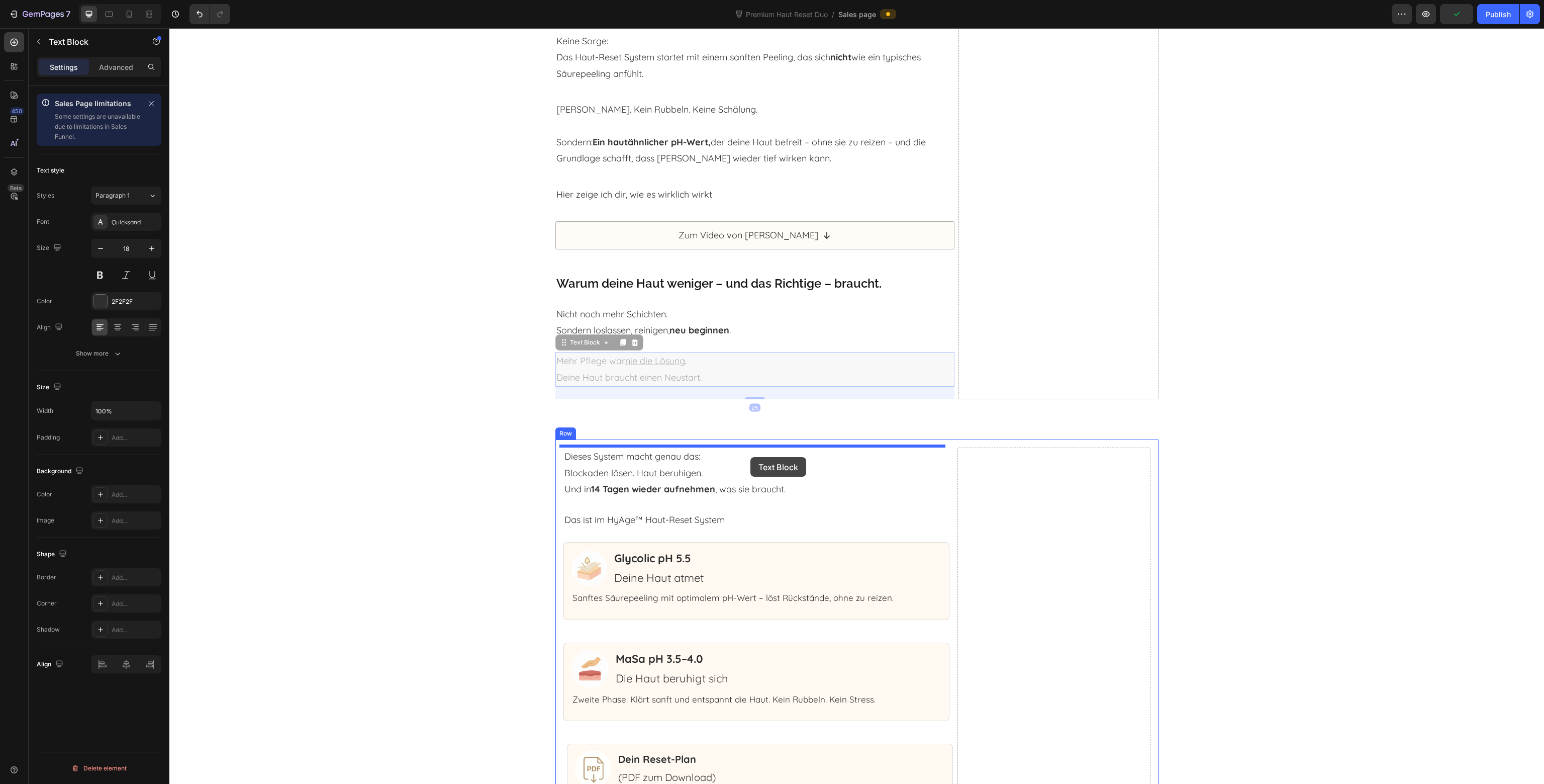
drag, startPoint x: 762, startPoint y: 357, endPoint x: 763, endPoint y: 376, distance: 19.0
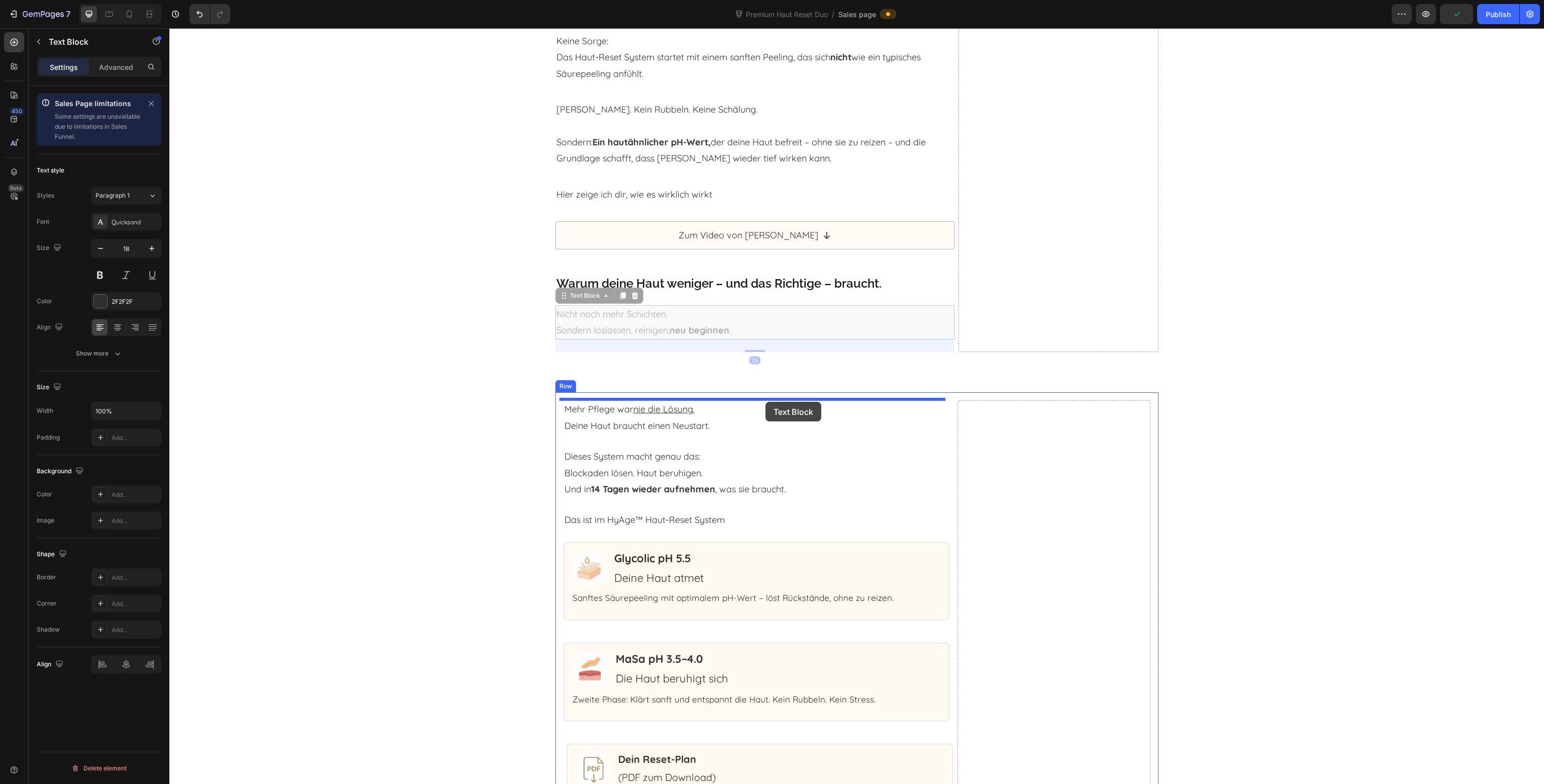
drag, startPoint x: 772, startPoint y: 322, endPoint x: 765, endPoint y: 402, distance: 80.3
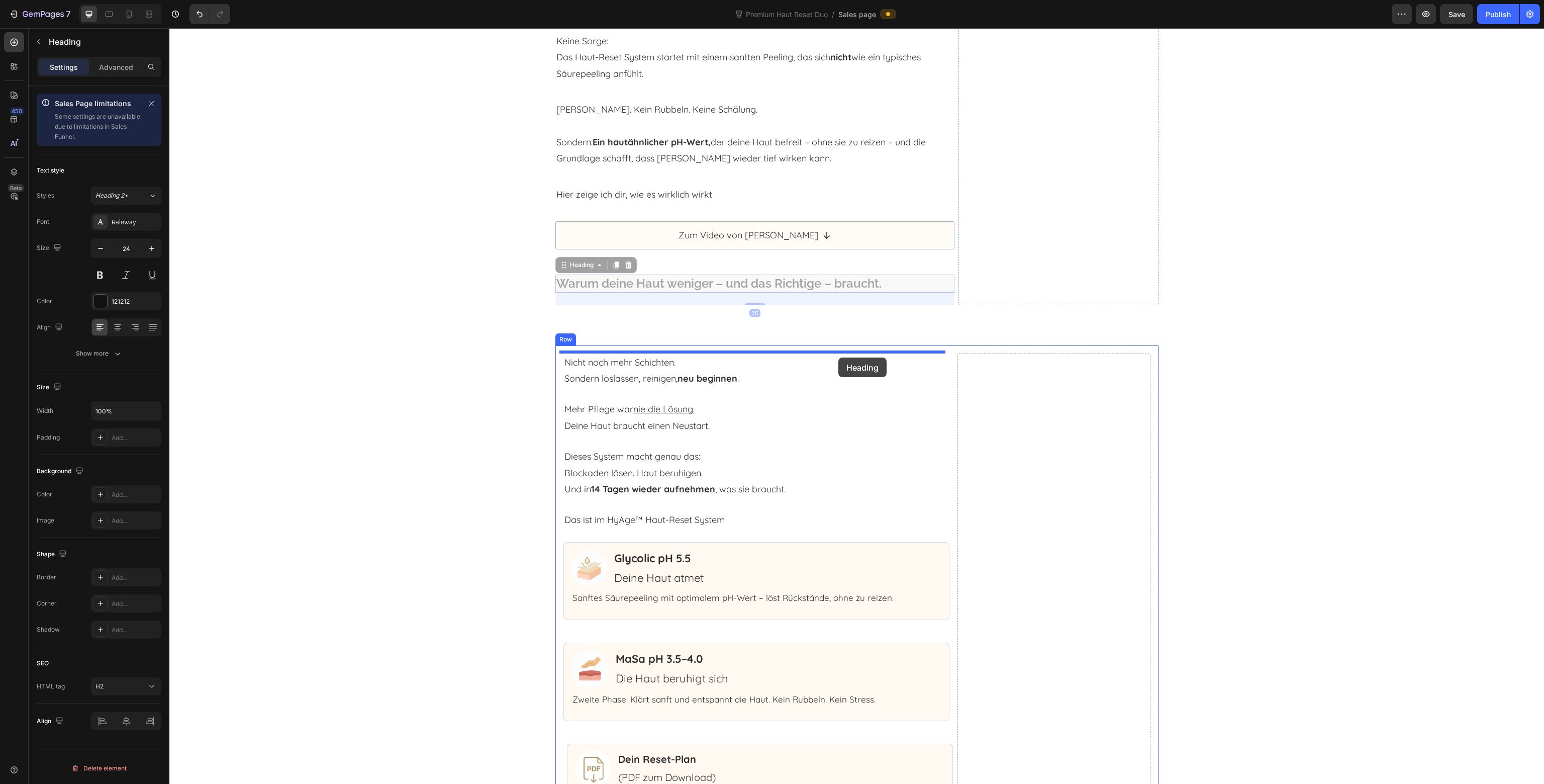
drag, startPoint x: 885, startPoint y: 285, endPoint x: 835, endPoint y: 341, distance: 75.1
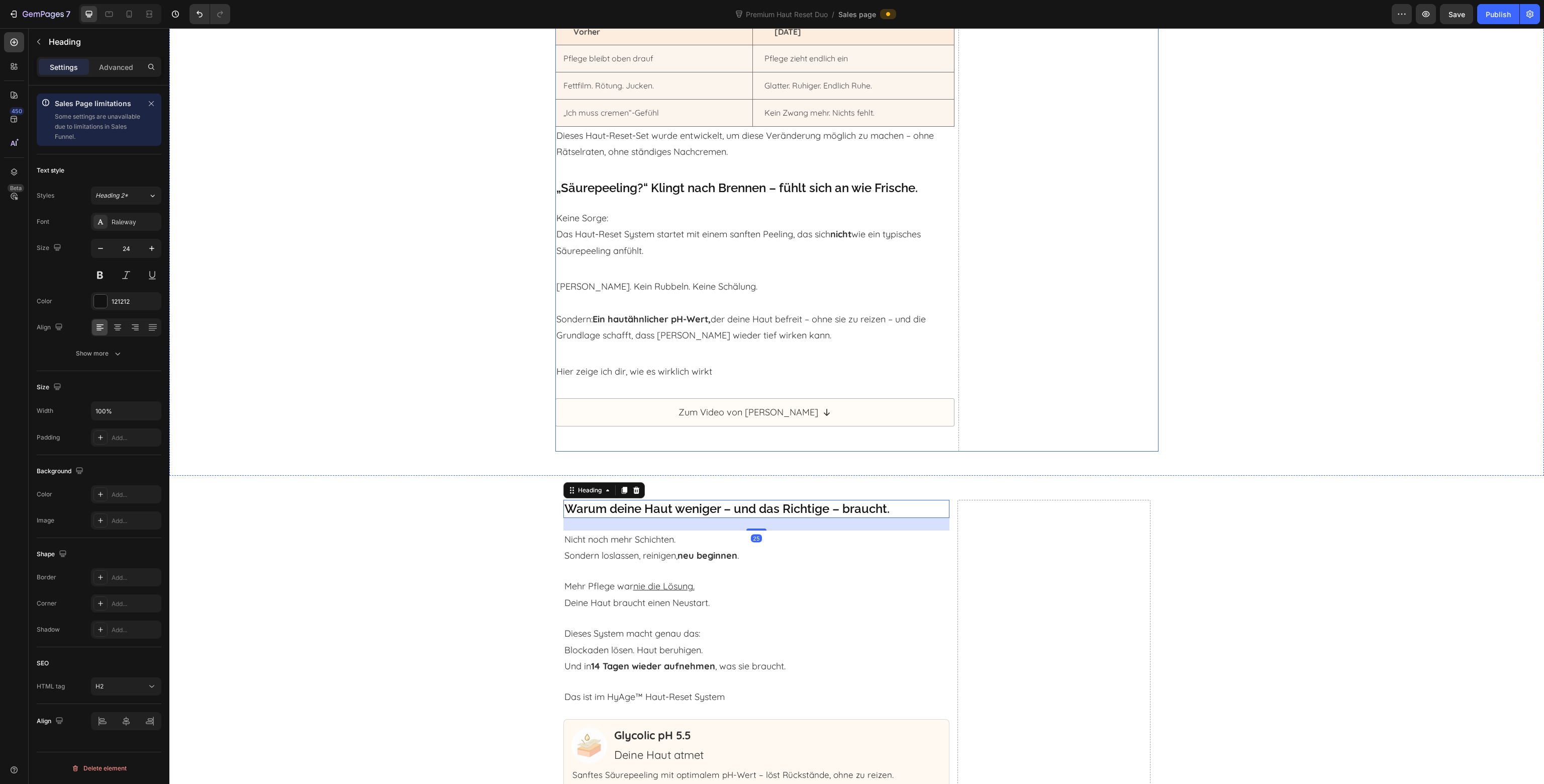
scroll to position [3388, 0]
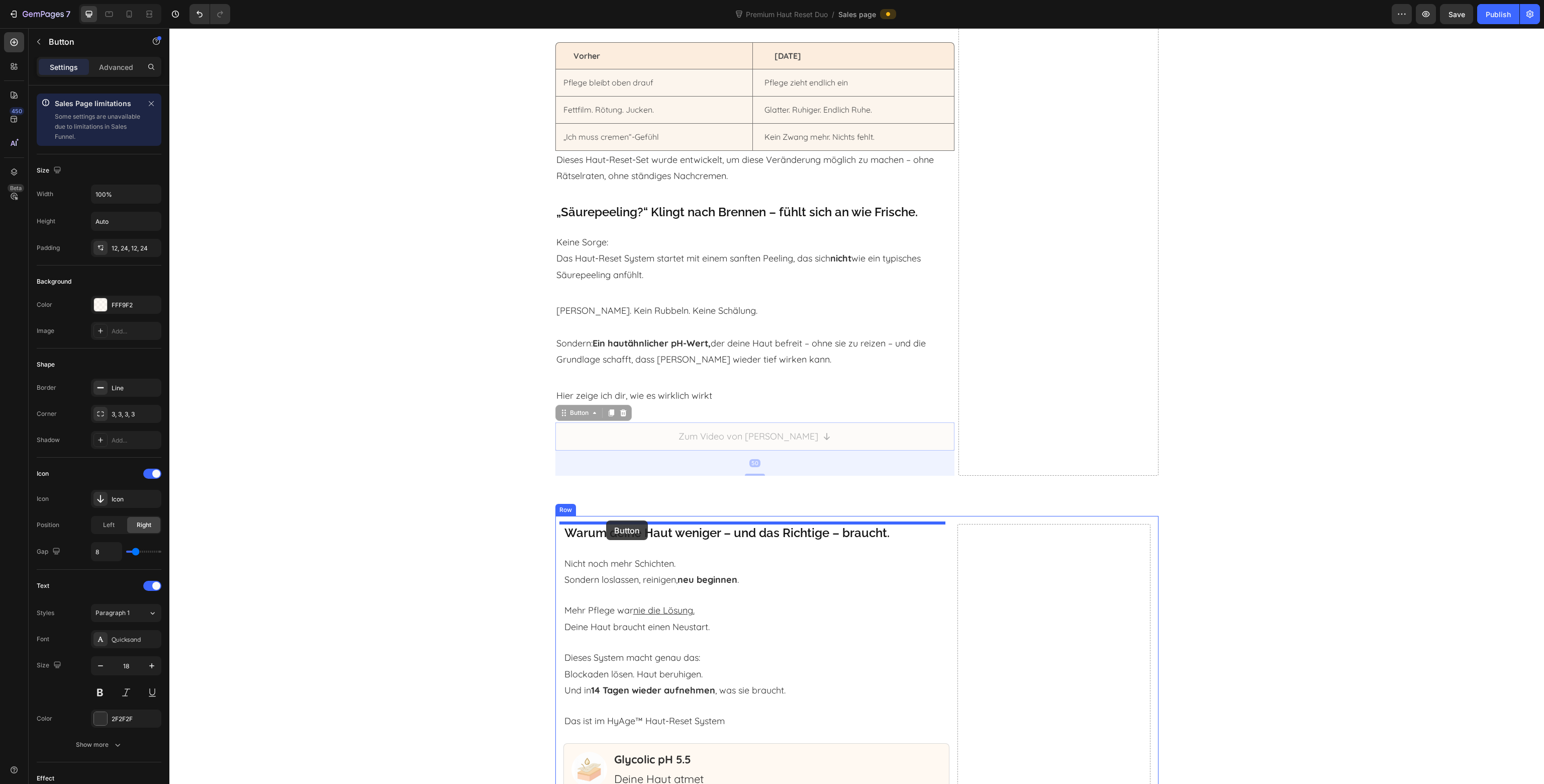
drag, startPoint x: 567, startPoint y: 418, endPoint x: 606, endPoint y: 520, distance: 109.2
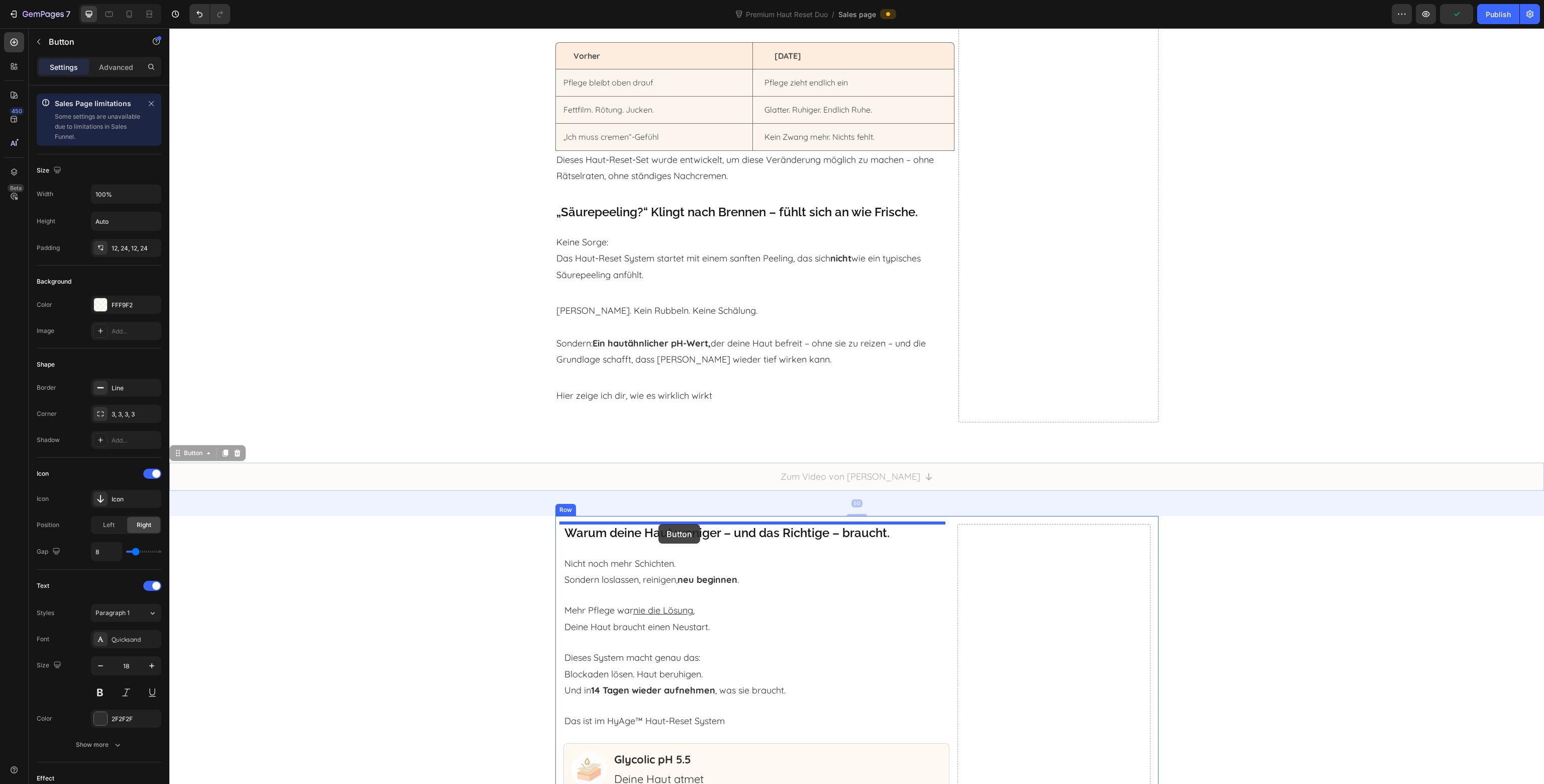
drag, startPoint x: 197, startPoint y: 450, endPoint x: 658, endPoint y: 524, distance: 466.9
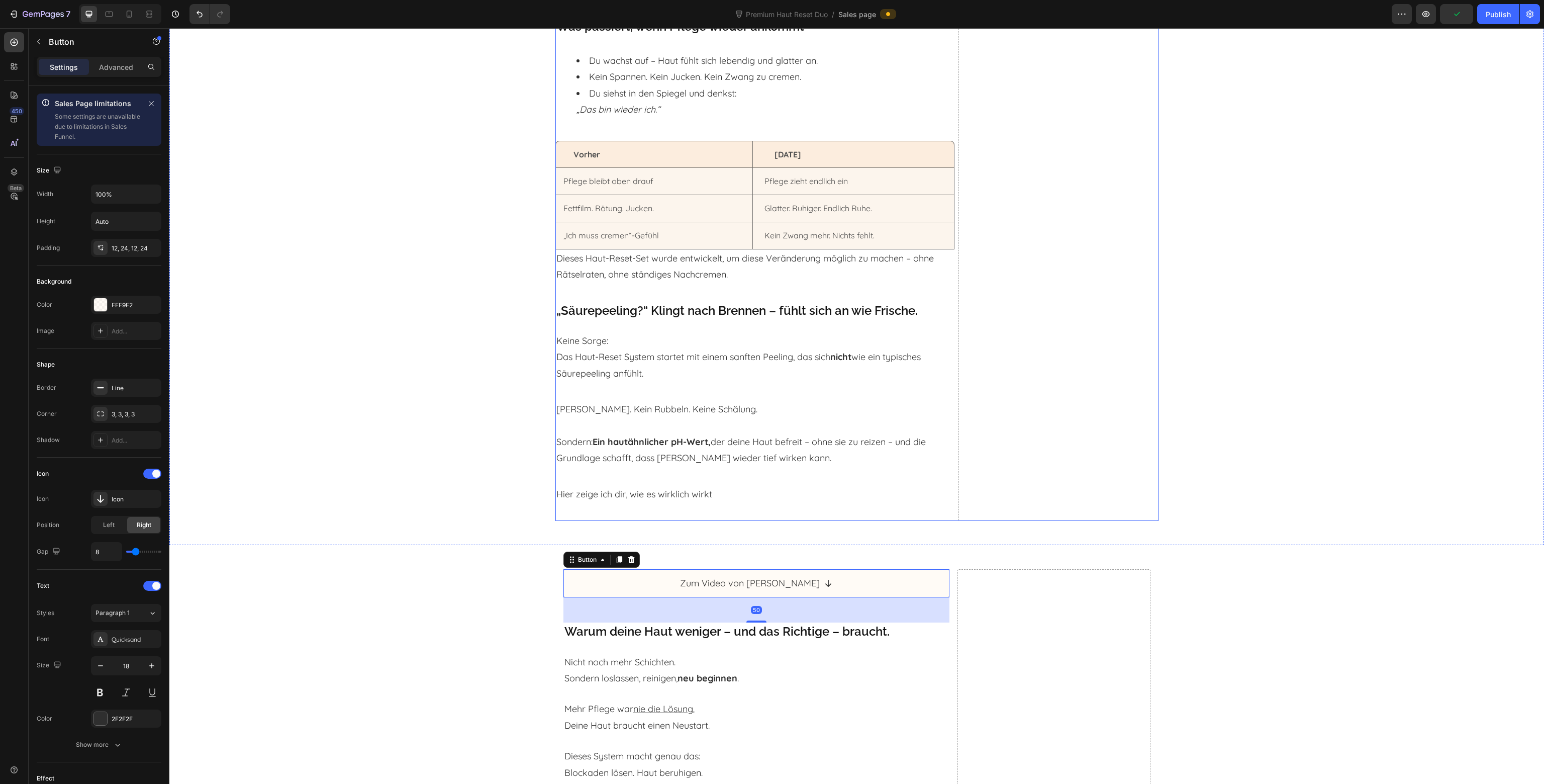
scroll to position [3287, 0]
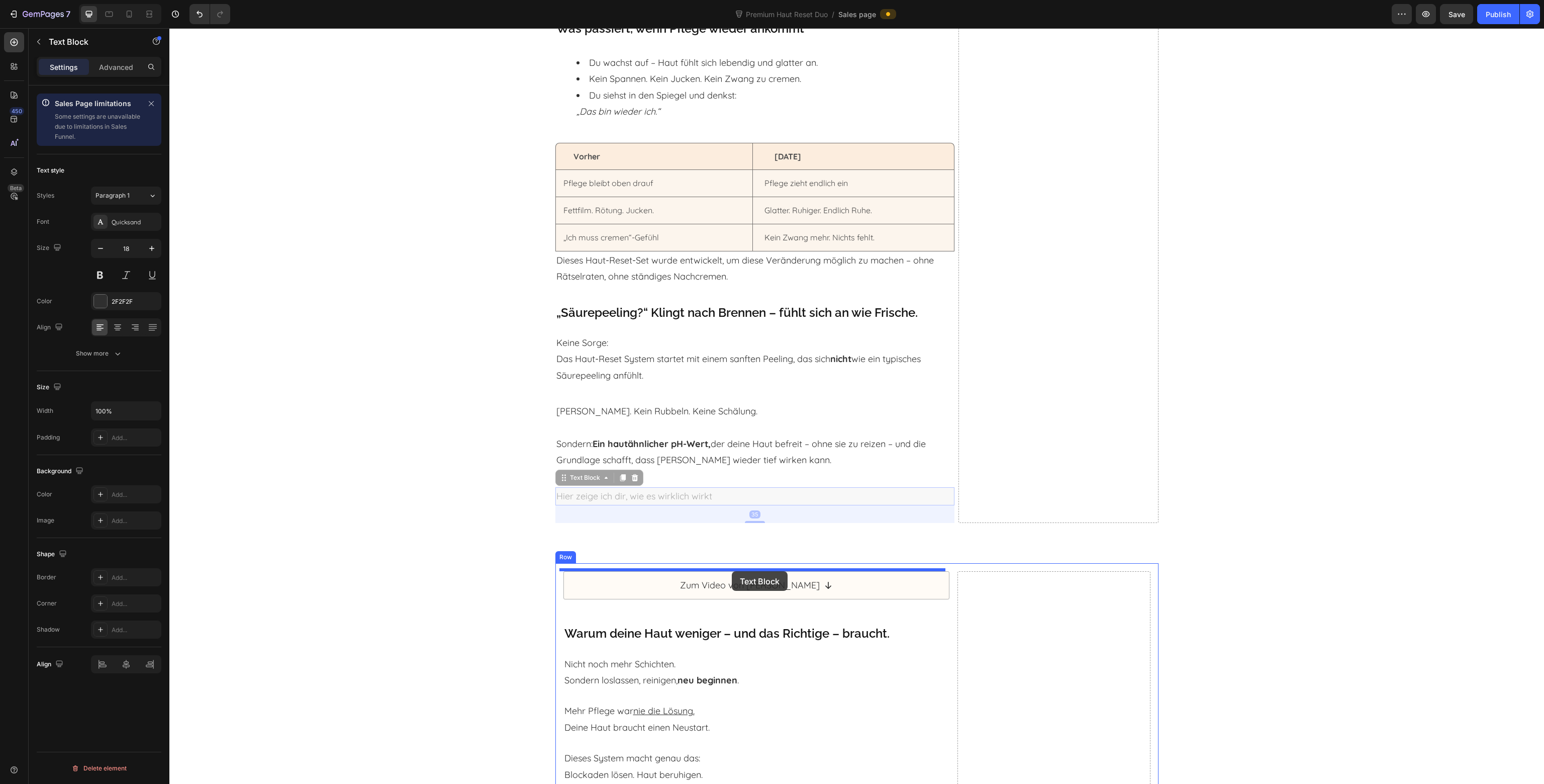
drag, startPoint x: 722, startPoint y: 493, endPoint x: 732, endPoint y: 571, distance: 78.6
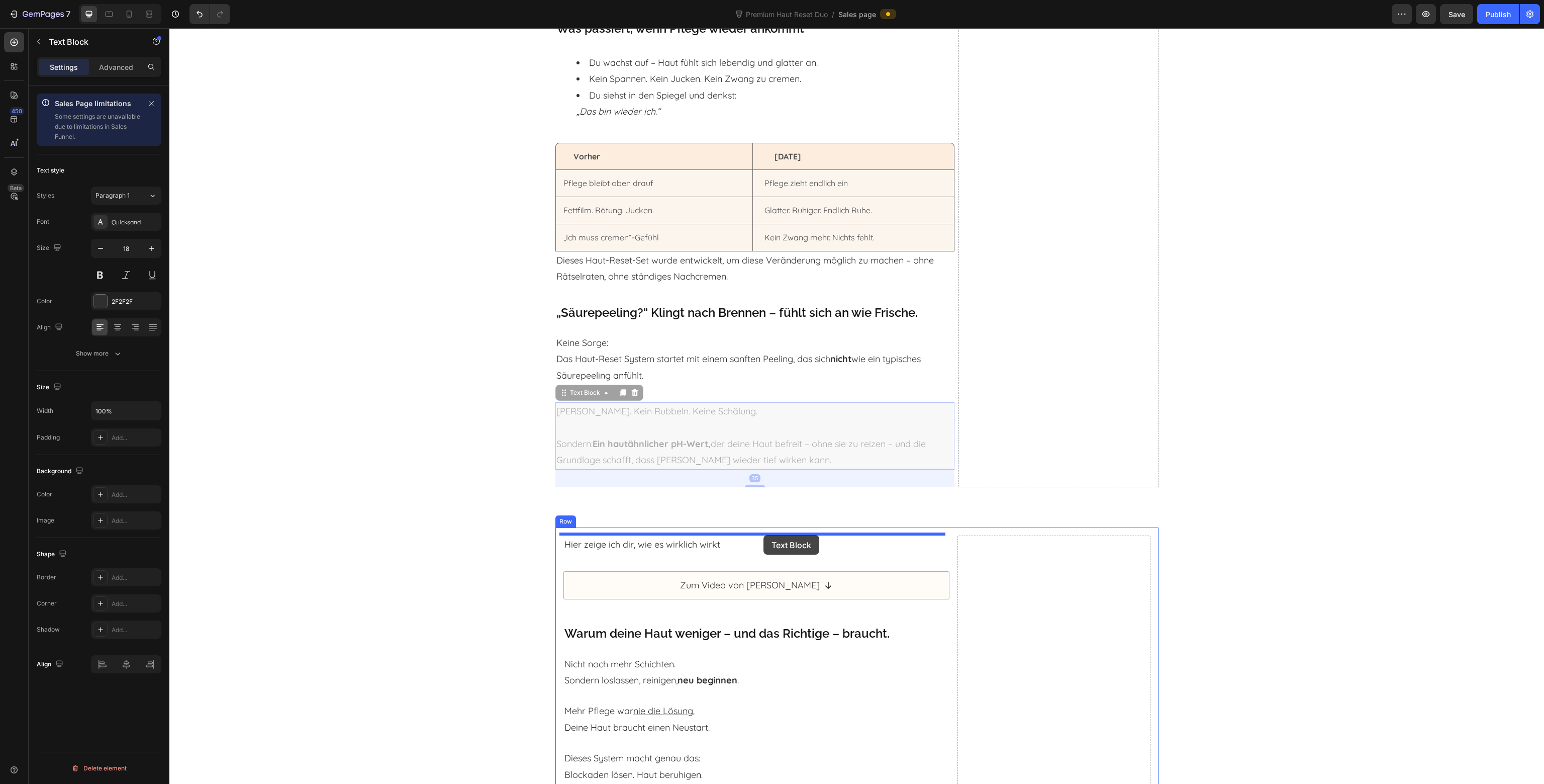
drag, startPoint x: 745, startPoint y: 450, endPoint x: 763, endPoint y: 535, distance: 86.9
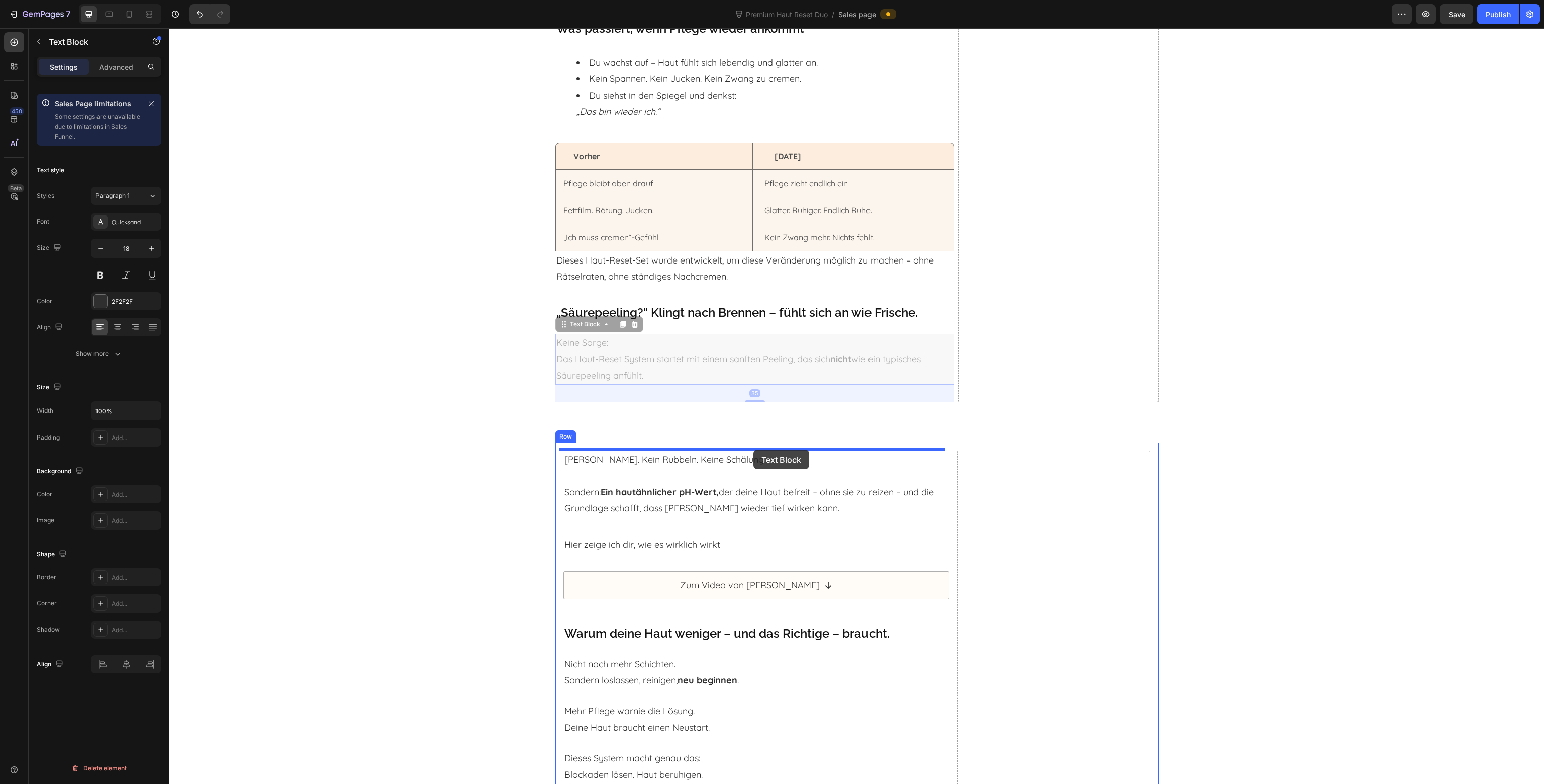
drag, startPoint x: 748, startPoint y: 371, endPoint x: 754, endPoint y: 450, distance: 79.2
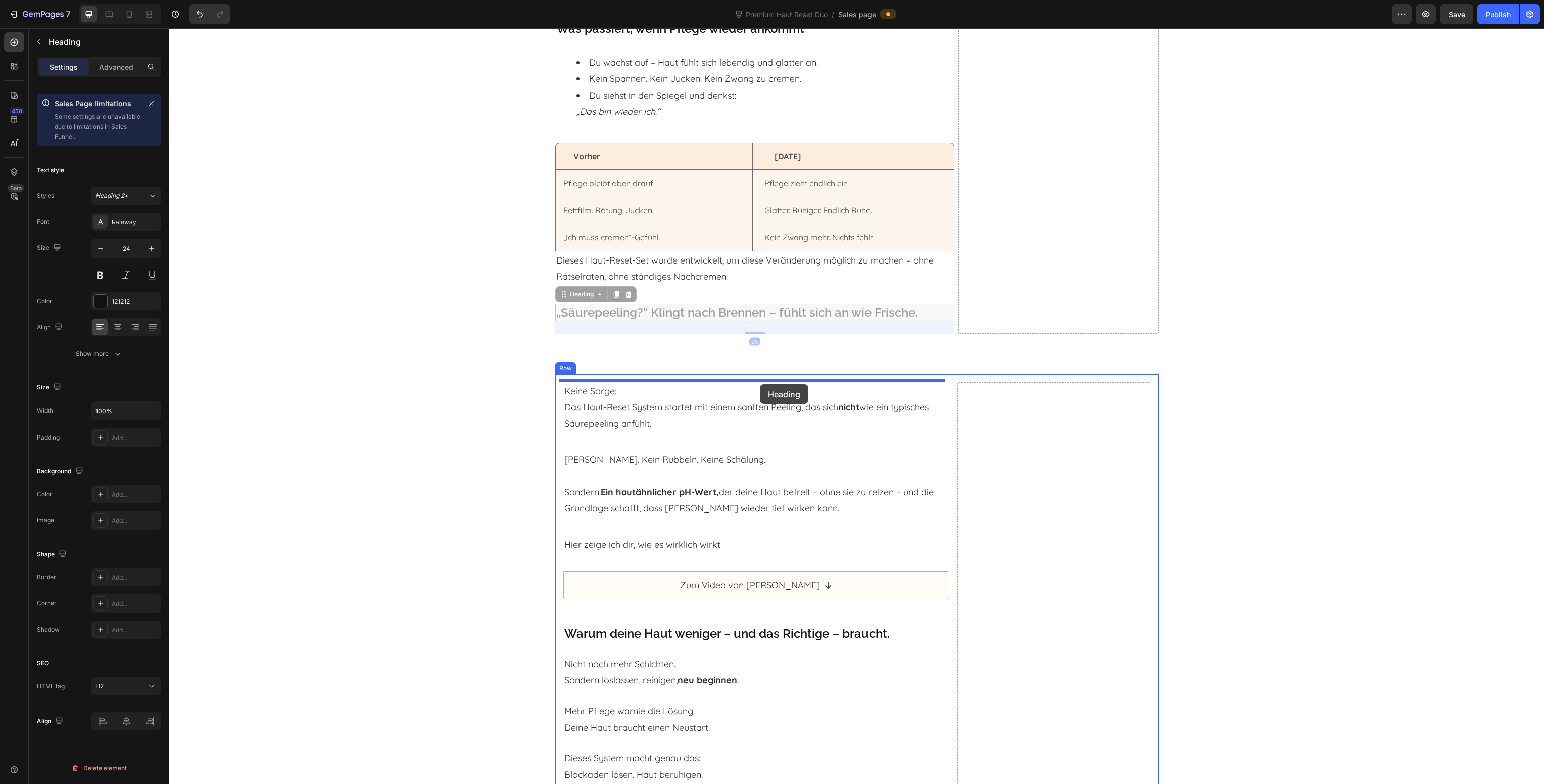
drag, startPoint x: 754, startPoint y: 316, endPoint x: 760, endPoint y: 384, distance: 68.3
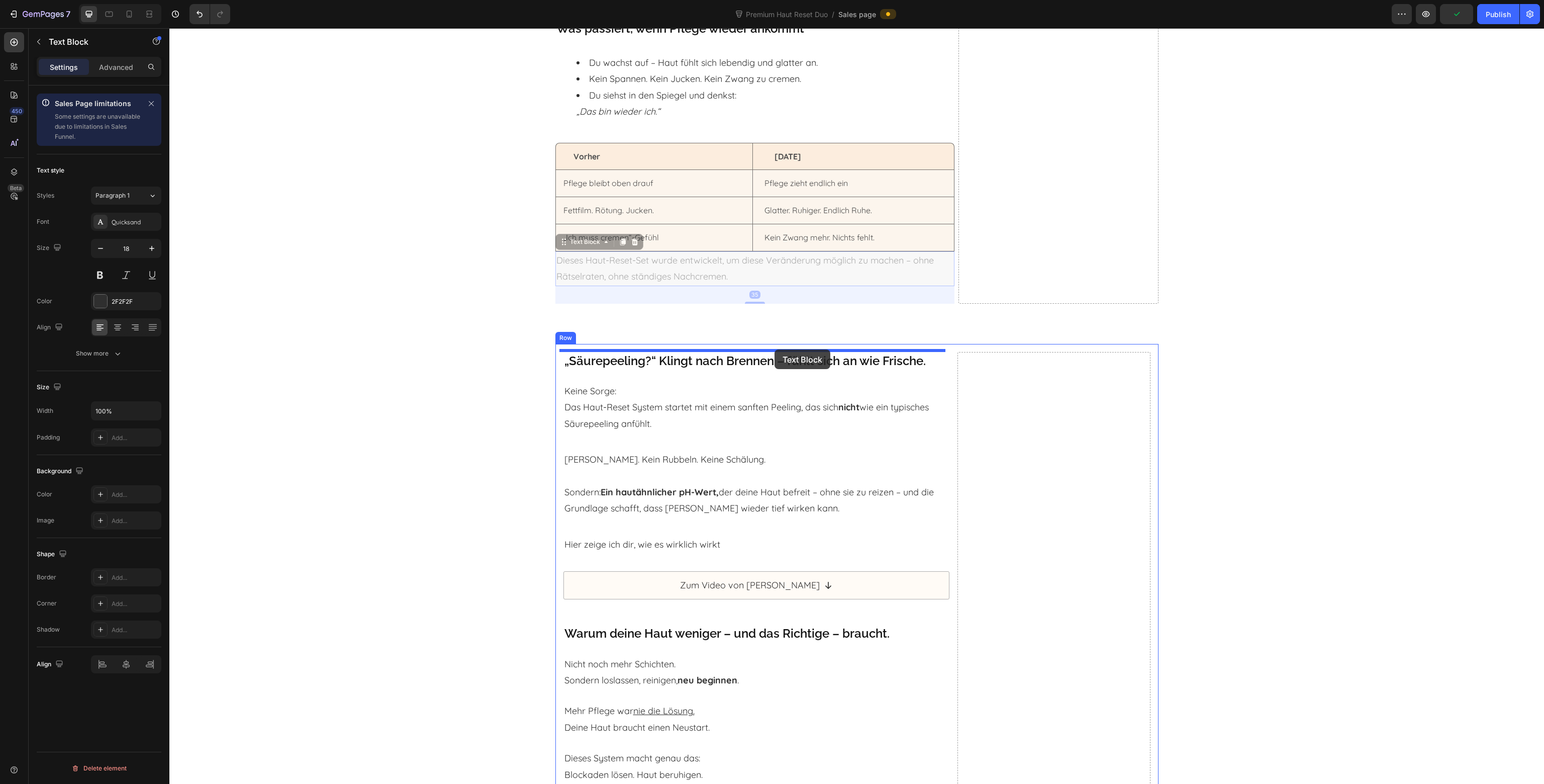
drag, startPoint x: 768, startPoint y: 271, endPoint x: 774, endPoint y: 350, distance: 79.2
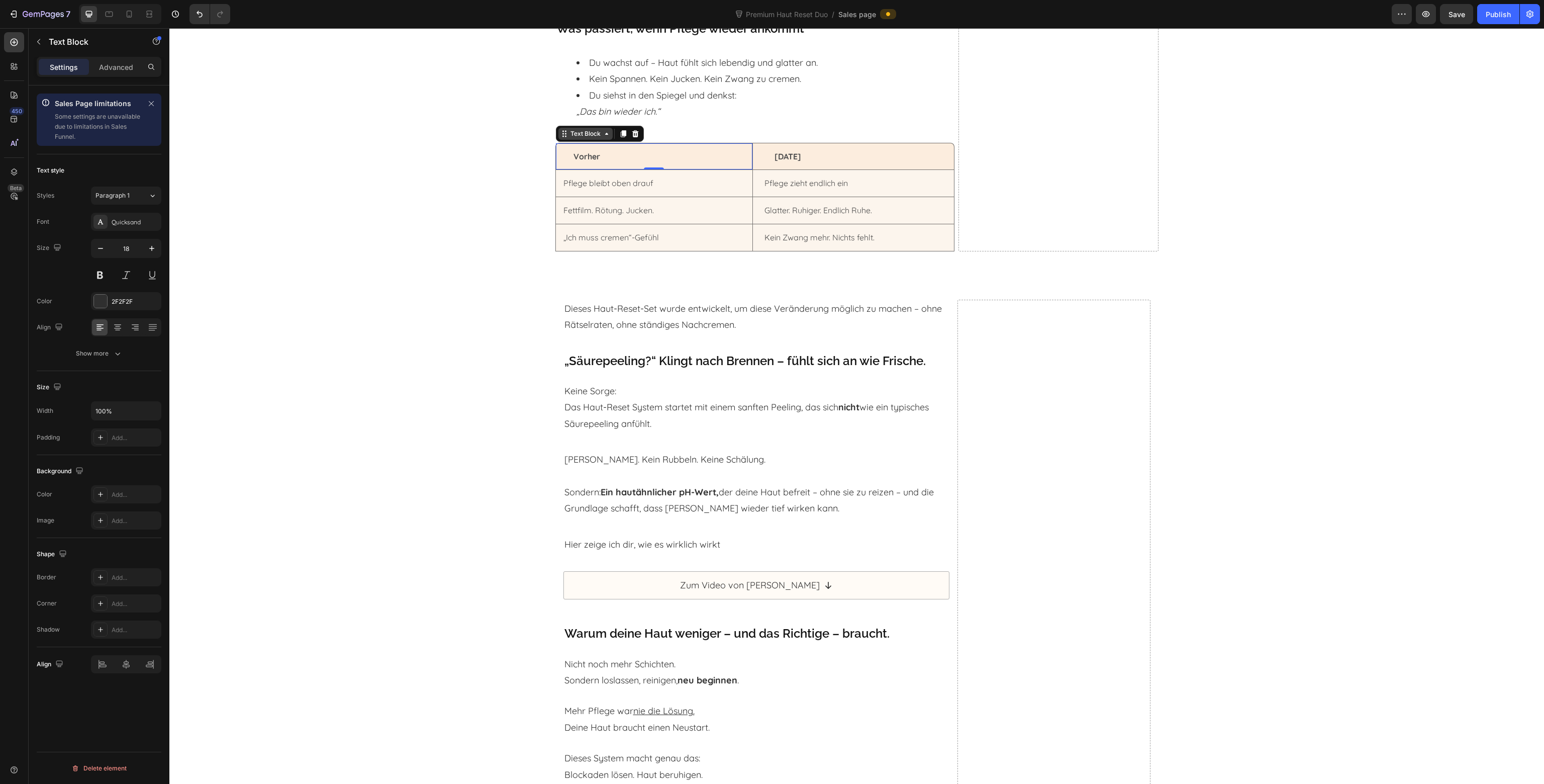
click at [567, 138] on div "Text Block" at bounding box center [600, 134] width 88 height 16
click at [571, 129] on div "Text Block" at bounding box center [585, 134] width 34 height 9
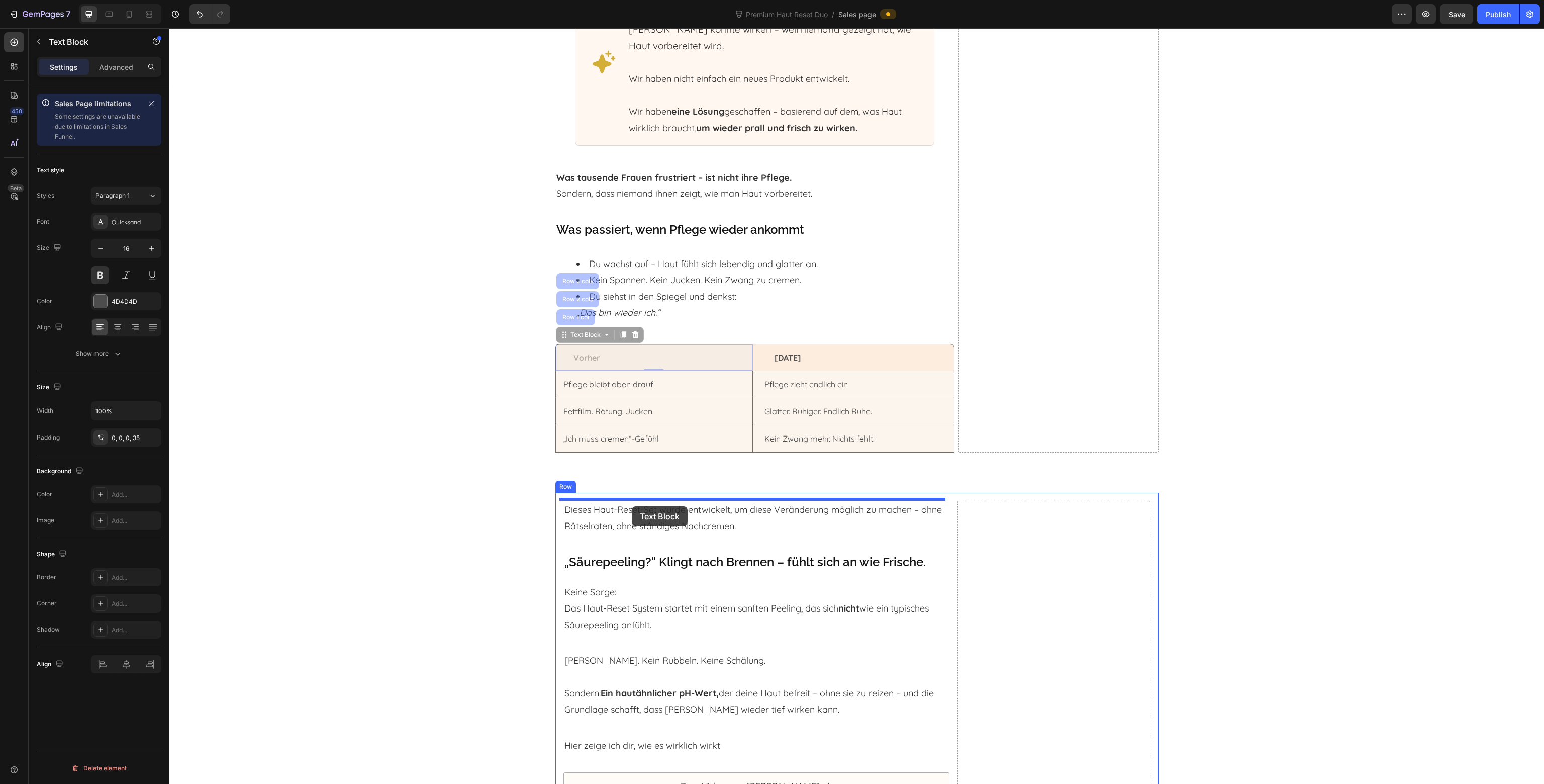
drag, startPoint x: 576, startPoint y: 297, endPoint x: 632, endPoint y: 506, distance: 216.4
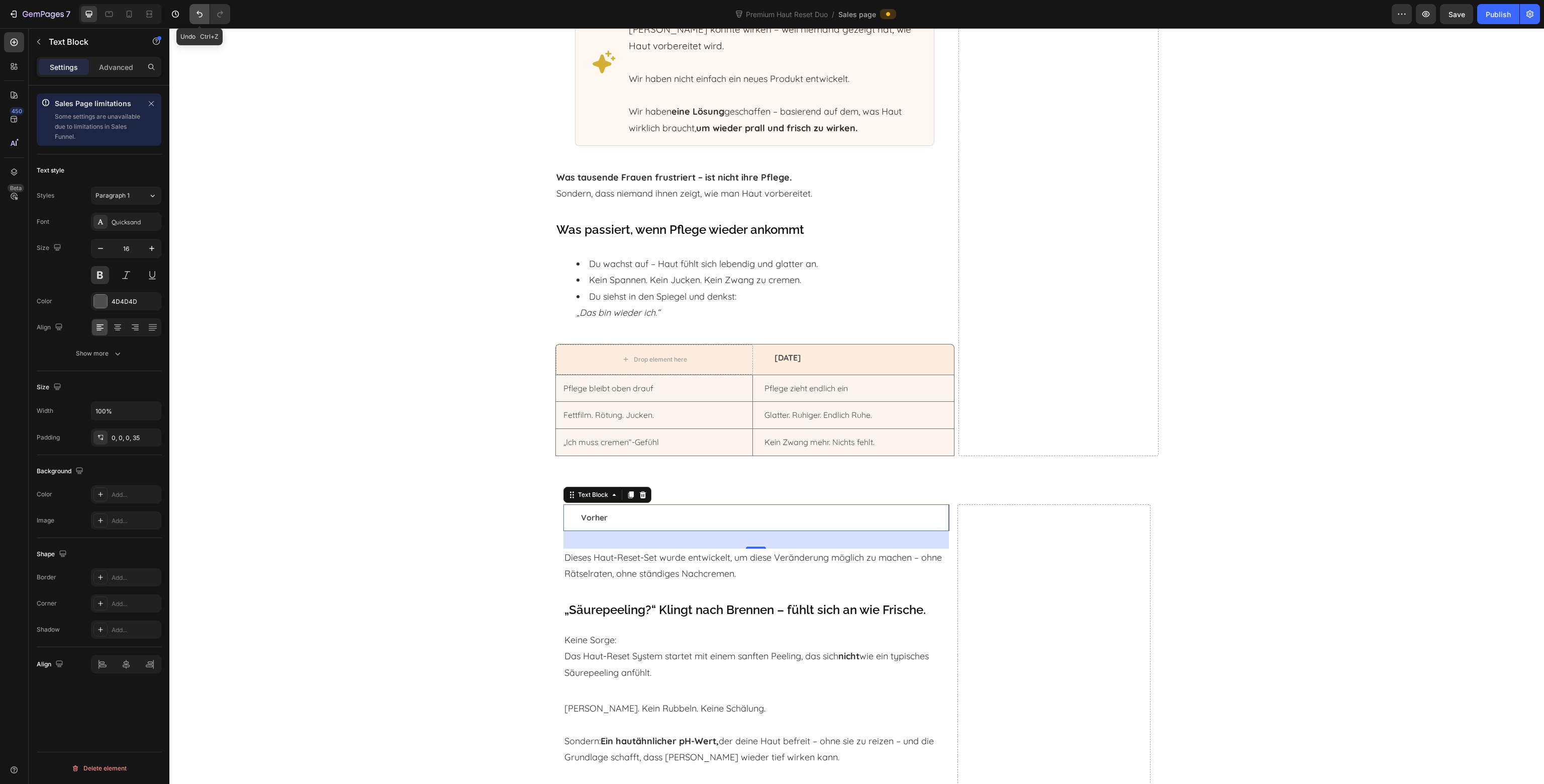
click at [196, 16] on icon "Undo/Redo" at bounding box center [199, 13] width 10 height 10
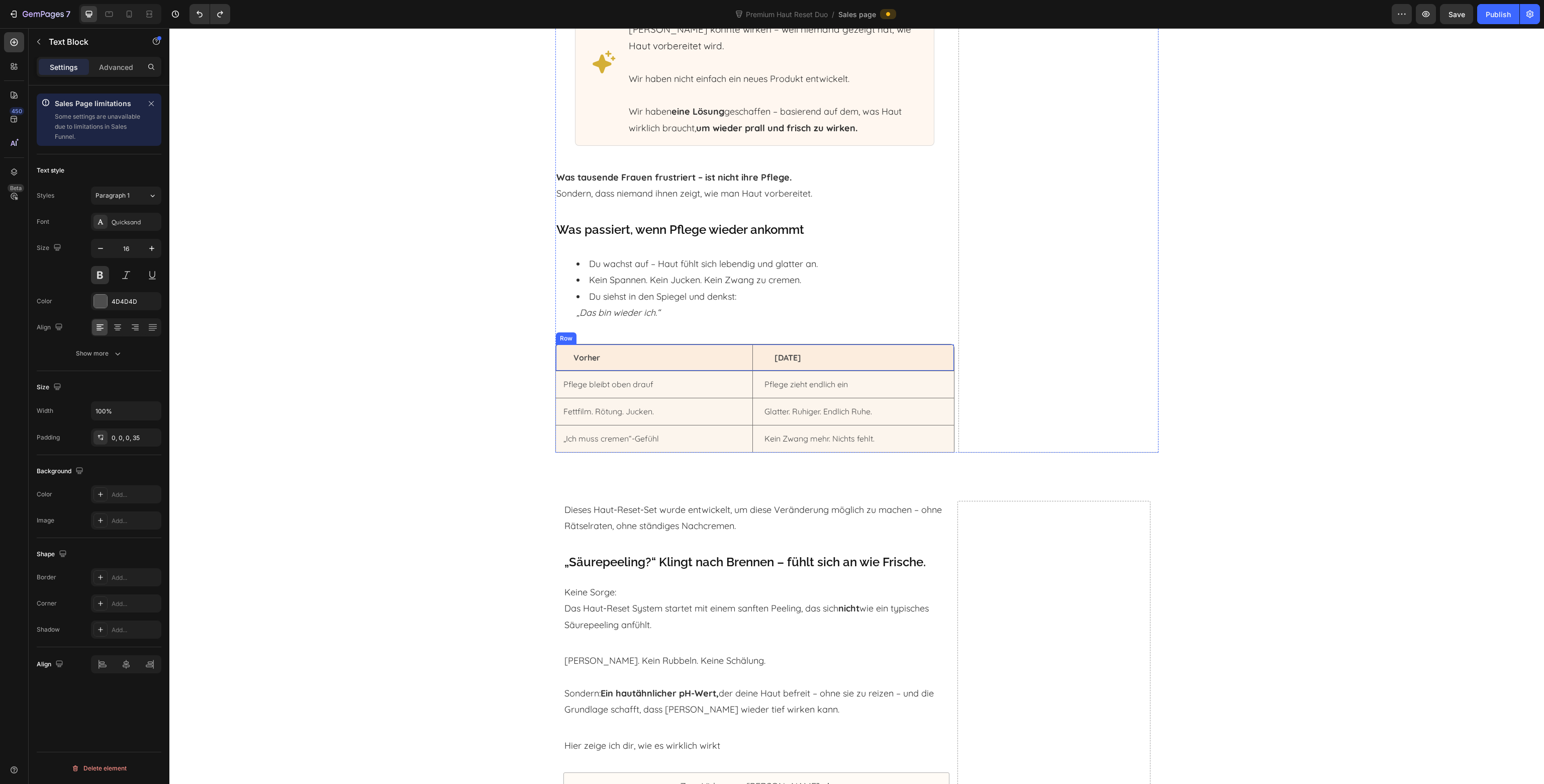
click at [751, 361] on div "Vorher Text Block Row Nach 14 Tagen Text Block Row" at bounding box center [755, 357] width 399 height 28
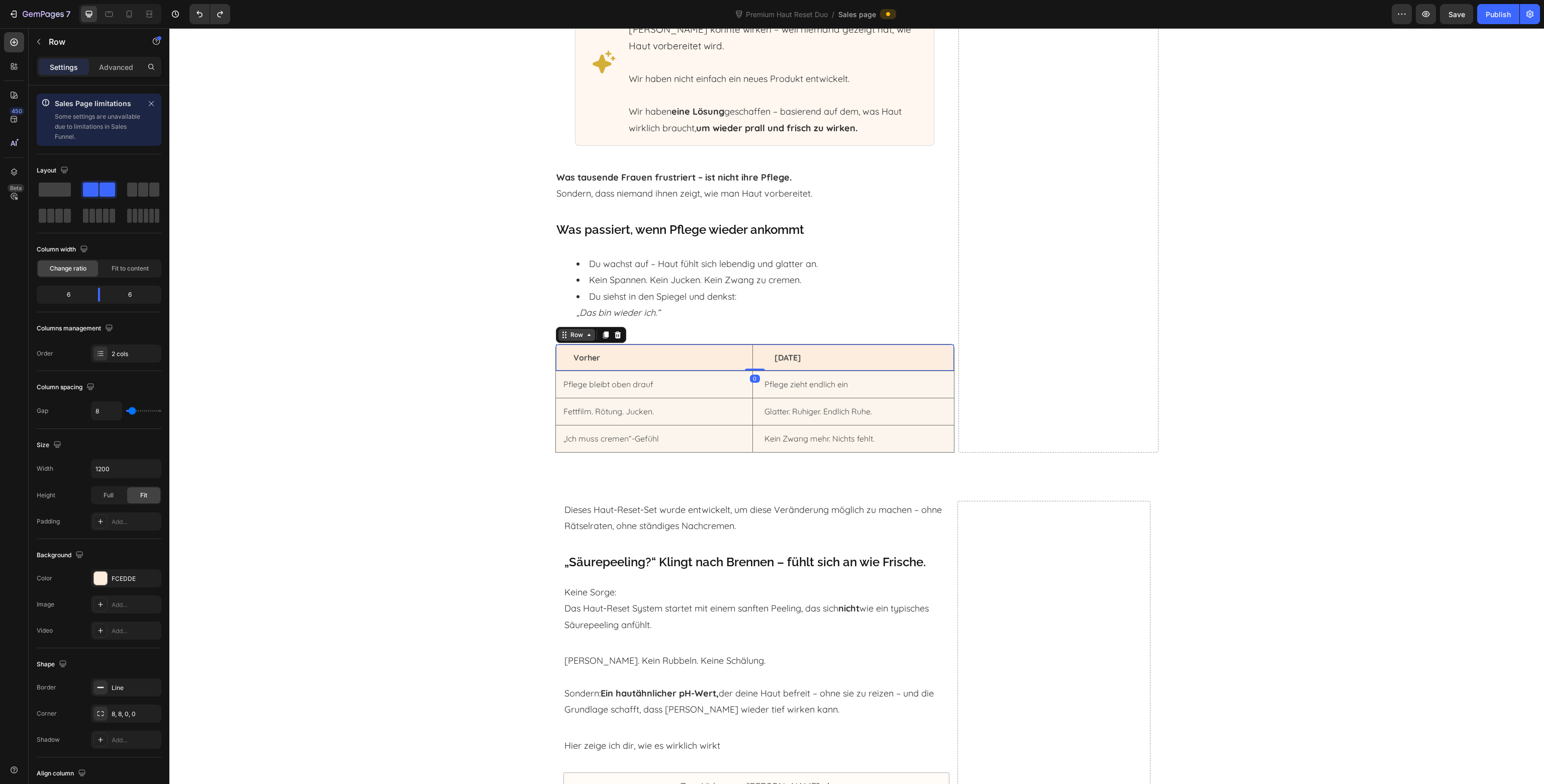
click at [585, 334] on icon at bounding box center [589, 334] width 8 height 8
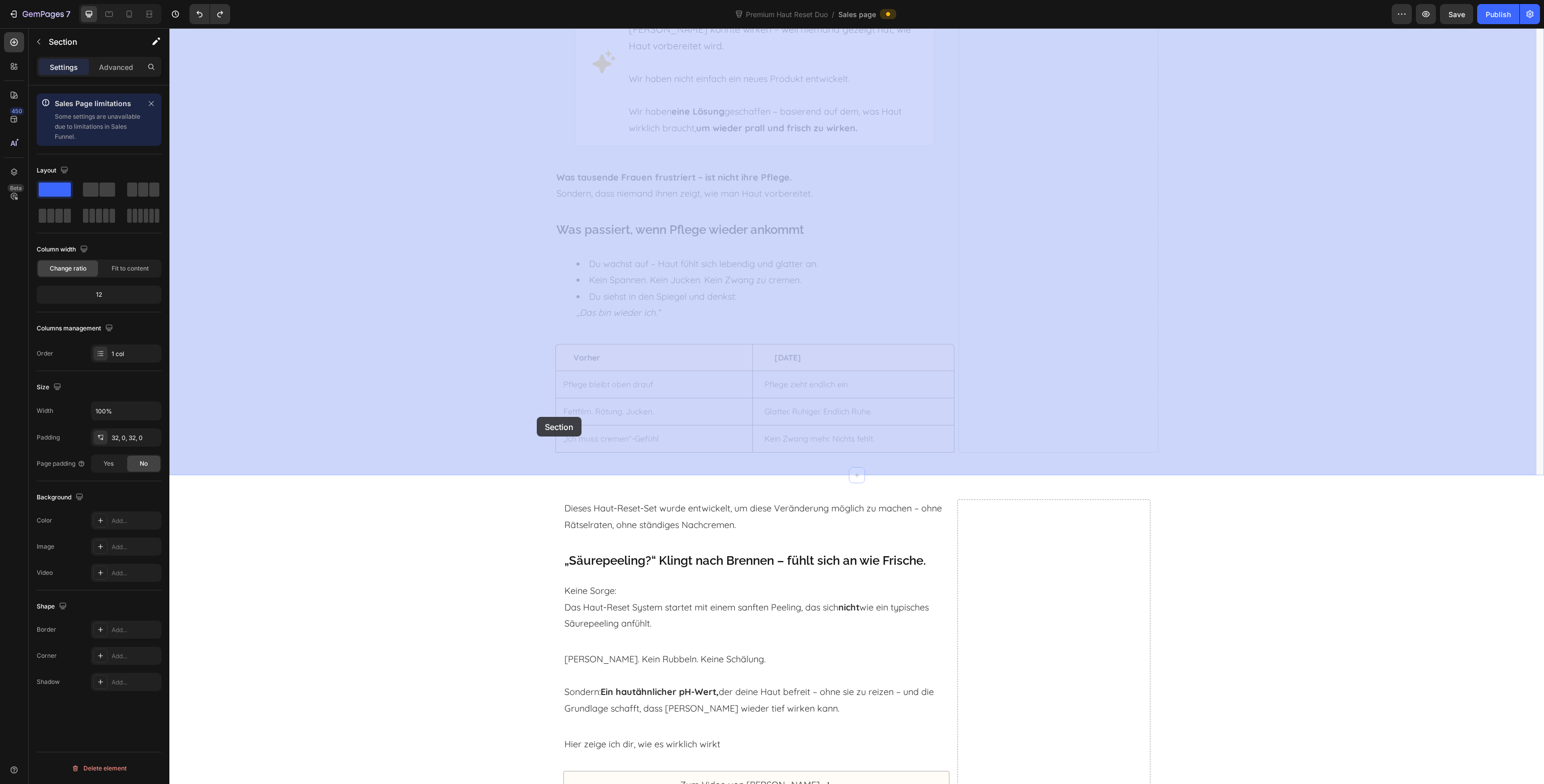
drag, startPoint x: 514, startPoint y: 439, endPoint x: 533, endPoint y: 416, distance: 29.8
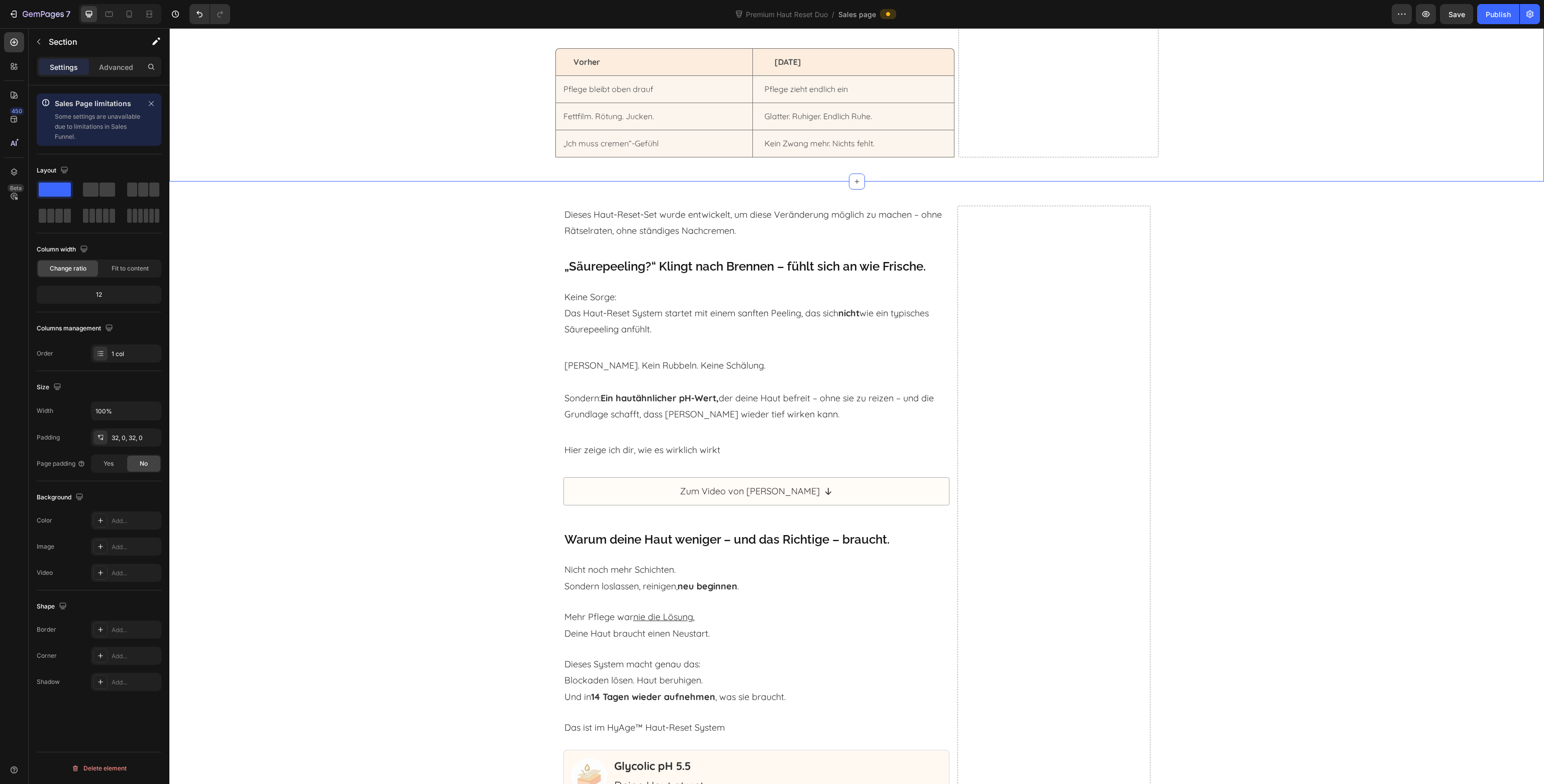
scroll to position [2791, 0]
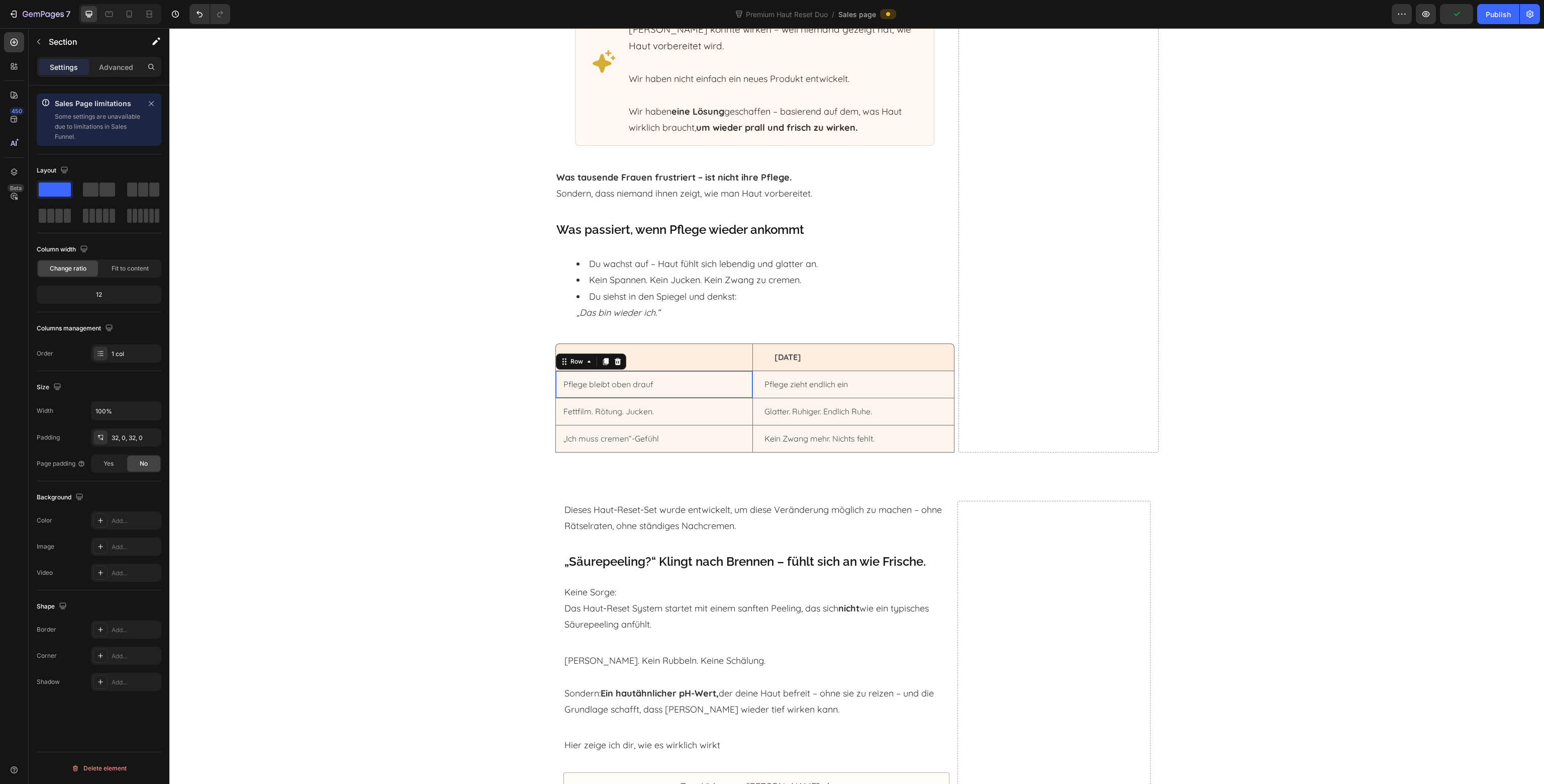
click at [704, 371] on div "Pflege bleibt oben drauf Text Block Row 0" at bounding box center [654, 385] width 197 height 27
click at [568, 357] on div "Row" at bounding box center [576, 361] width 16 height 9
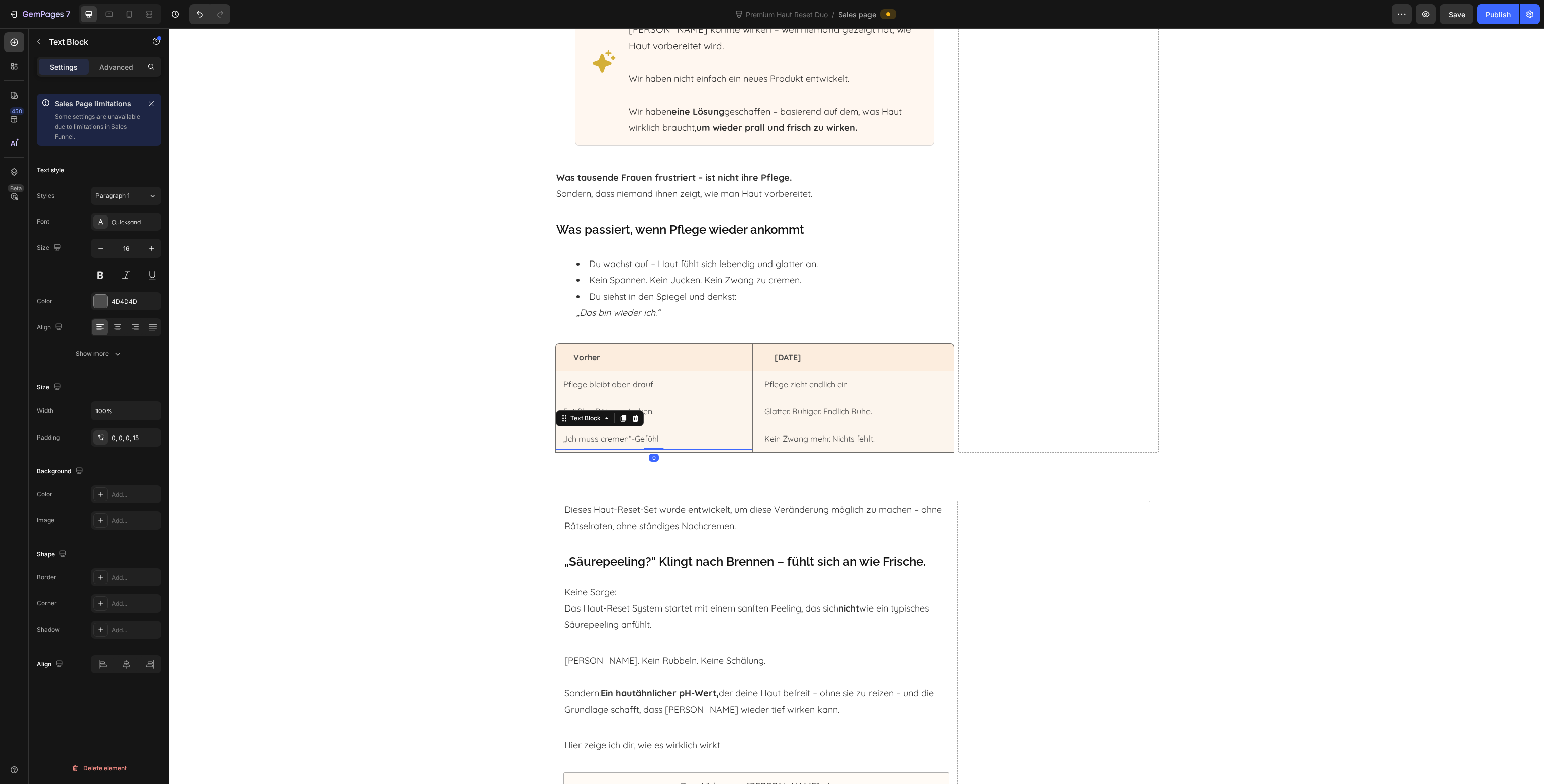
click at [683, 443] on p "„Ich muss cremen“-Gefühl" at bounding box center [657, 439] width 188 height 14
click at [602, 420] on icon at bounding box center [606, 418] width 8 height 8
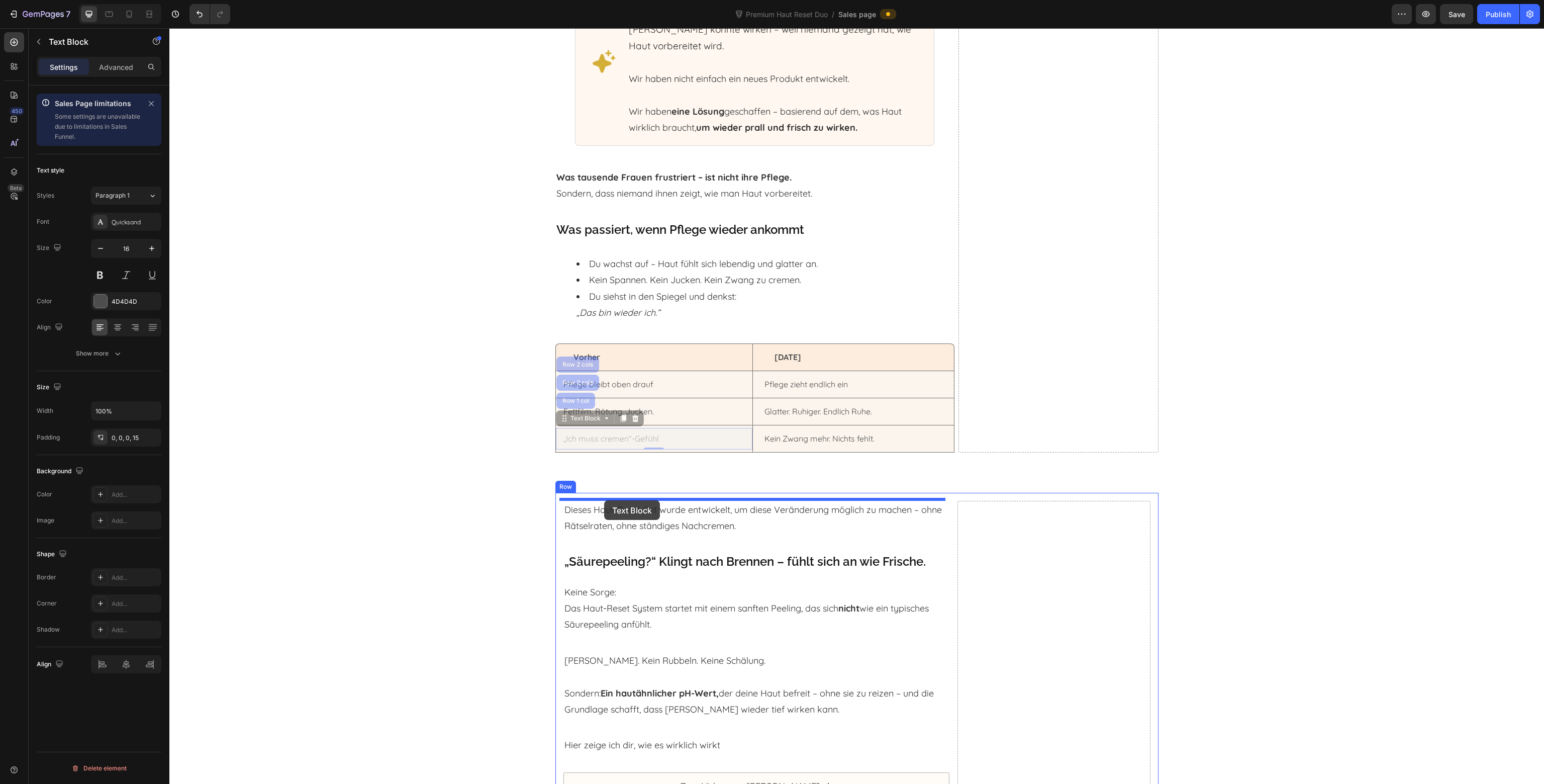
drag, startPoint x: 575, startPoint y: 384, endPoint x: 605, endPoint y: 500, distance: 119.8
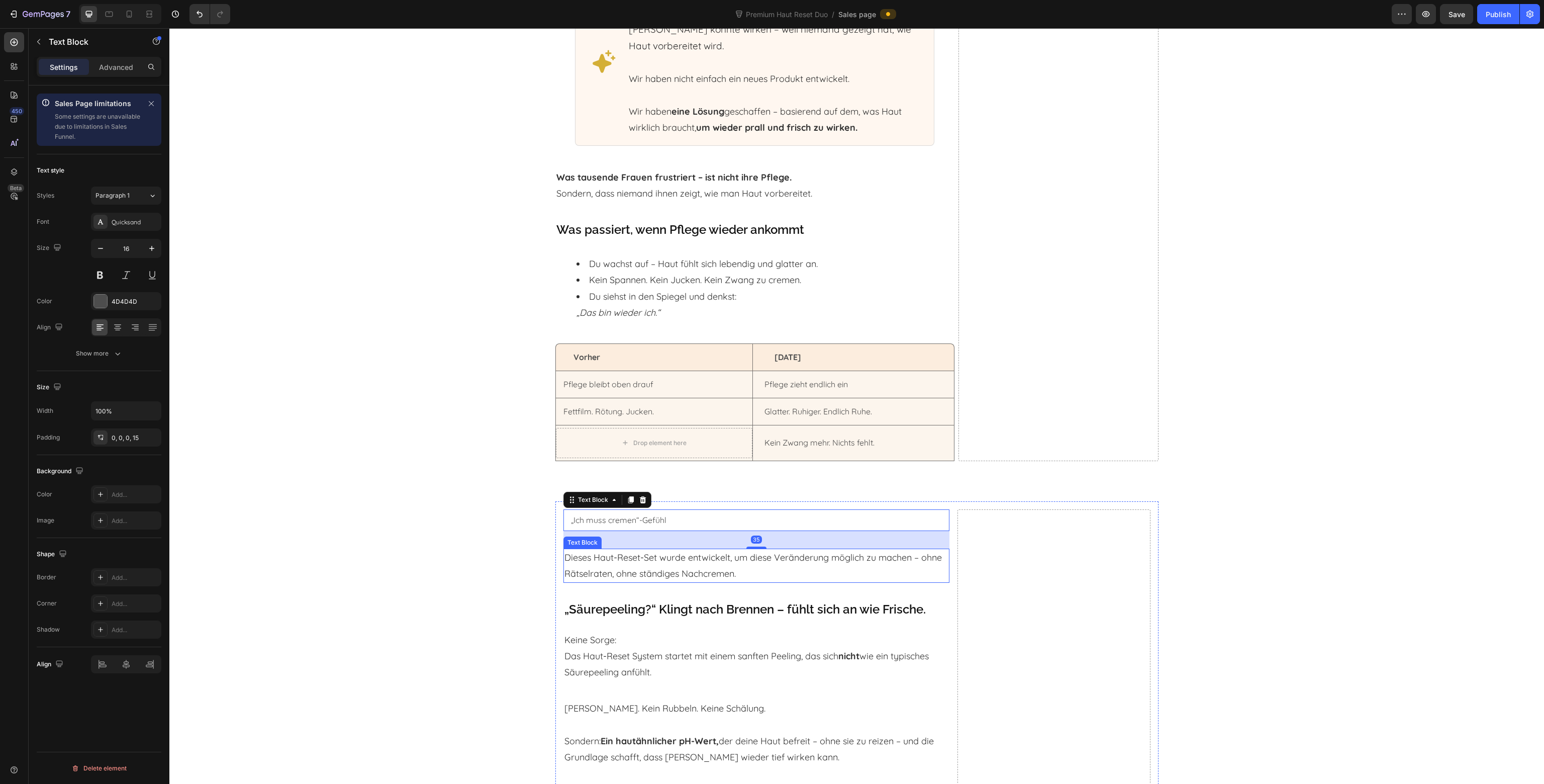
scroll to position [2838, 0]
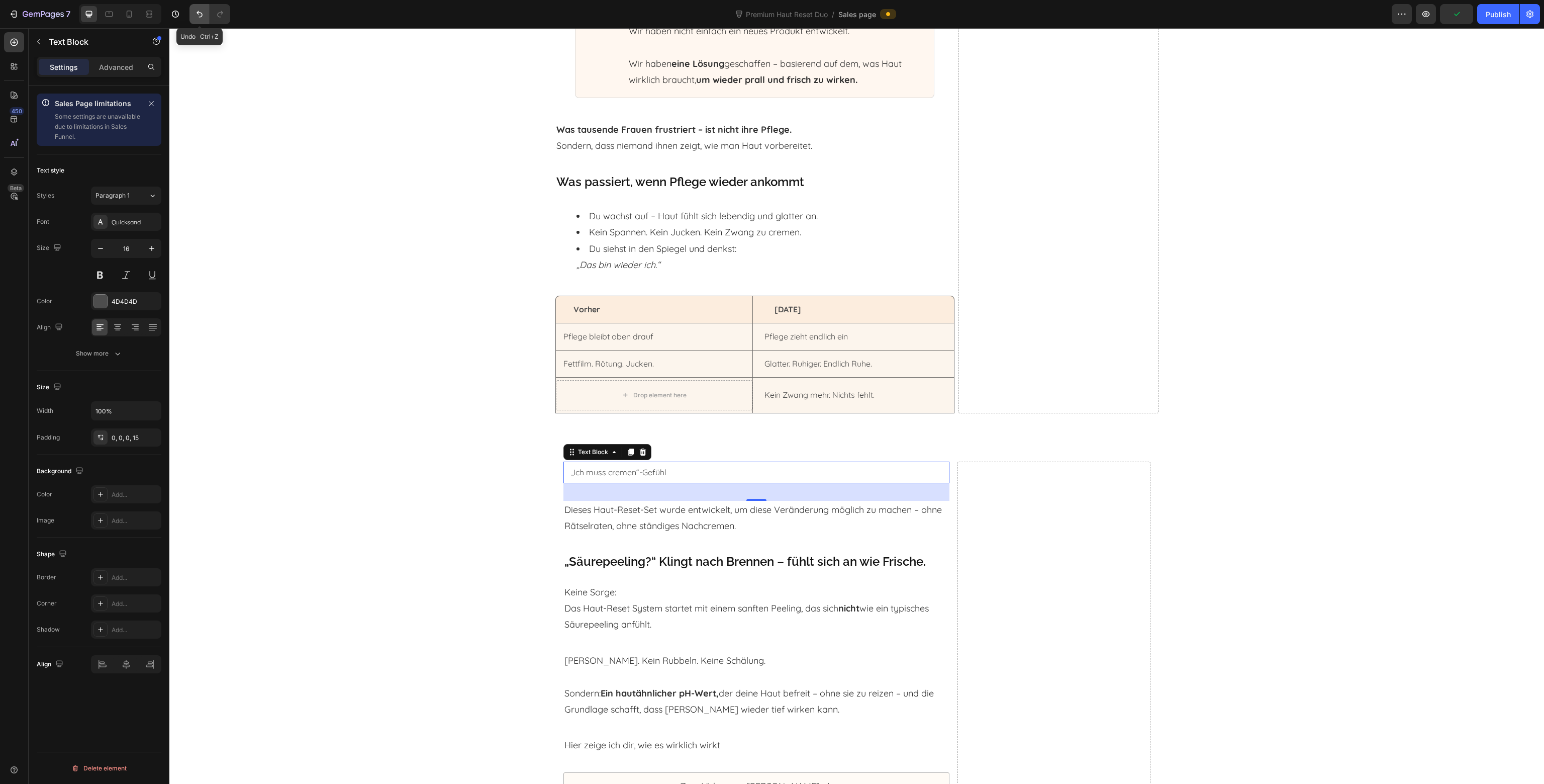
click at [198, 16] on icon "Undo/Redo" at bounding box center [199, 13] width 10 height 10
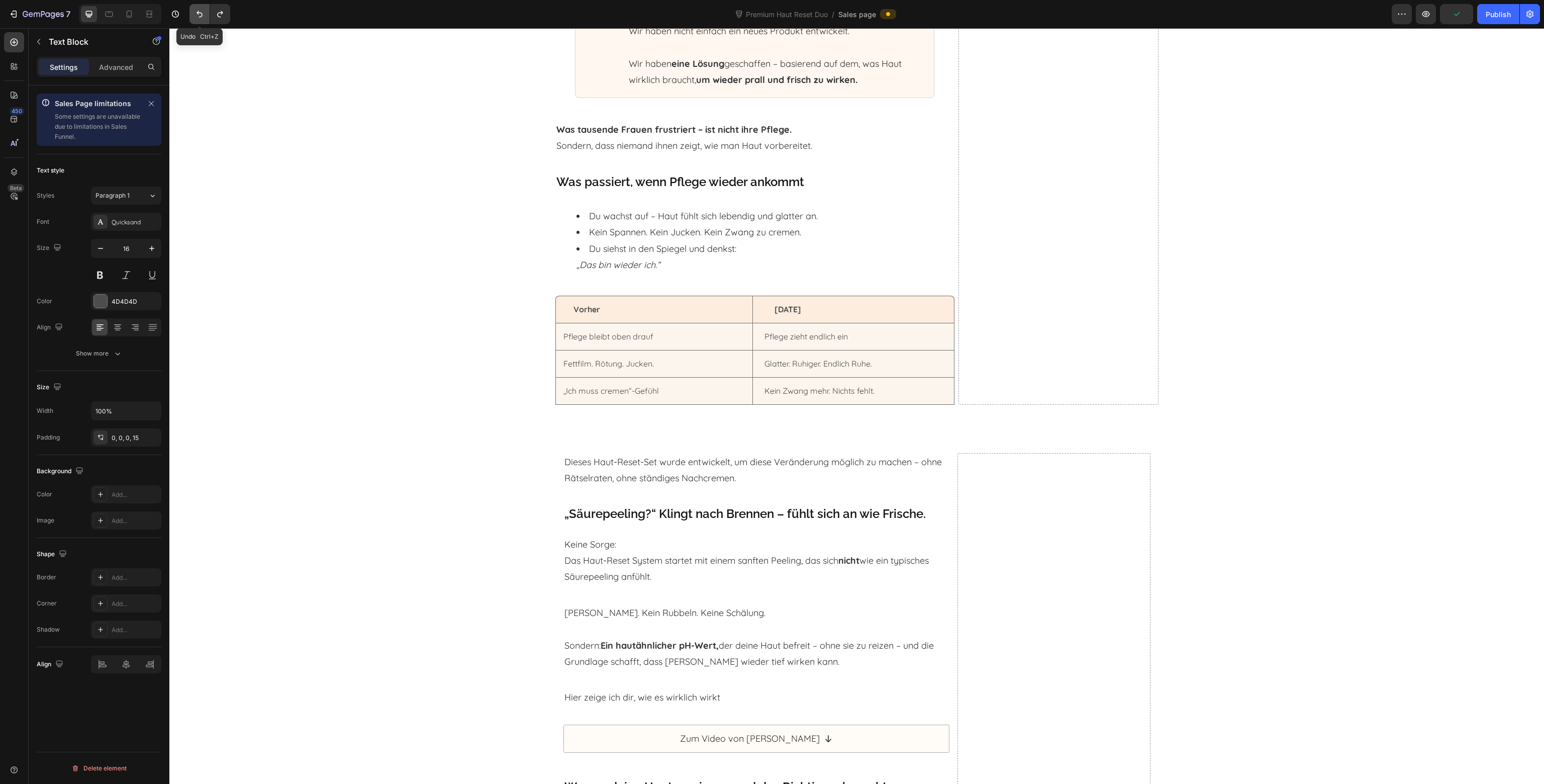
scroll to position [2791, 0]
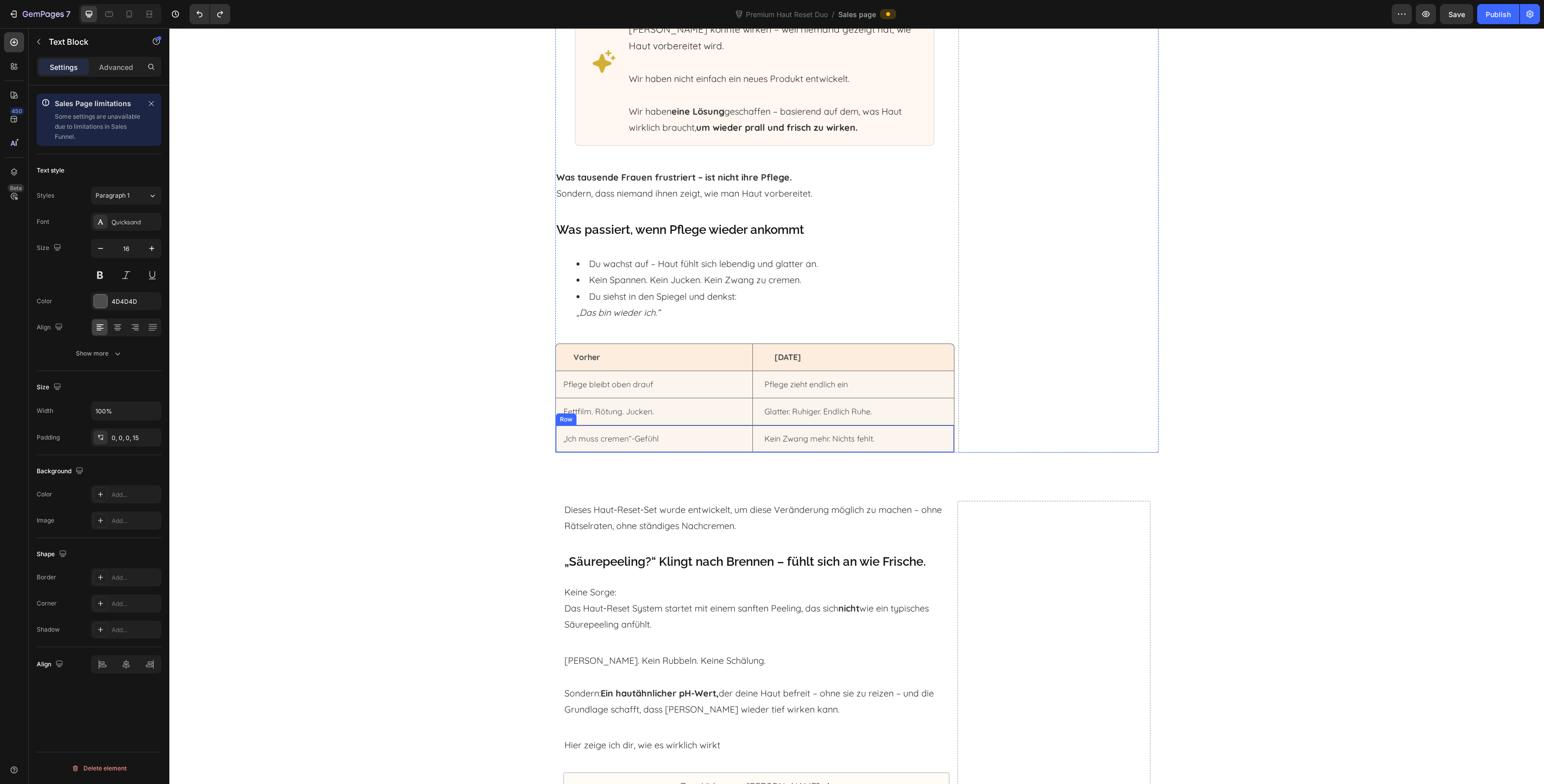
click at [752, 438] on div "„Ich muss cremen“-Gefühl Text Block Row Kein Zwang mehr. Nichts fehlt. Text Blo…" at bounding box center [755, 439] width 399 height 27
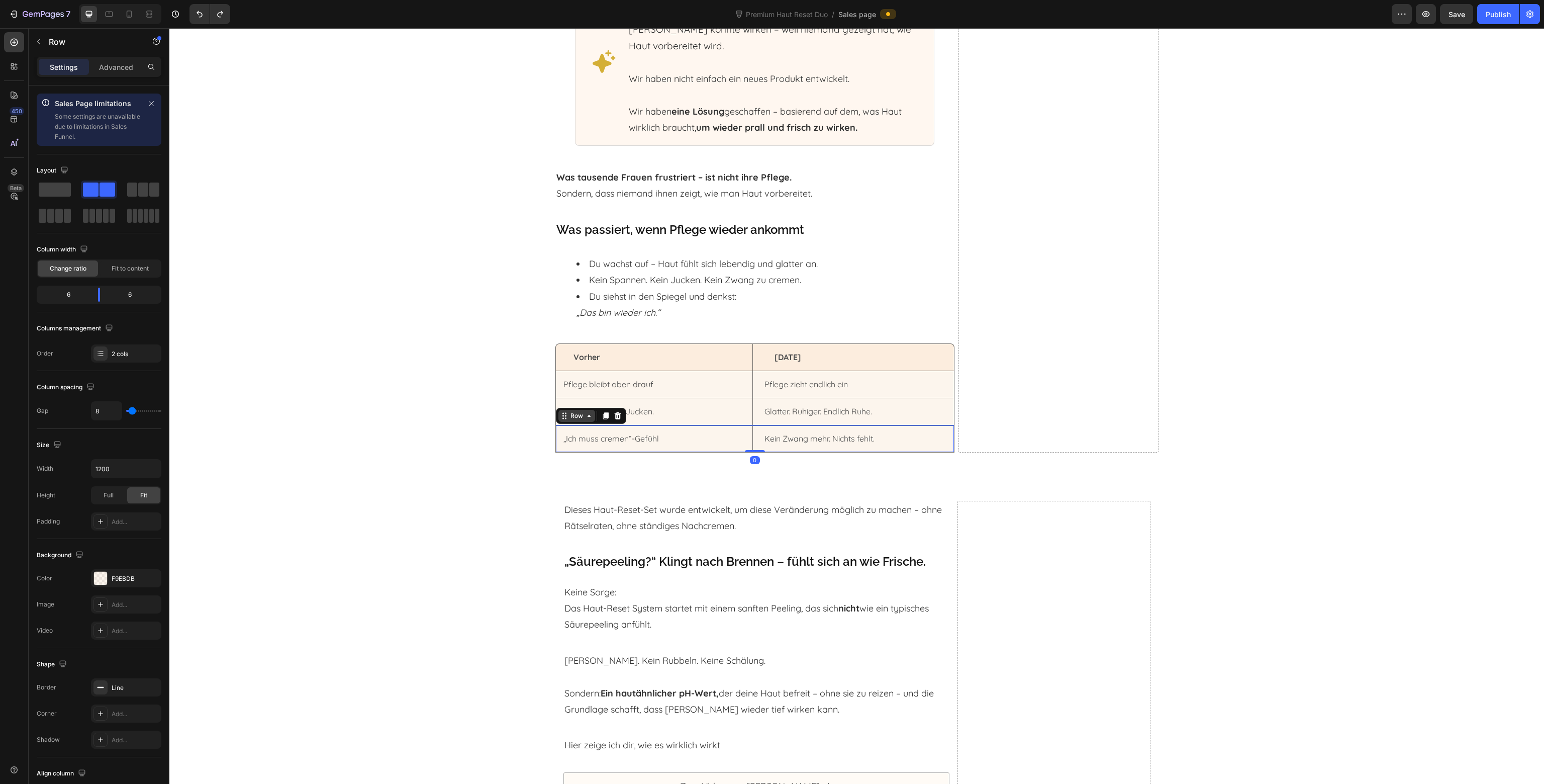
click at [573, 411] on div "Row" at bounding box center [576, 415] width 16 height 9
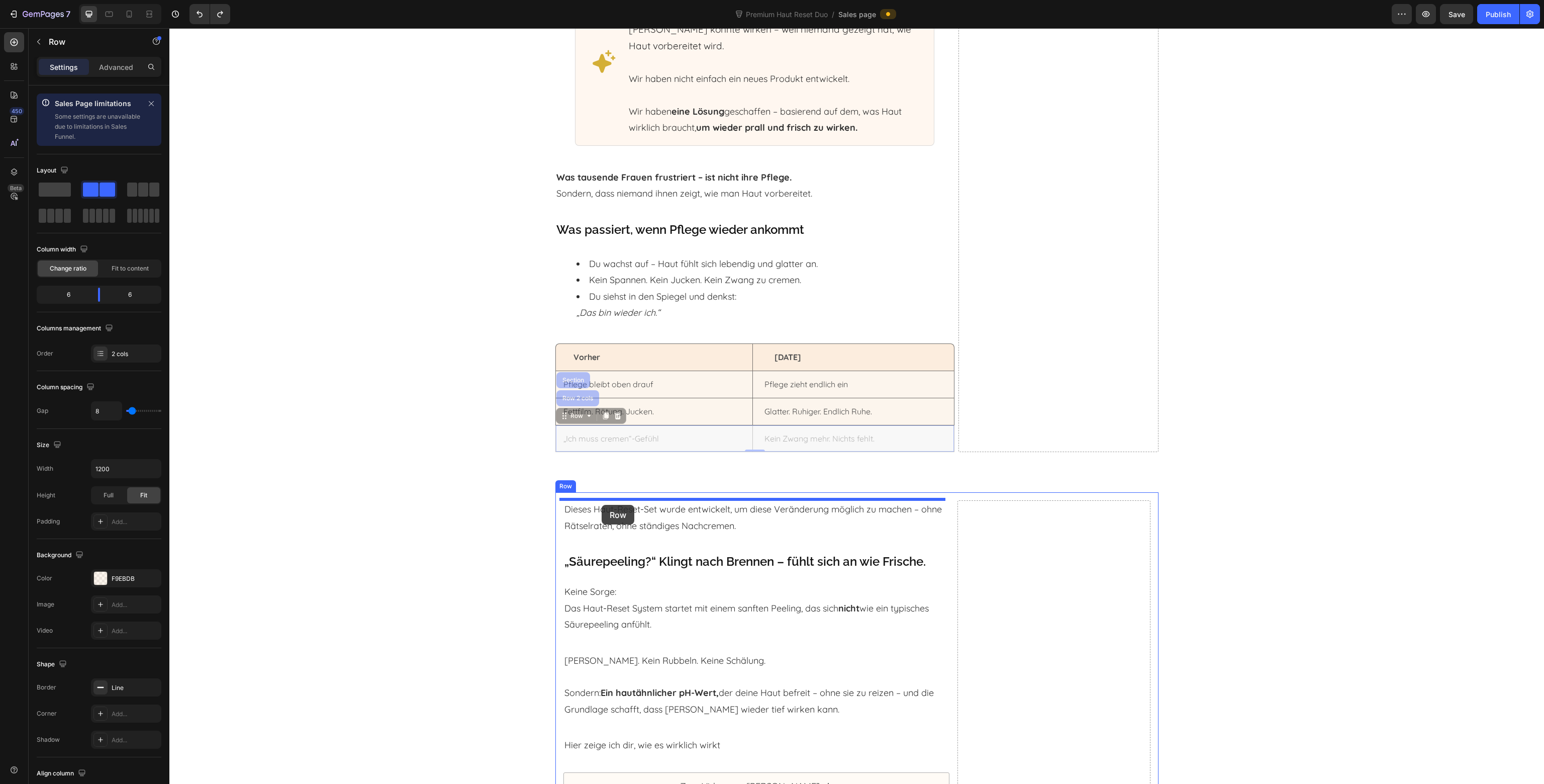
drag, startPoint x: 577, startPoint y: 415, endPoint x: 602, endPoint y: 504, distance: 92.4
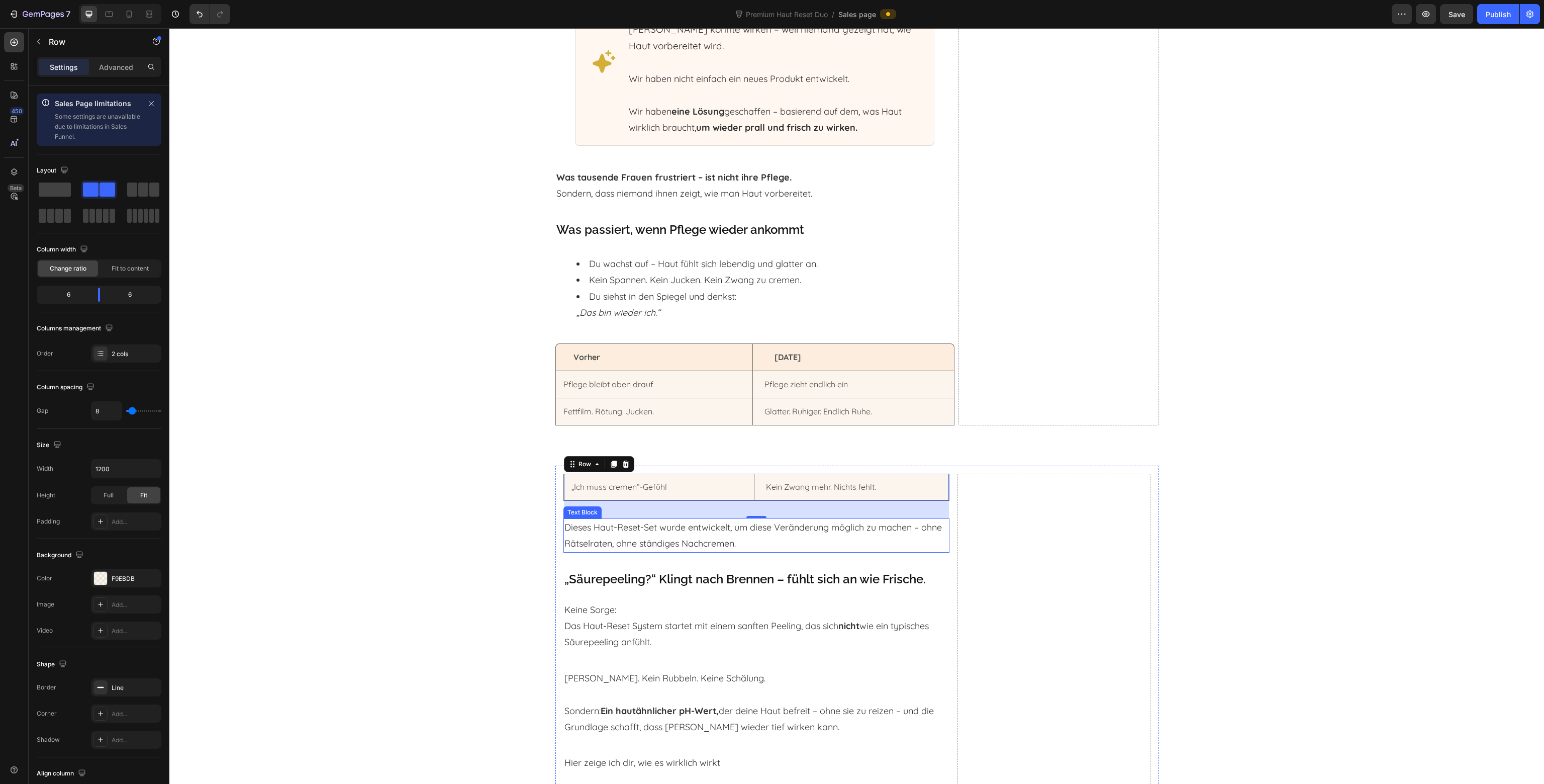
scroll to position [2809, 0]
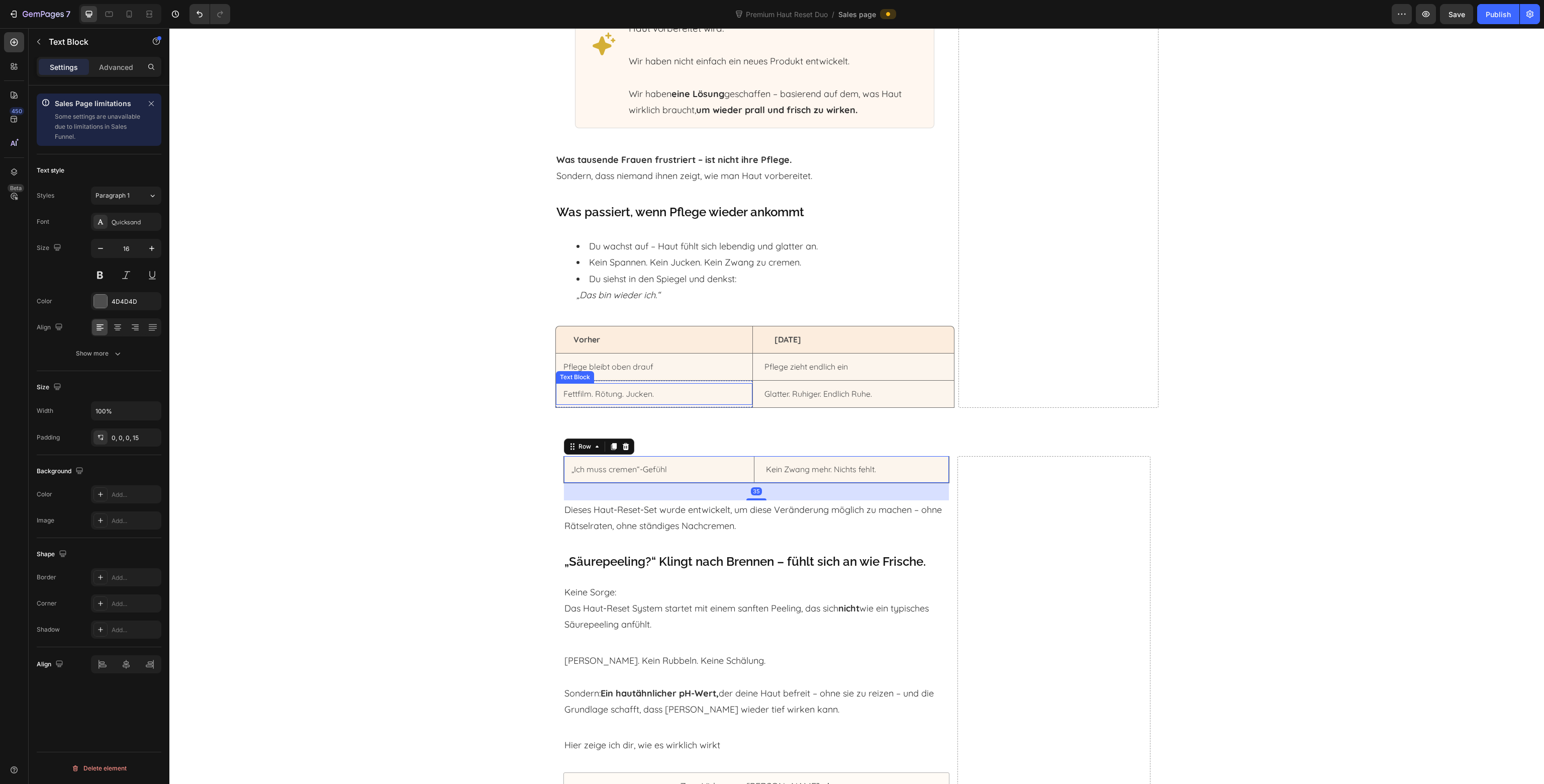
click at [746, 391] on p "Fettfilm. Rötung. Jucken." at bounding box center [657, 394] width 188 height 14
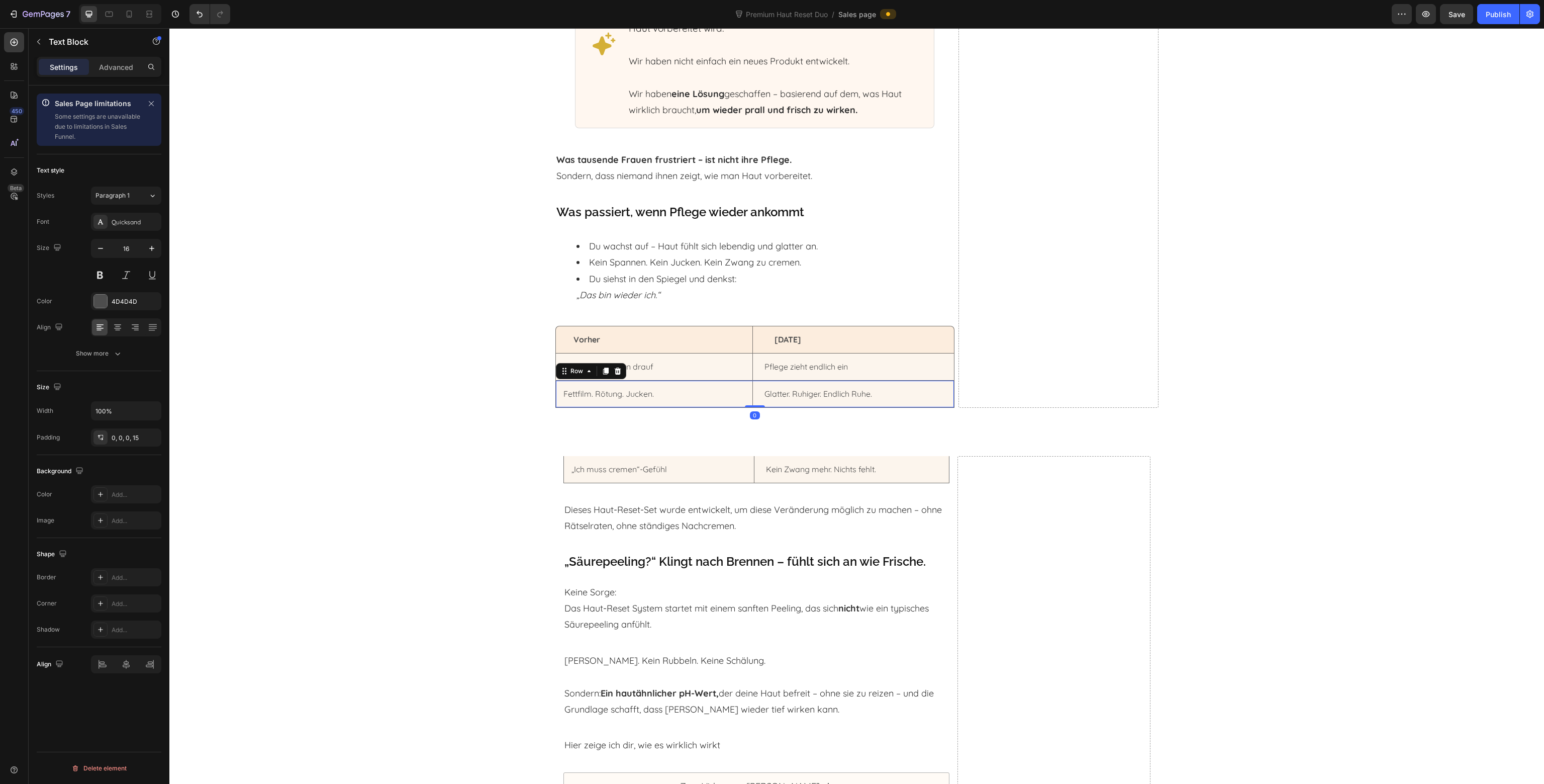
click at [752, 393] on div "Fettfilm. Rötung. Jucken. Text Block Row Glatter. Ruhiger. Endlich Ruhe. Text B…" at bounding box center [755, 394] width 399 height 28
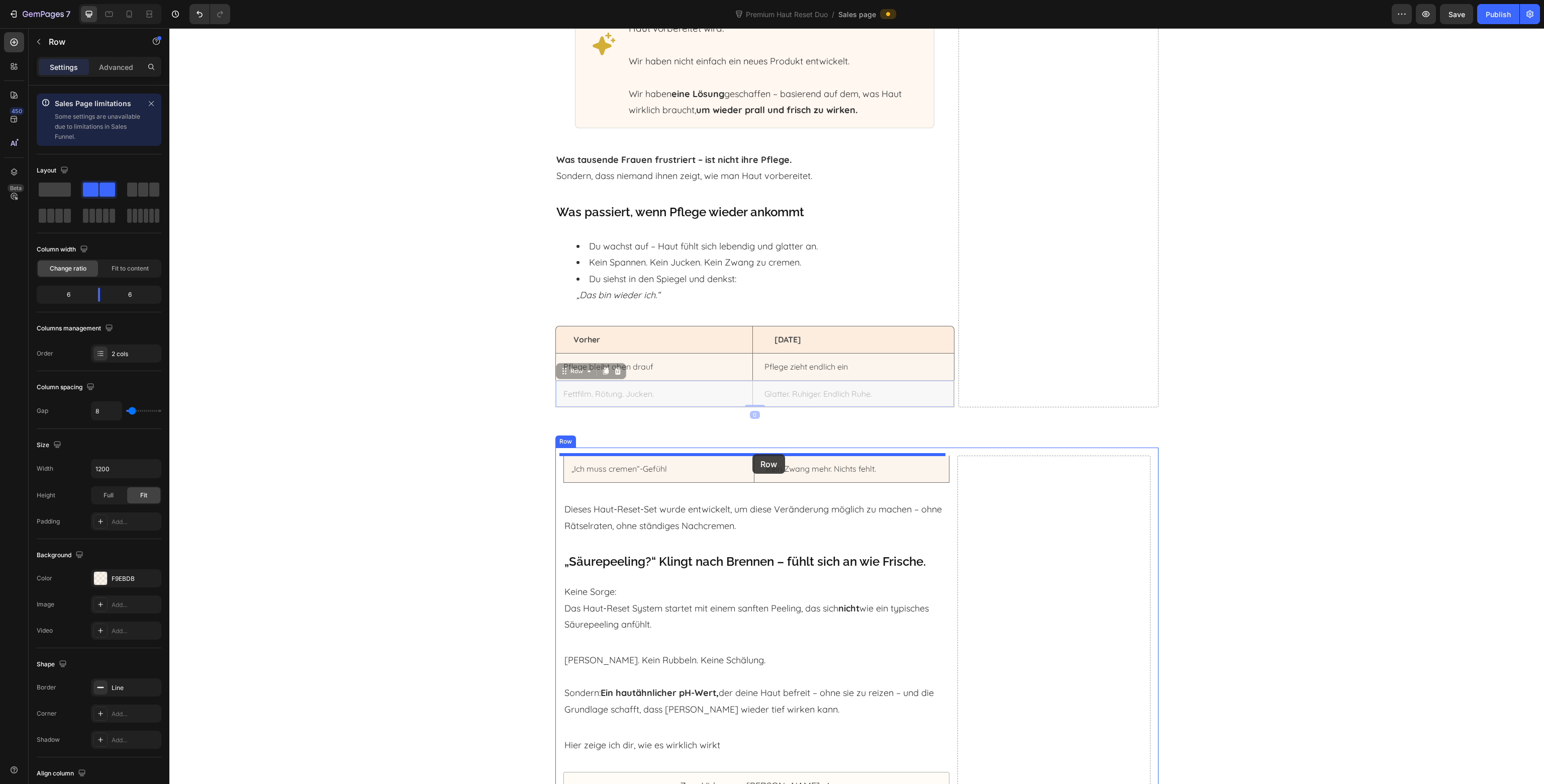
drag, startPoint x: 570, startPoint y: 371, endPoint x: 753, endPoint y: 454, distance: 200.9
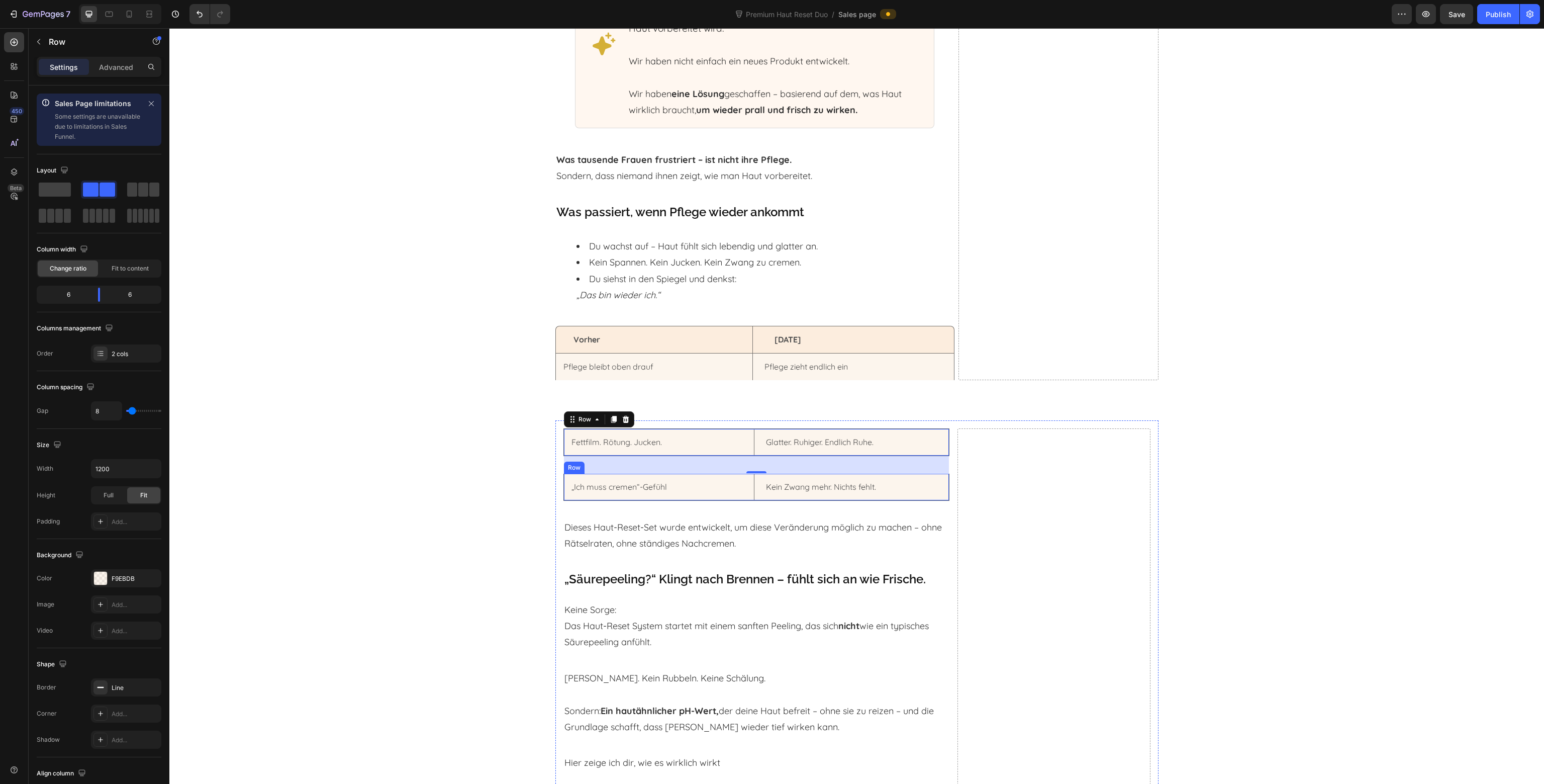
scroll to position [2827, 0]
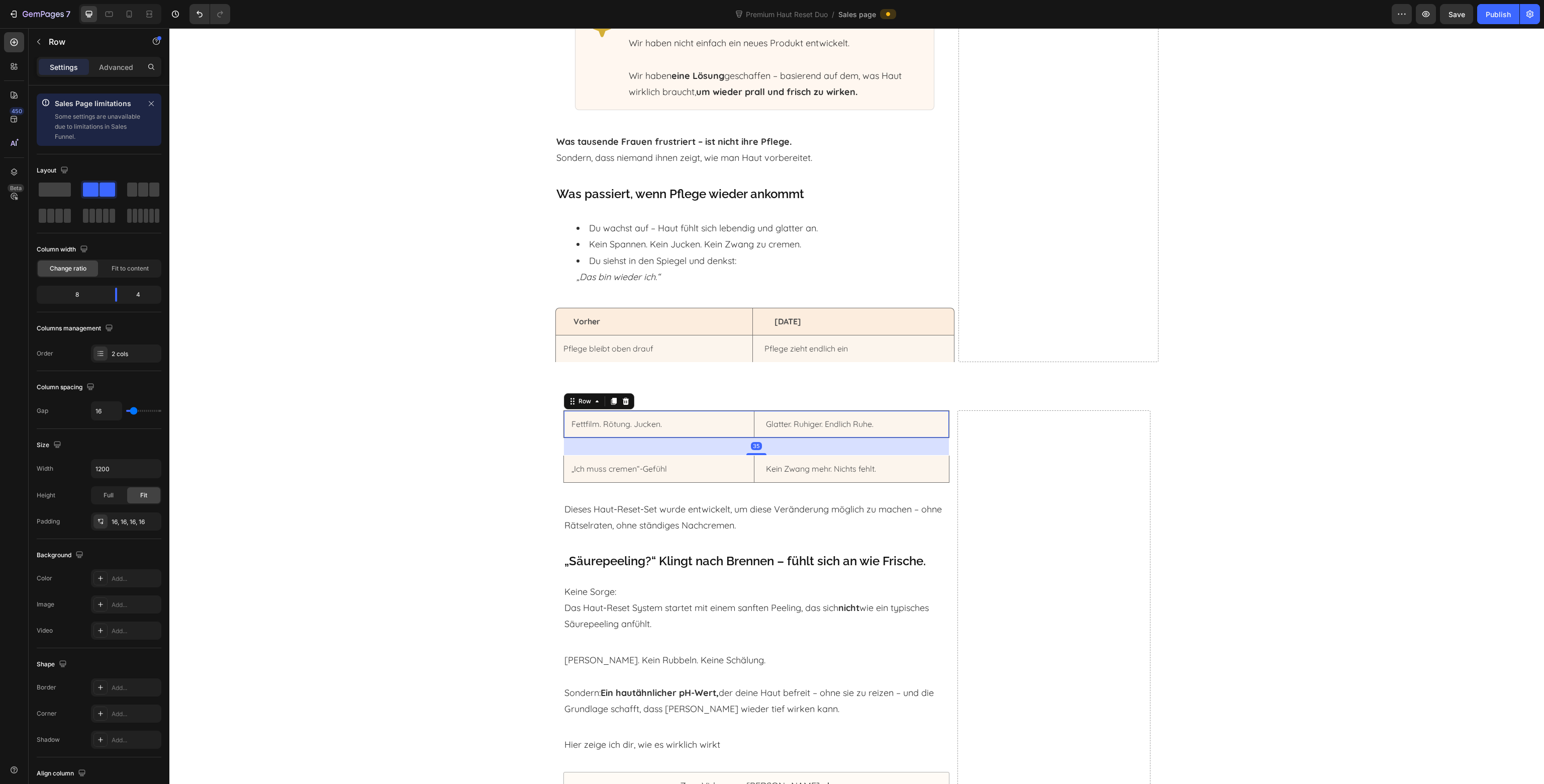
click at [754, 430] on div "Fettfilm. Rötung. Jucken. Text Block Row Glatter. Ruhiger. Endlich Ruhe. Text B…" at bounding box center [756, 423] width 386 height 28
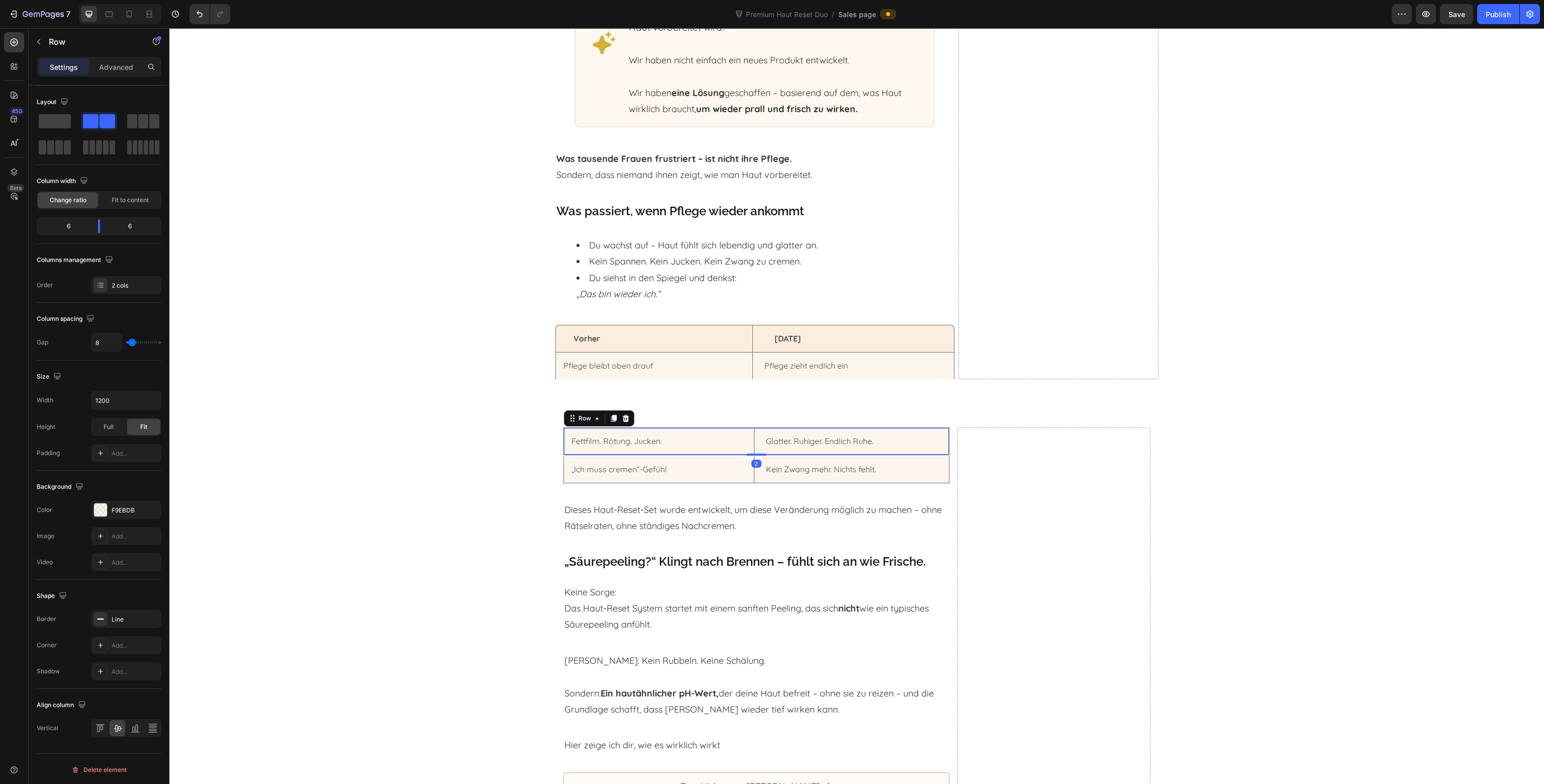
scroll to position [2809, 0]
drag, startPoint x: 752, startPoint y: 452, endPoint x: 754, endPoint y: 432, distance: 20.1
click at [754, 432] on div "Fettfilm. Rötung. Jucken. Text Block Row Glatter. Ruhiger. Endlich Ruhe. Text B…" at bounding box center [756, 441] width 386 height 28
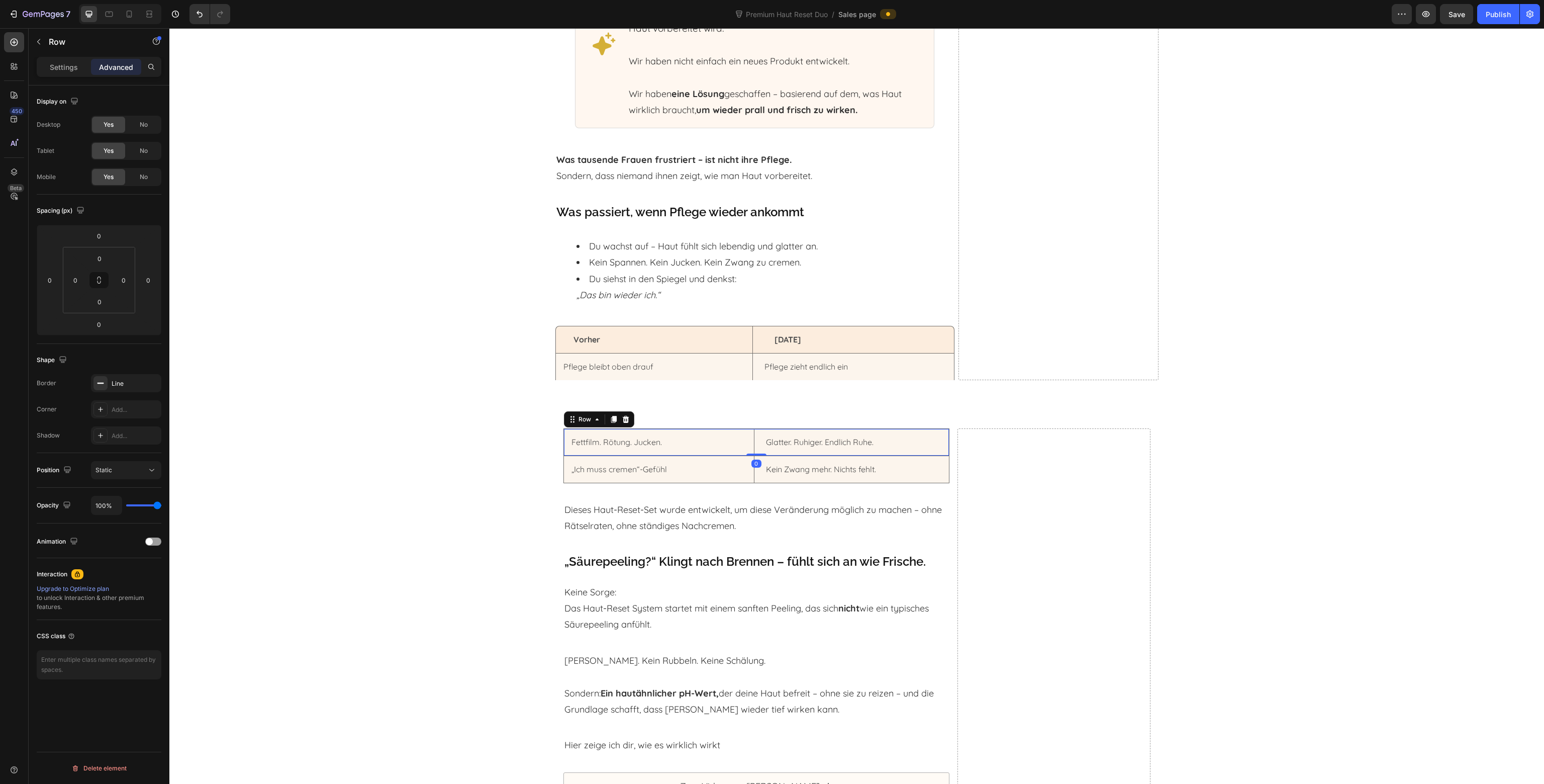
scroll to position [0, 0]
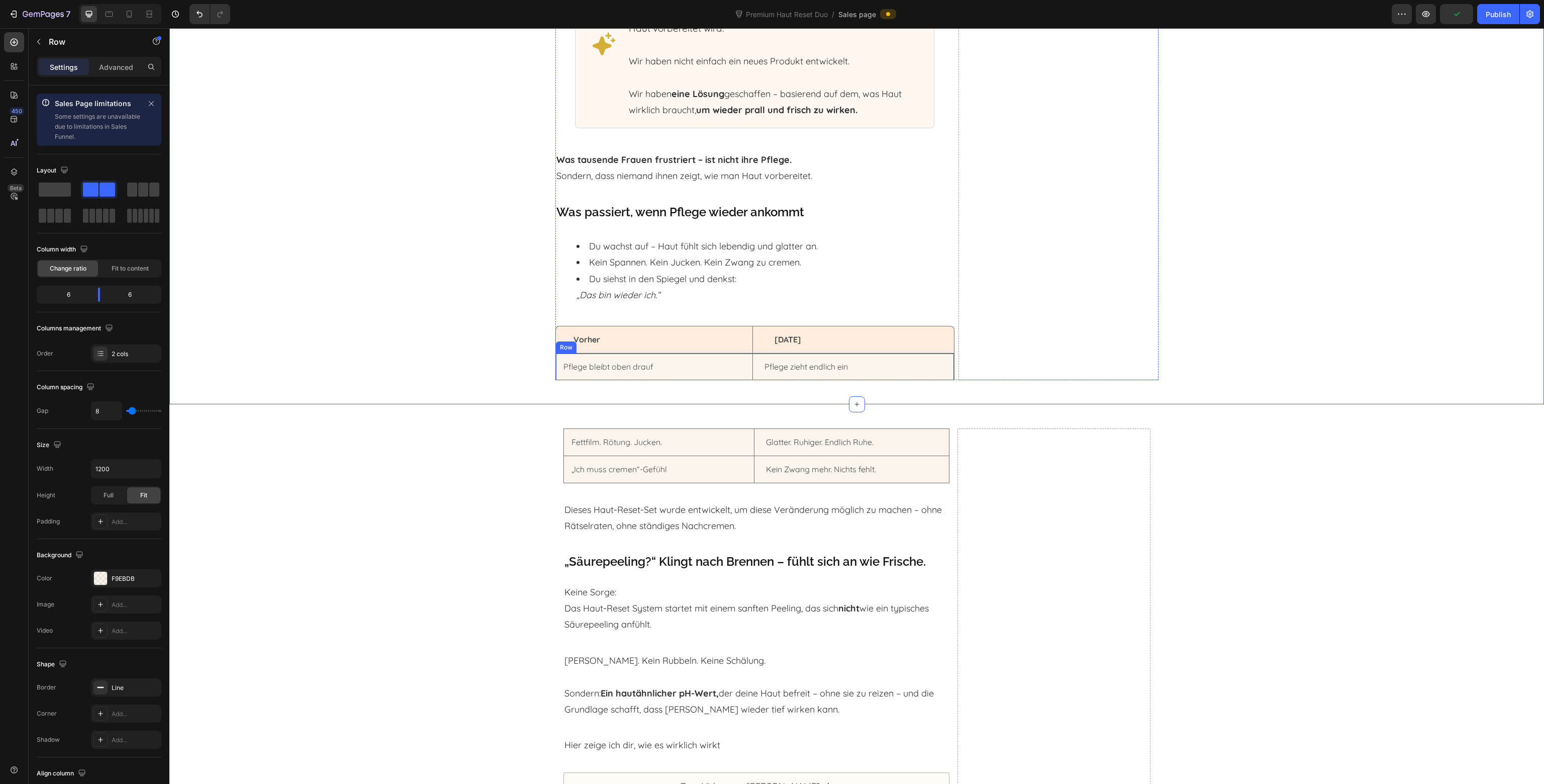
click at [752, 373] on div "Pflege bleibt oben drauf Text Block Row Pflege zieht endlich ein Text Block Row" at bounding box center [755, 367] width 399 height 27
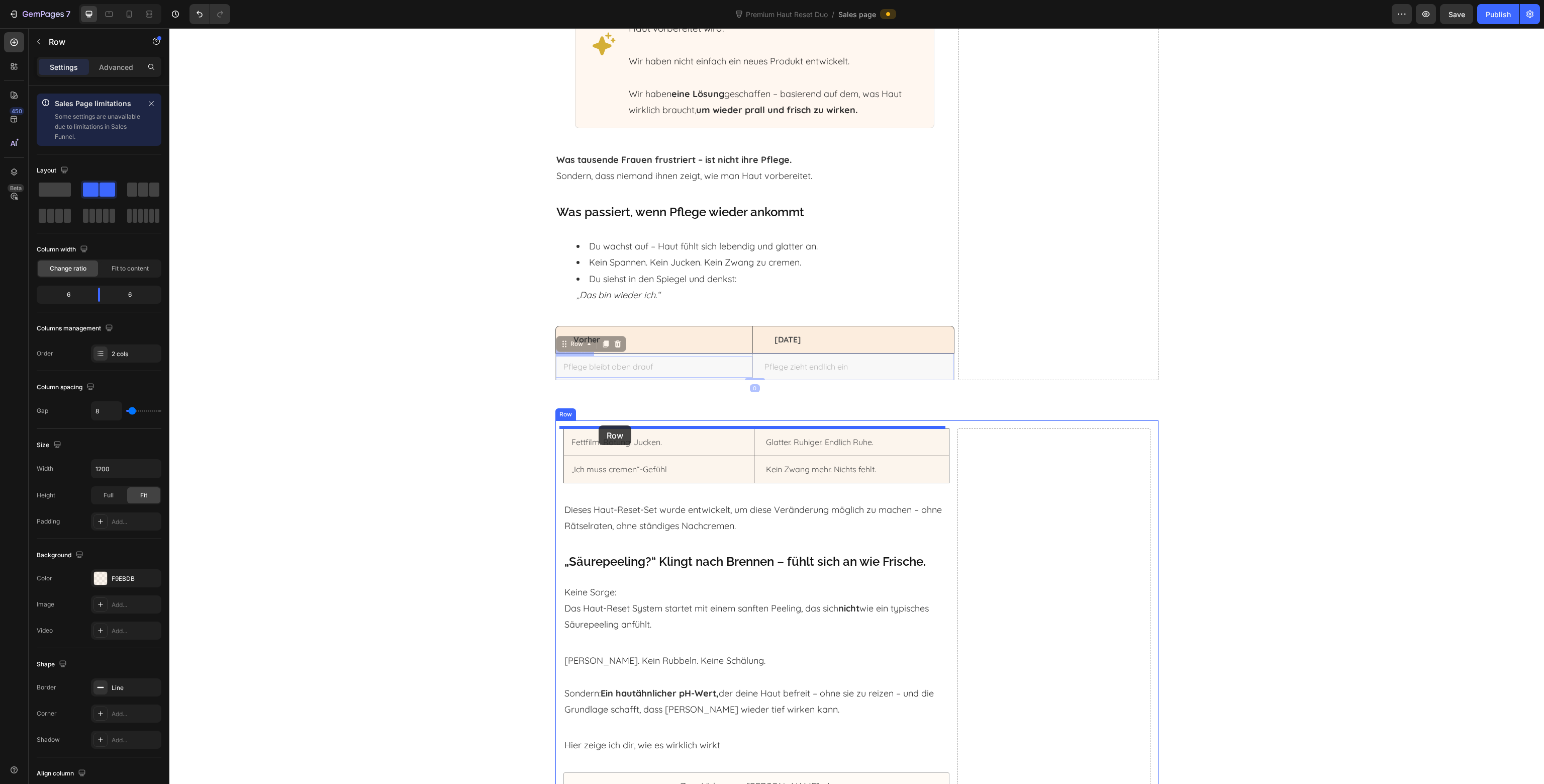
drag, startPoint x: 573, startPoint y: 342, endPoint x: 599, endPoint y: 425, distance: 87.0
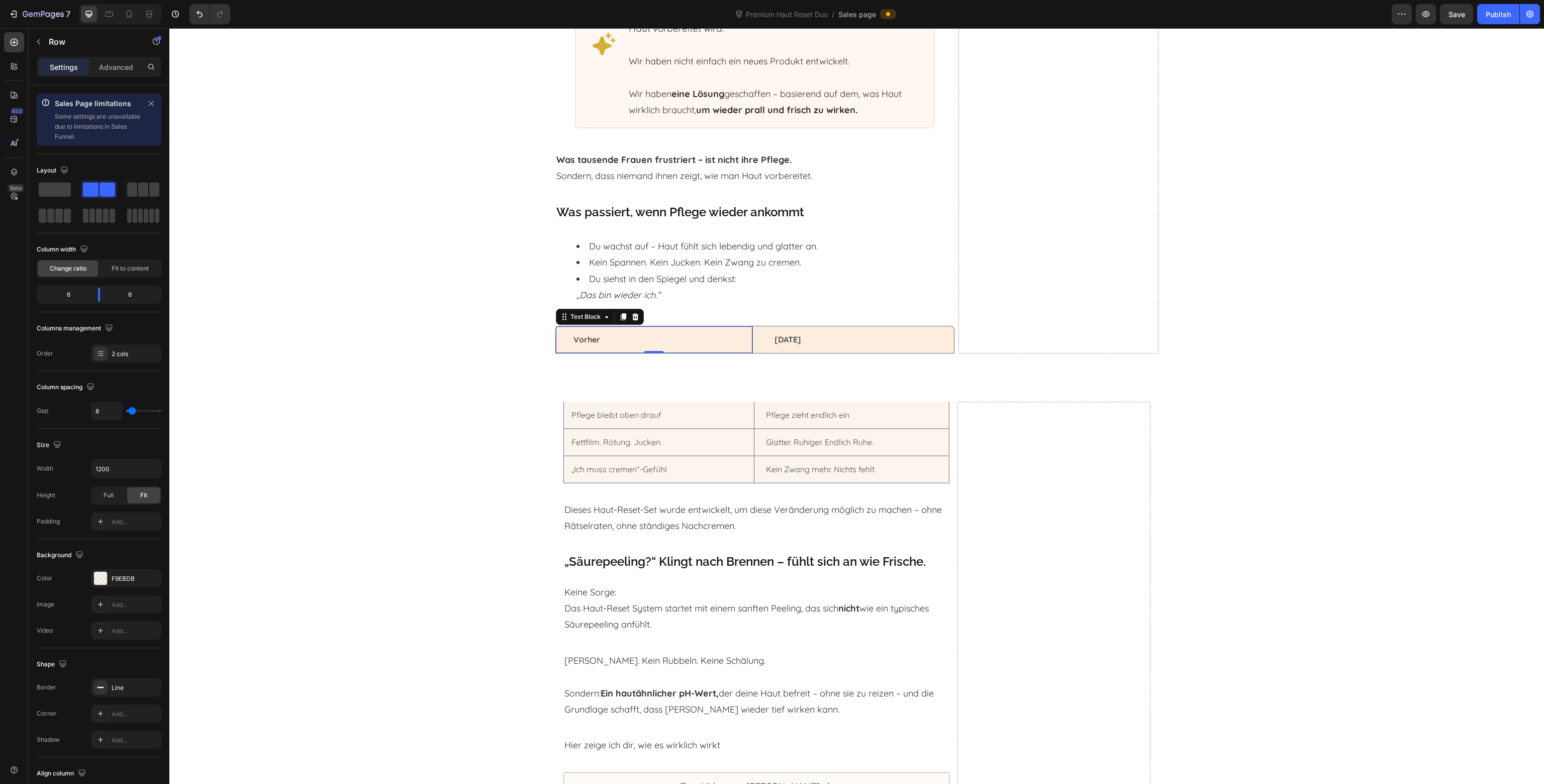
click at [672, 326] on div "Vorher Text Block 0" at bounding box center [654, 340] width 197 height 27
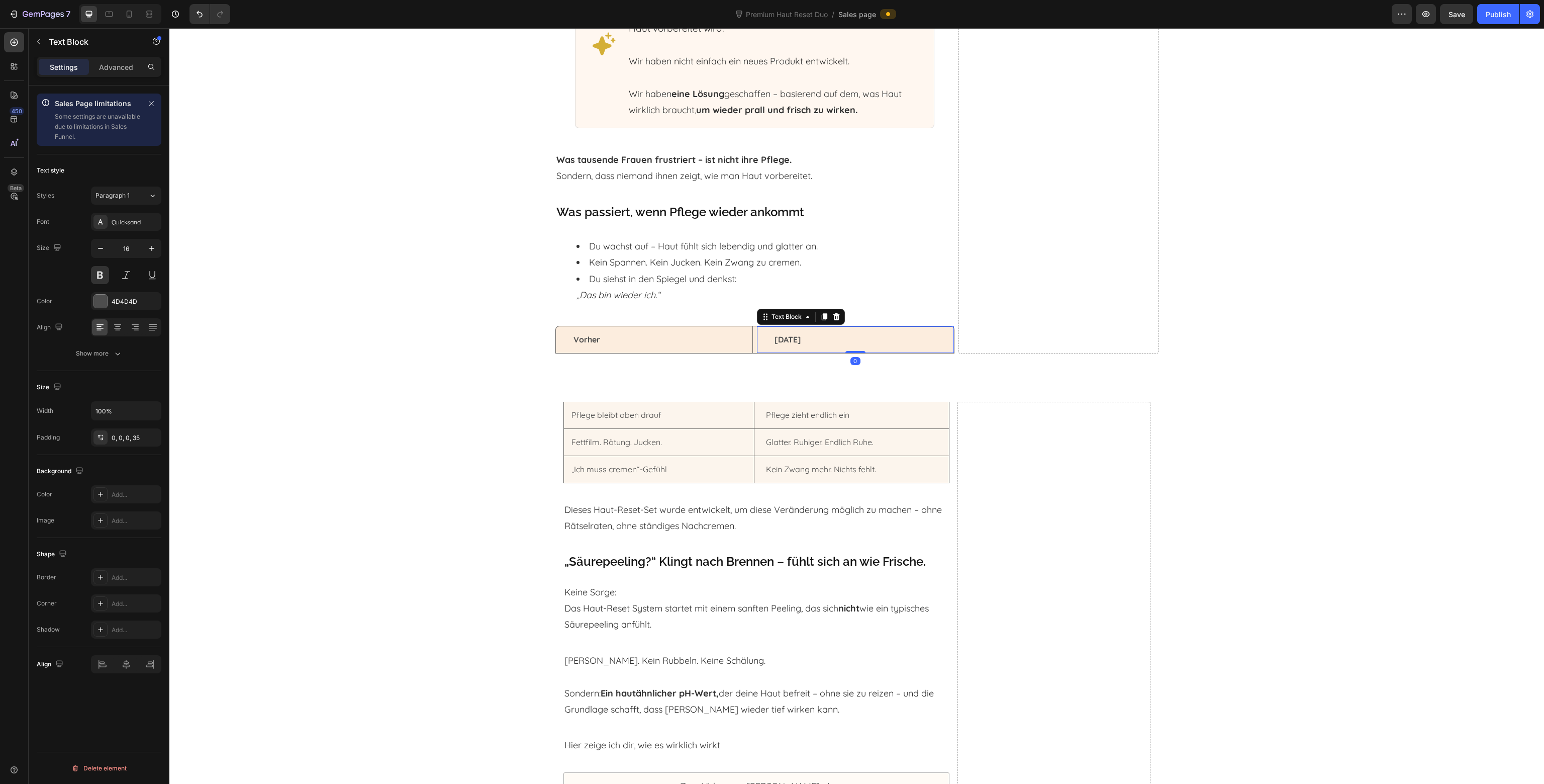
click at [757, 342] on div "[DATE]" at bounding box center [855, 339] width 197 height 16
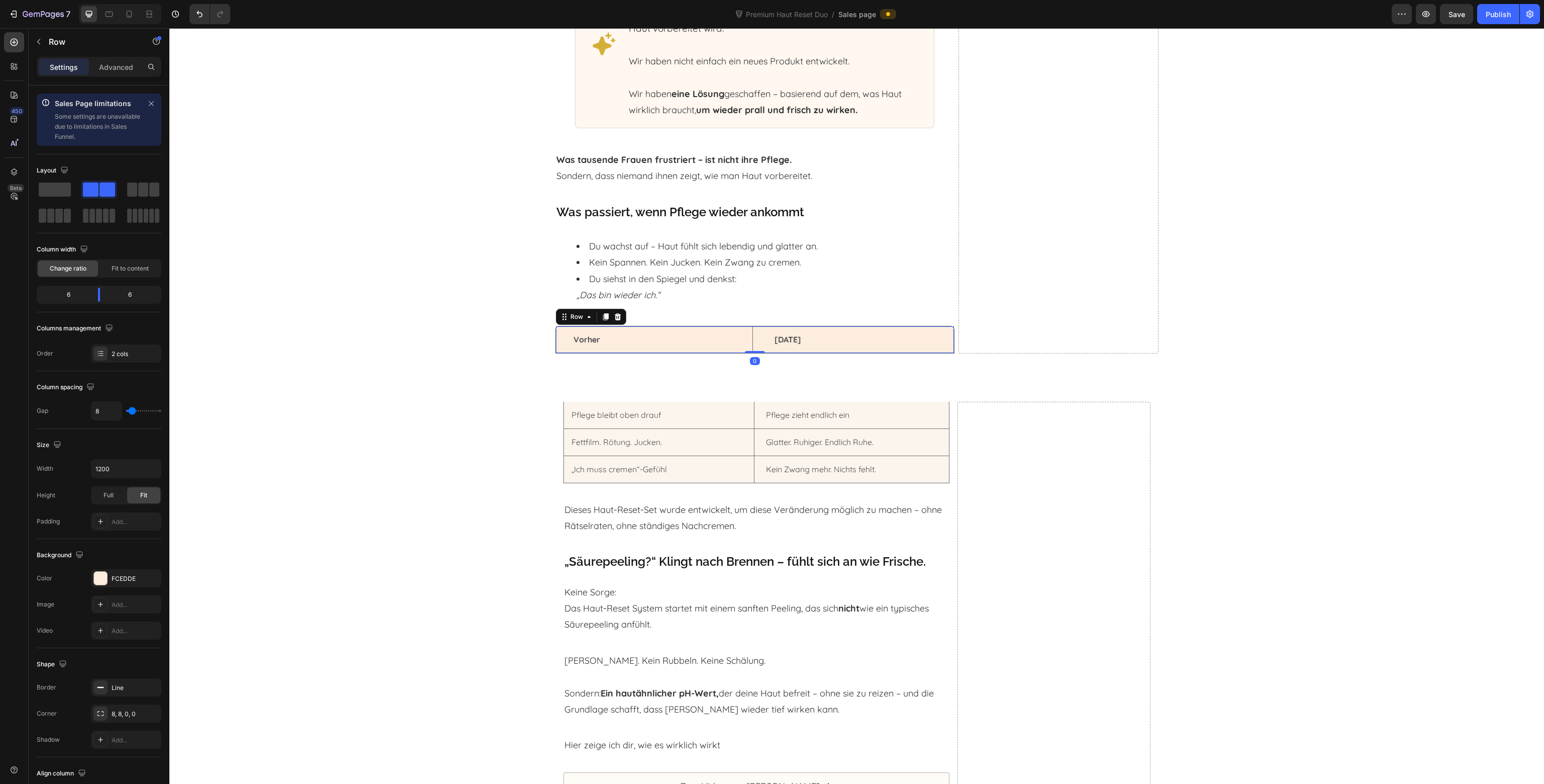
click at [751, 342] on div "Vorher Text Block Row Nach 14 Tagen Text Block Row 0" at bounding box center [755, 339] width 399 height 28
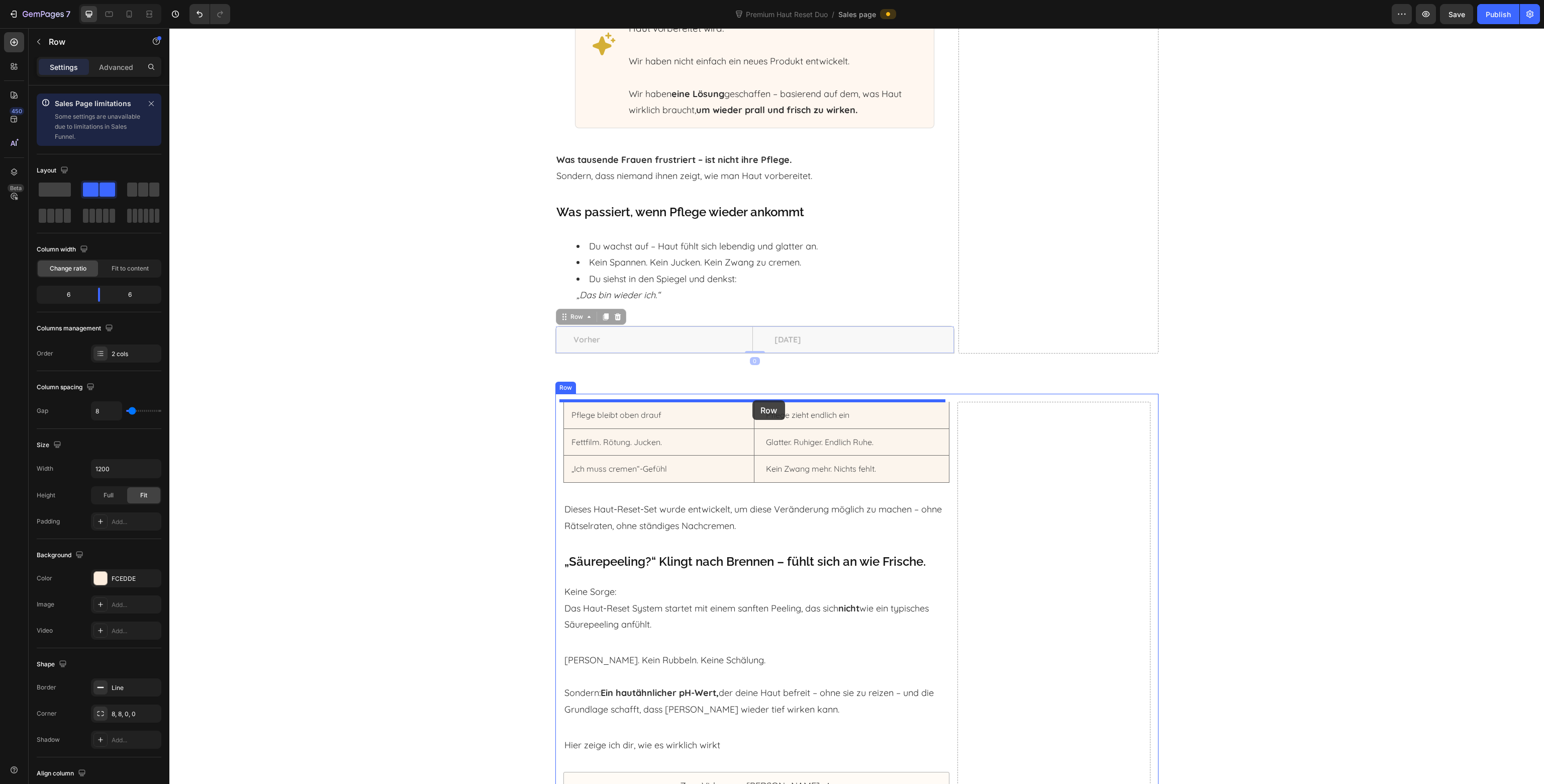
drag, startPoint x: 573, startPoint y: 317, endPoint x: 753, endPoint y: 400, distance: 198.2
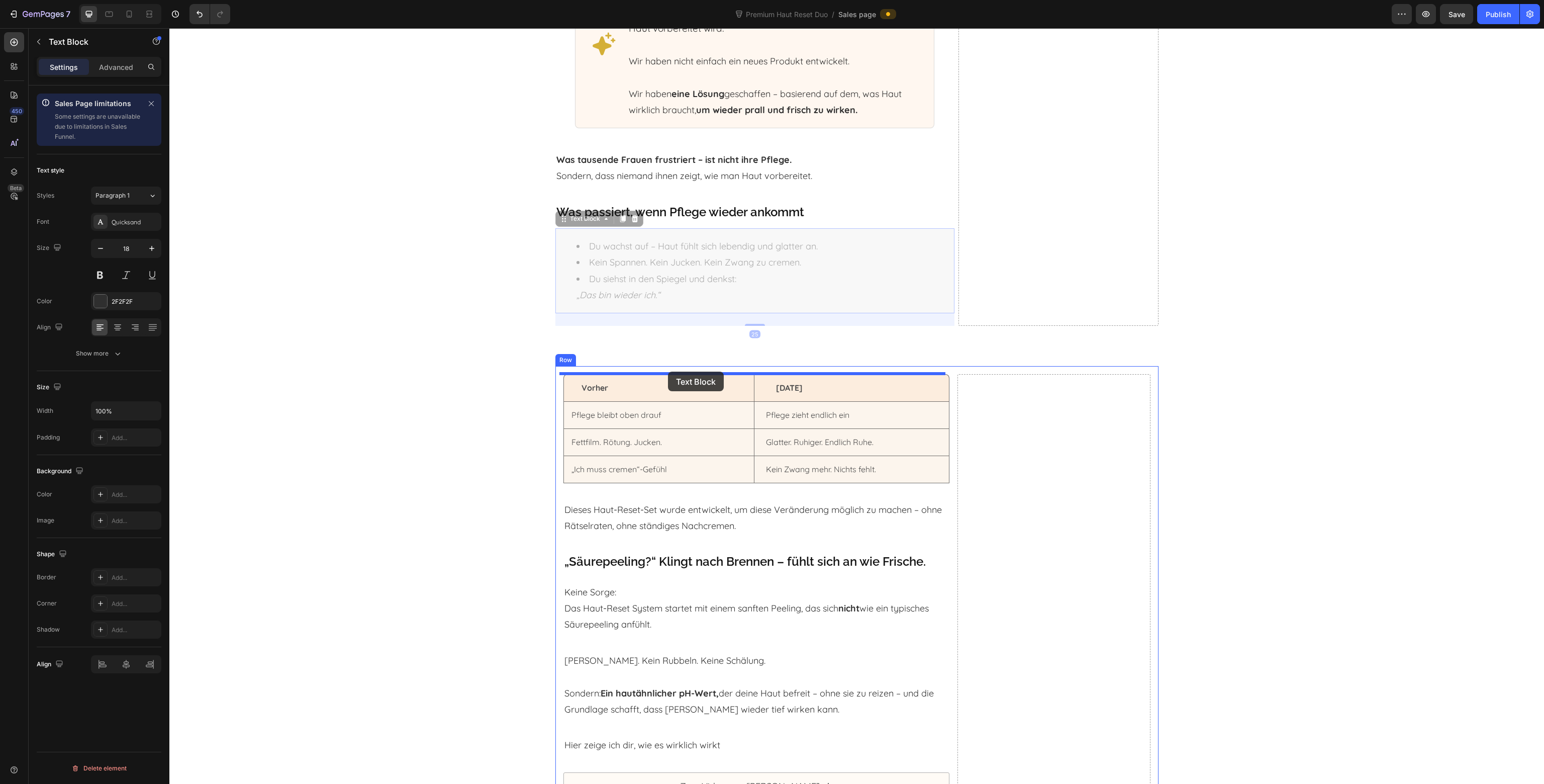
drag, startPoint x: 656, startPoint y: 308, endPoint x: 668, endPoint y: 371, distance: 64.1
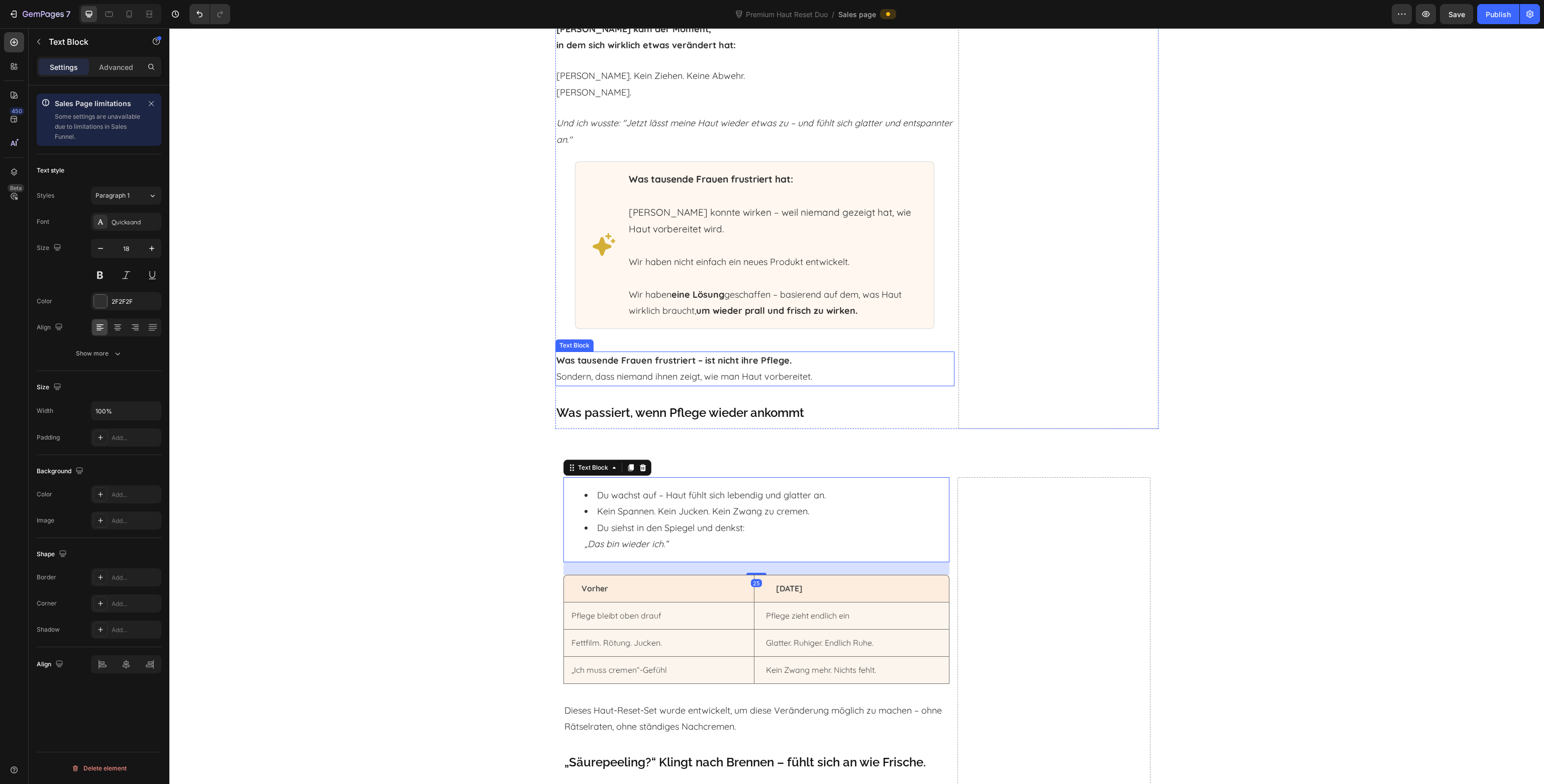
scroll to position [2607, 0]
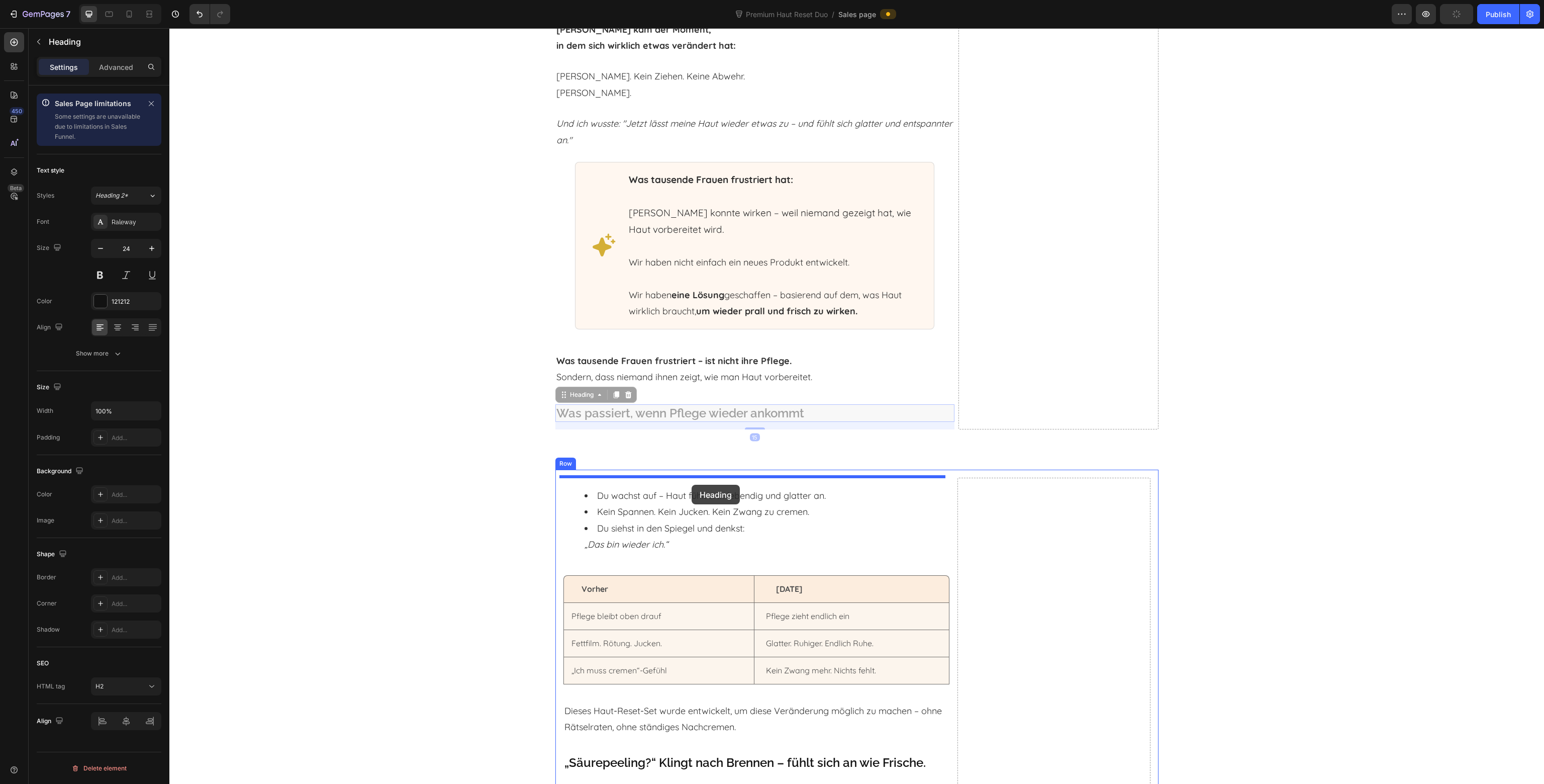
drag, startPoint x: 679, startPoint y: 407, endPoint x: 690, endPoint y: 477, distance: 70.9
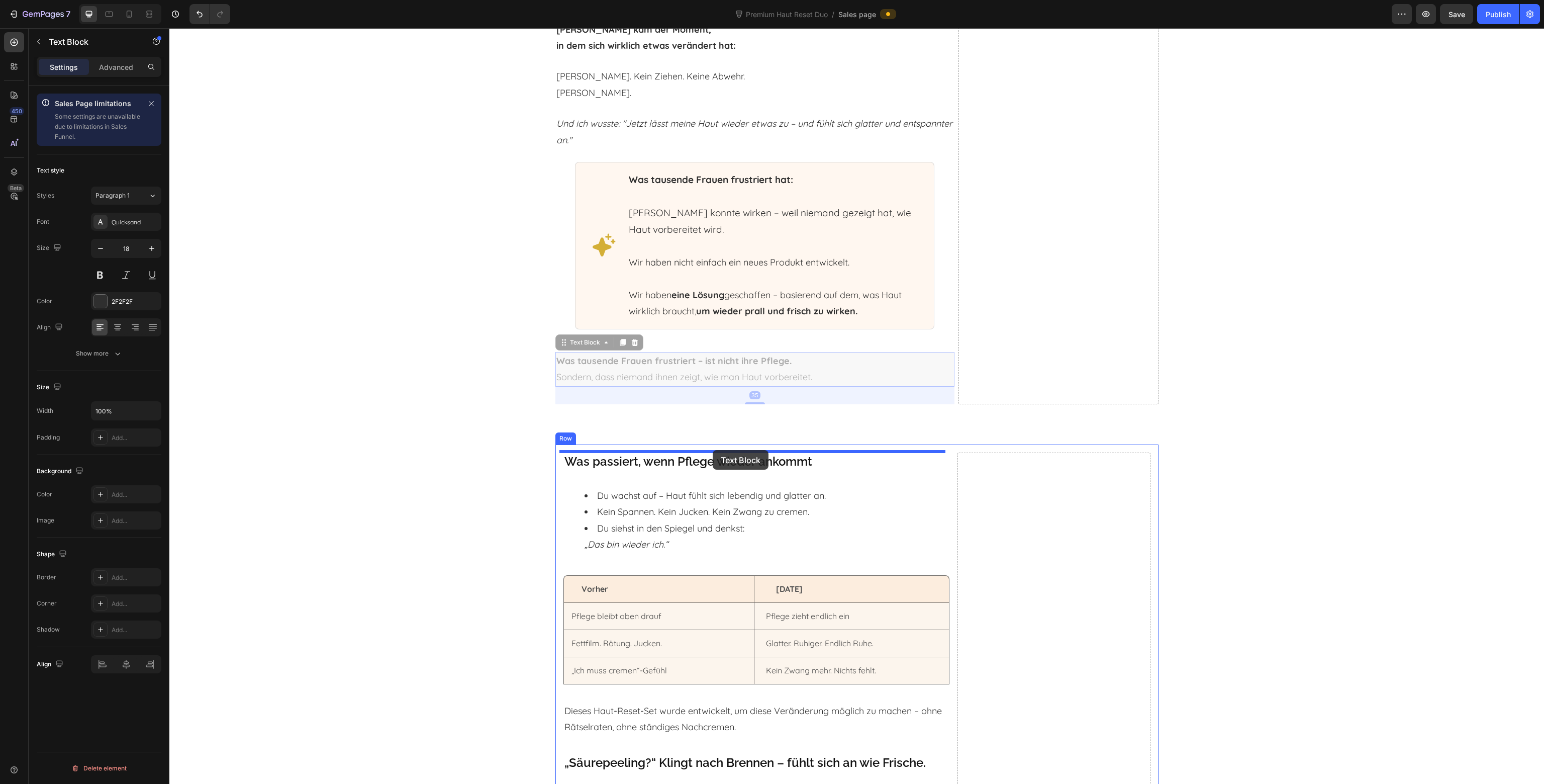
drag, startPoint x: 701, startPoint y: 372, endPoint x: 713, endPoint y: 450, distance: 78.9
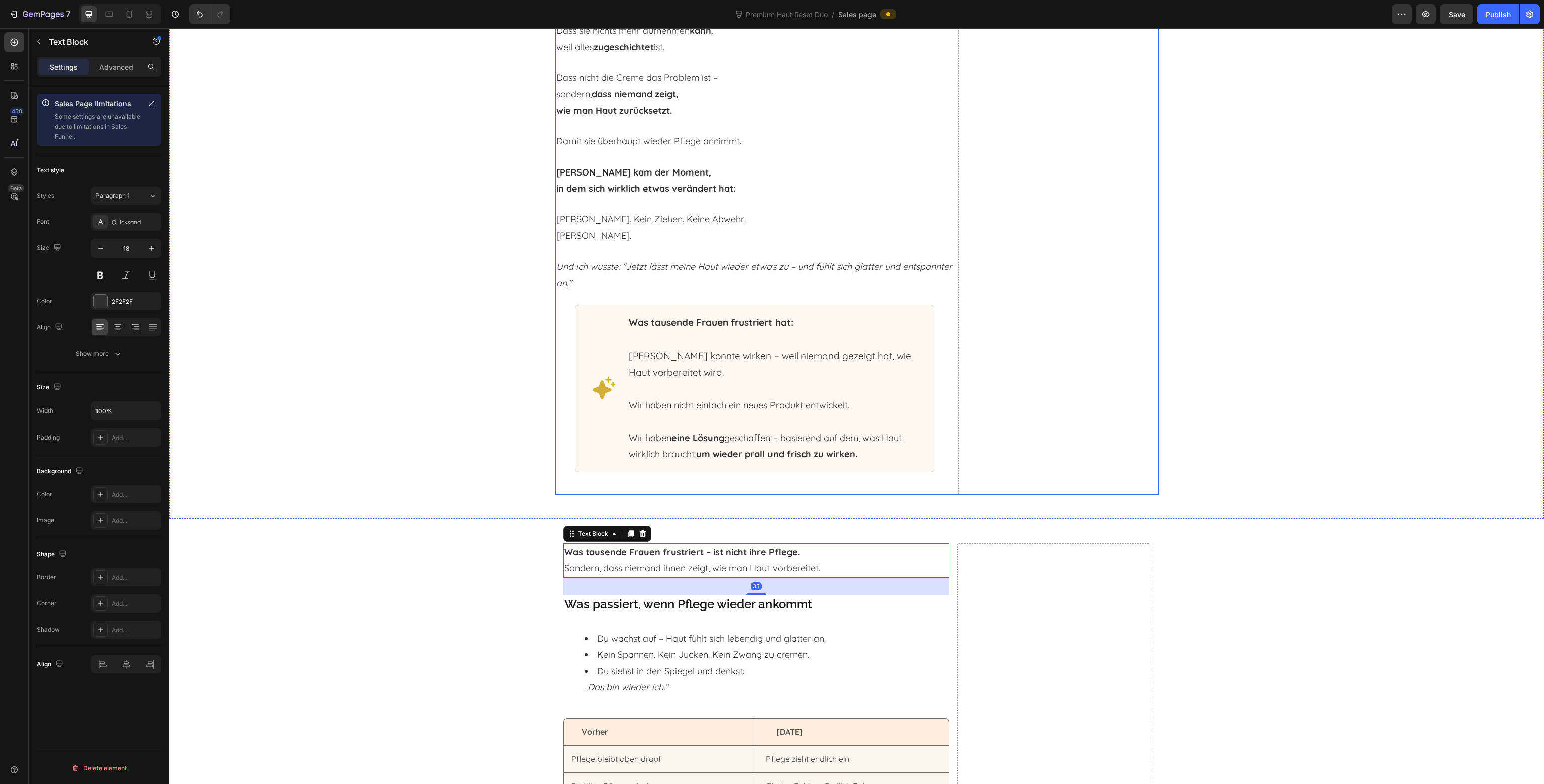
scroll to position [2457, 0]
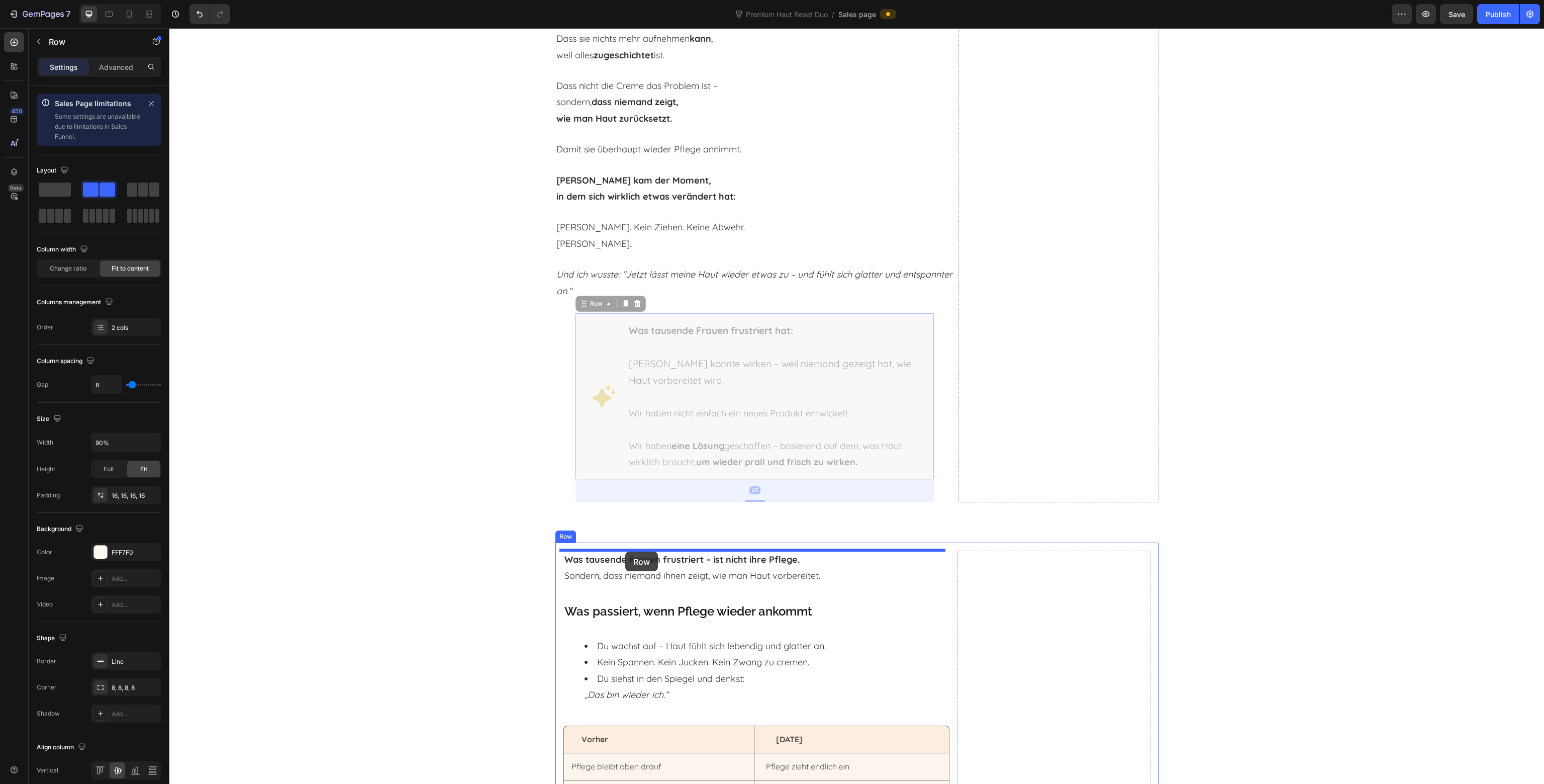
drag, startPoint x: 594, startPoint y: 428, endPoint x: 625, endPoint y: 548, distance: 123.9
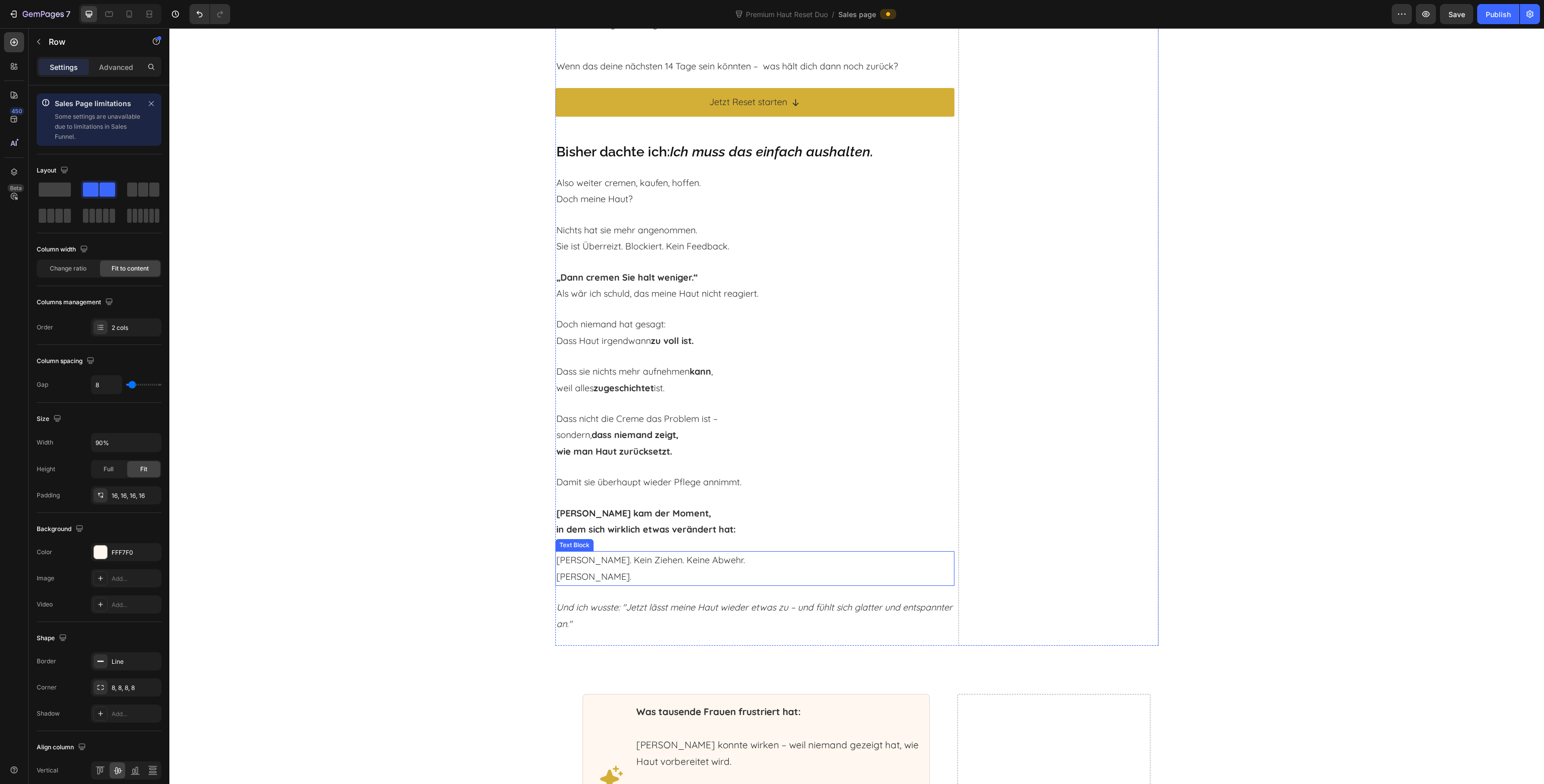
scroll to position [2256, 0]
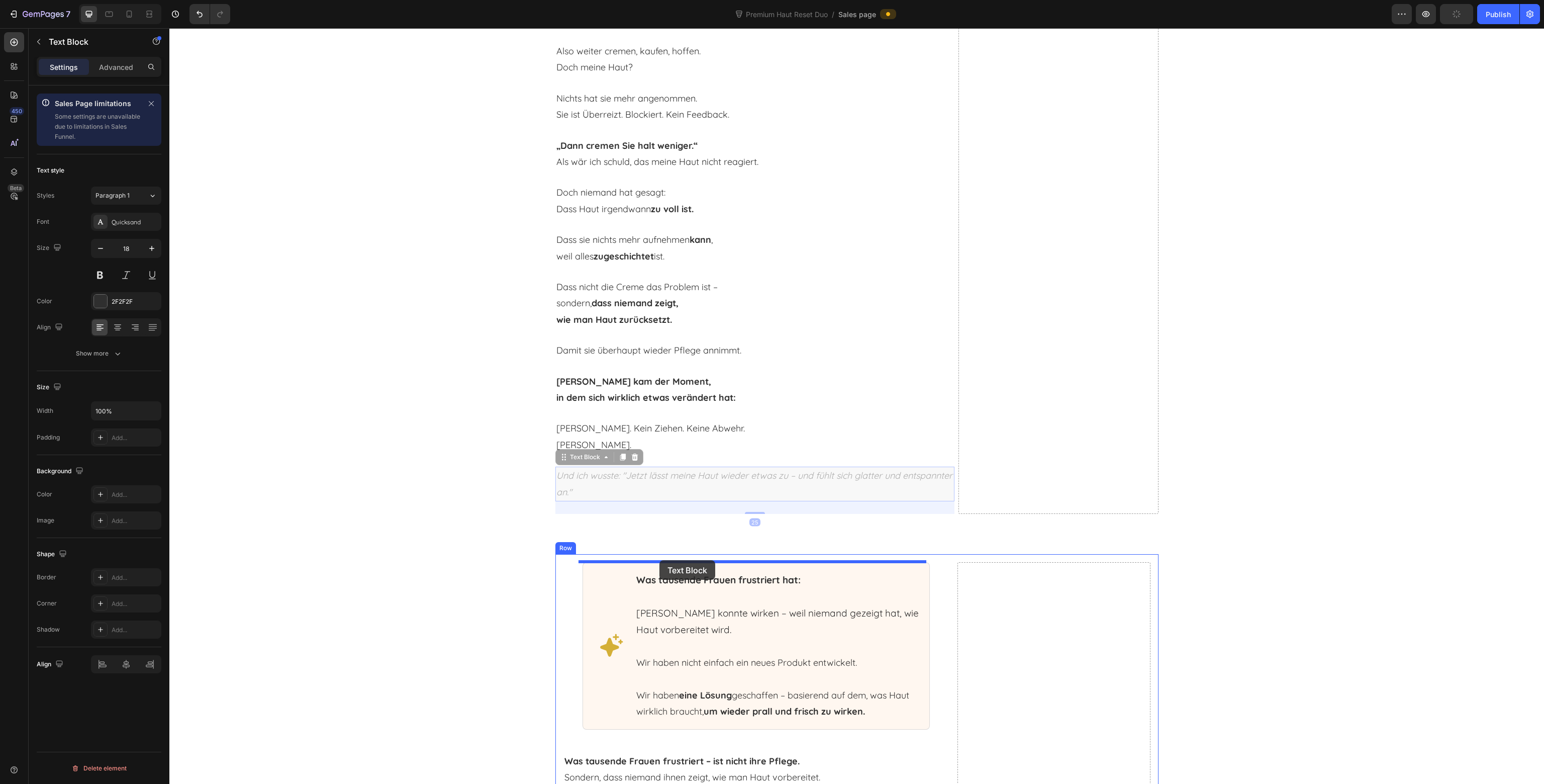
drag, startPoint x: 666, startPoint y: 494, endPoint x: 659, endPoint y: 560, distance: 66.4
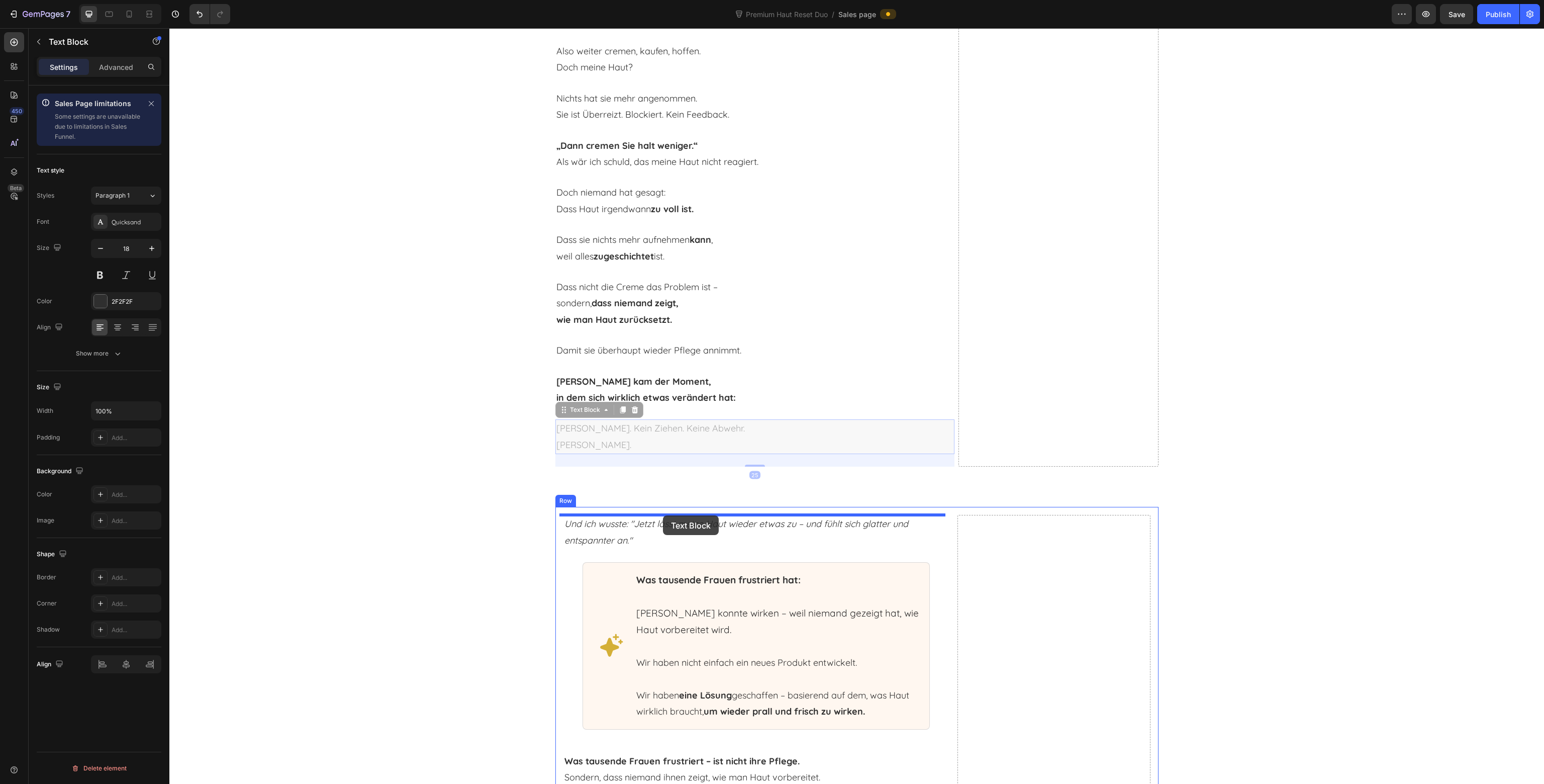
drag, startPoint x: 651, startPoint y: 436, endPoint x: 663, endPoint y: 514, distance: 78.9
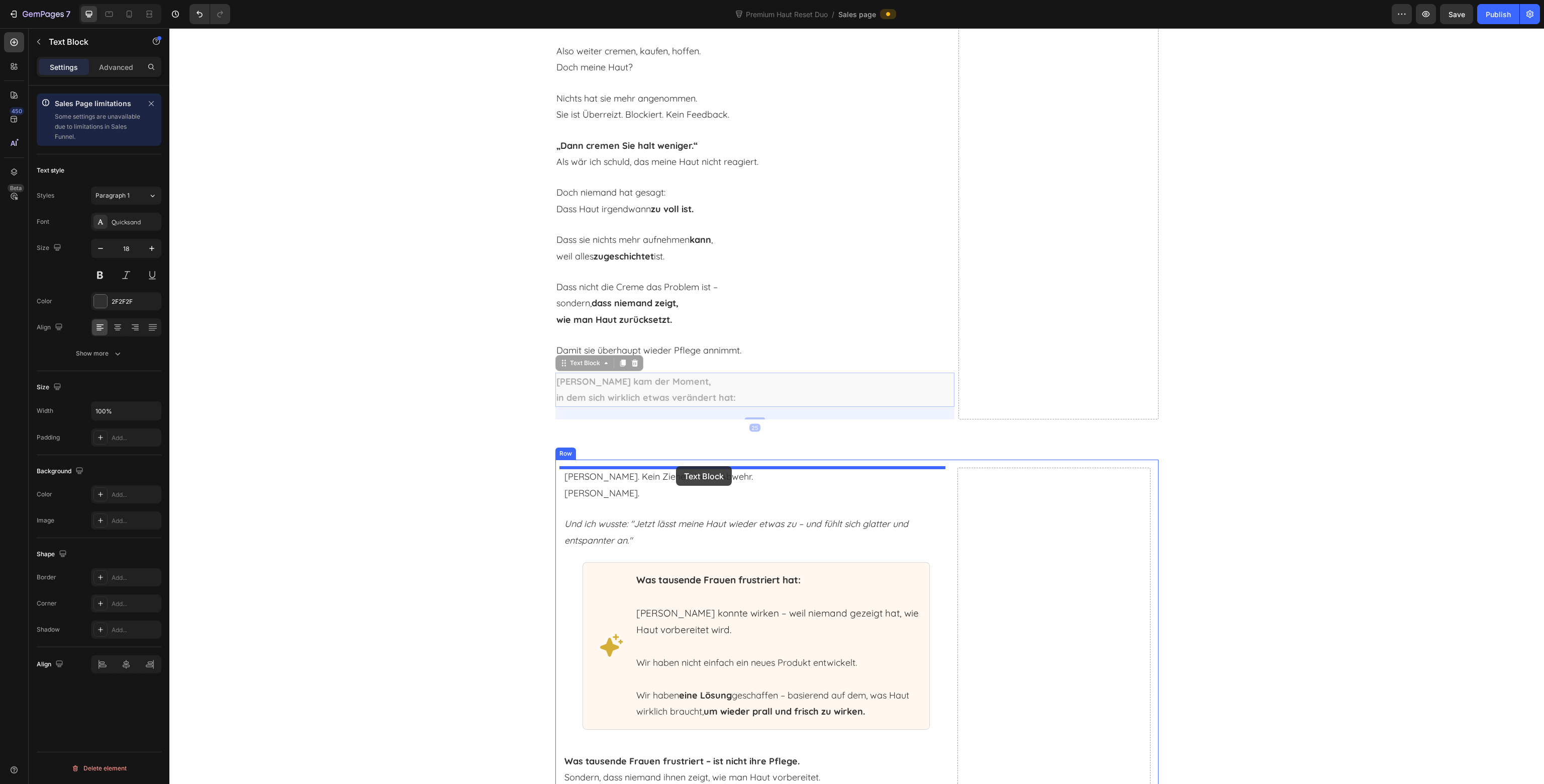
drag, startPoint x: 675, startPoint y: 403, endPoint x: 676, endPoint y: 466, distance: 63.0
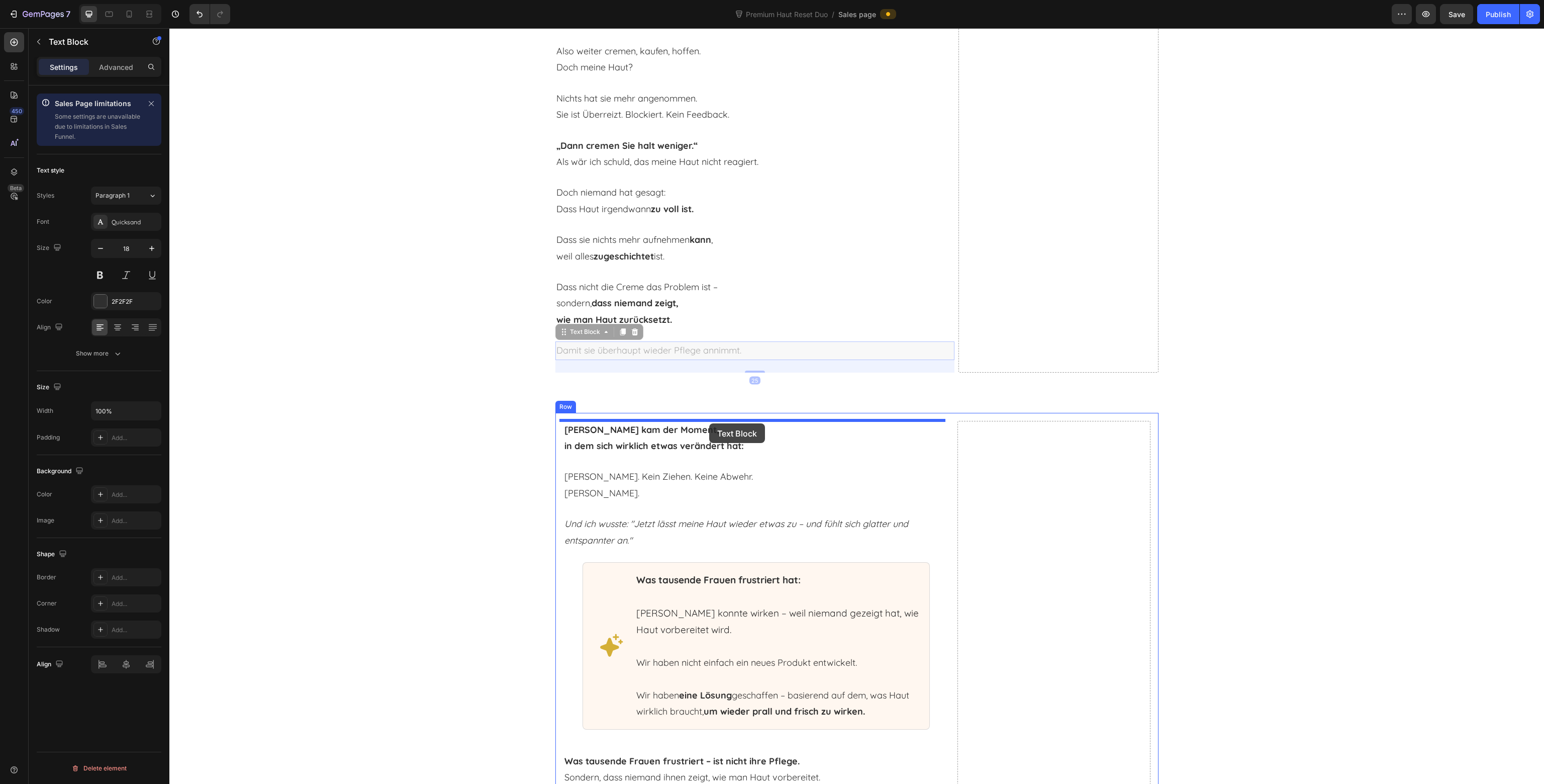
drag, startPoint x: 703, startPoint y: 352, endPoint x: 710, endPoint y: 423, distance: 71.3
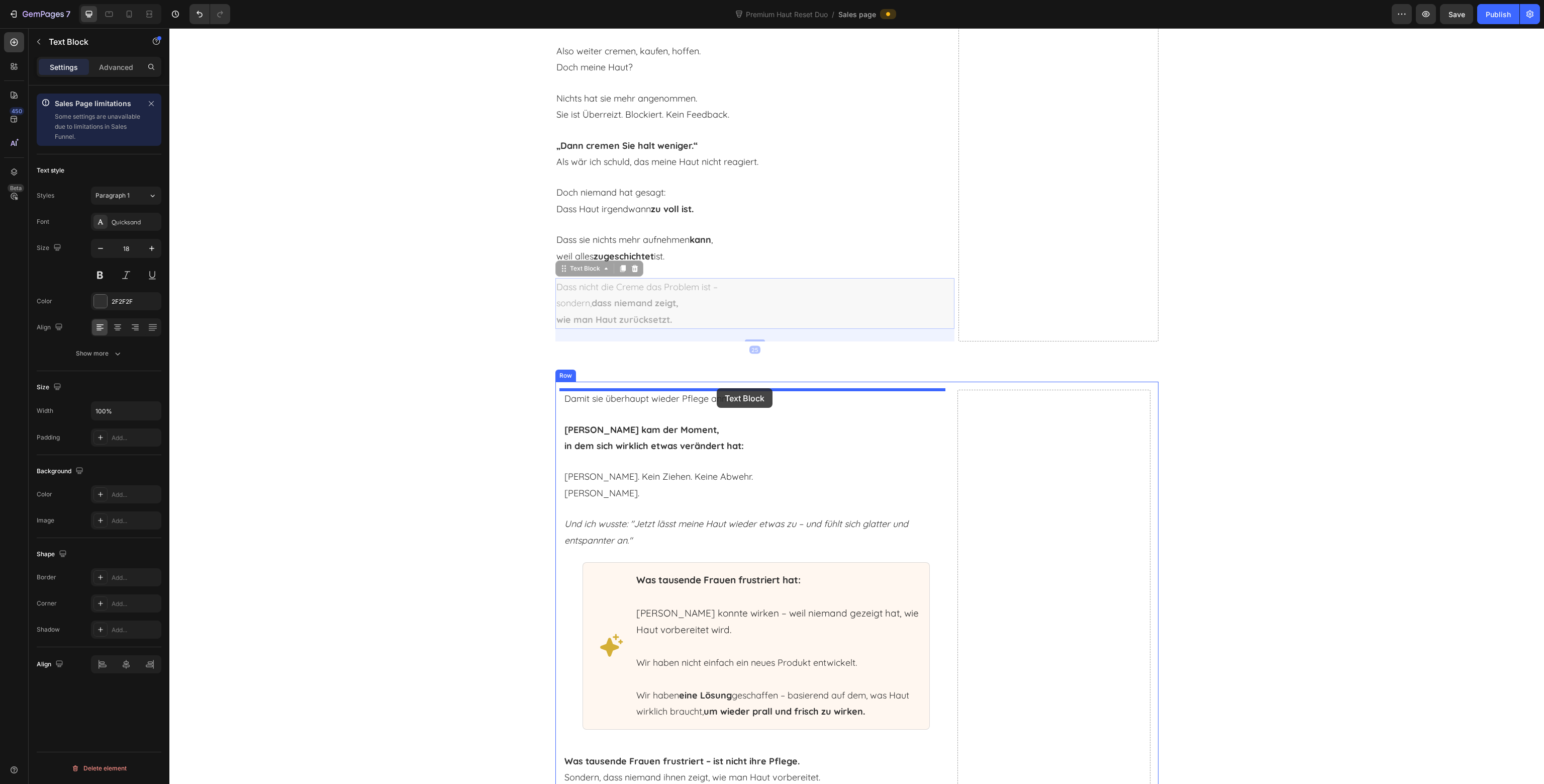
drag, startPoint x: 710, startPoint y: 317, endPoint x: 717, endPoint y: 388, distance: 71.3
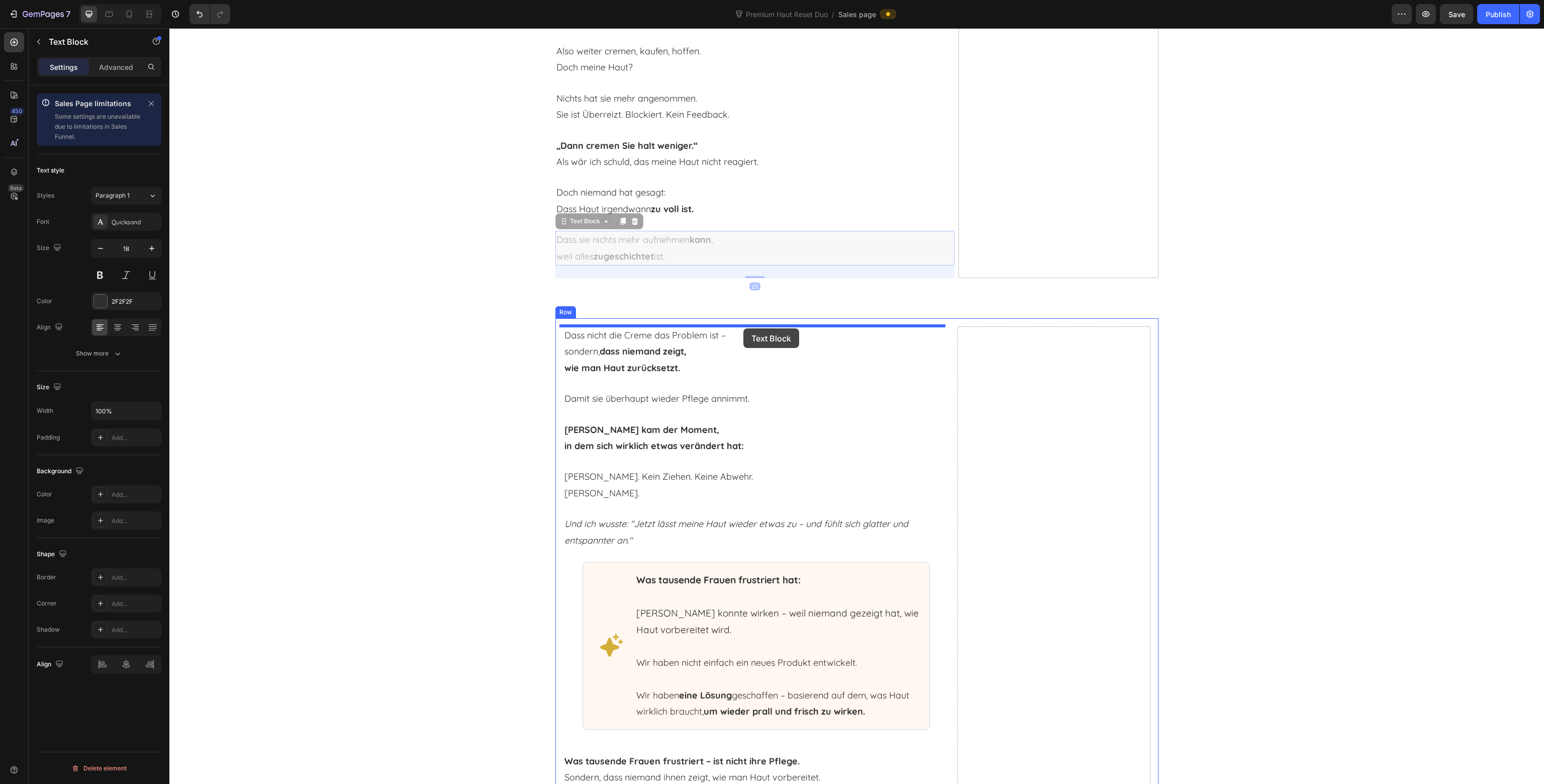
drag, startPoint x: 753, startPoint y: 249, endPoint x: 744, endPoint y: 328, distance: 79.5
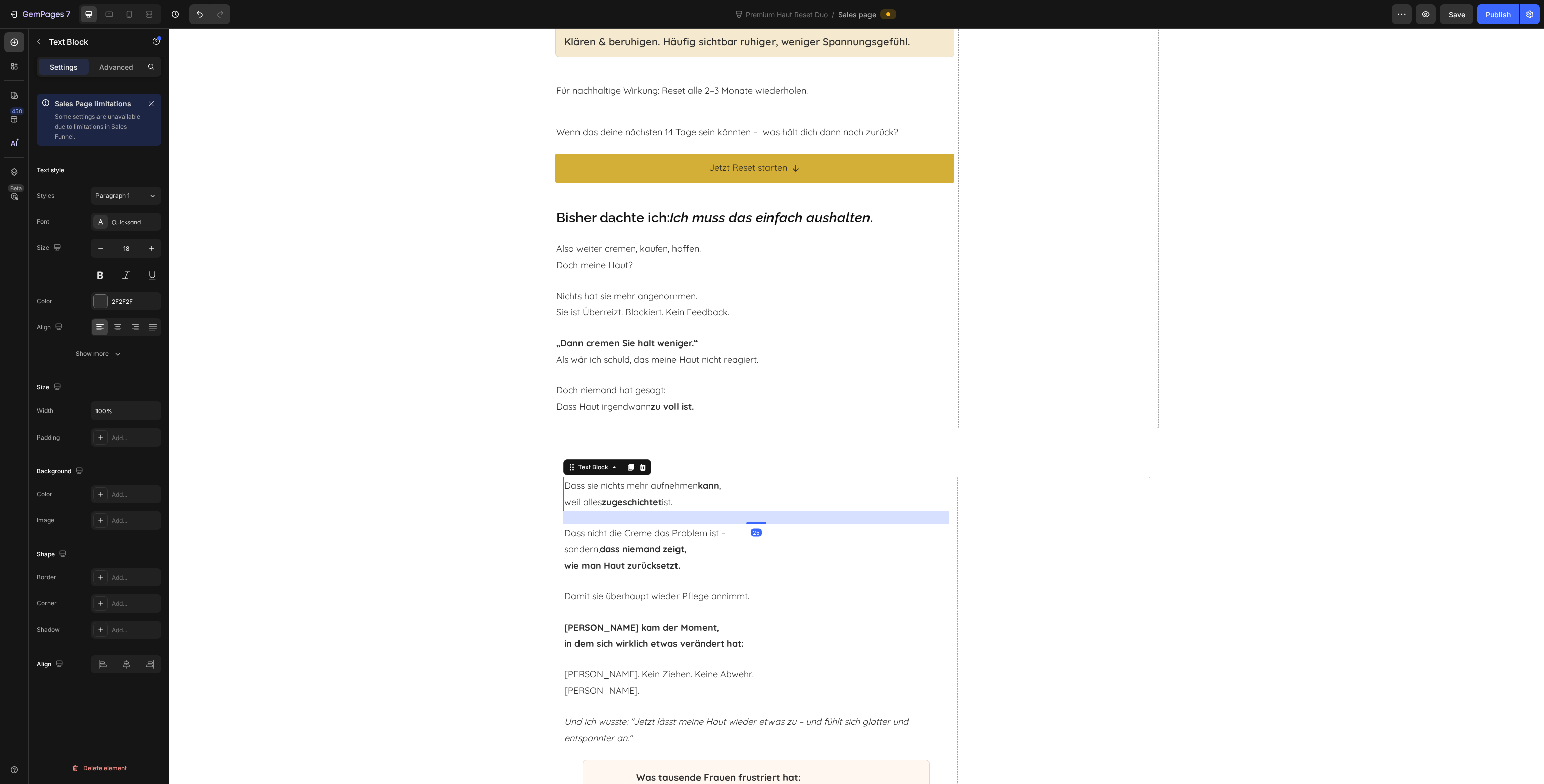
scroll to position [2054, 0]
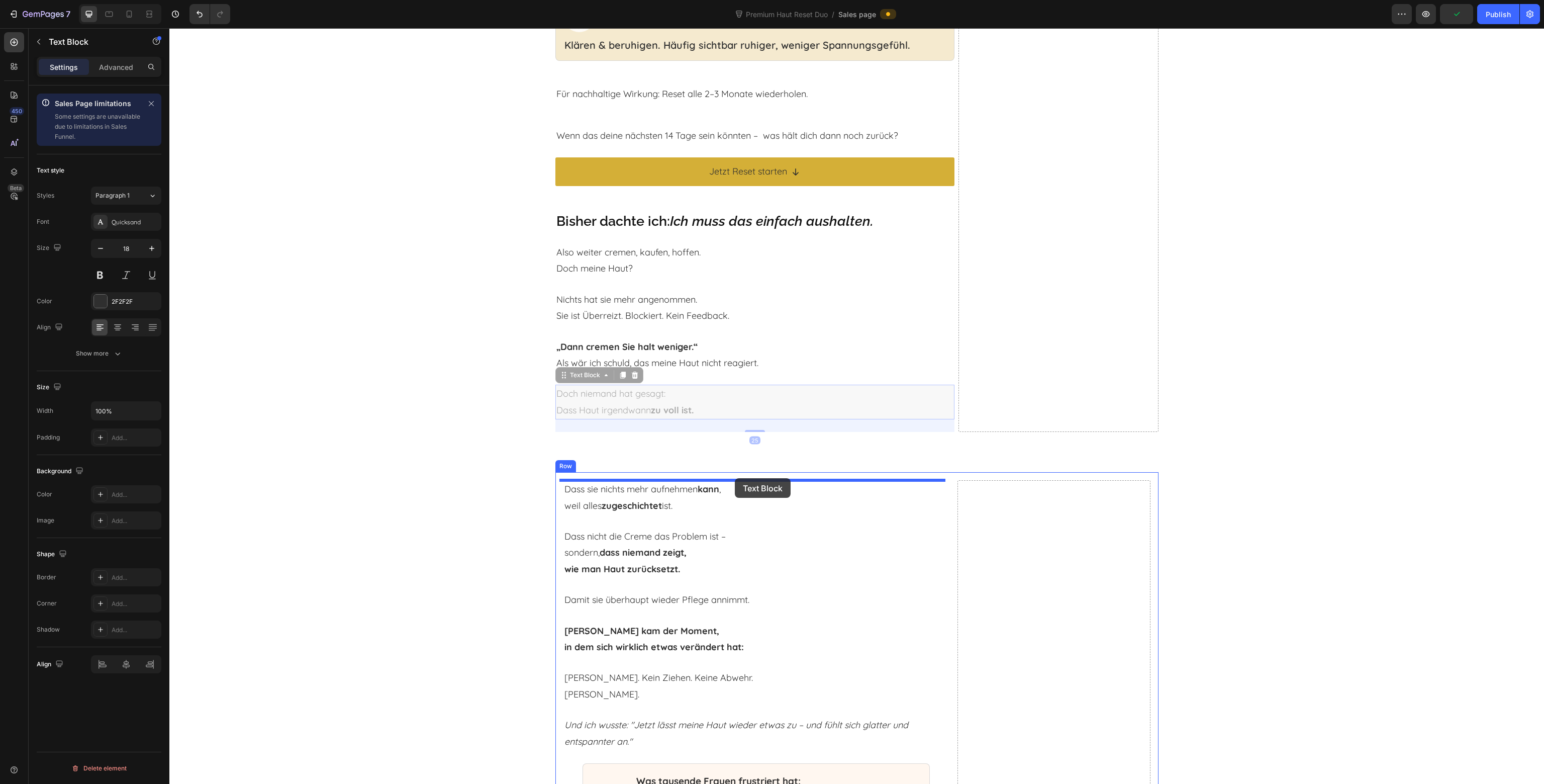
drag, startPoint x: 732, startPoint y: 404, endPoint x: 736, endPoint y: 384, distance: 20.4
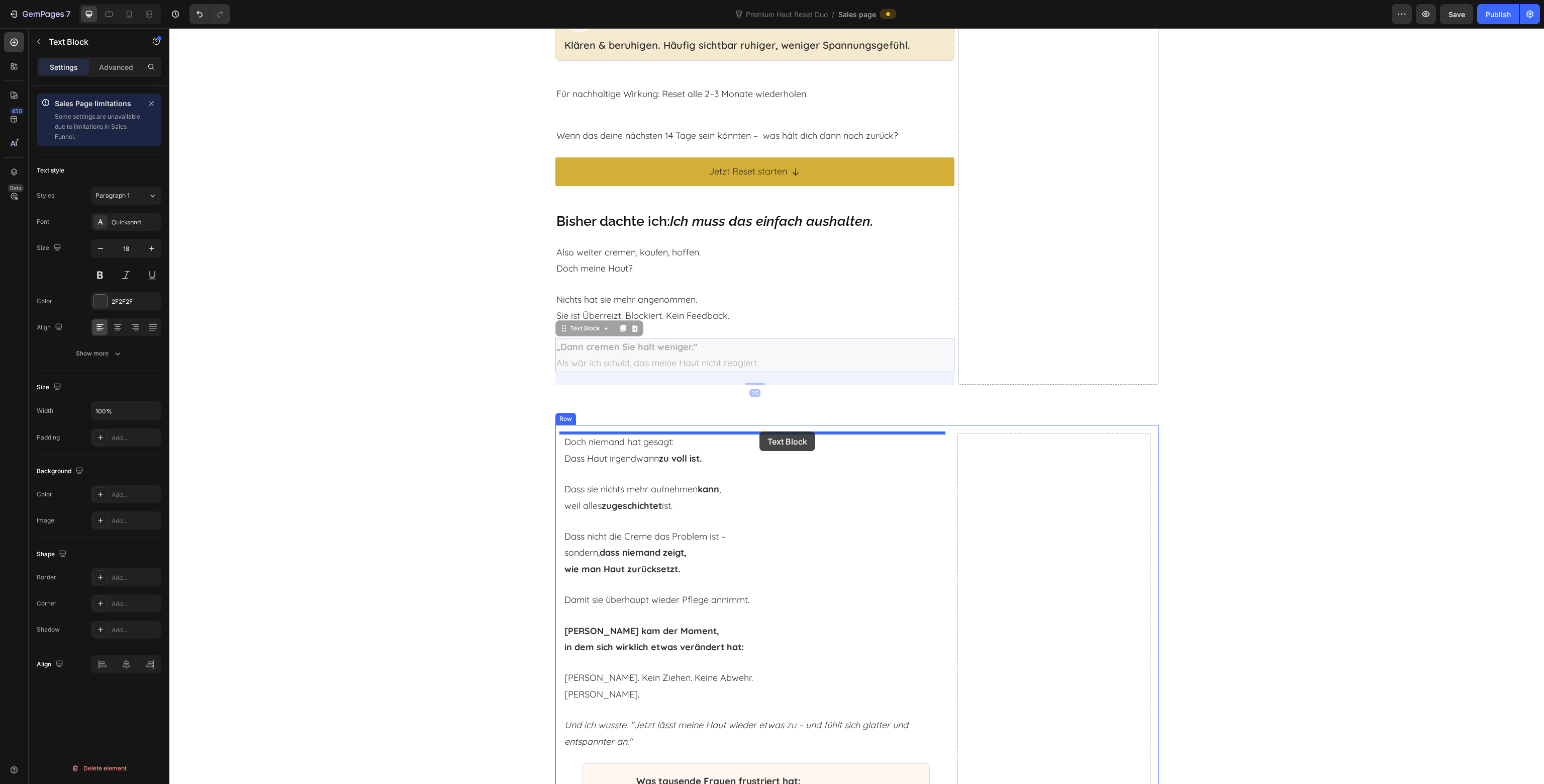
drag, startPoint x: 759, startPoint y: 354, endPoint x: 760, endPoint y: 432, distance: 78.0
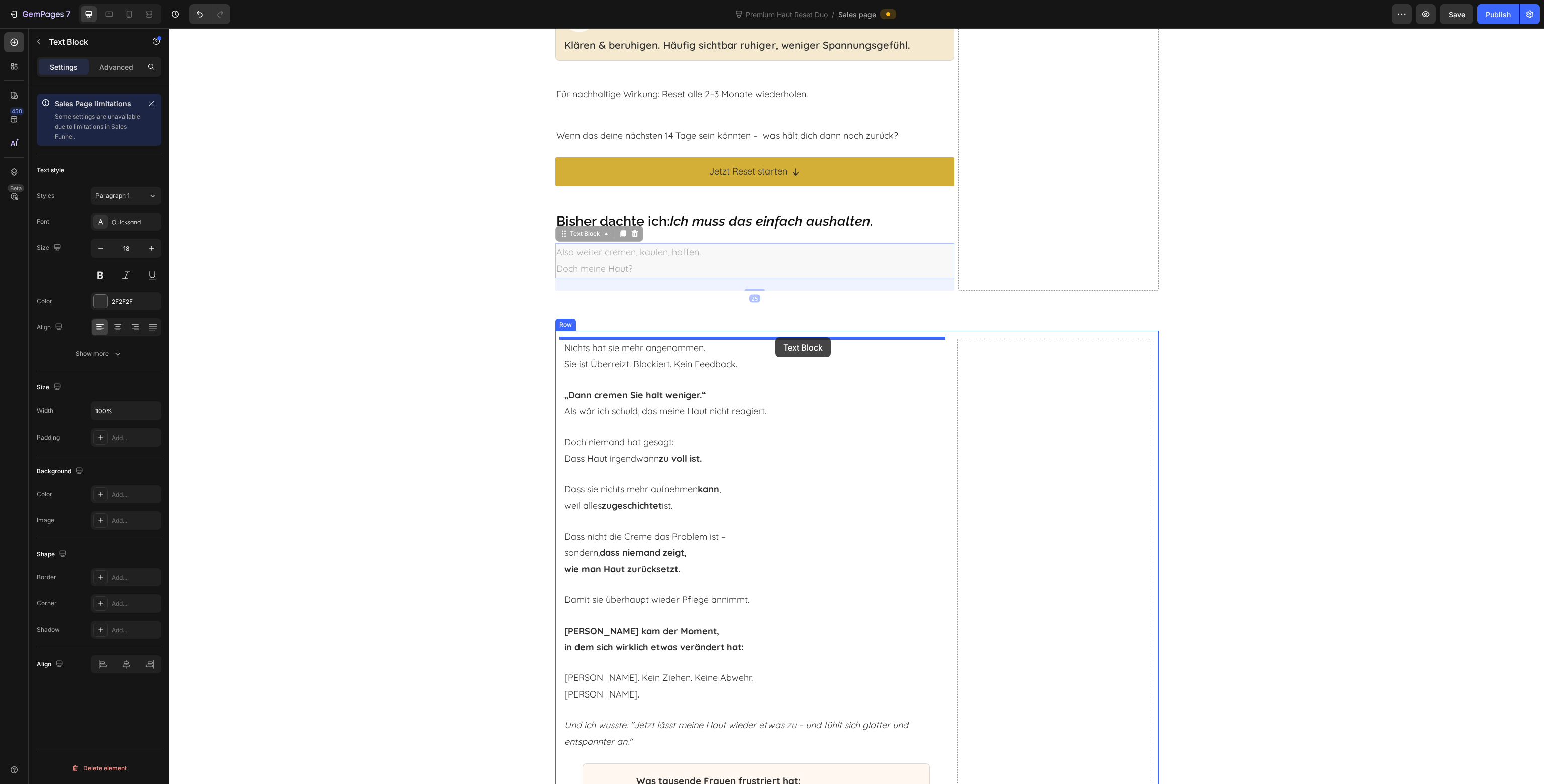
drag, startPoint x: 773, startPoint y: 267, endPoint x: 775, endPoint y: 337, distance: 70.0
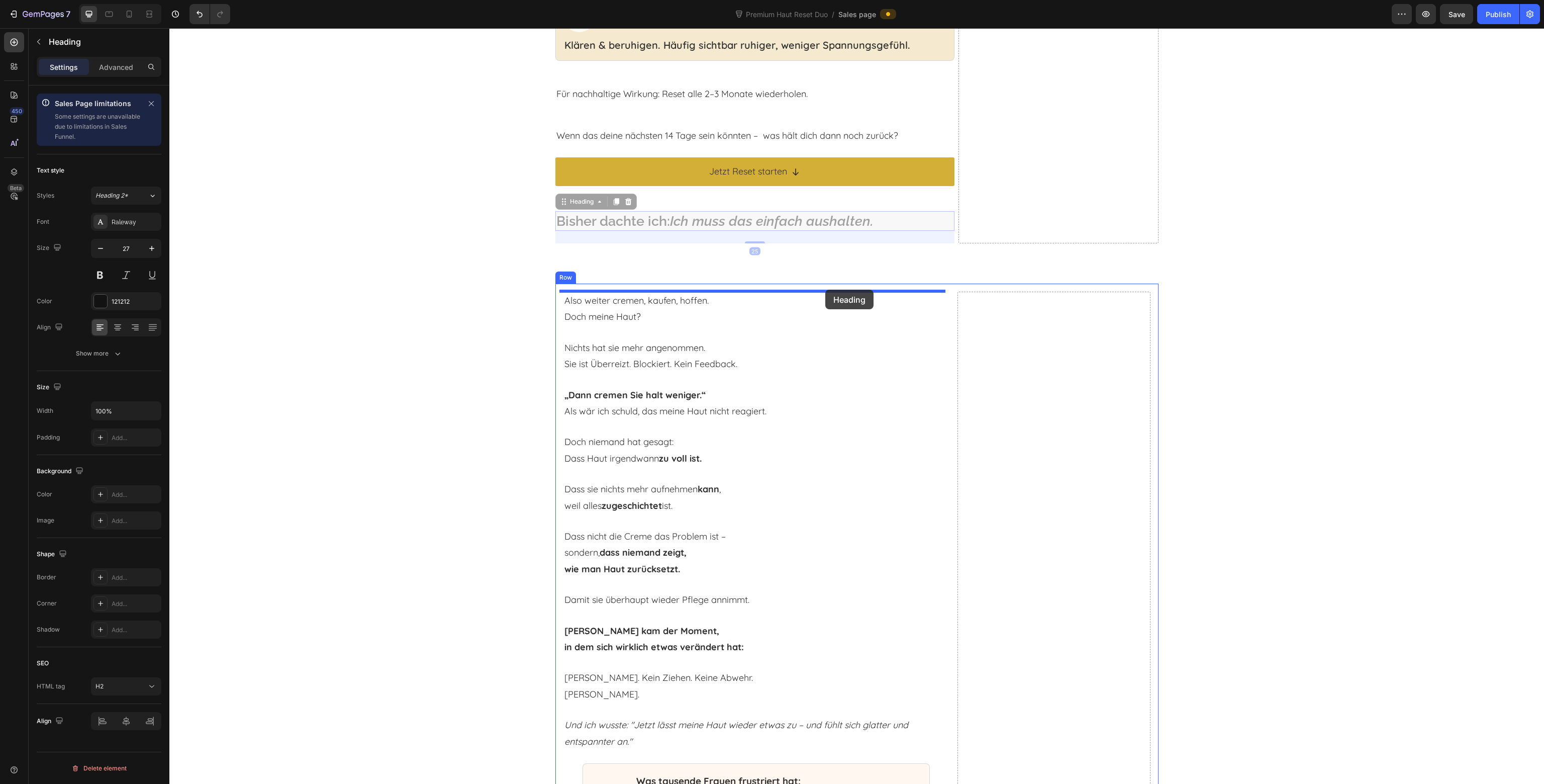
drag, startPoint x: 891, startPoint y: 225, endPoint x: 820, endPoint y: 287, distance: 94.3
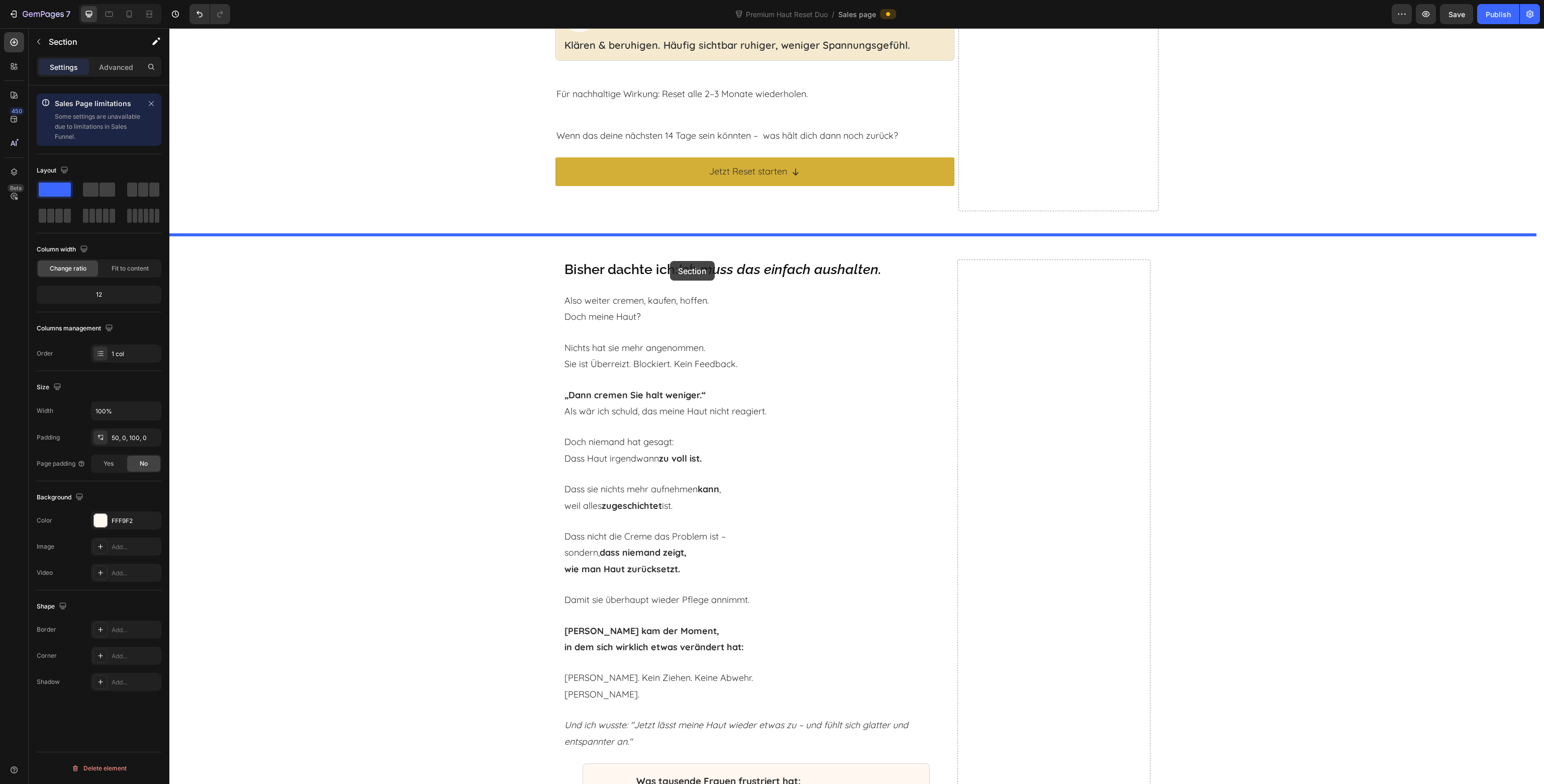
drag, startPoint x: 479, startPoint y: 416, endPoint x: 670, endPoint y: 261, distance: 246.0
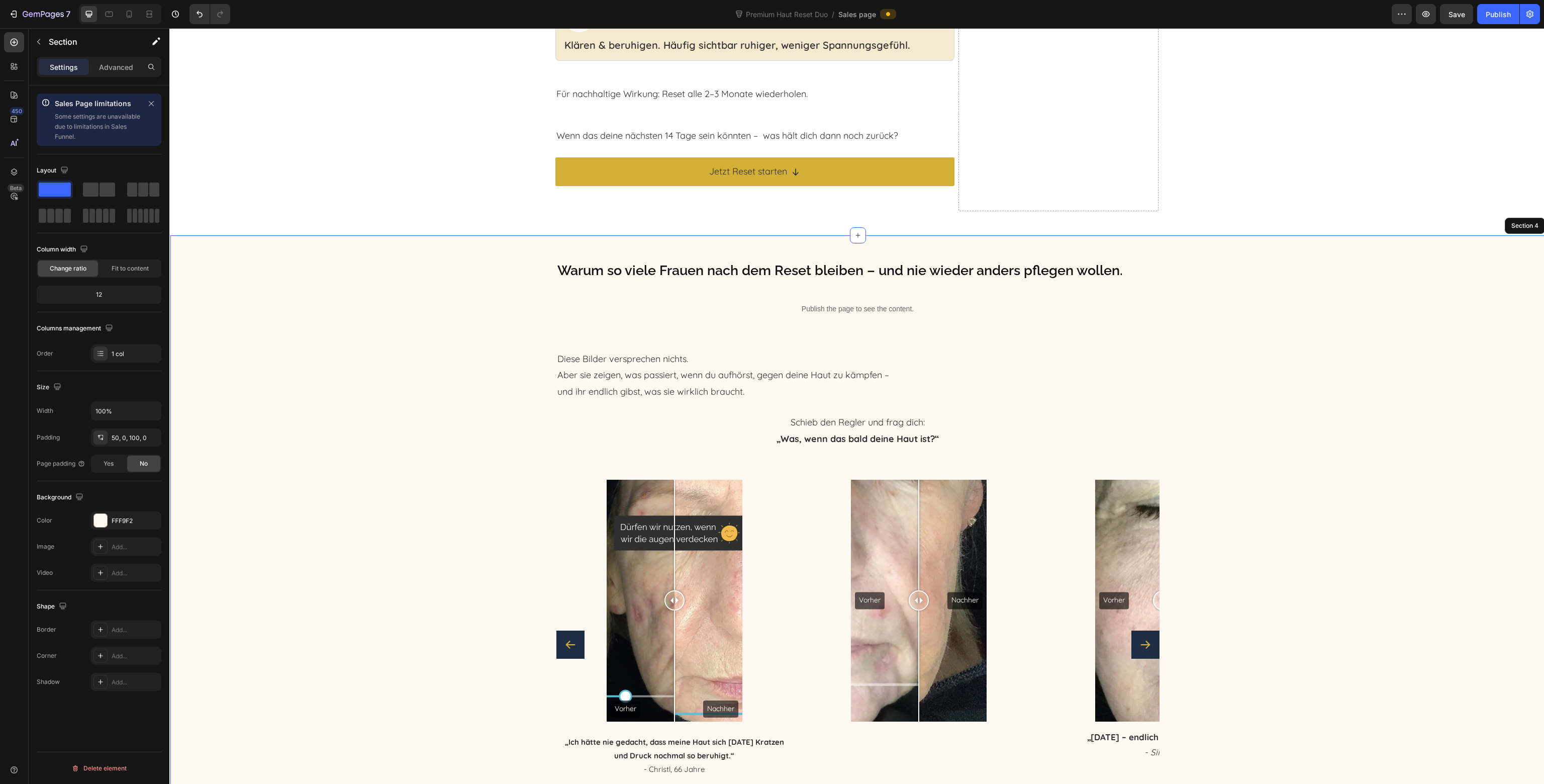
click at [826, 370] on p "Diese Bilder versprechen nichts. Aber sie zeigen, was passiert, wenn du aufhörs…" at bounding box center [858, 375] width 602 height 49
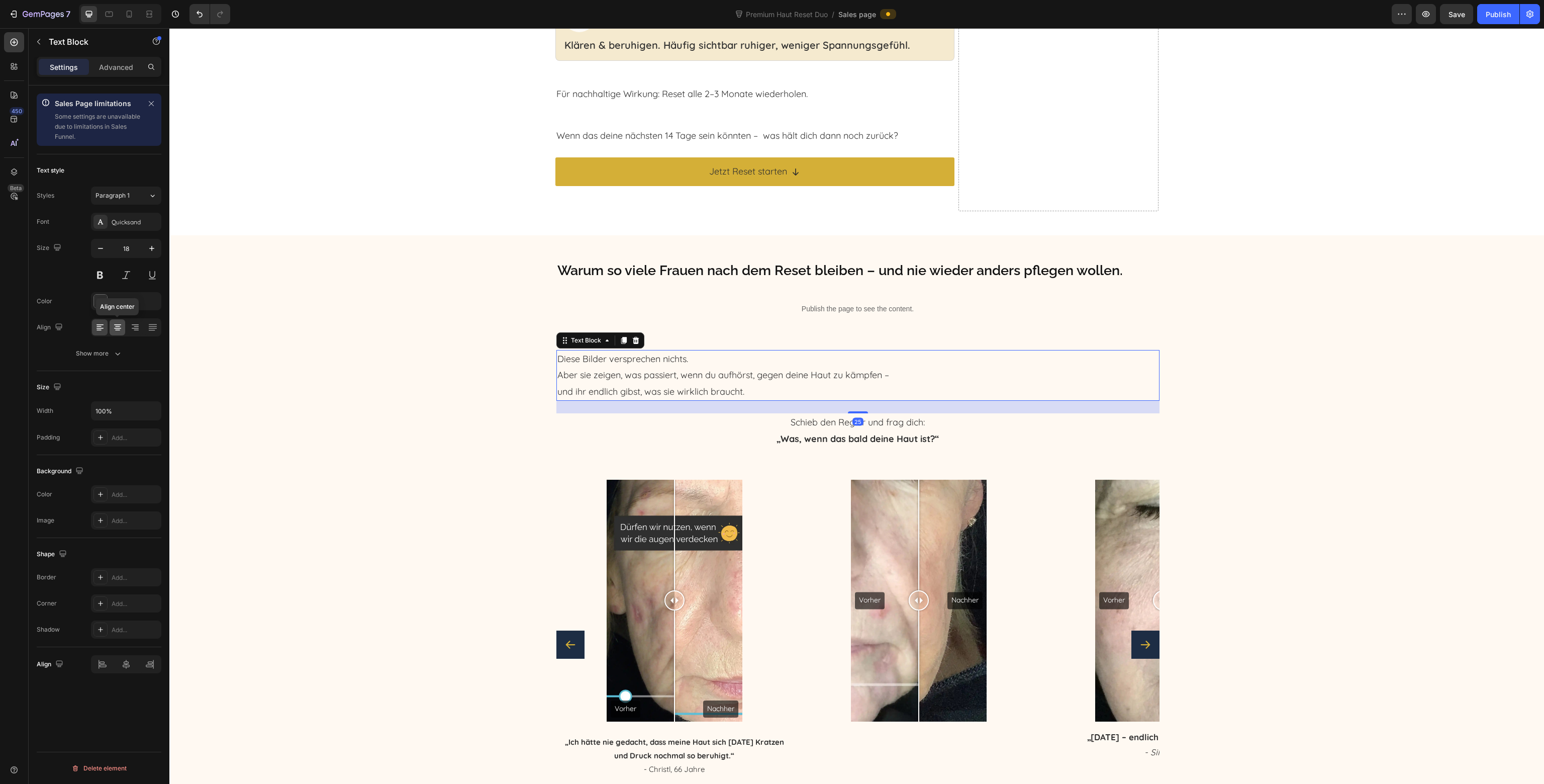
click at [117, 329] on icon at bounding box center [117, 326] width 10 height 10
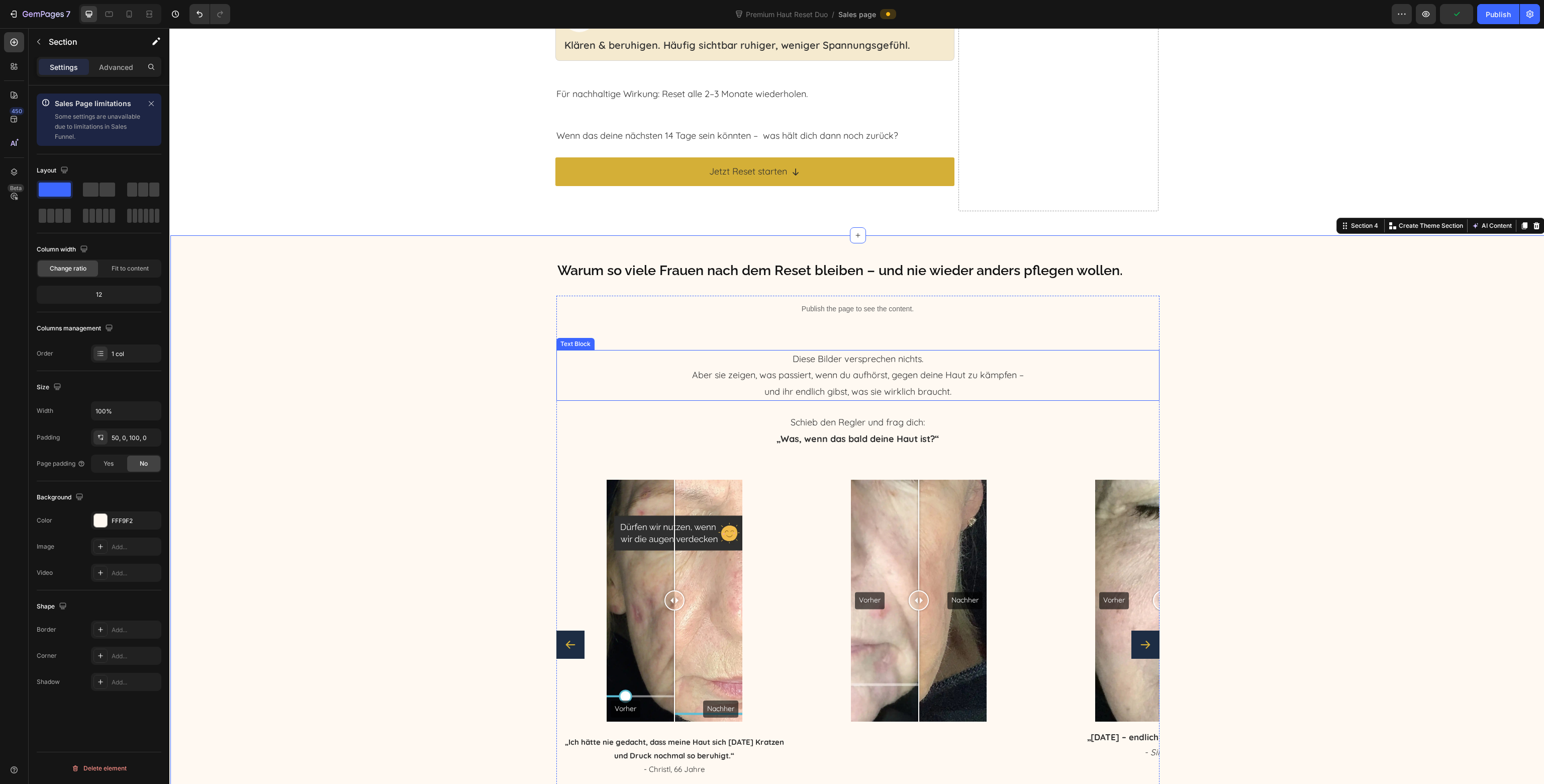
click at [949, 395] on p "Diese Bilder versprechen nichts. Aber sie zeigen, was passiert, wenn du aufhörs…" at bounding box center [858, 375] width 602 height 49
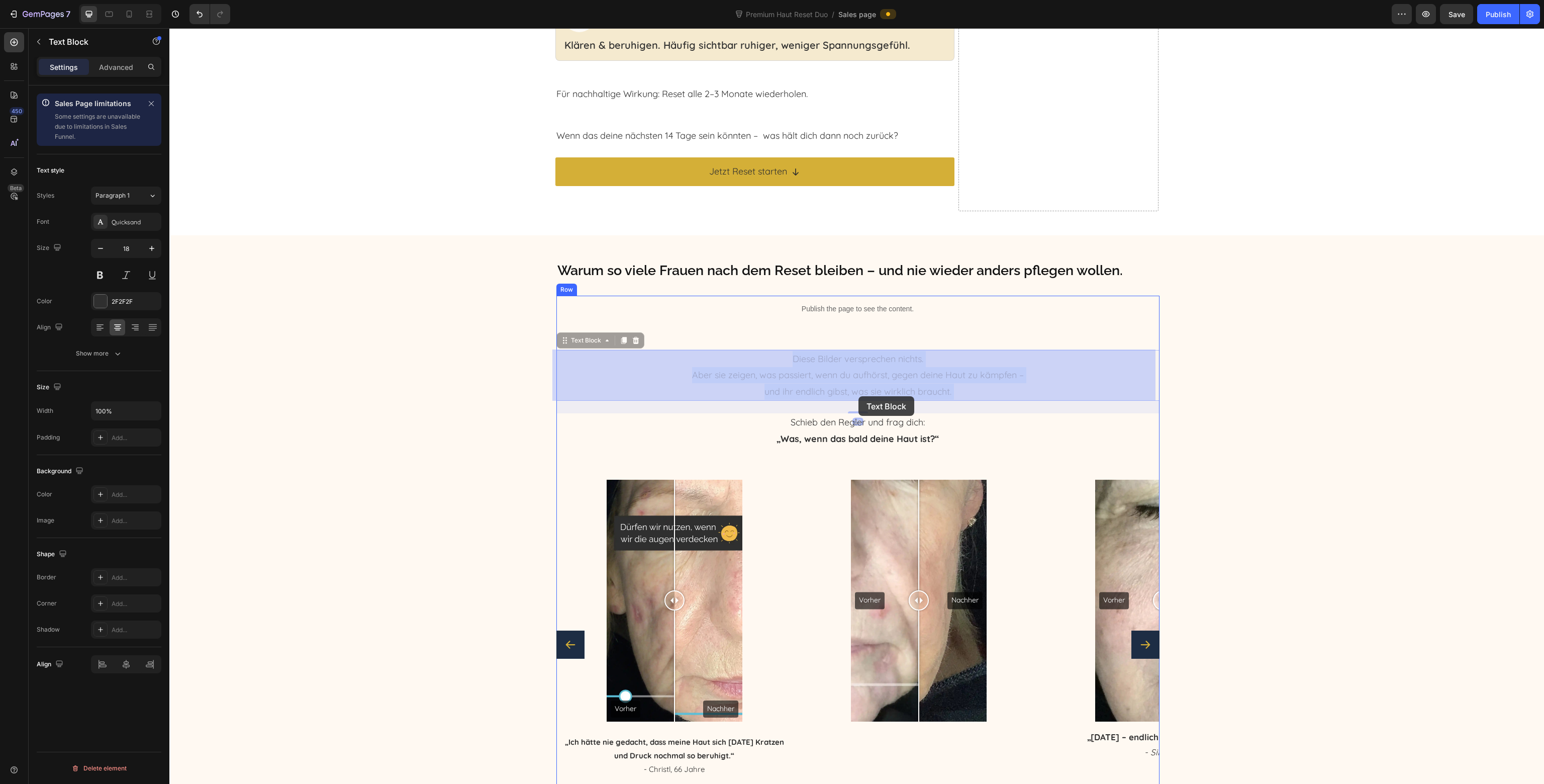
drag, startPoint x: 959, startPoint y: 394, endPoint x: 859, endPoint y: 392, distance: 100.0
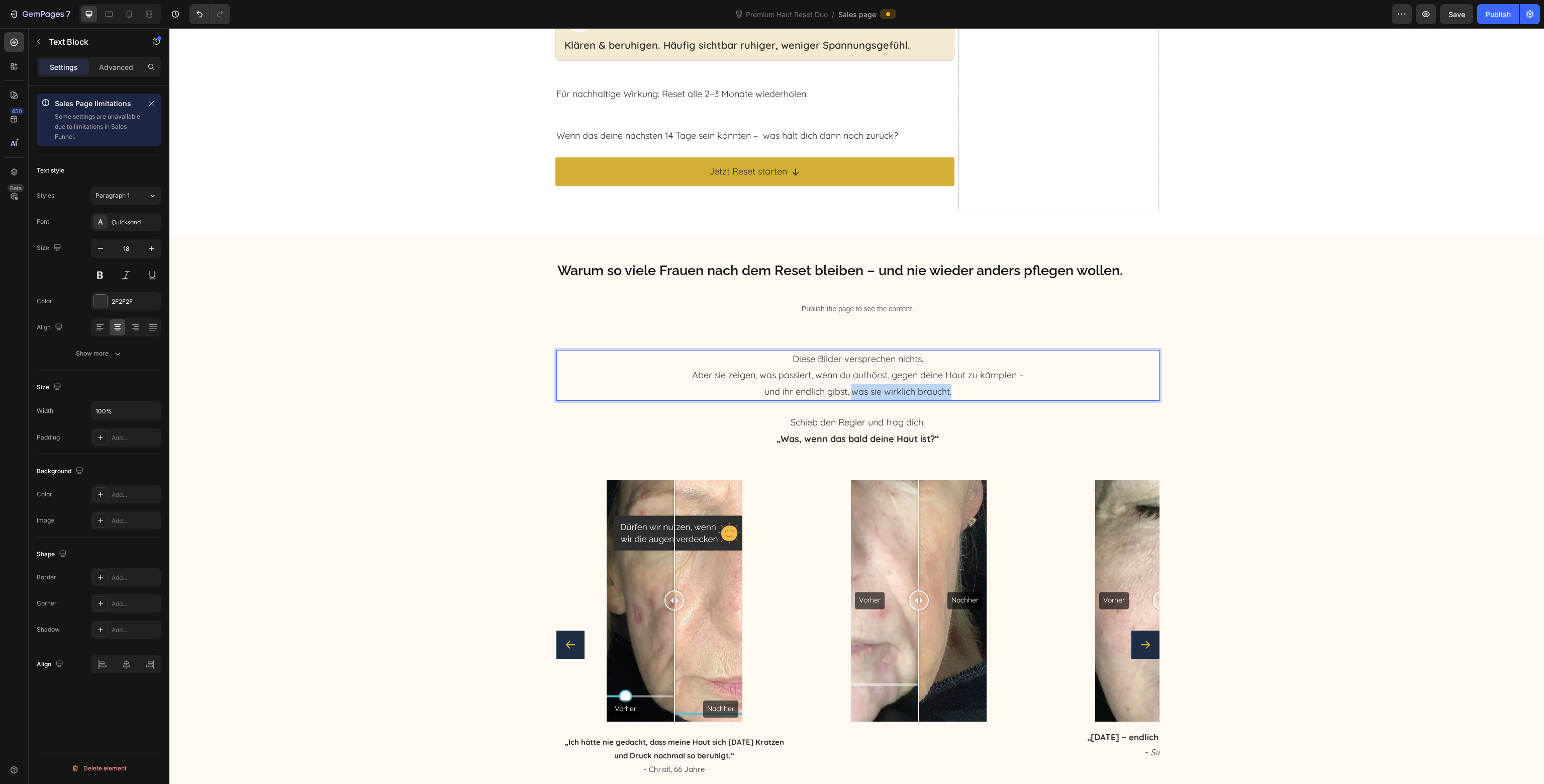
drag, startPoint x: 851, startPoint y: 390, endPoint x: 963, endPoint y: 390, distance: 112.0
click at [963, 390] on p "Diese Bilder versprechen nichts. Aber sie zeigen, was passiert, wenn du aufhörs…" at bounding box center [858, 375] width 602 height 49
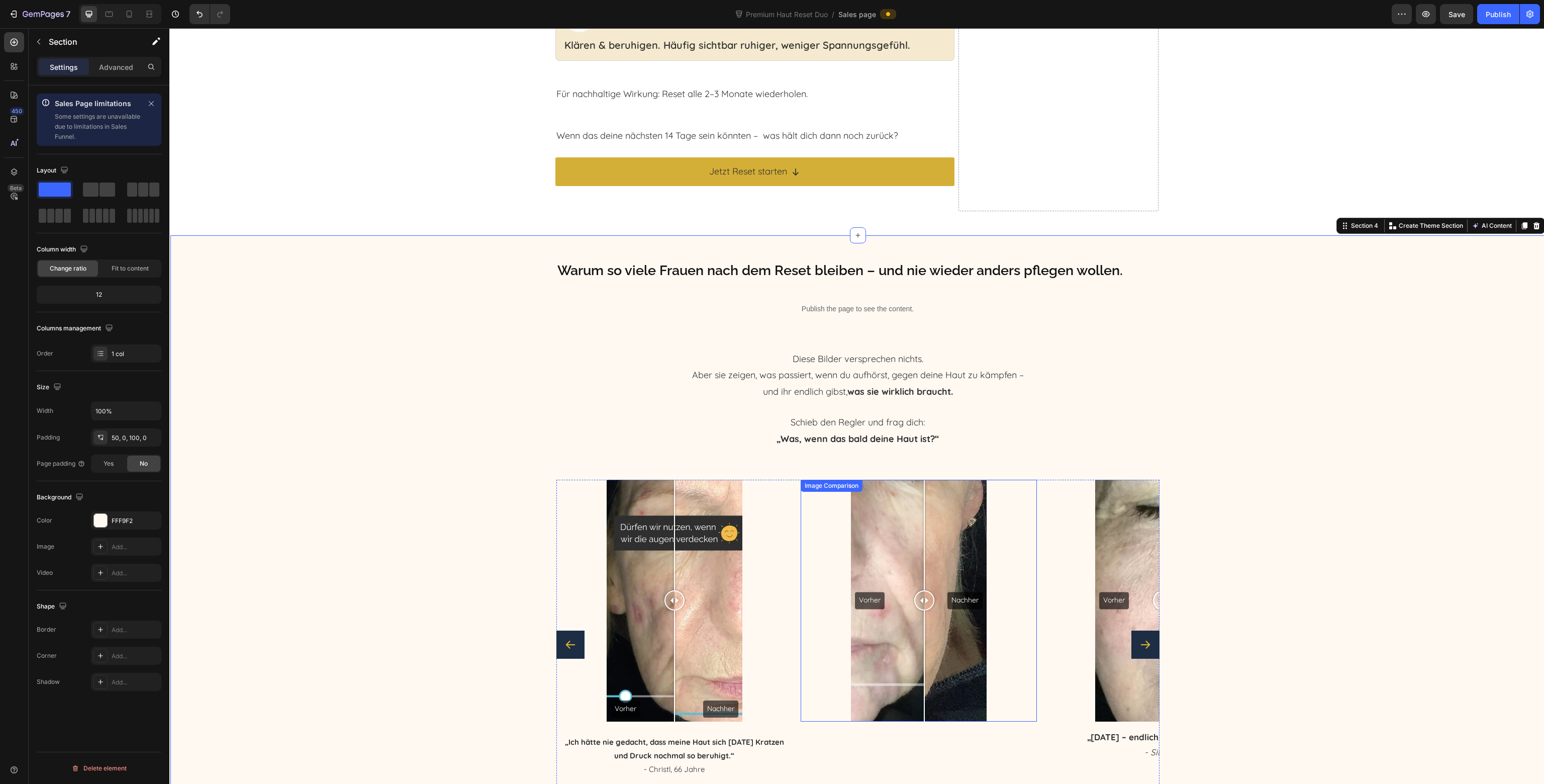
drag, startPoint x: 917, startPoint y: 604, endPoint x: 918, endPoint y: 610, distance: 6.1
click at [918, 610] on div at bounding box center [924, 600] width 20 height 242
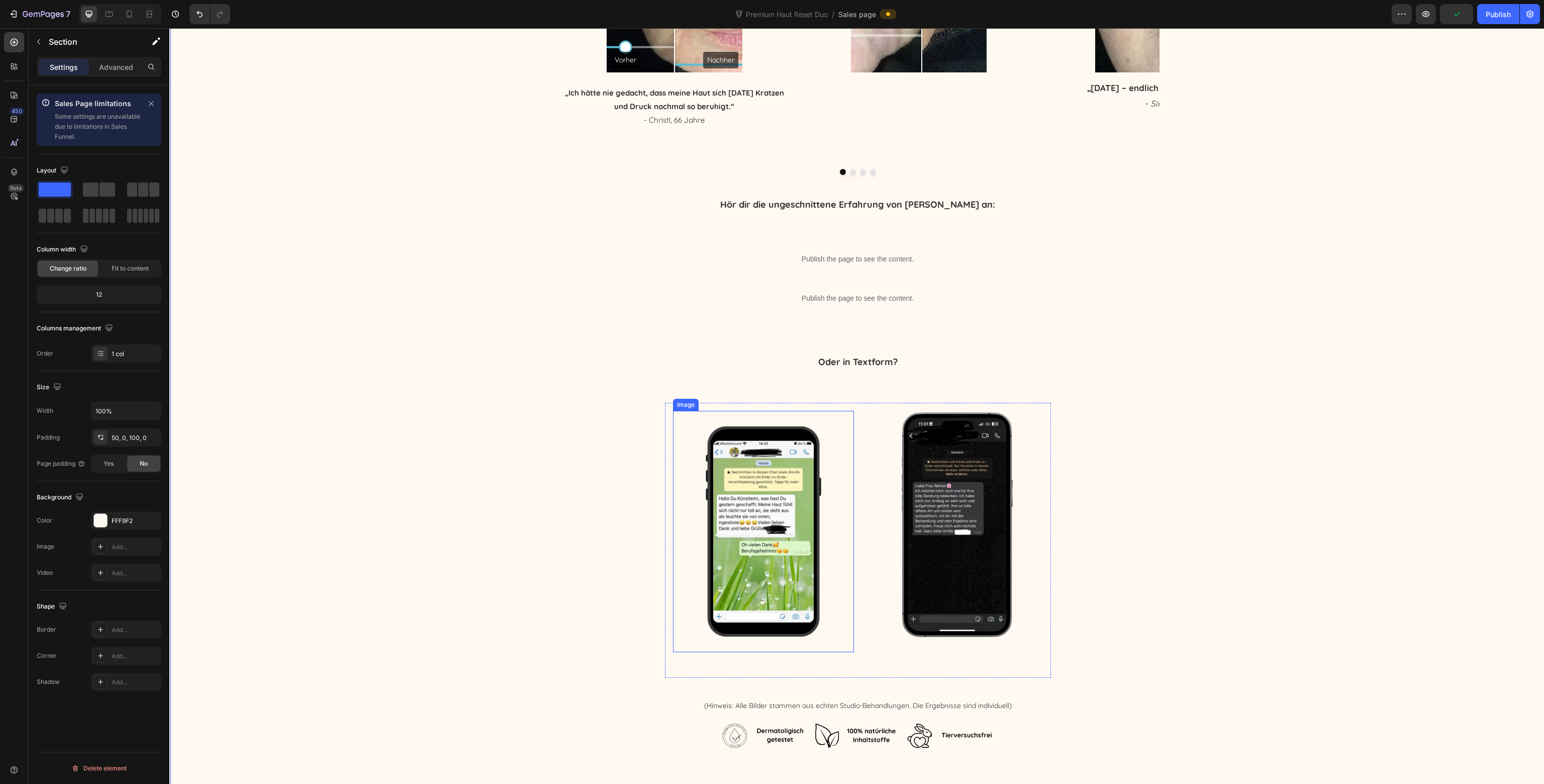
scroll to position [2809, 0]
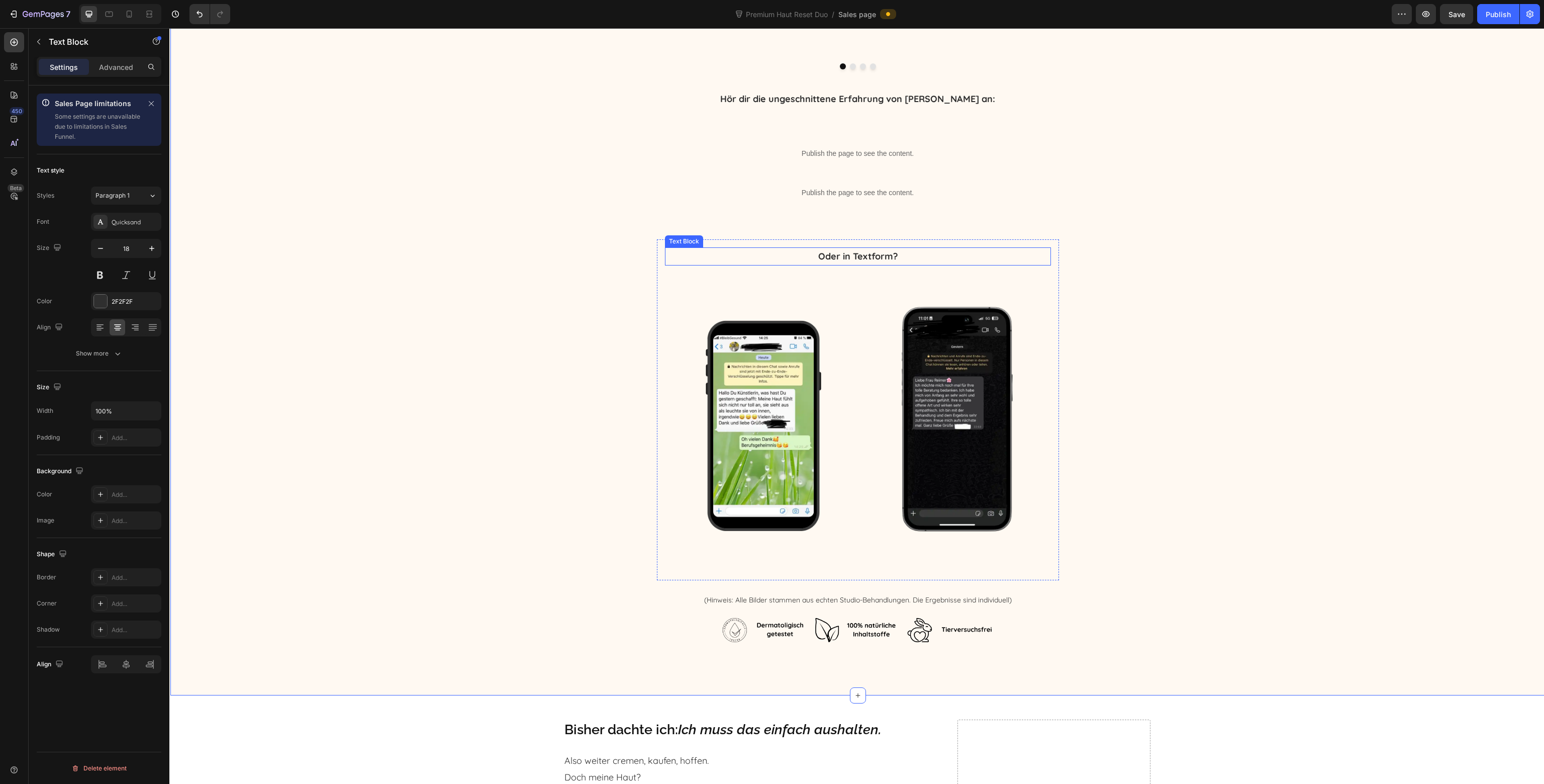
click at [857, 258] on strong "Oder in Textform?" at bounding box center [858, 255] width 79 height 12
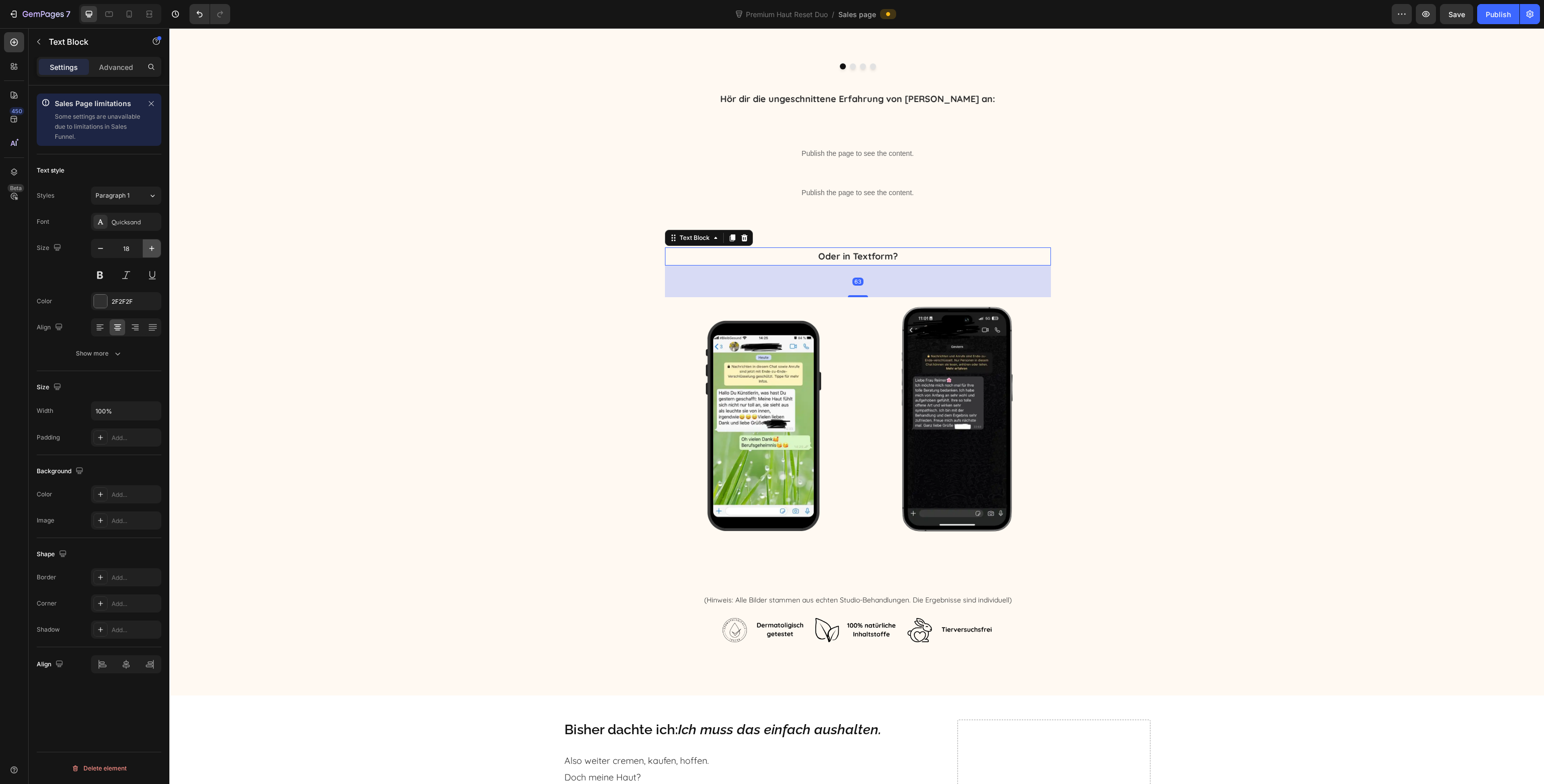
click at [154, 249] on icon "button" at bounding box center [151, 248] width 10 height 10
type input "22"
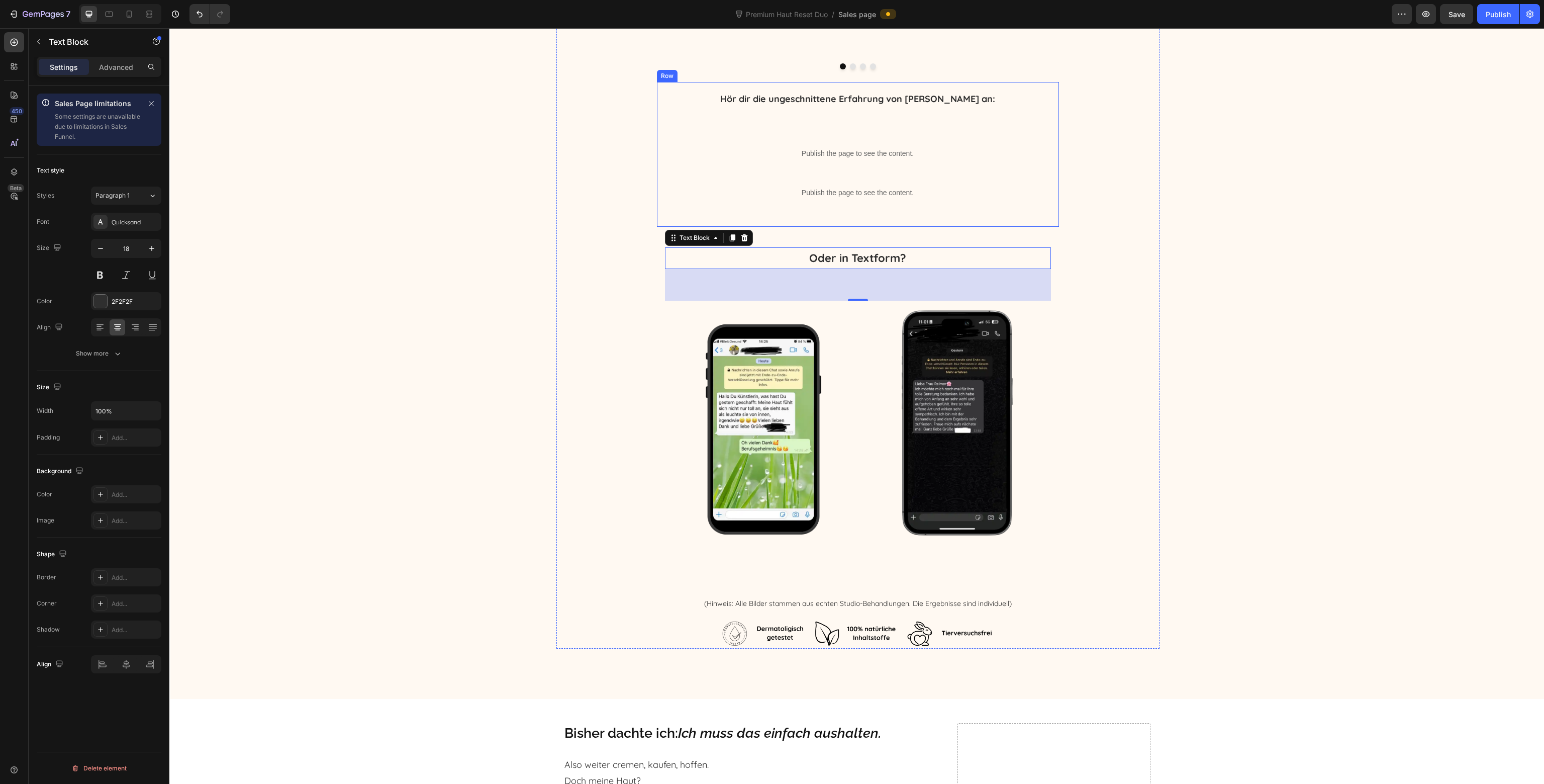
click at [922, 95] on strong "Hör dir die ungeschnittene Erfahrung von [PERSON_NAME] an:" at bounding box center [858, 98] width 275 height 12
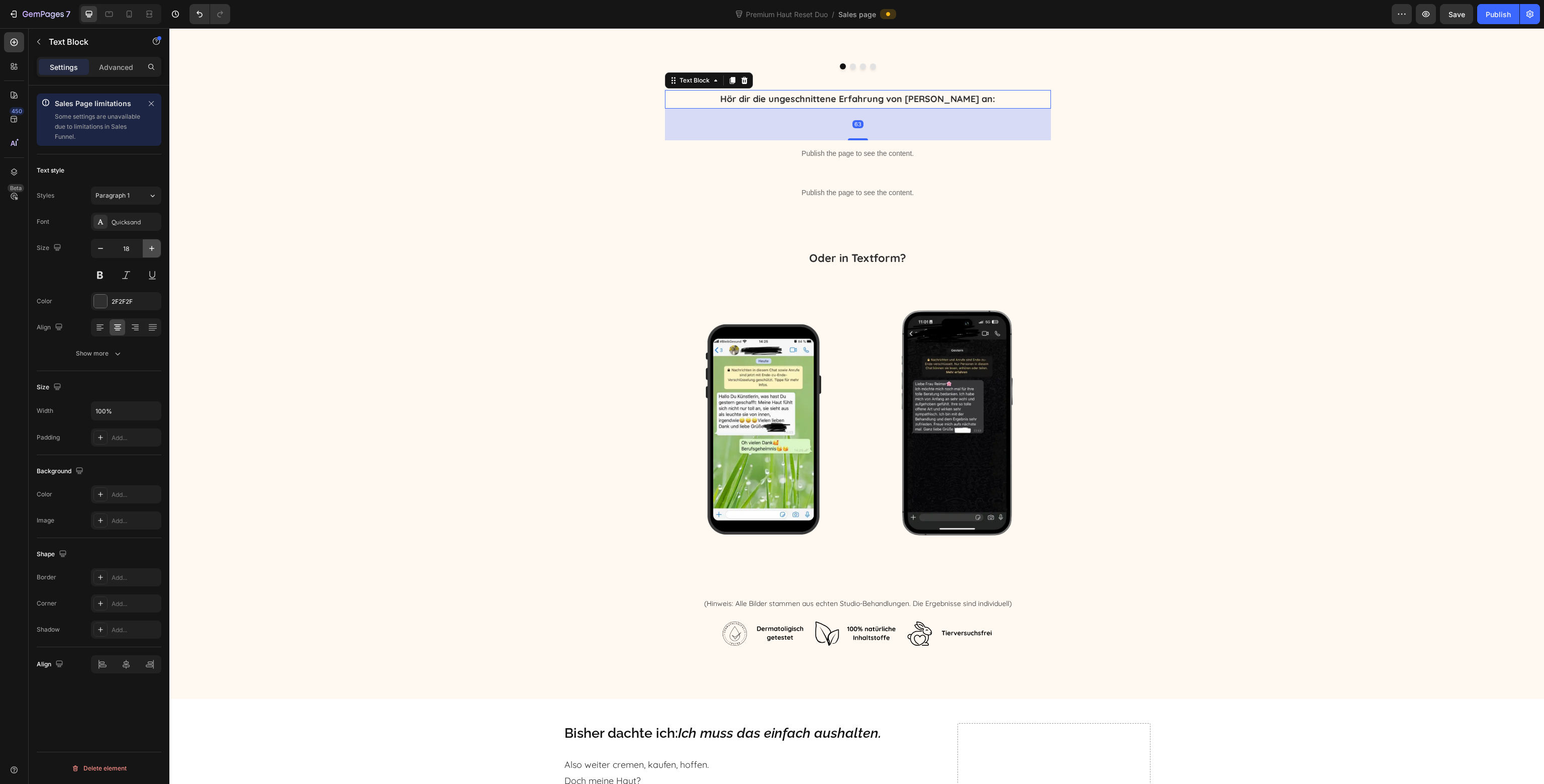
click at [154, 240] on button "button" at bounding box center [152, 248] width 18 height 18
click at [153, 240] on button "button" at bounding box center [152, 248] width 18 height 18
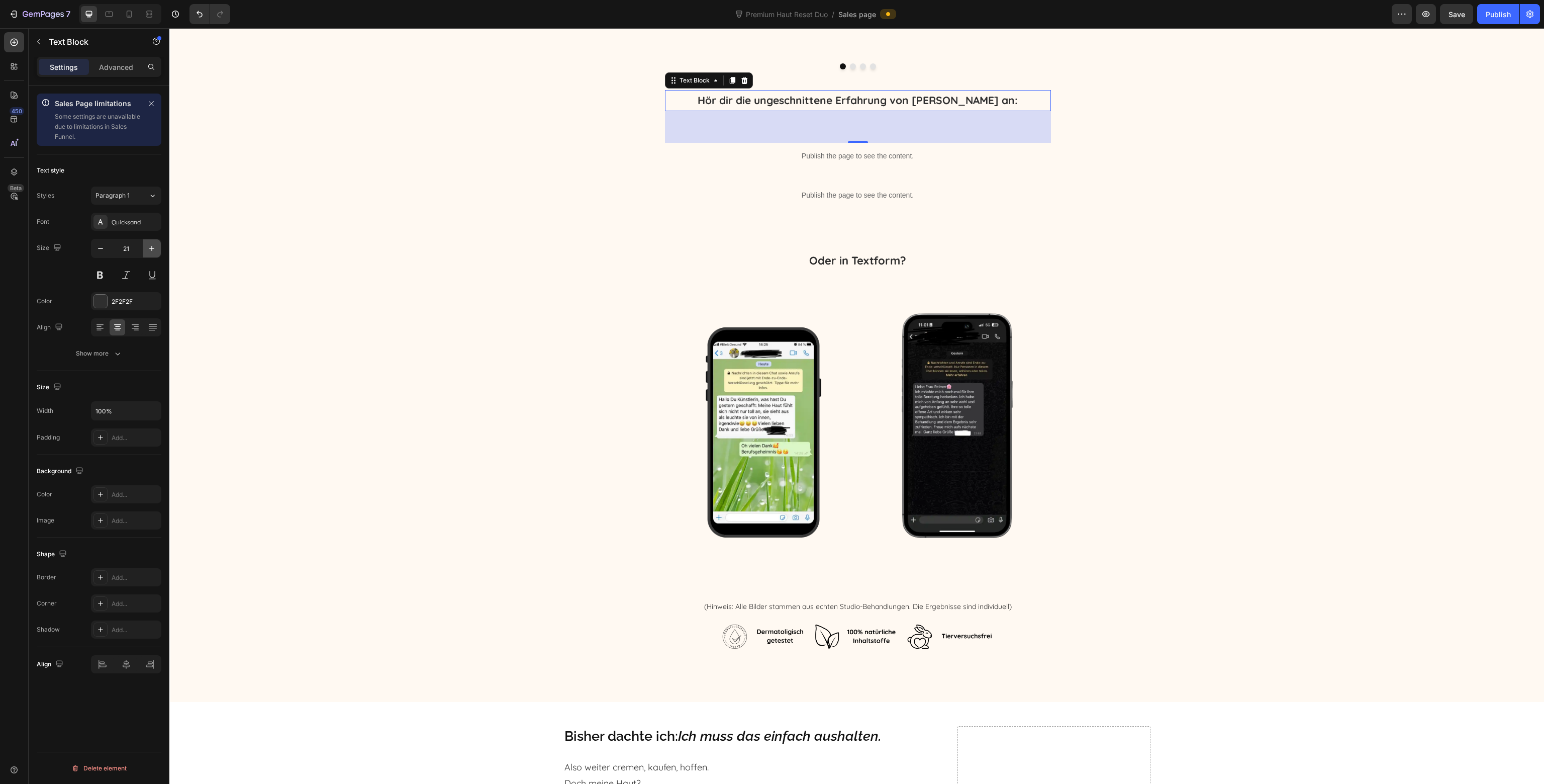
click at [153, 244] on icon "button" at bounding box center [151, 248] width 10 height 10
type input "22"
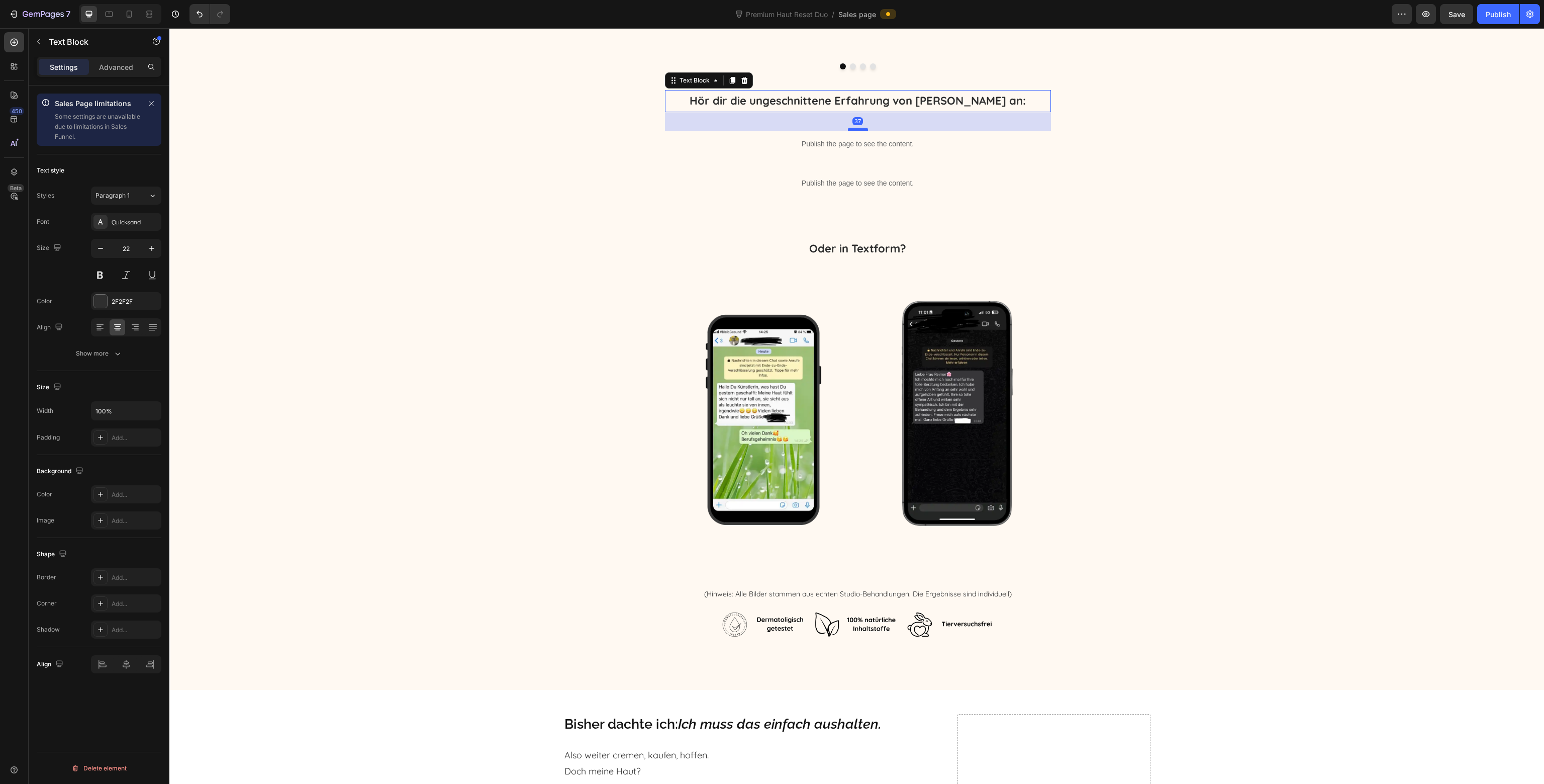
drag, startPoint x: 860, startPoint y: 141, endPoint x: 860, endPoint y: 128, distance: 13.0
click at [860, 128] on div at bounding box center [858, 129] width 20 height 3
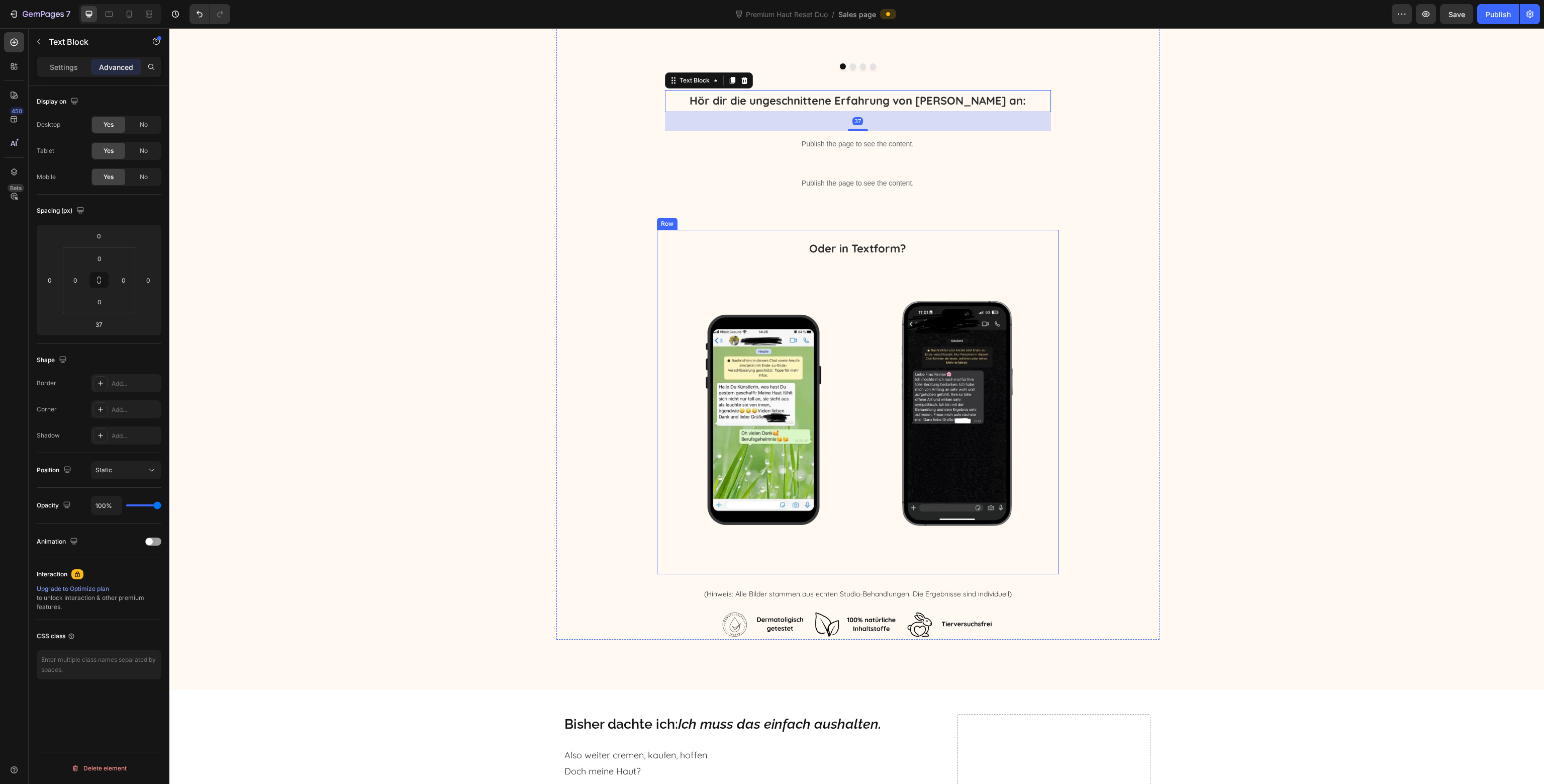
click at [843, 277] on div "Oder in Textform? Text Block Image Image Row" at bounding box center [858, 402] width 386 height 329
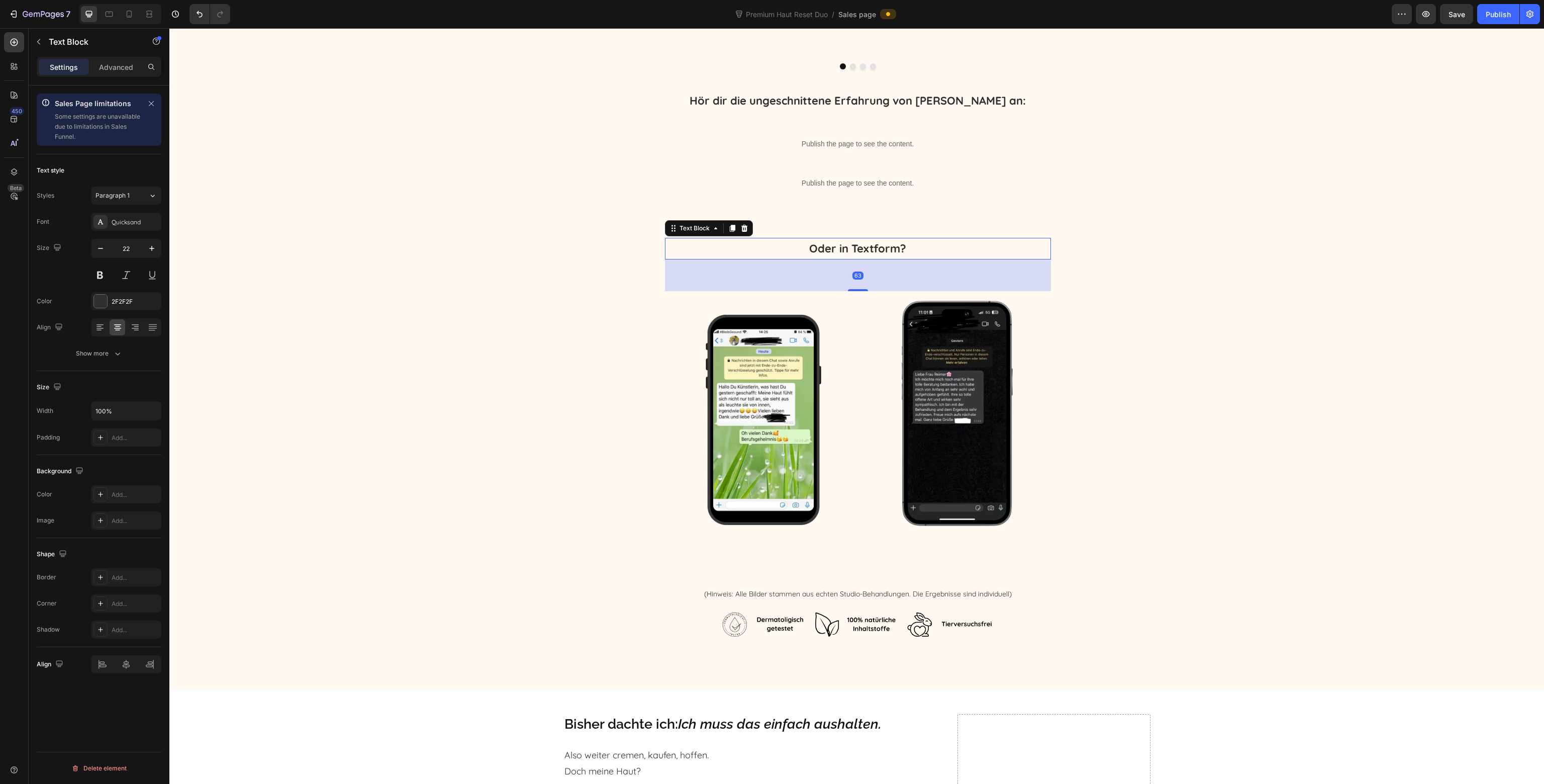
click at [864, 243] on strong "Oder in Textform?" at bounding box center [858, 248] width 97 height 14
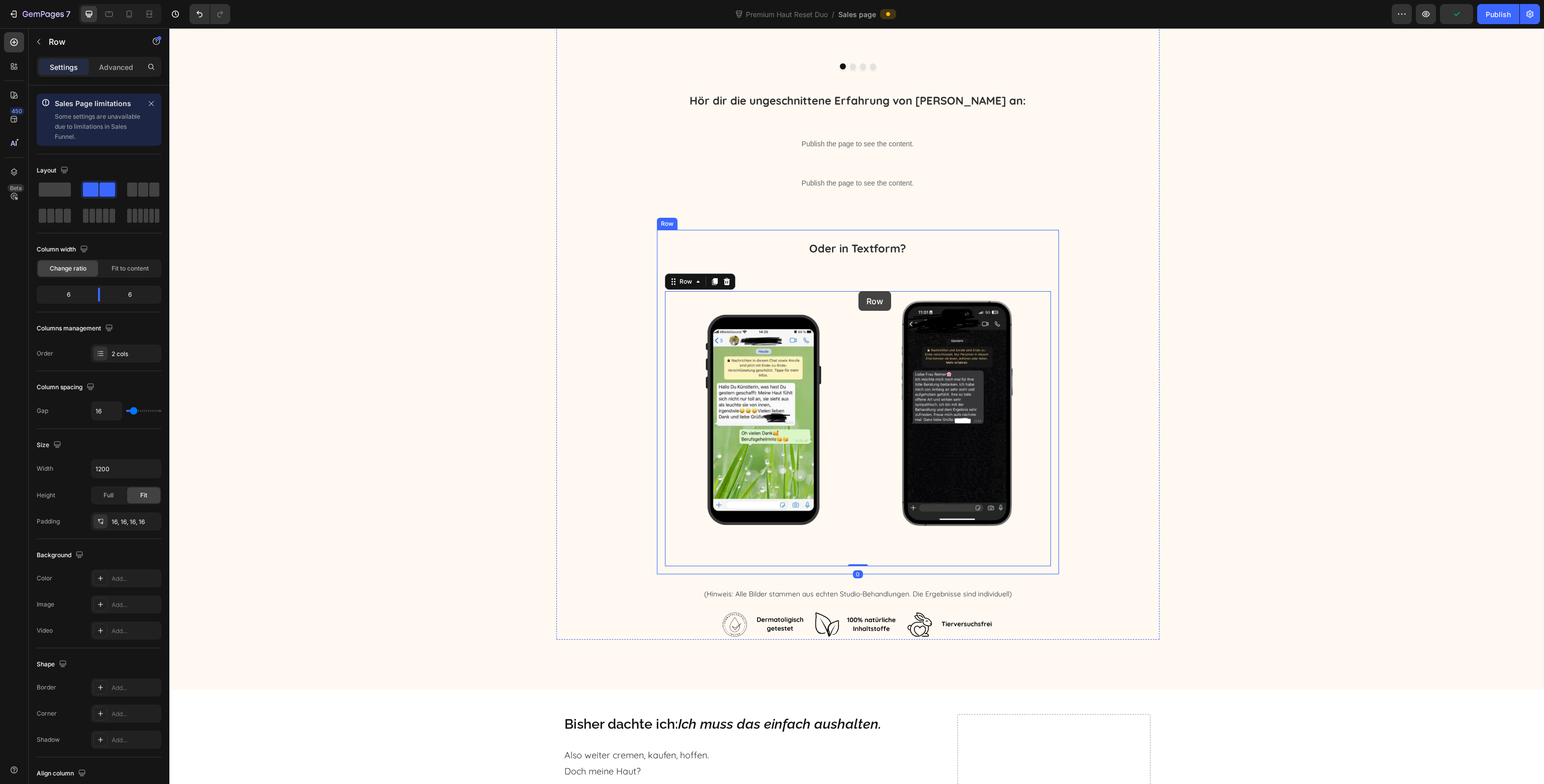
click at [857, 287] on div "Oder in Textform? Text Block Image Image Row 0" at bounding box center [858, 402] width 386 height 329
click at [857, 257] on p "Oder in Textform?" at bounding box center [858, 249] width 384 height 20
click at [859, 289] on div "Oder in Textform? Text Block Image Image Row 0" at bounding box center [858, 402] width 386 height 329
click at [865, 252] on strong "Oder in Textform?" at bounding box center [858, 248] width 97 height 14
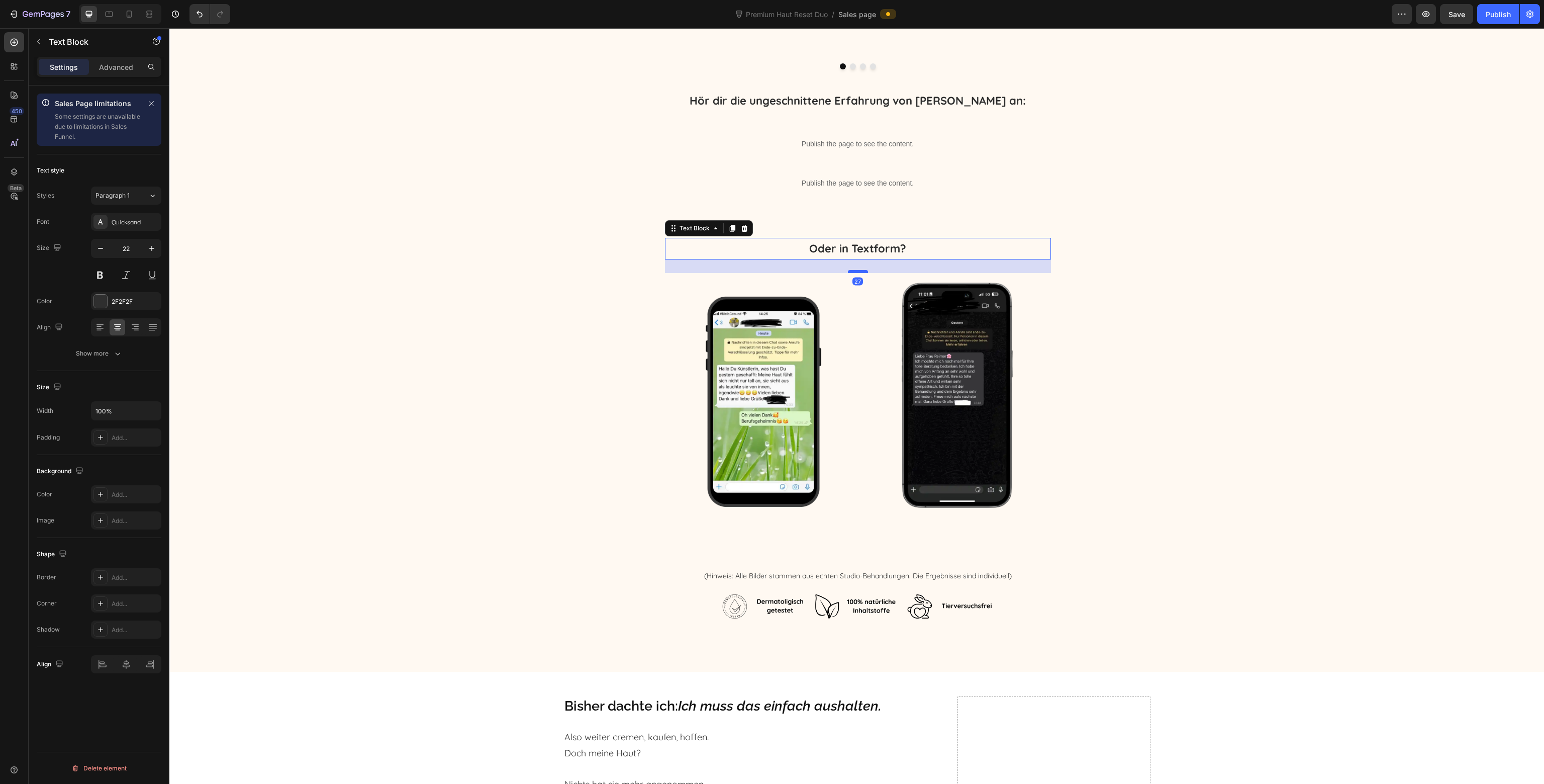
drag, startPoint x: 859, startPoint y: 289, endPoint x: 859, endPoint y: 271, distance: 18.0
click at [857, 271] on div at bounding box center [858, 271] width 20 height 3
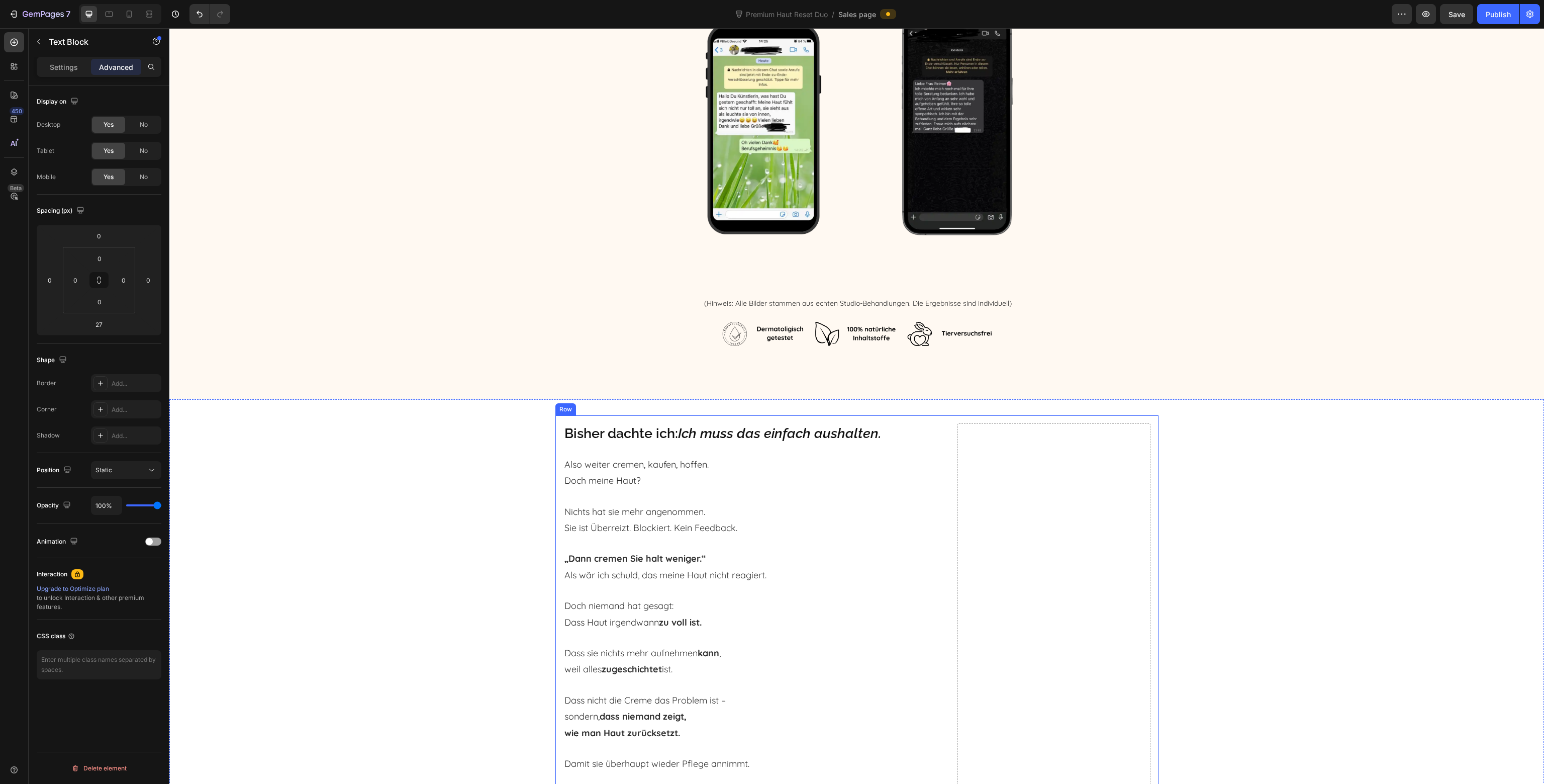
scroll to position [3160, 0]
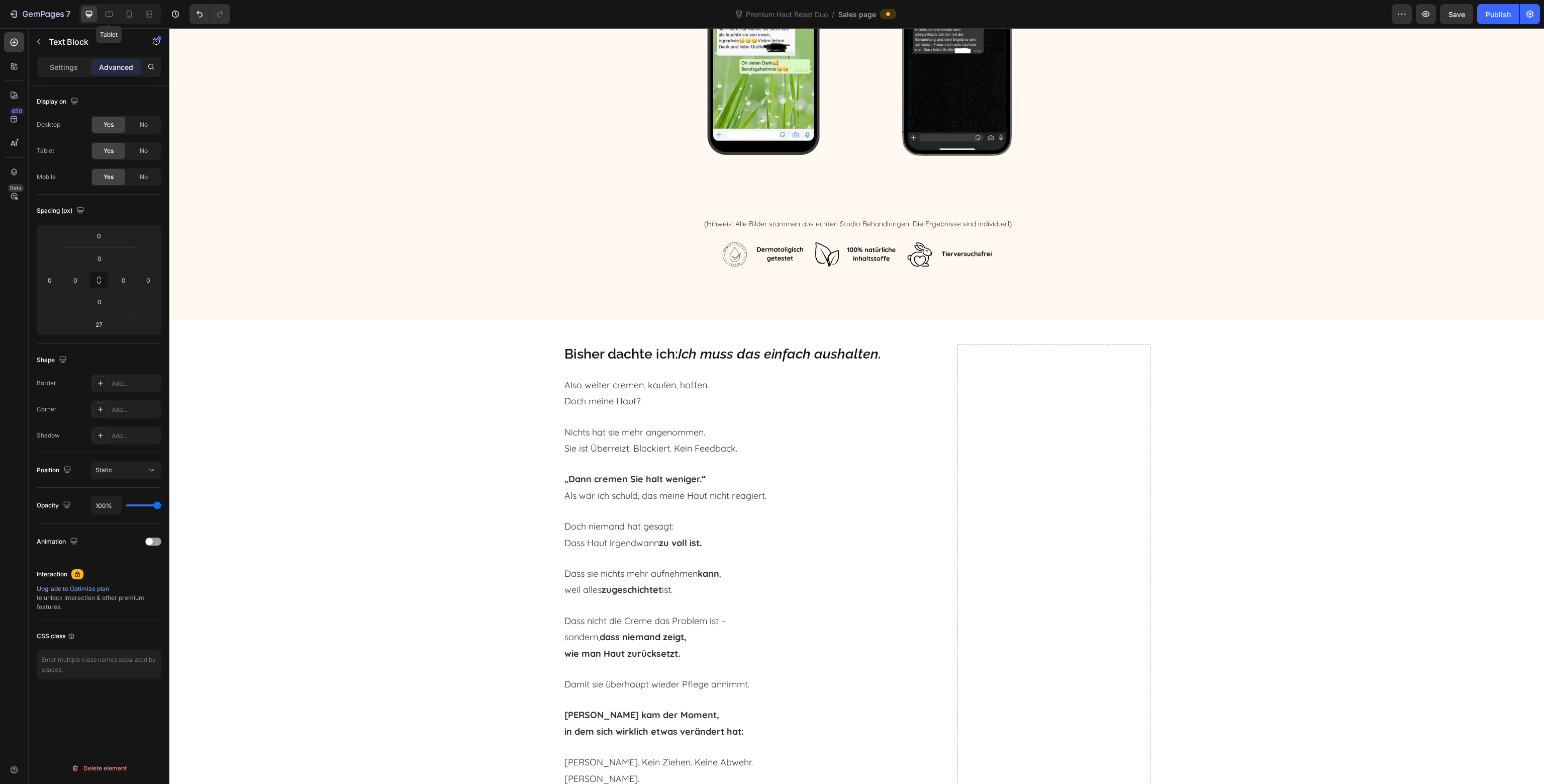
click at [112, 20] on div at bounding box center [109, 14] width 16 height 16
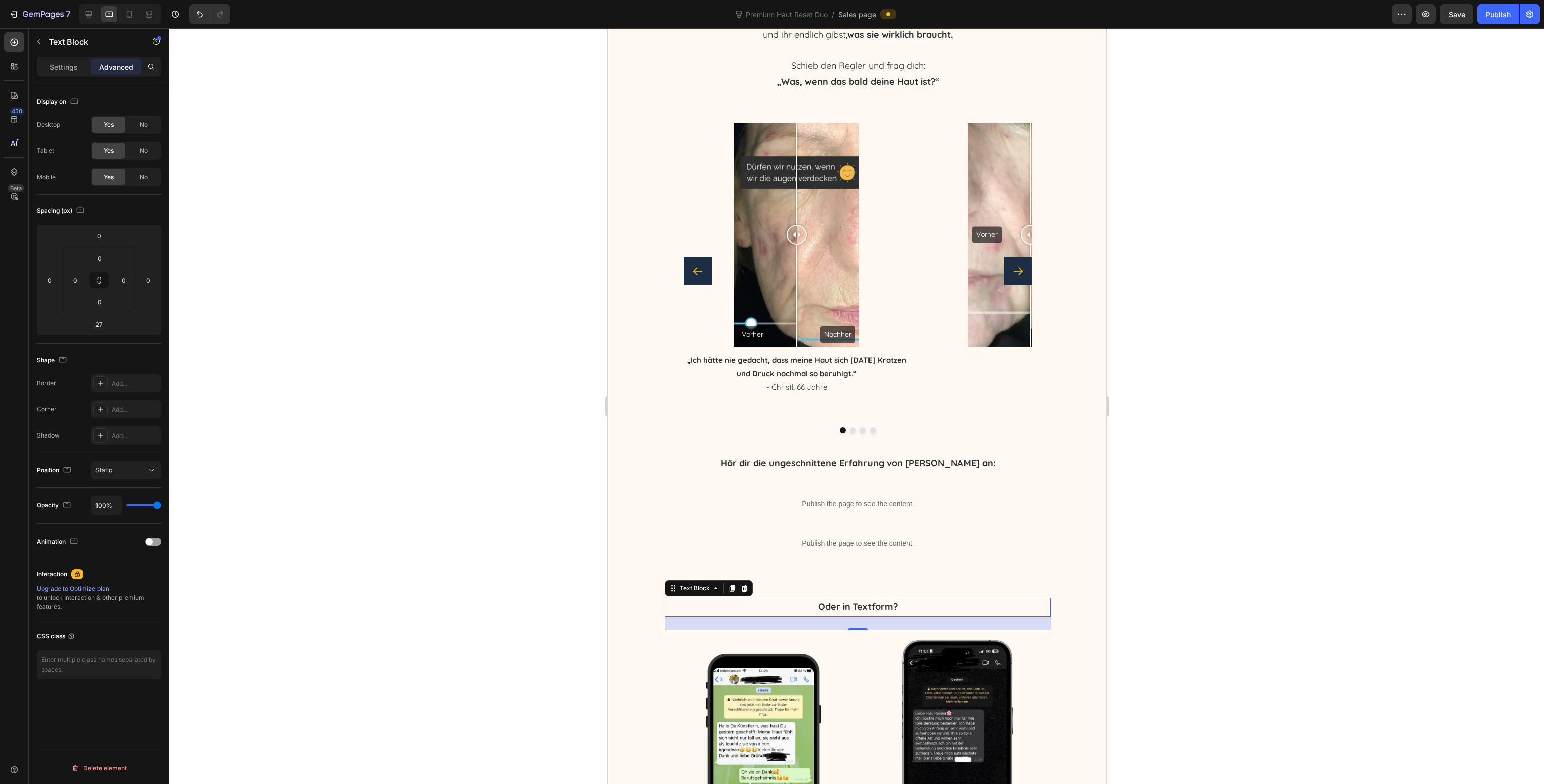
scroll to position [2410, 0]
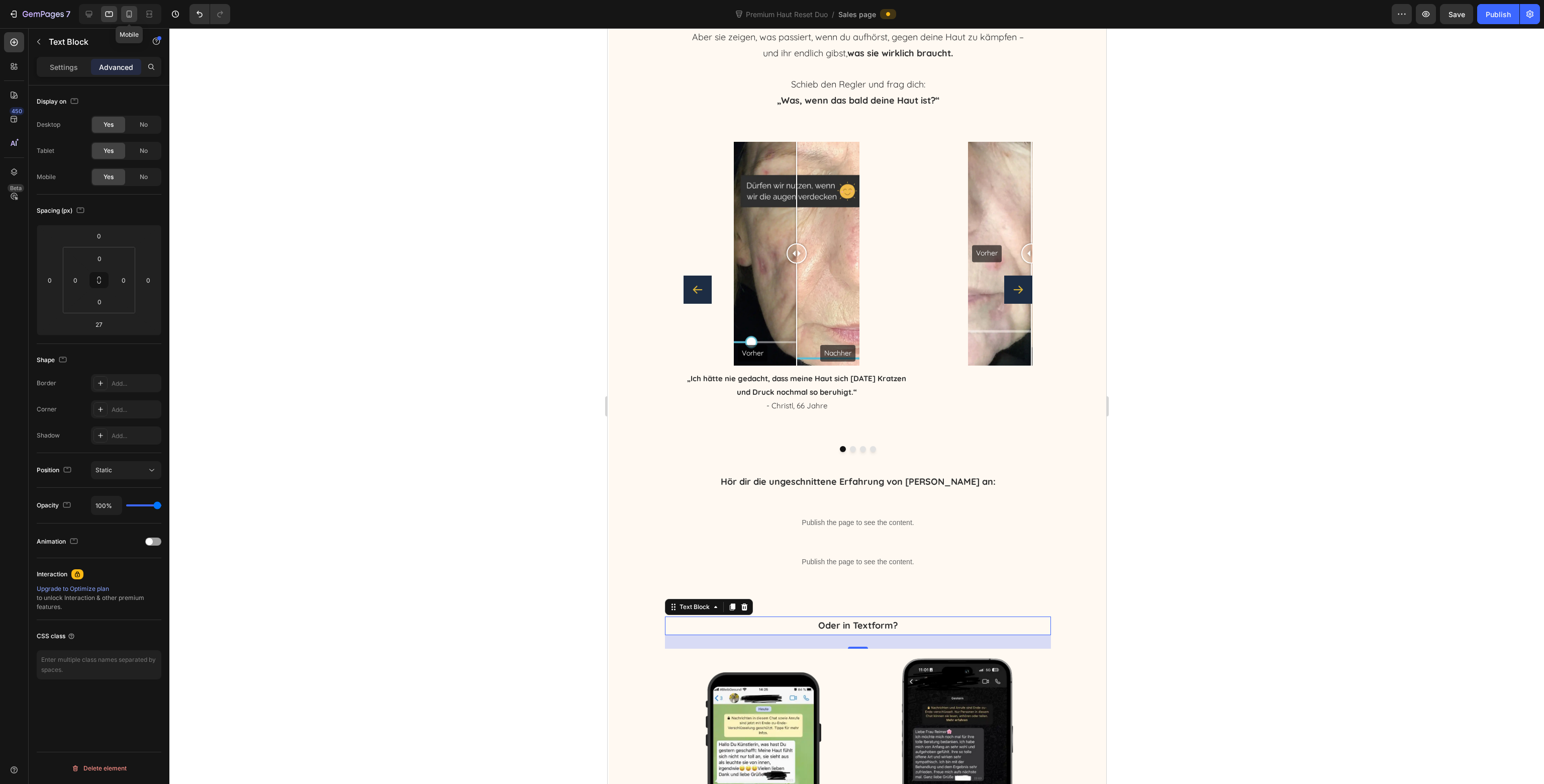
click at [124, 15] on icon at bounding box center [129, 13] width 10 height 10
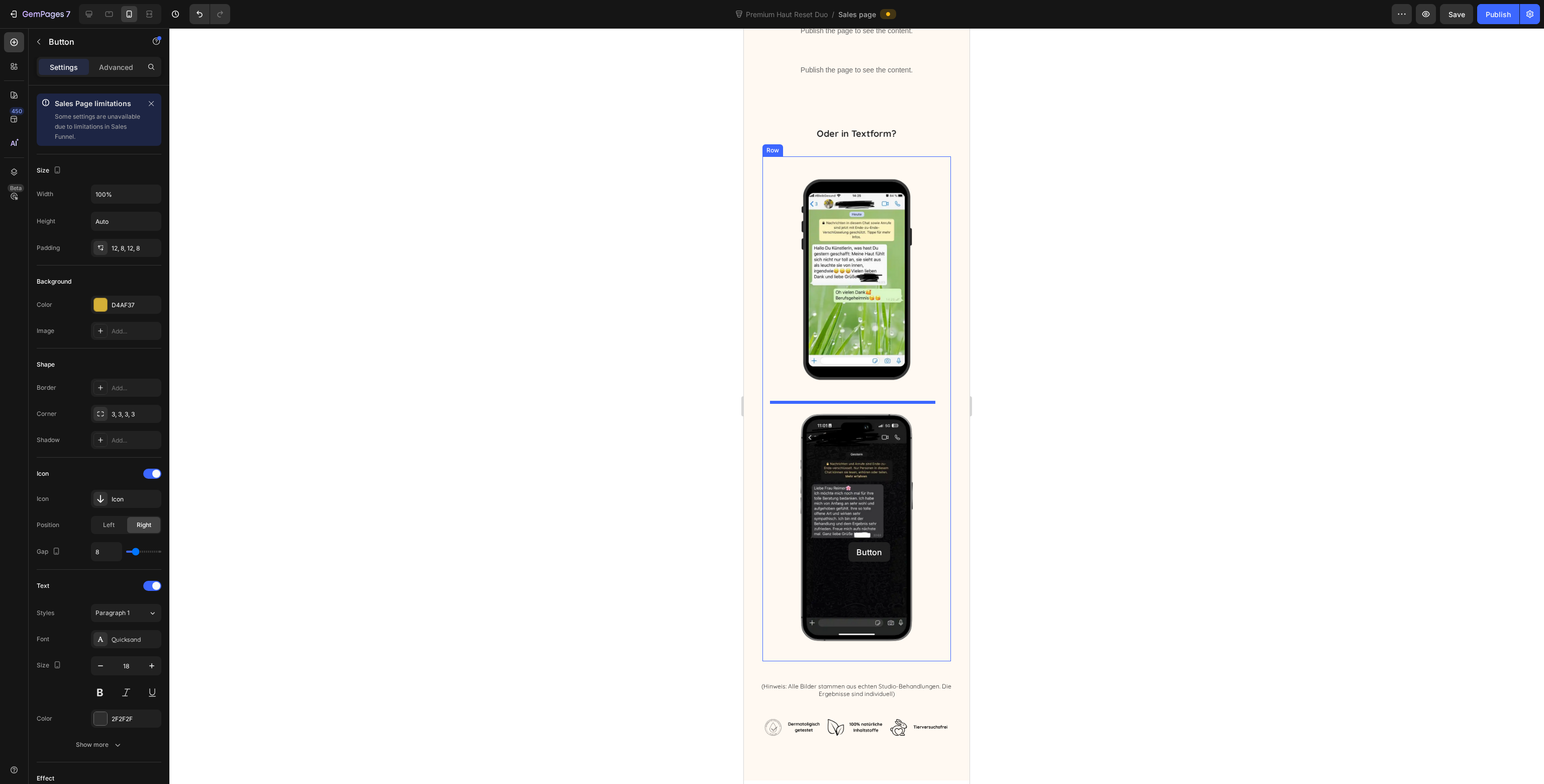
scroll to position [3283, 0]
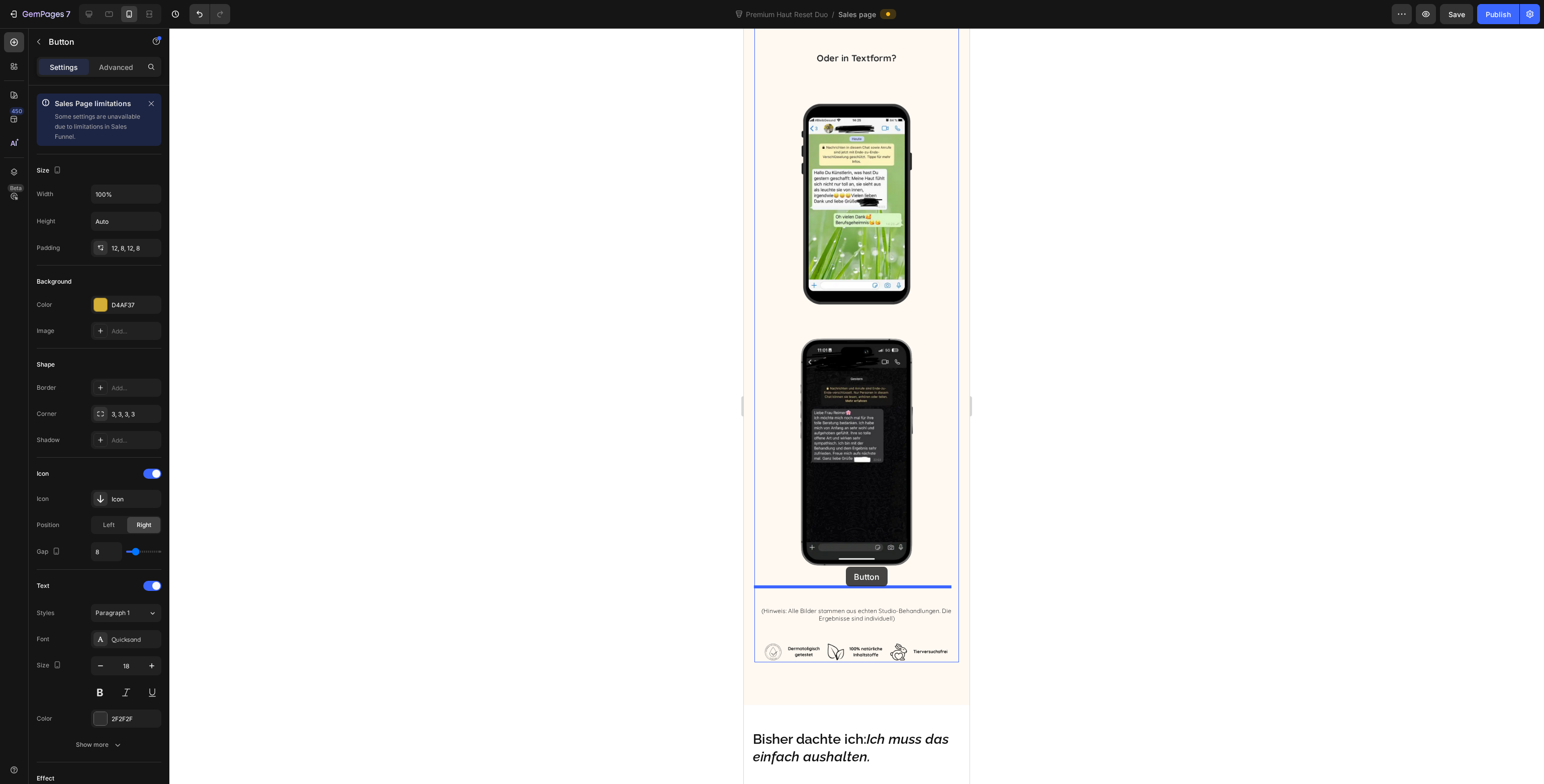
drag, startPoint x: 759, startPoint y: 468, endPoint x: 846, endPoint y: 566, distance: 131.0
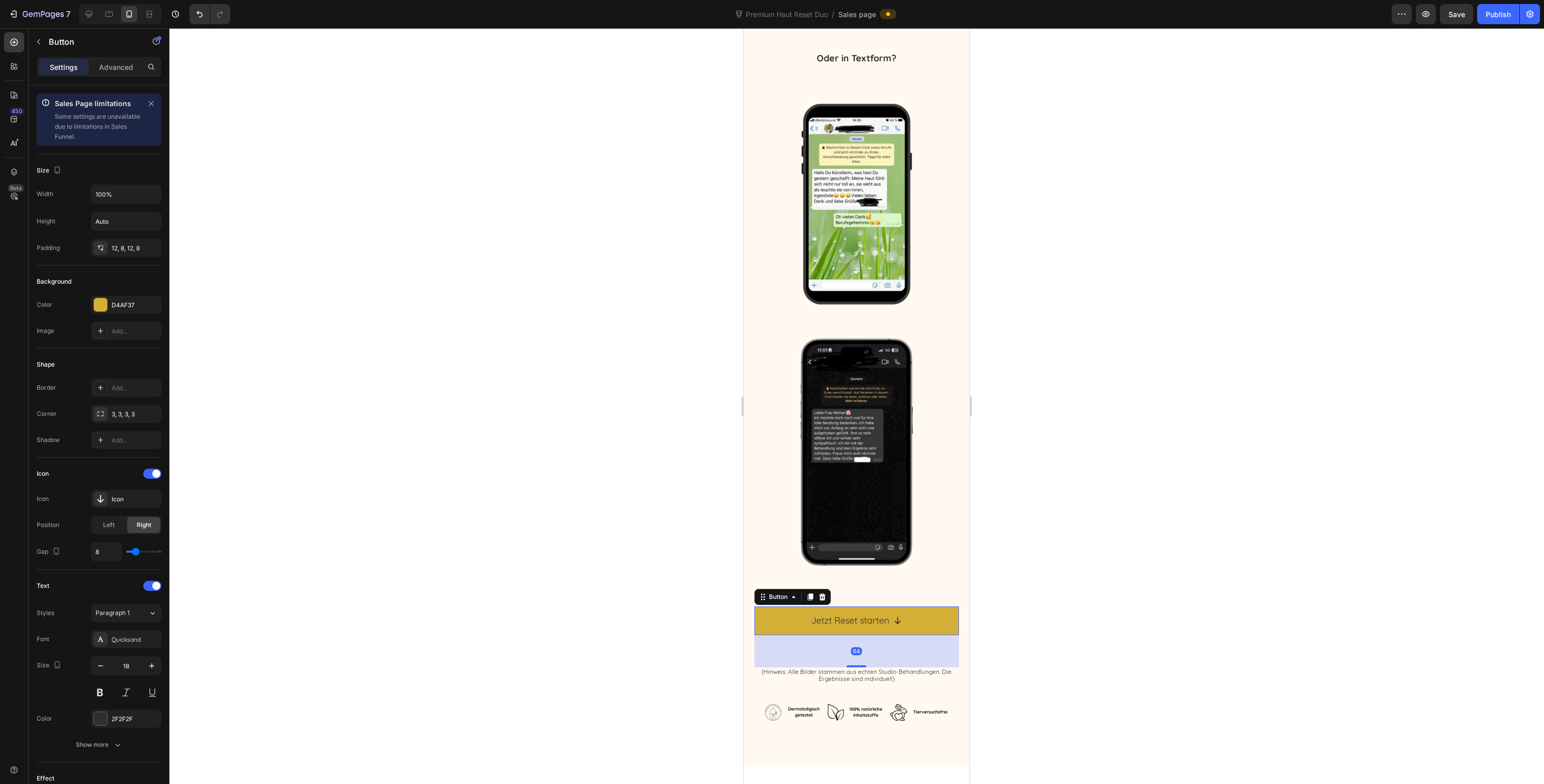
drag, startPoint x: 856, startPoint y: 658, endPoint x: 918, endPoint y: 633, distance: 66.9
click at [853, 665] on div at bounding box center [856, 666] width 20 height 2
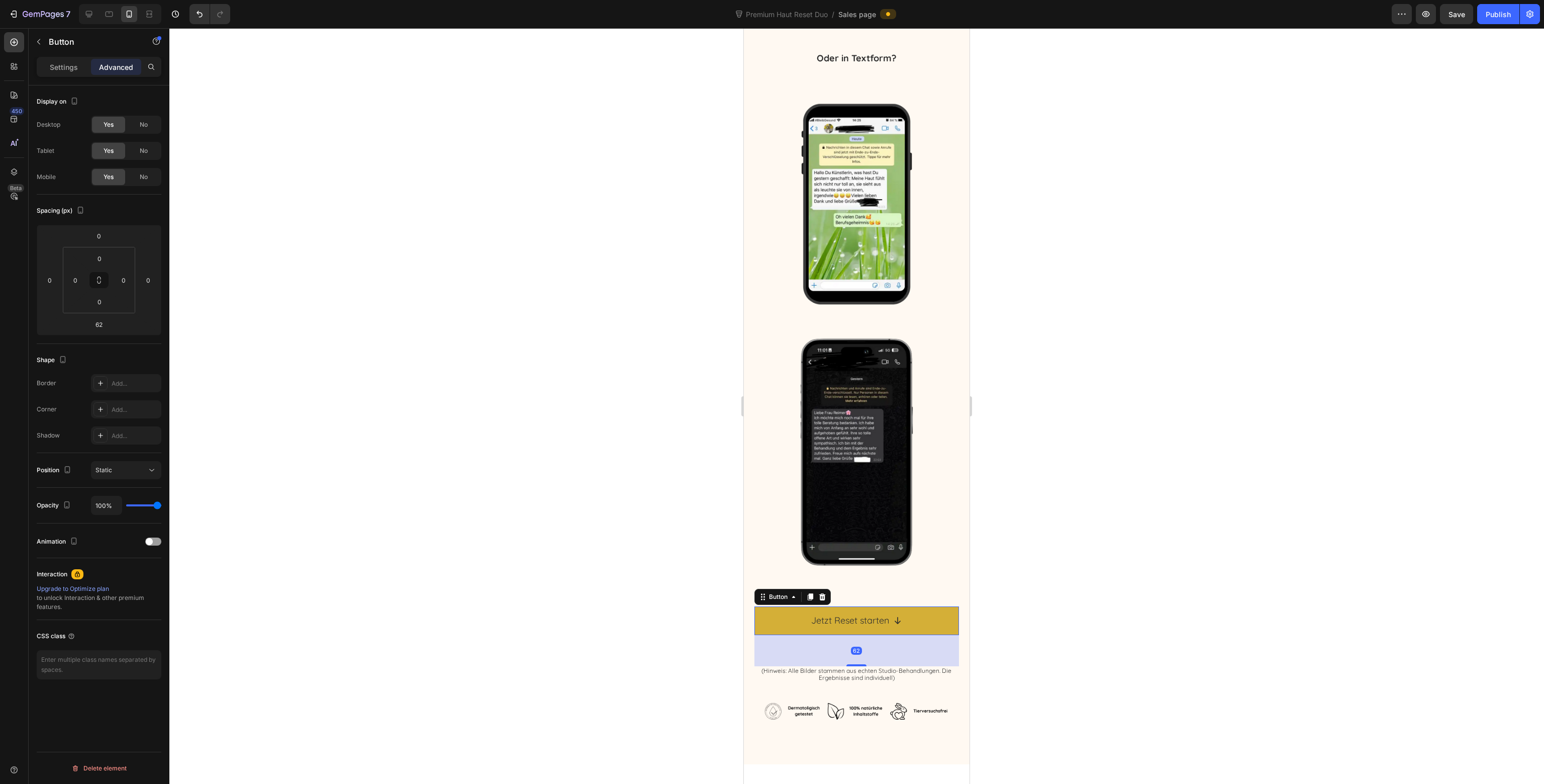
click at [1049, 617] on div at bounding box center [856, 405] width 1375 height 755
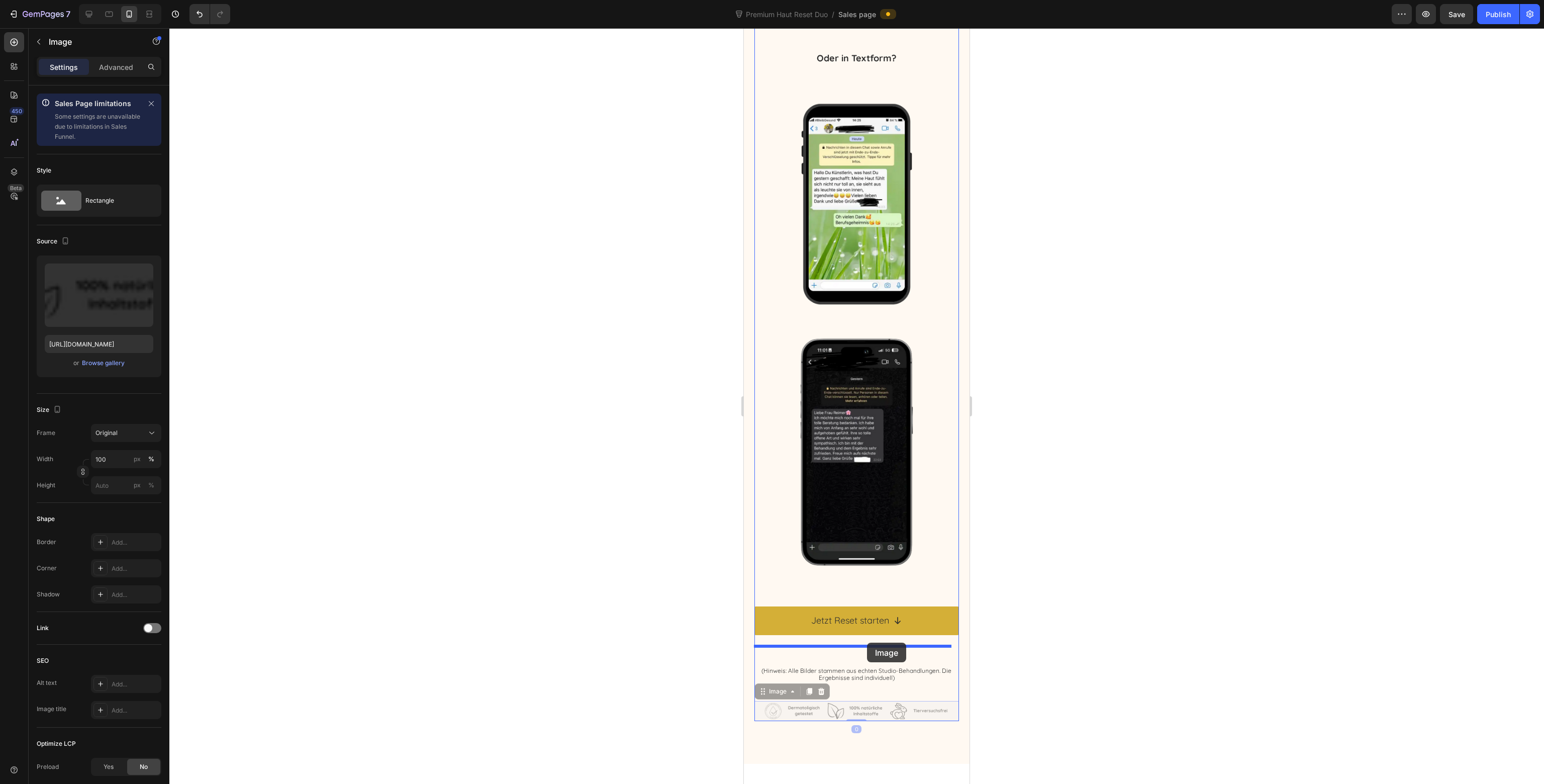
drag, startPoint x: 874, startPoint y: 686, endPoint x: 868, endPoint y: 642, distance: 44.4
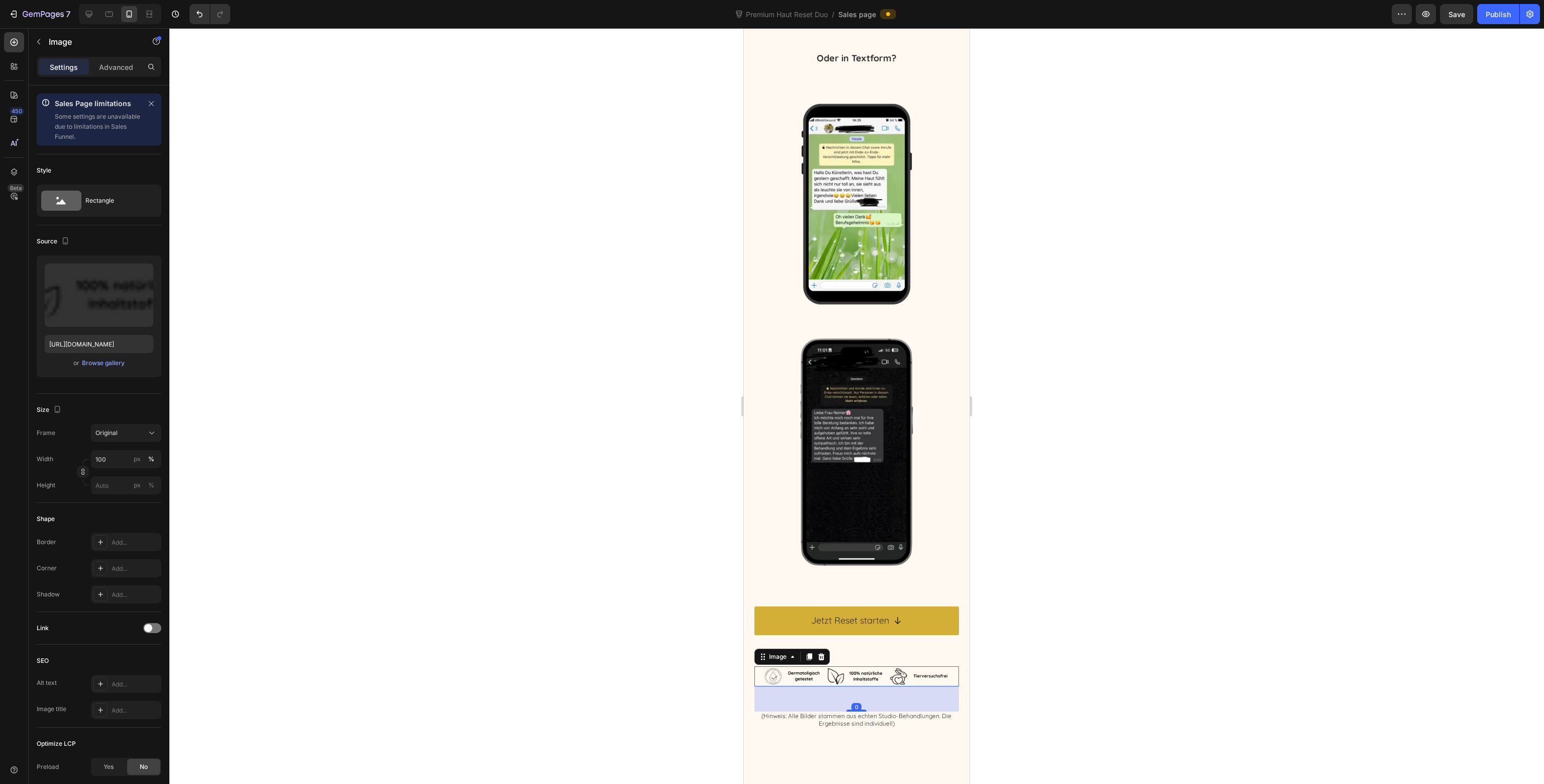
click at [1049, 653] on div at bounding box center [856, 405] width 1375 height 755
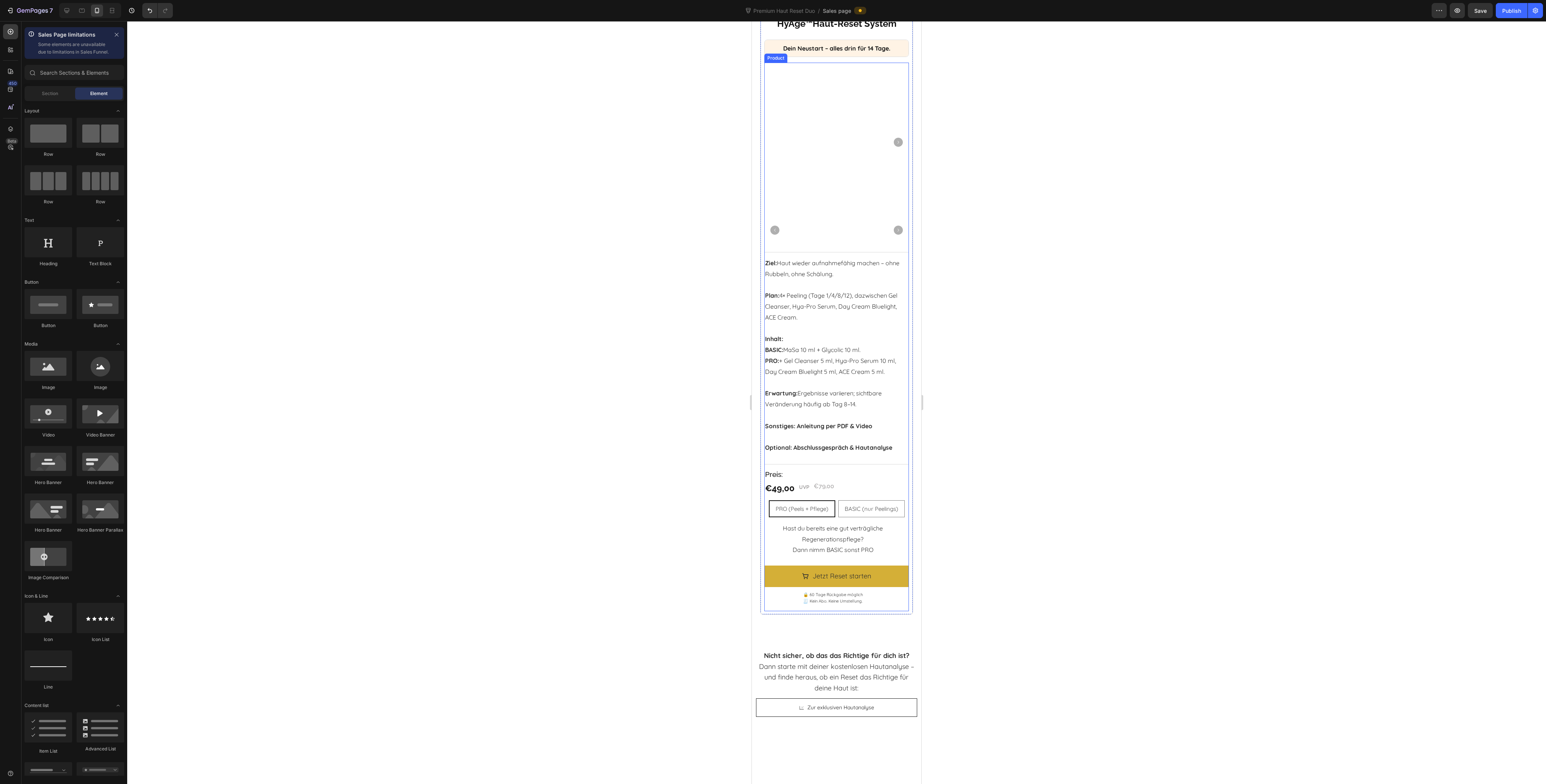
scroll to position [5333, 0]
